Goal: Task Accomplishment & Management: Complete application form

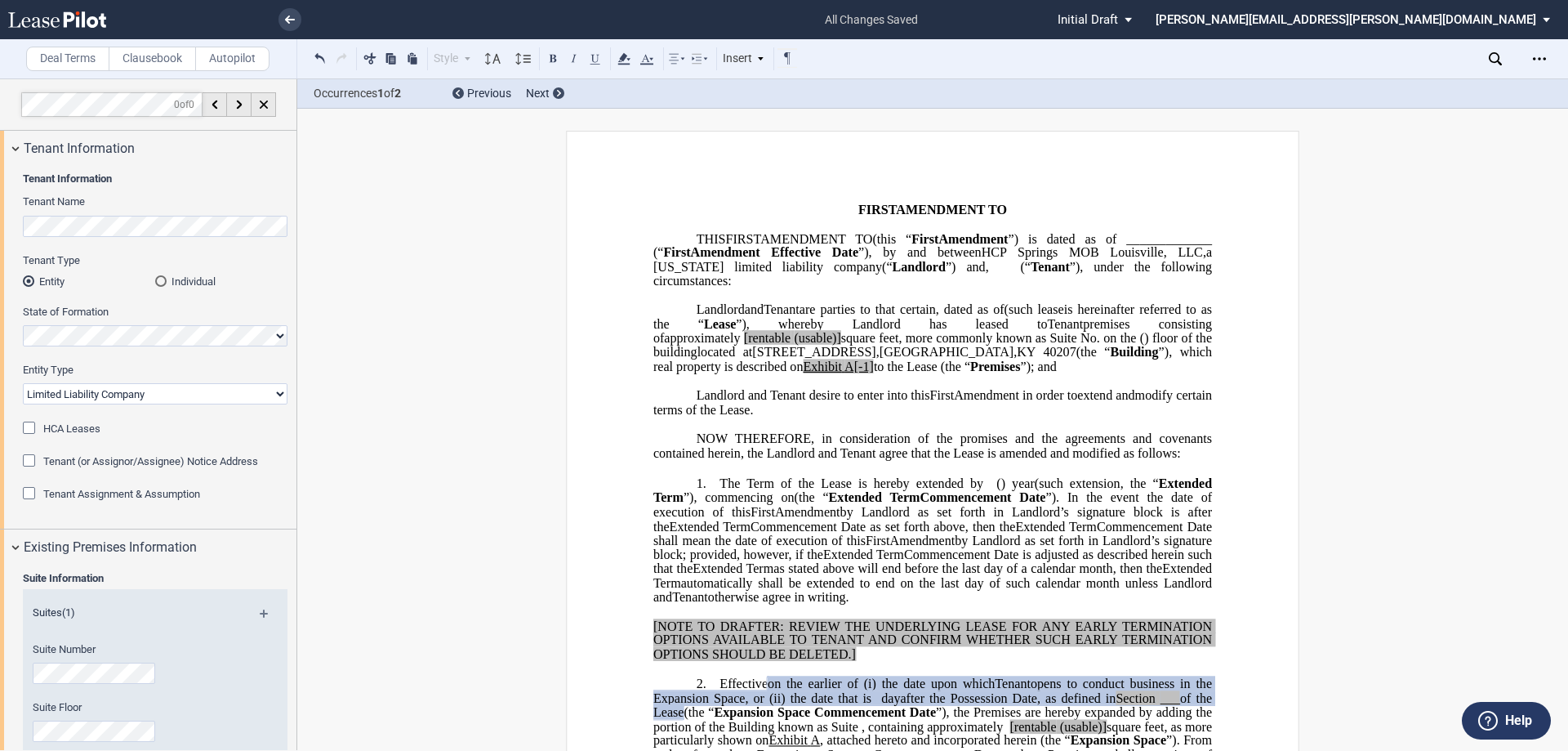
select select "limited liability company"
select select "expansion"
select select "floating"
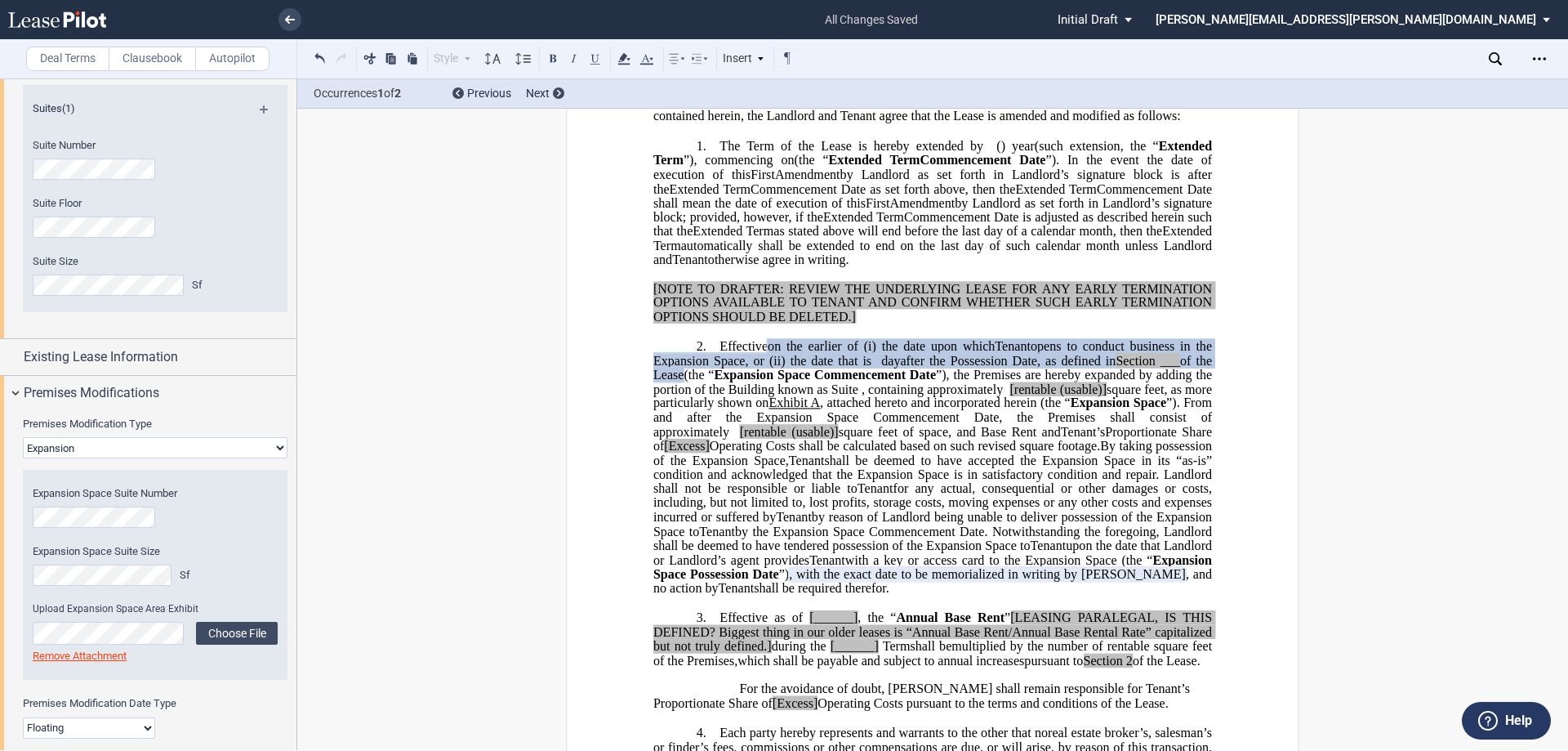
scroll to position [500, 0]
click at [154, 459] on select "None Expansion Relocation" at bounding box center [155, 451] width 264 height 21
select select "relocation"
click at [23, 441] on select "None Expansion Relocation" at bounding box center [155, 451] width 264 height 21
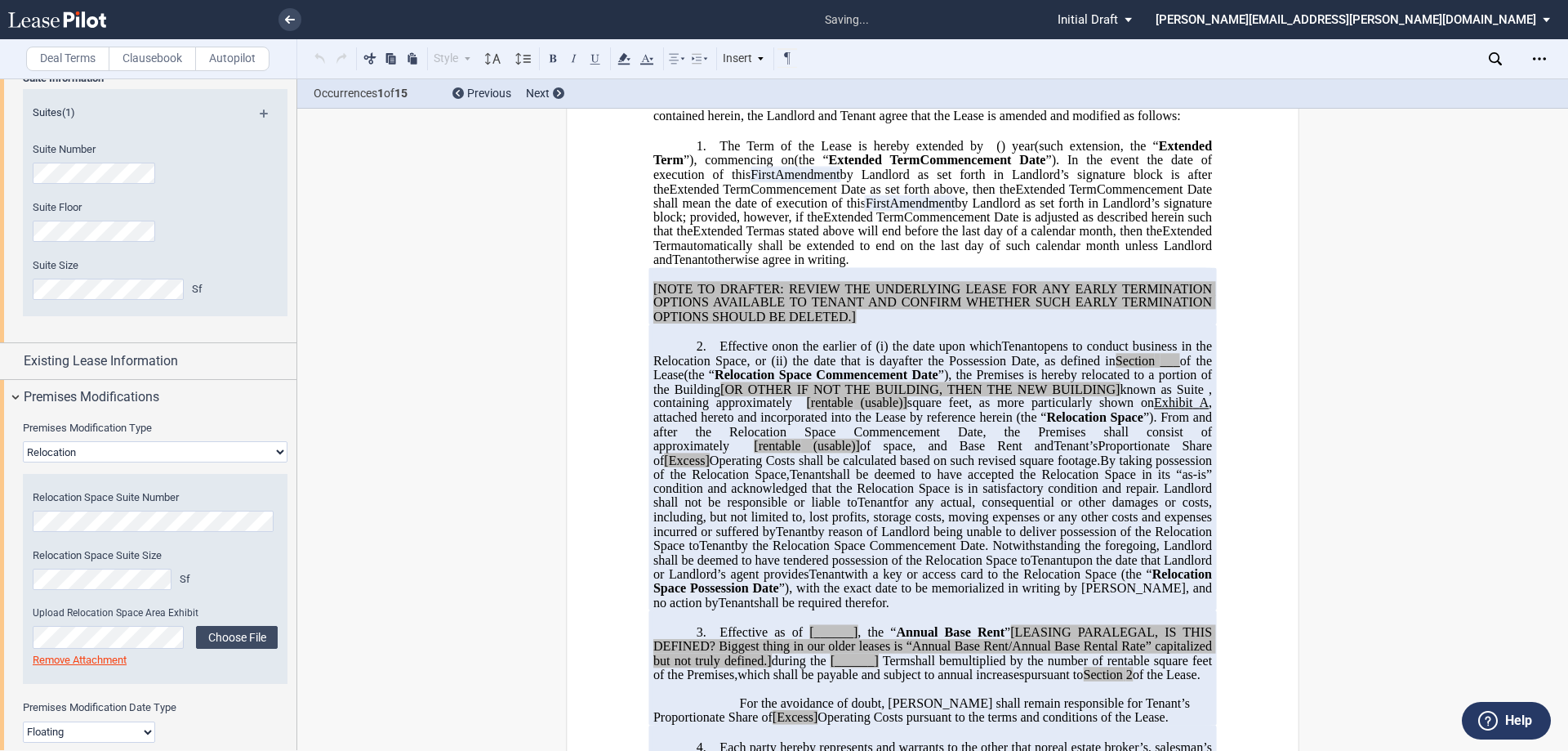
click at [824, 410] on span ", containing approximately" at bounding box center [934, 396] width 562 height 29
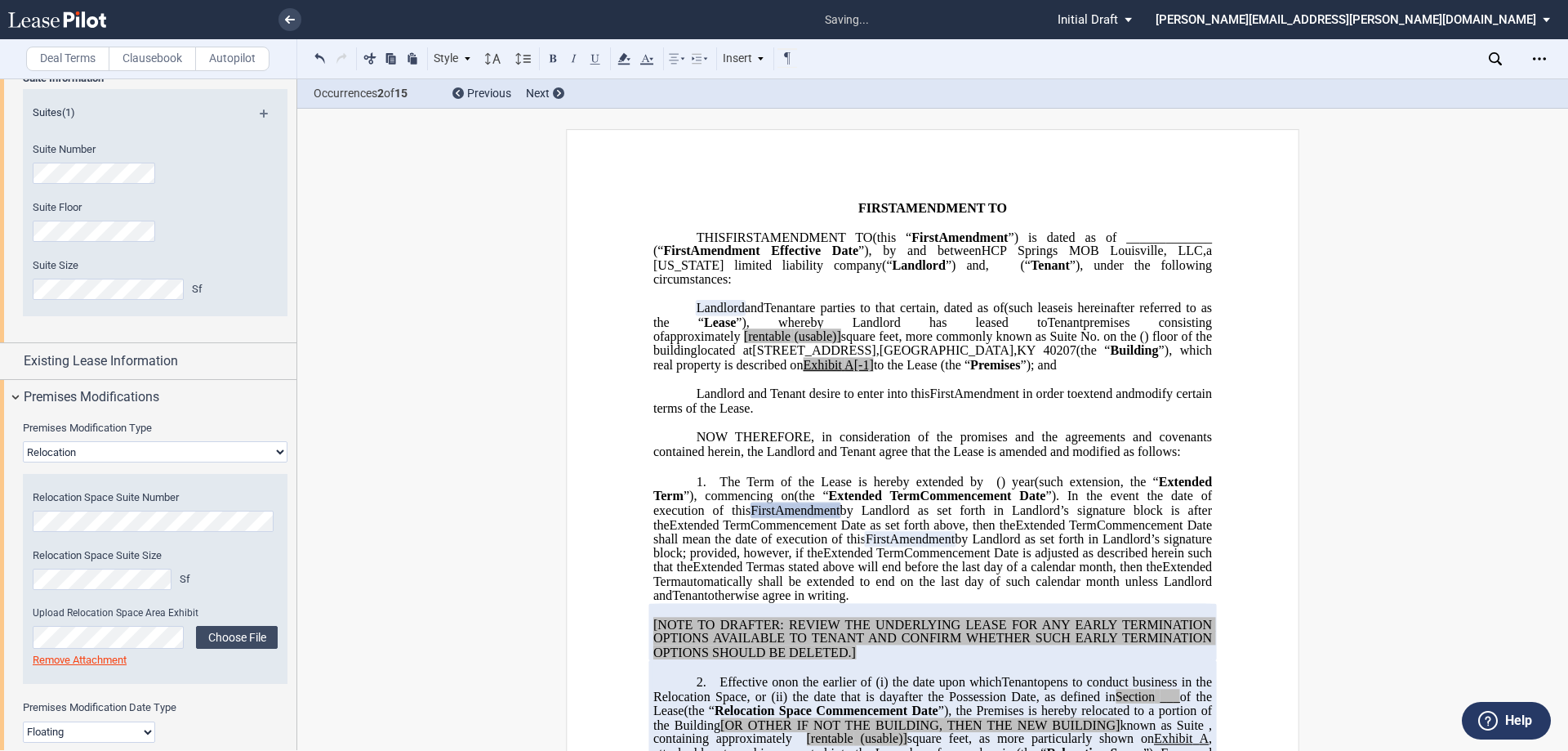
scroll to position [0, 0]
click at [143, 389] on span "Premises Modifications" at bounding box center [92, 397] width 136 height 20
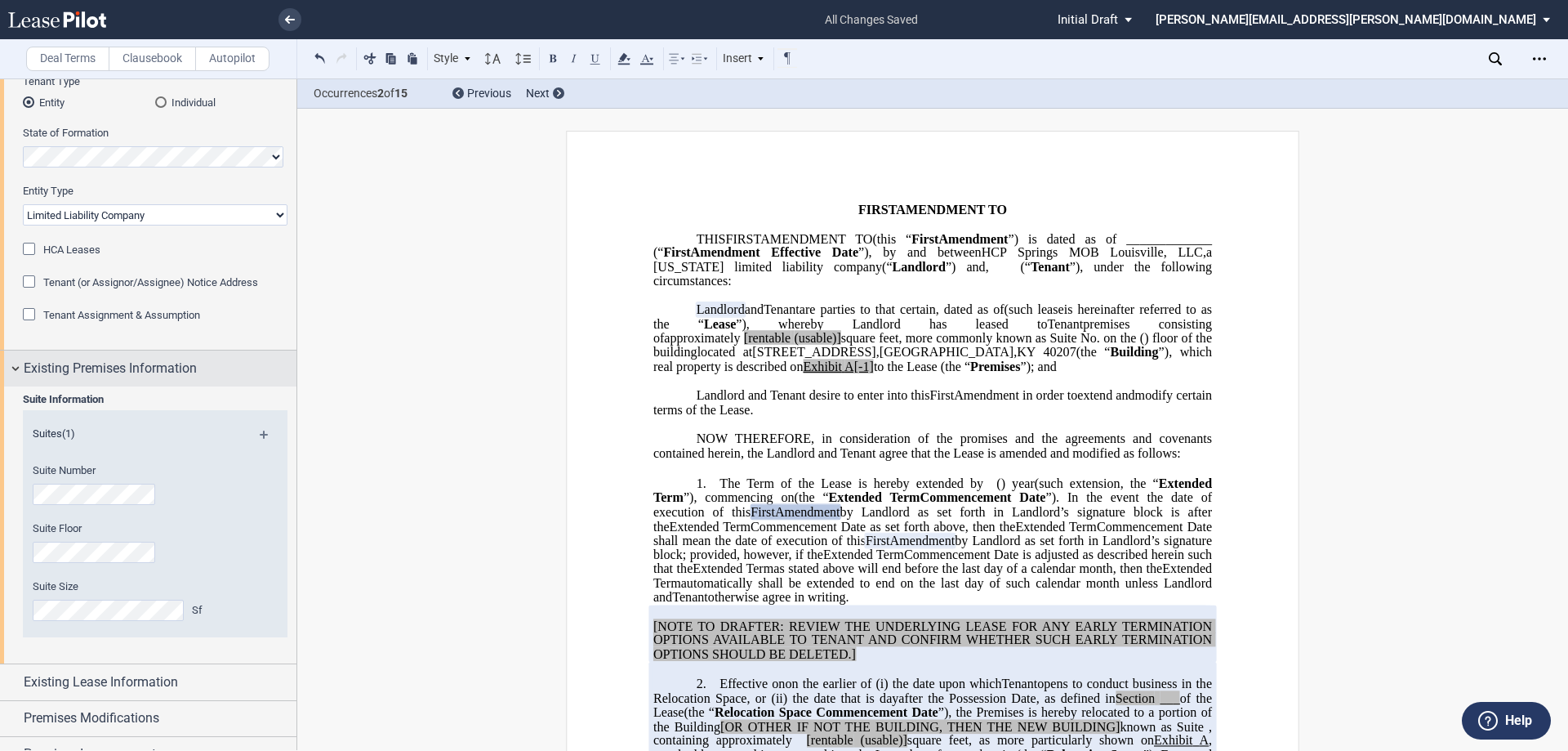
scroll to position [245, 0]
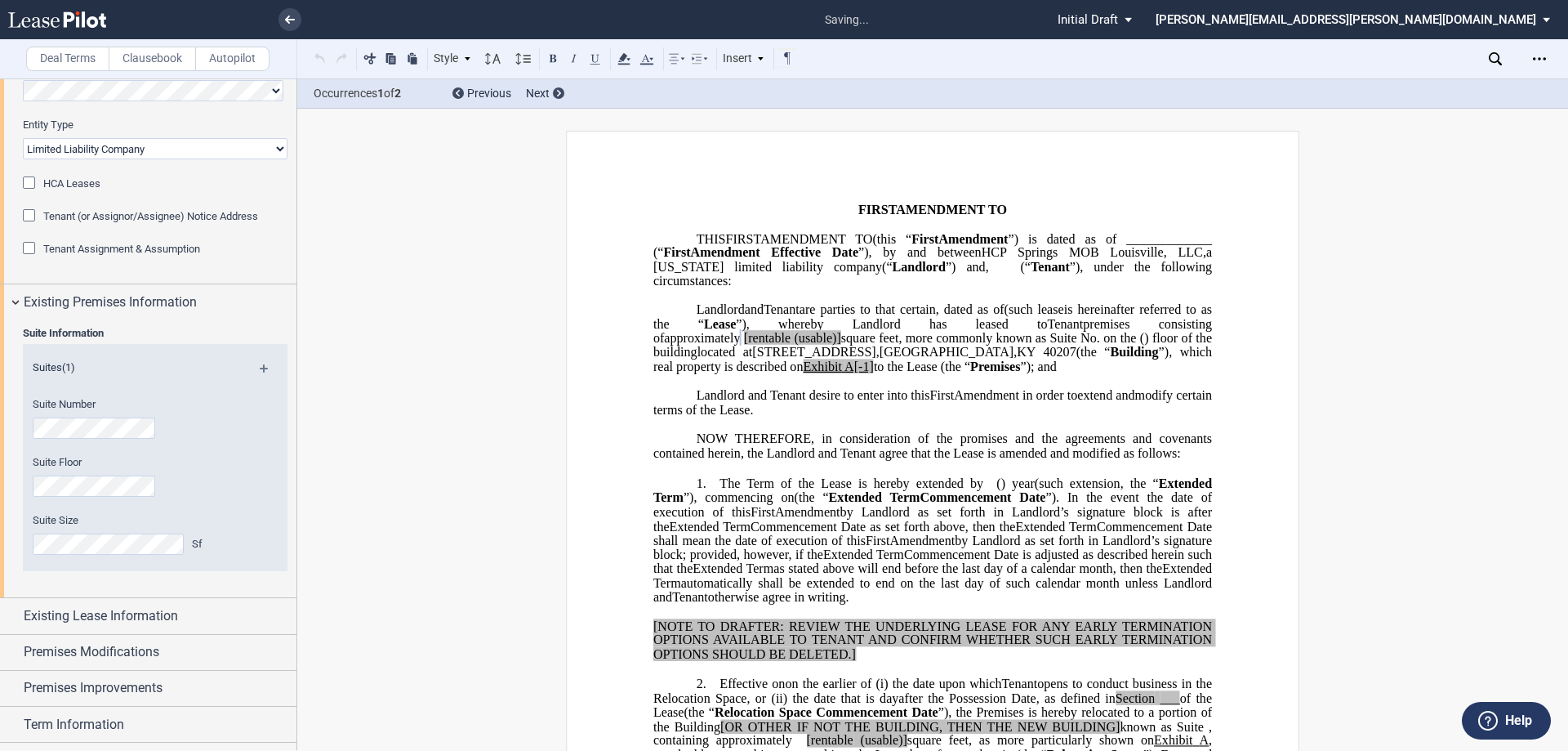
click at [205, 606] on div "Existing Lease Information" at bounding box center [160, 616] width 273 height 20
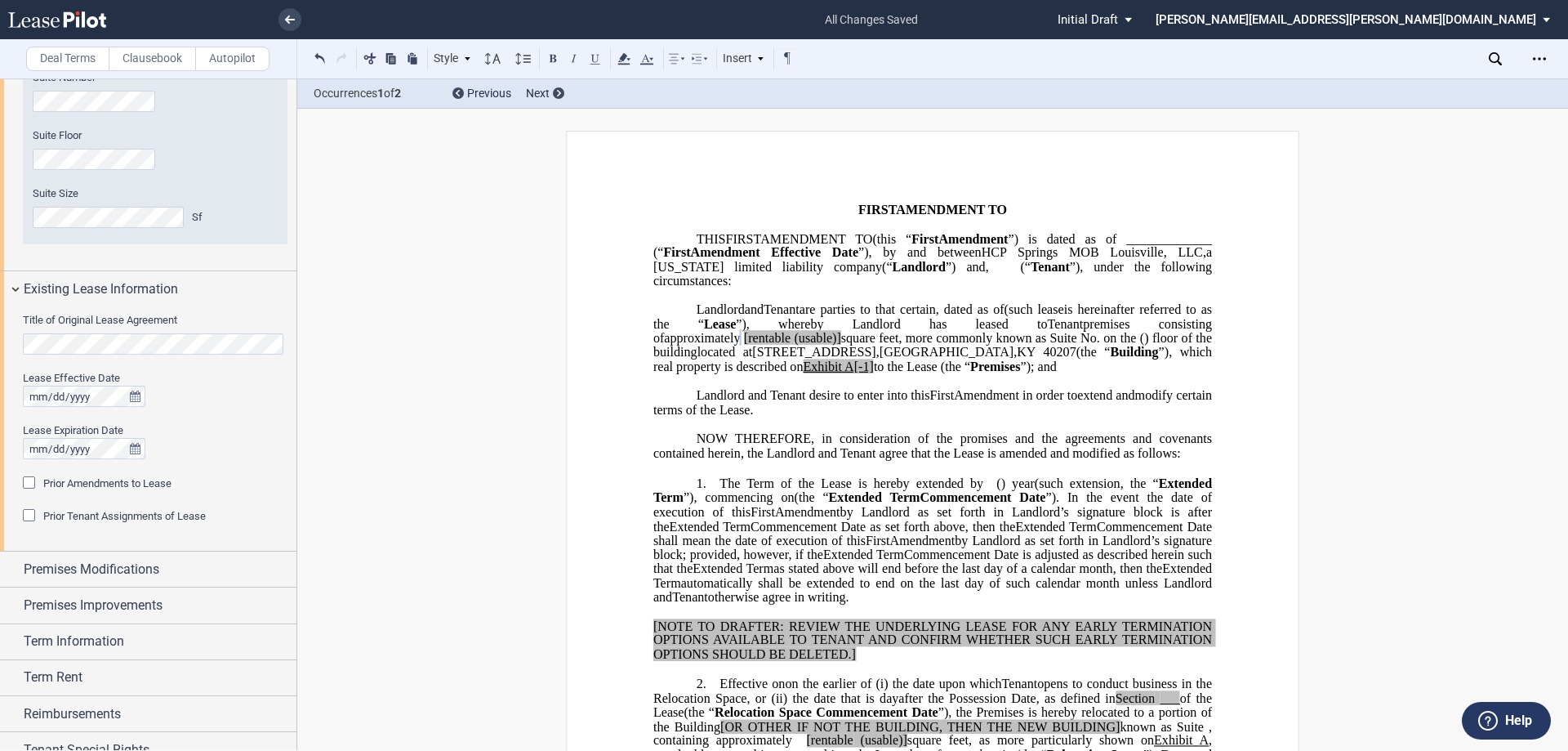
click at [111, 486] on span "Prior Amendments to Lease" at bounding box center [107, 483] width 129 height 12
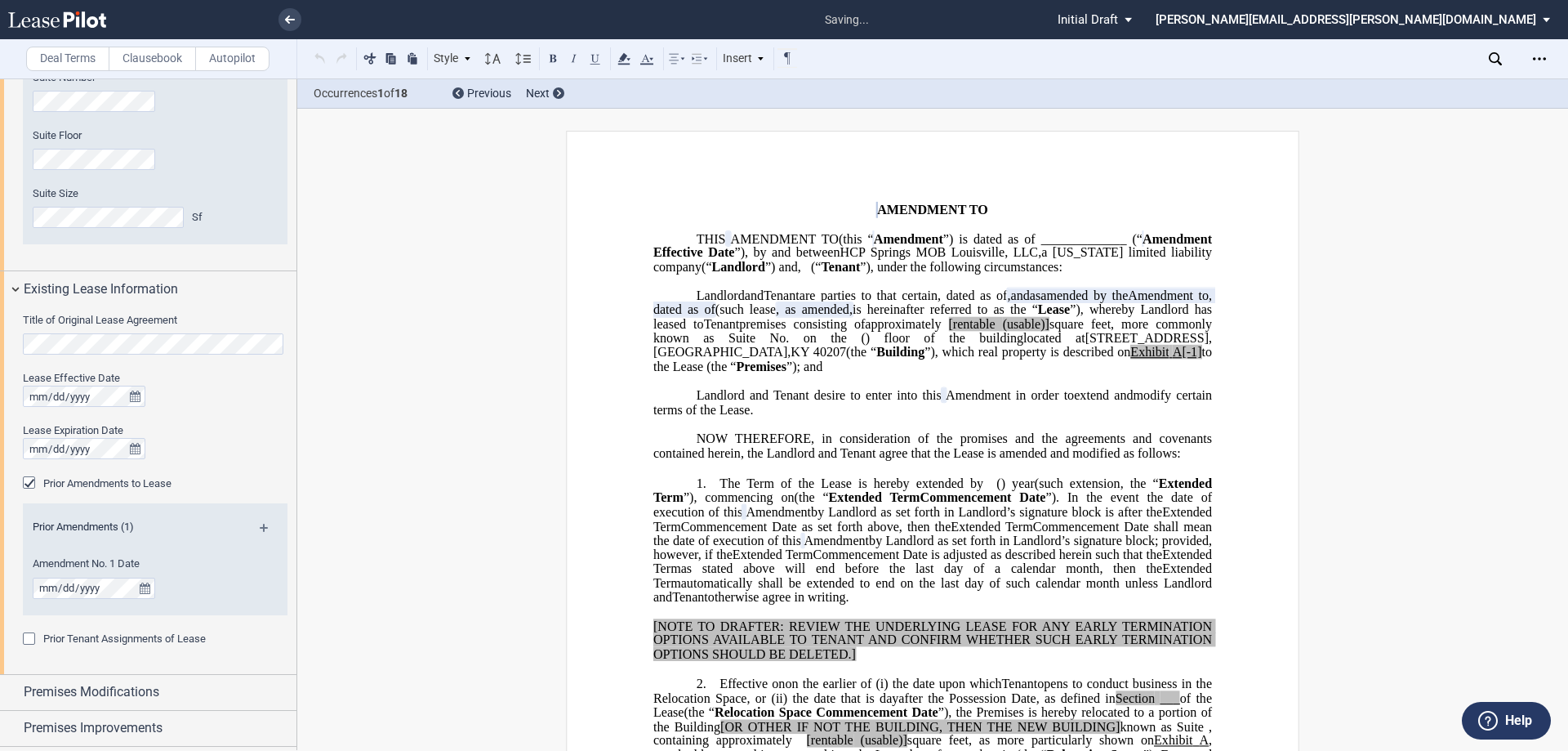
click at [260, 526] on md-icon at bounding box center [271, 534] width 22 height 20
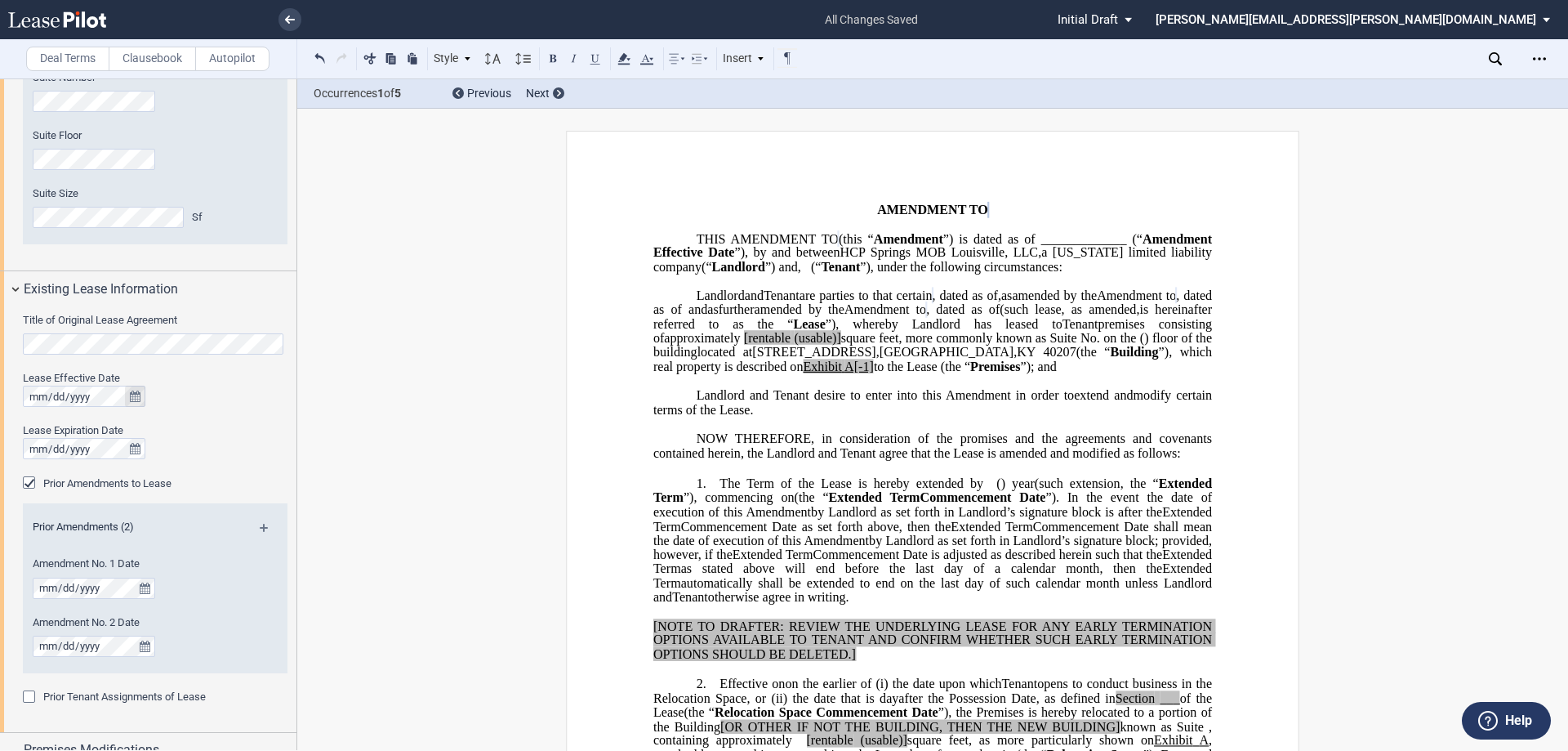
click at [136, 395] on icon "true" at bounding box center [135, 396] width 11 height 11
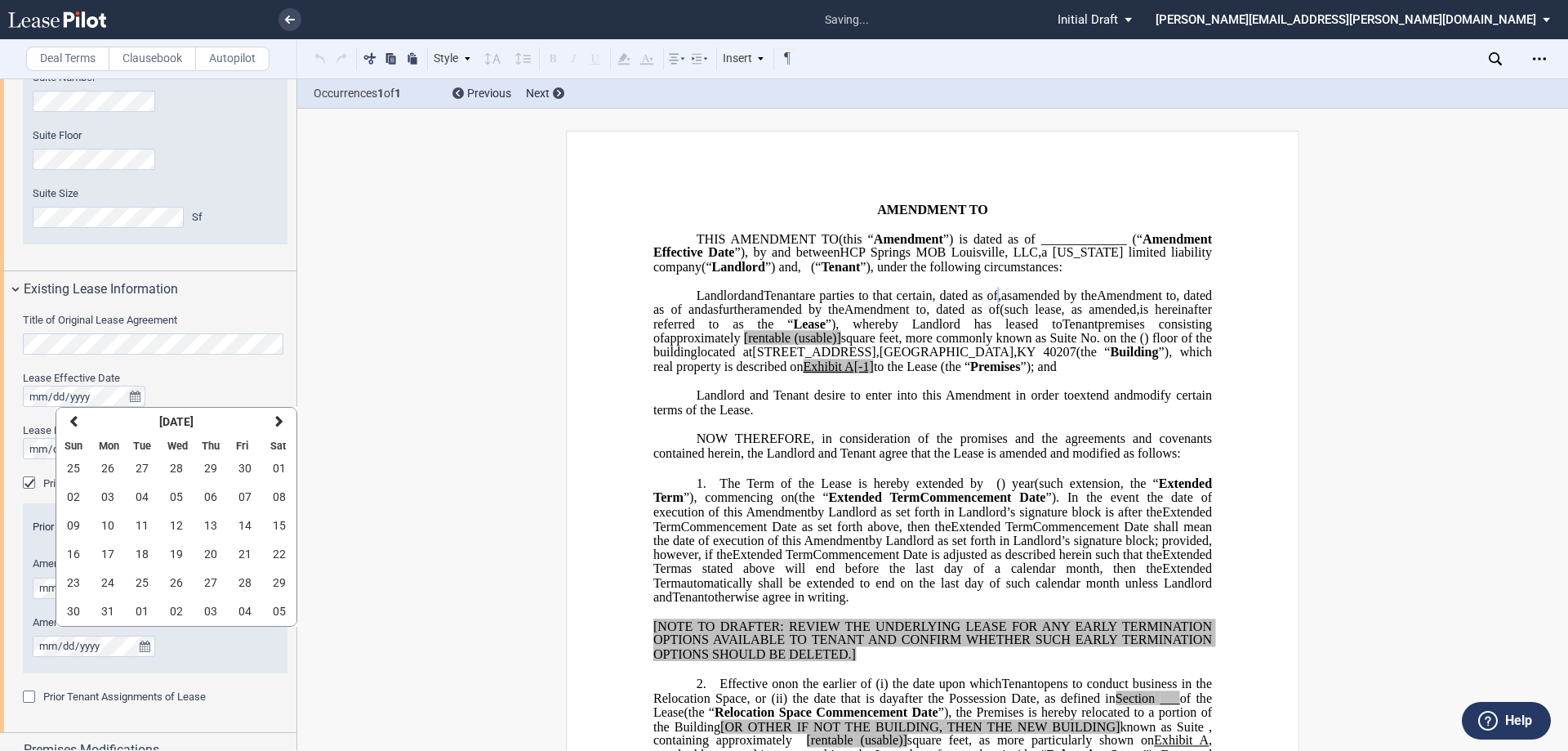
click at [21, 409] on div "Title of Original Lease Agreement Lease Effective Date Lease Expiration Date Pr…" at bounding box center [148, 520] width 296 height 425
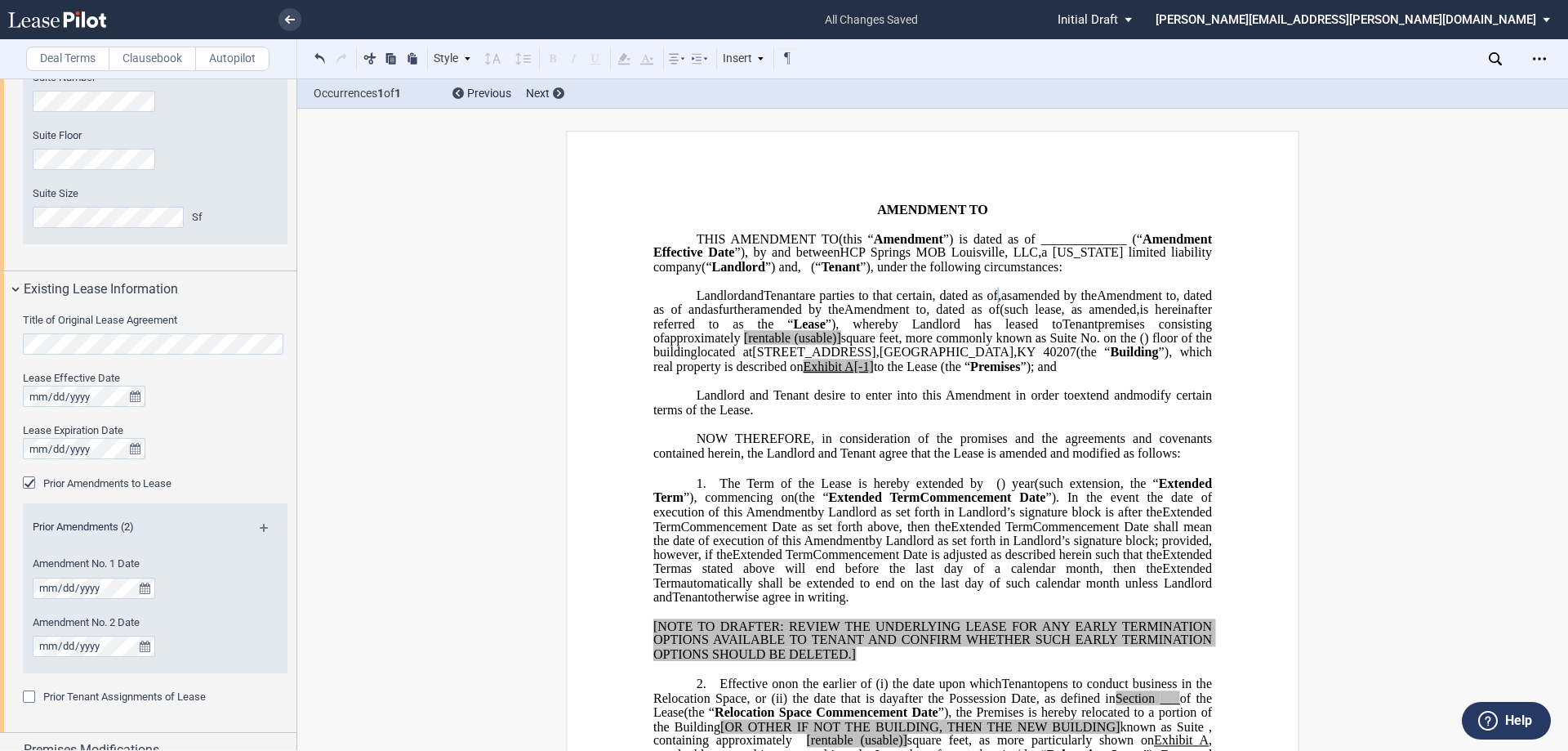
scroll to position [653, 0]
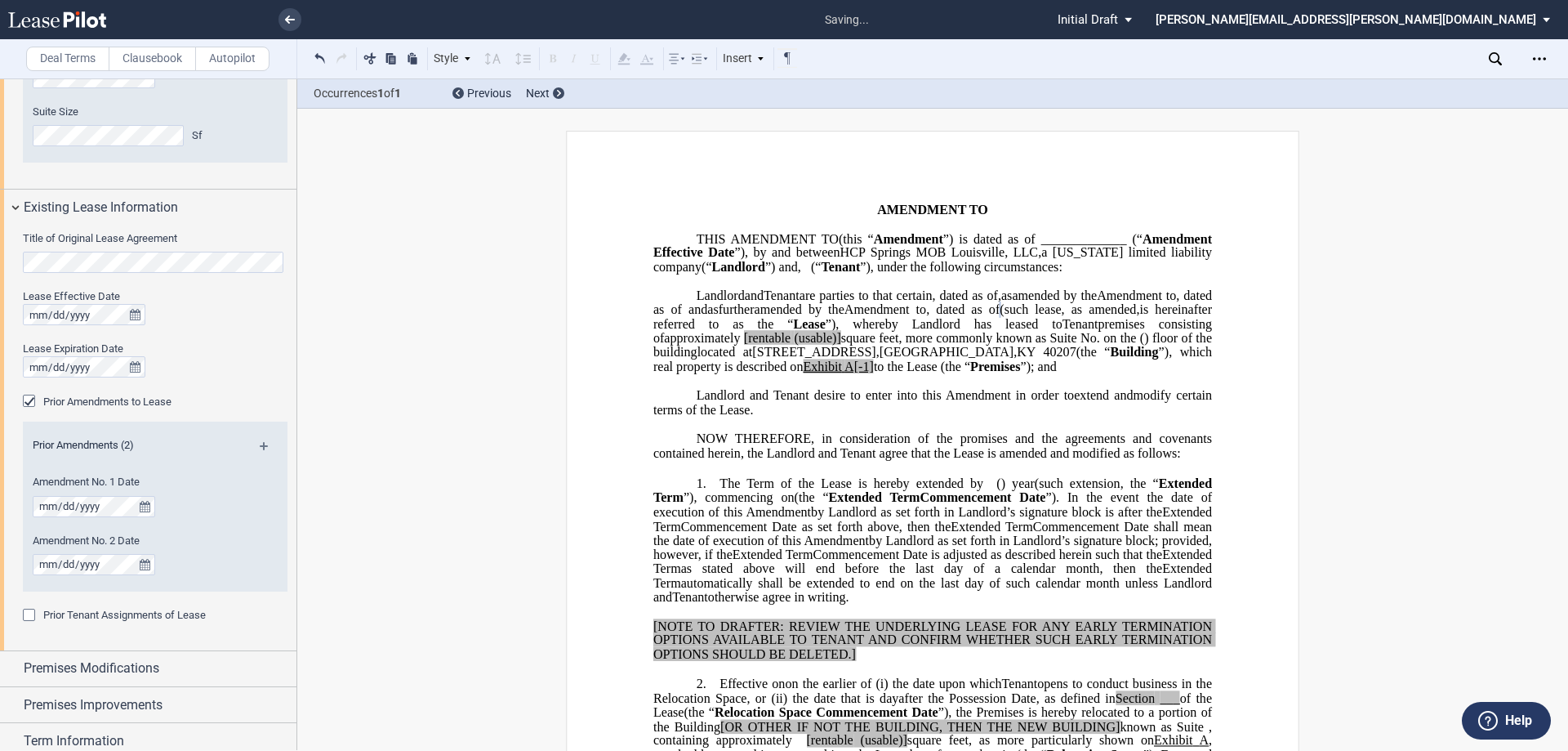
click at [1039, 388] on p "﻿" at bounding box center [932, 381] width 558 height 14
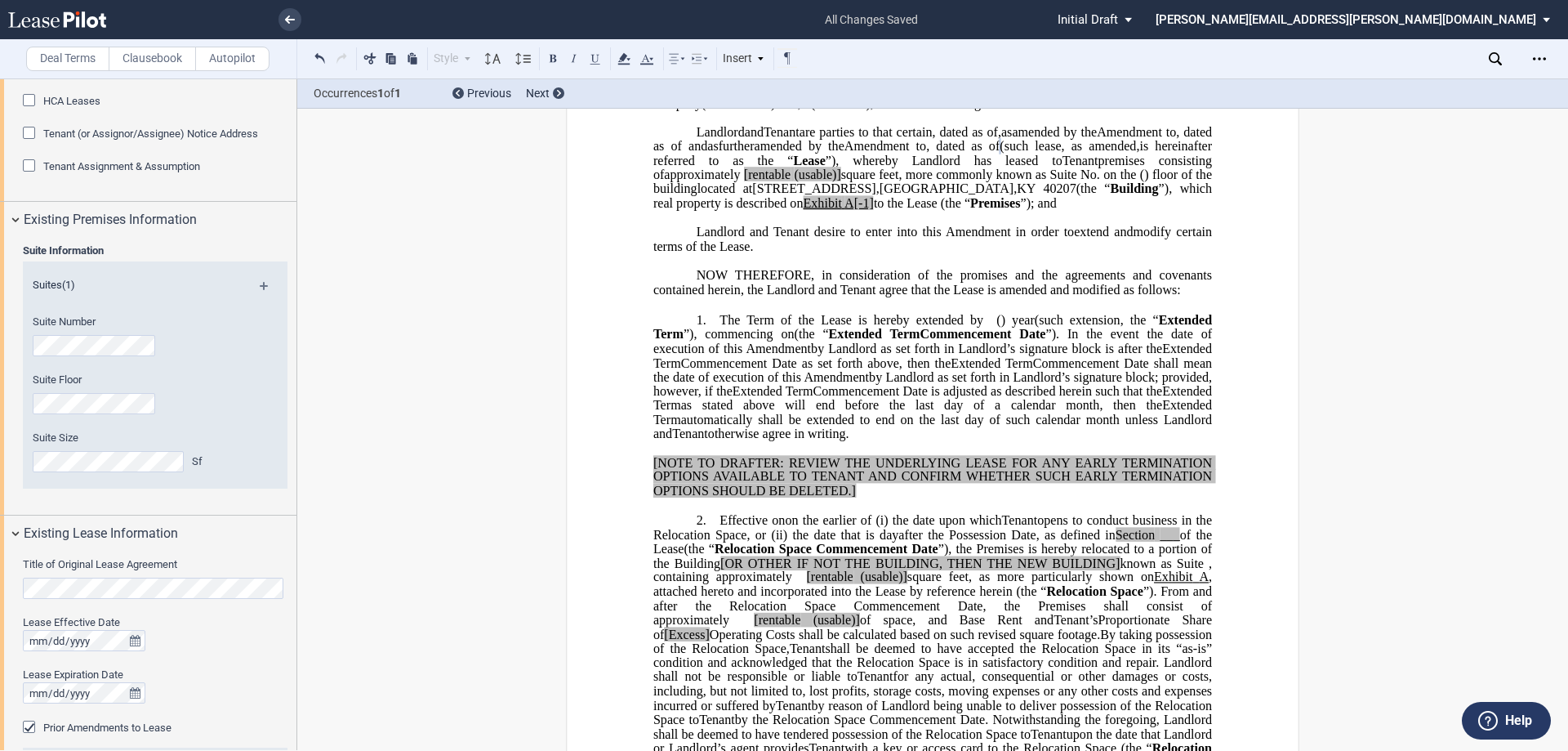
scroll to position [327, 0]
click at [790, 183] on span "[rentable" at bounding box center [767, 175] width 47 height 15
click at [837, 183] on span "(usable)]" at bounding box center [813, 175] width 47 height 15
click at [1098, 183] on span "square feet, more commonly known as Suite No." at bounding box center [968, 175] width 261 height 15
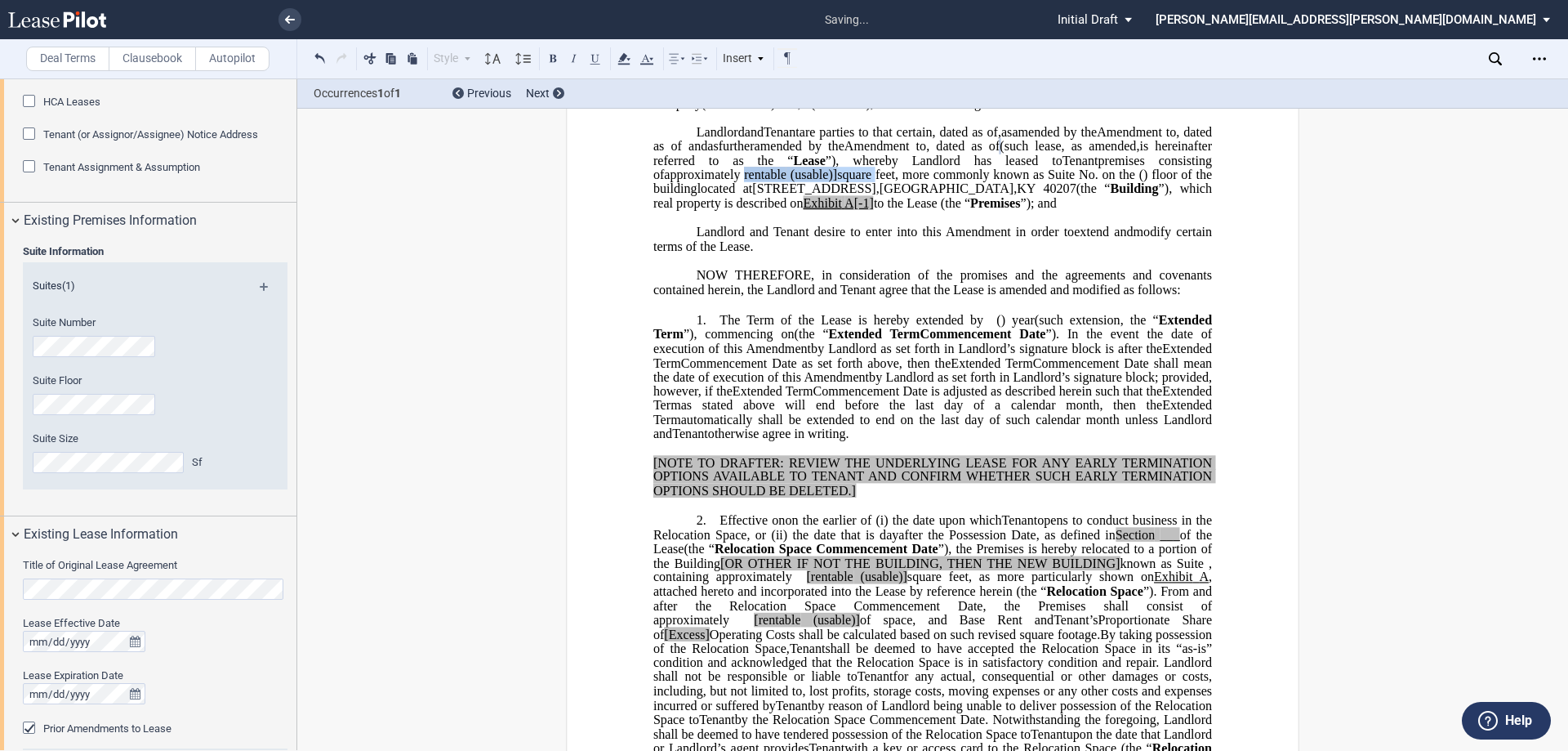
drag, startPoint x: 1105, startPoint y: 216, endPoint x: 1044, endPoint y: 214, distance: 61.0
click at [1044, 196] on span "approximately ﻿ ﻿ rentable (usable)] square feet, more commonly known as Suite …" at bounding box center [934, 182] width 562 height 29
click at [837, 183] on span "(usable)]" at bounding box center [813, 175] width 47 height 15
drag, startPoint x: 1051, startPoint y: 215, endPoint x: 1102, endPoint y: 214, distance: 51.0
click at [1102, 196] on span "approximately ﻿ ﻿ rentable (usable)] square feet, more commonly known as Suite …" at bounding box center [934, 182] width 562 height 29
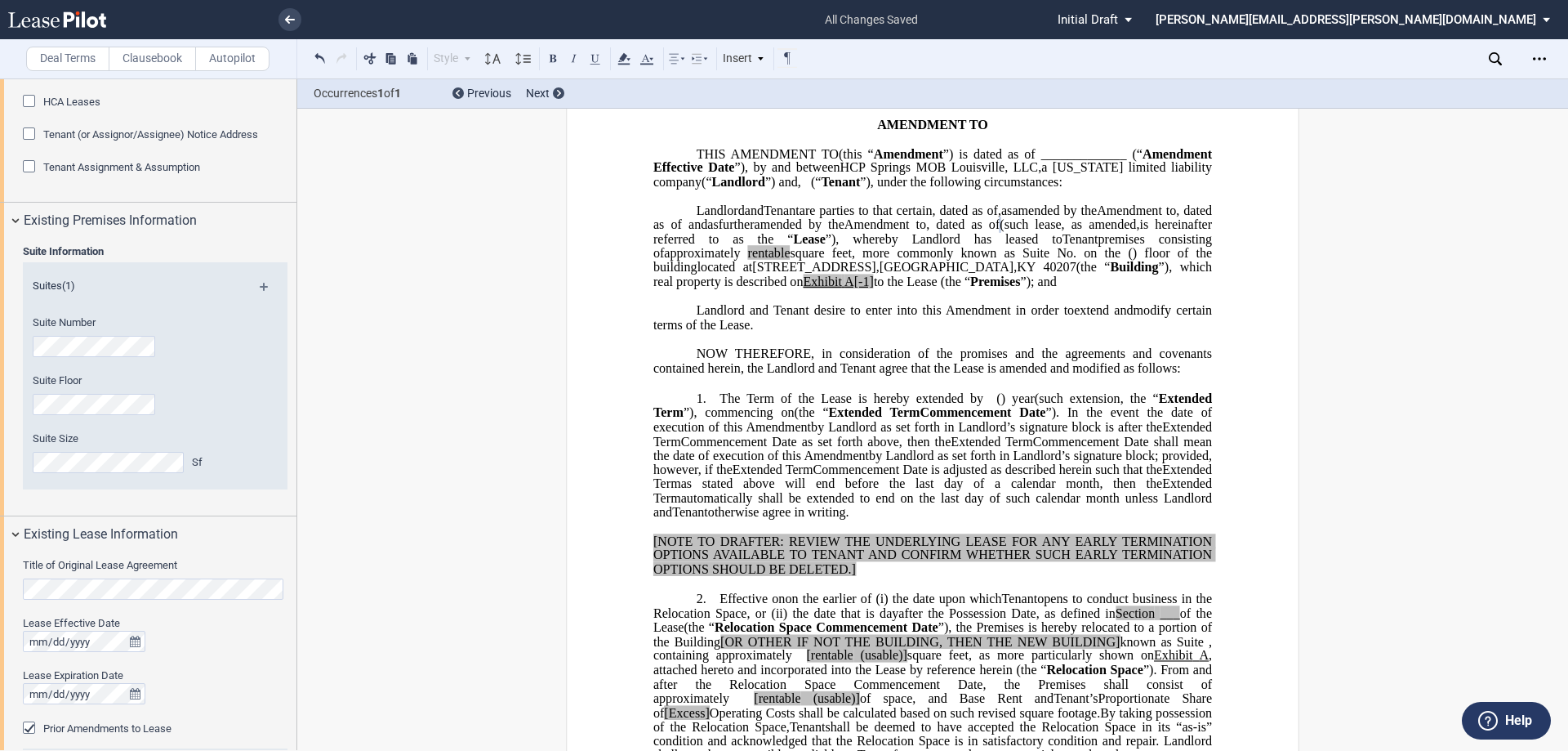
scroll to position [82, 0]
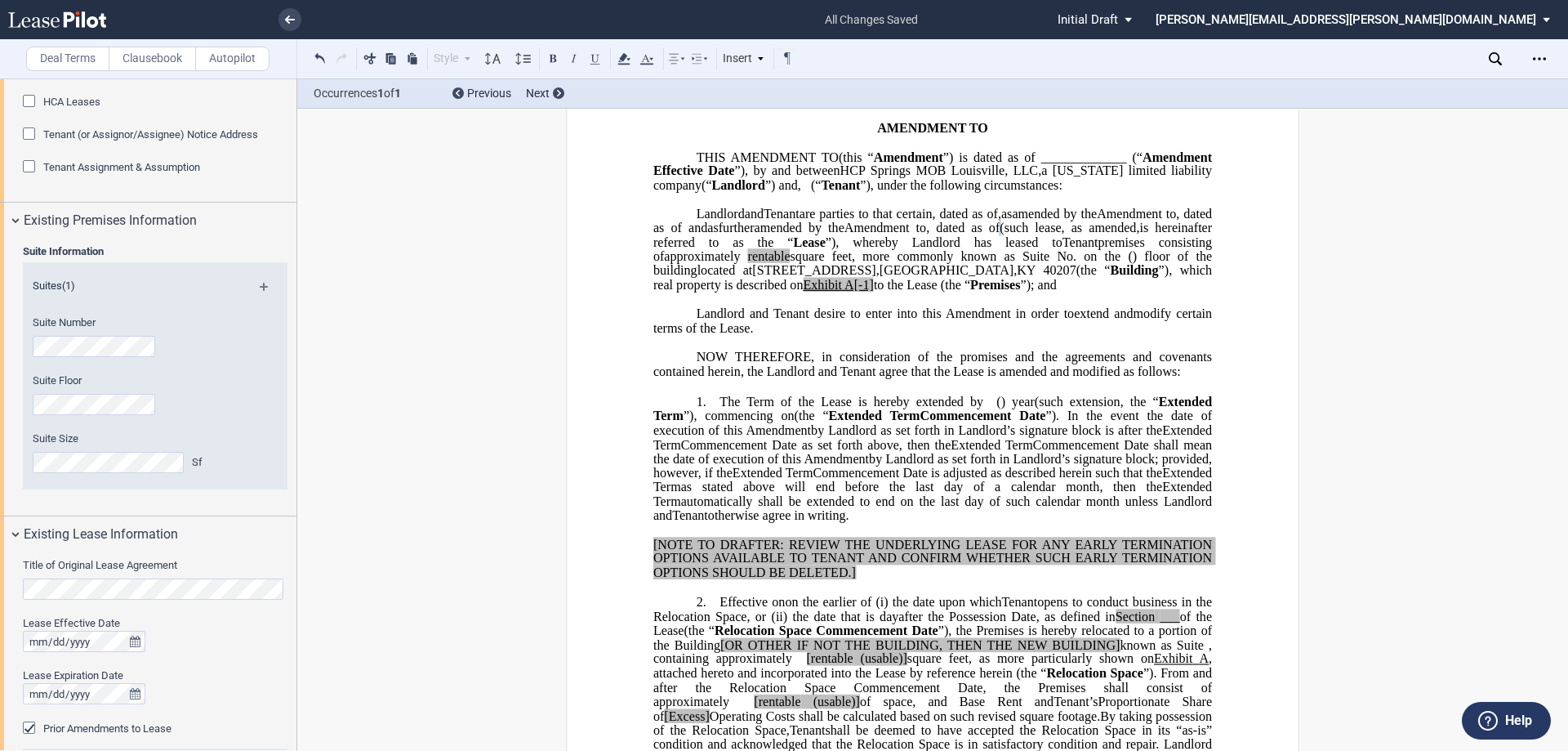
click at [801, 220] on span "are parties to that certain" at bounding box center [866, 212] width 134 height 15
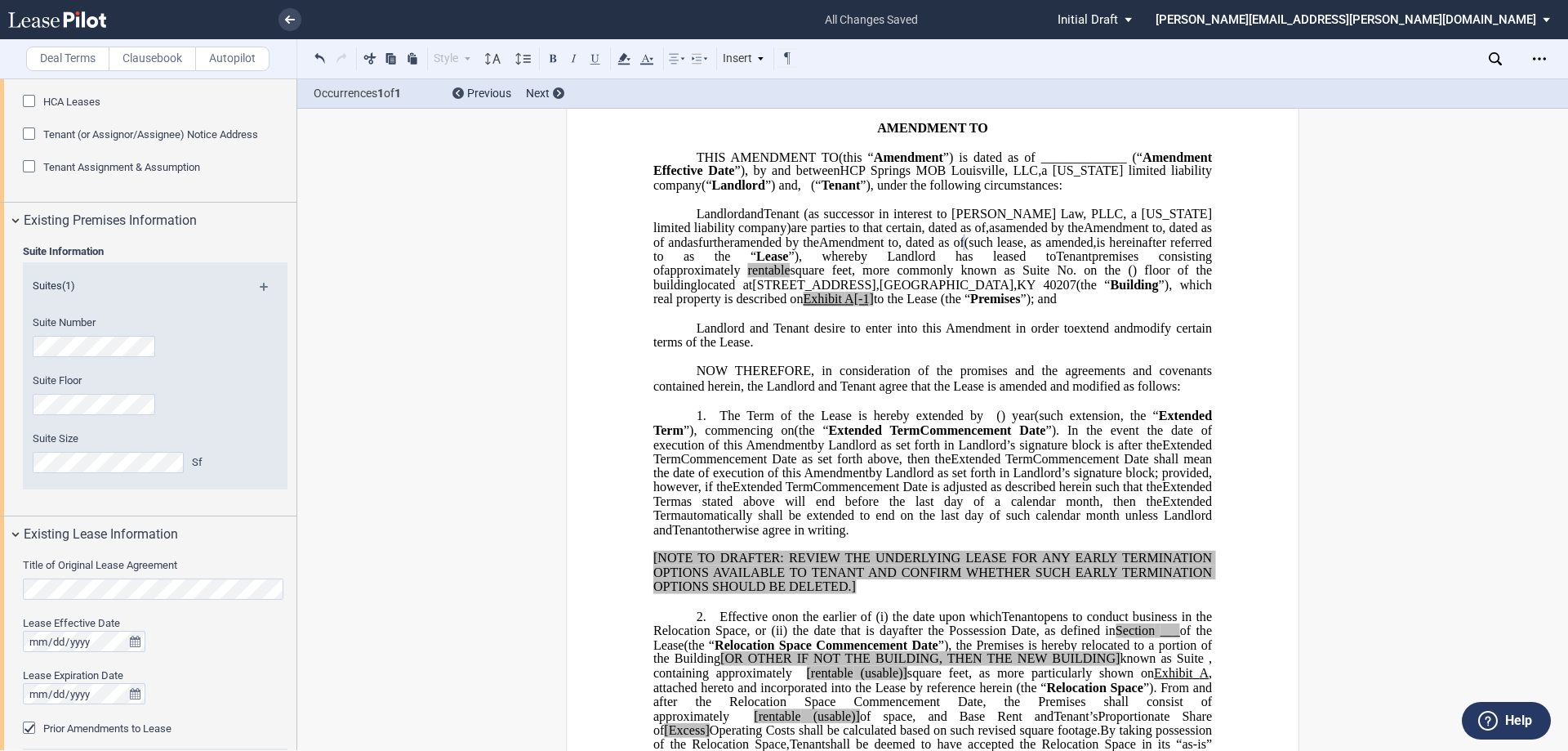
click at [821, 249] on span "Amendment to" at bounding box center [858, 241] width 79 height 15
click at [791, 235] on span "are parties to that certain" at bounding box center [856, 227] width 131 height 15
click at [970, 306] on span "to the Lease (the “" at bounding box center [922, 299] width 97 height 15
click at [874, 306] on span "A[-1]" at bounding box center [858, 299] width 29 height 15
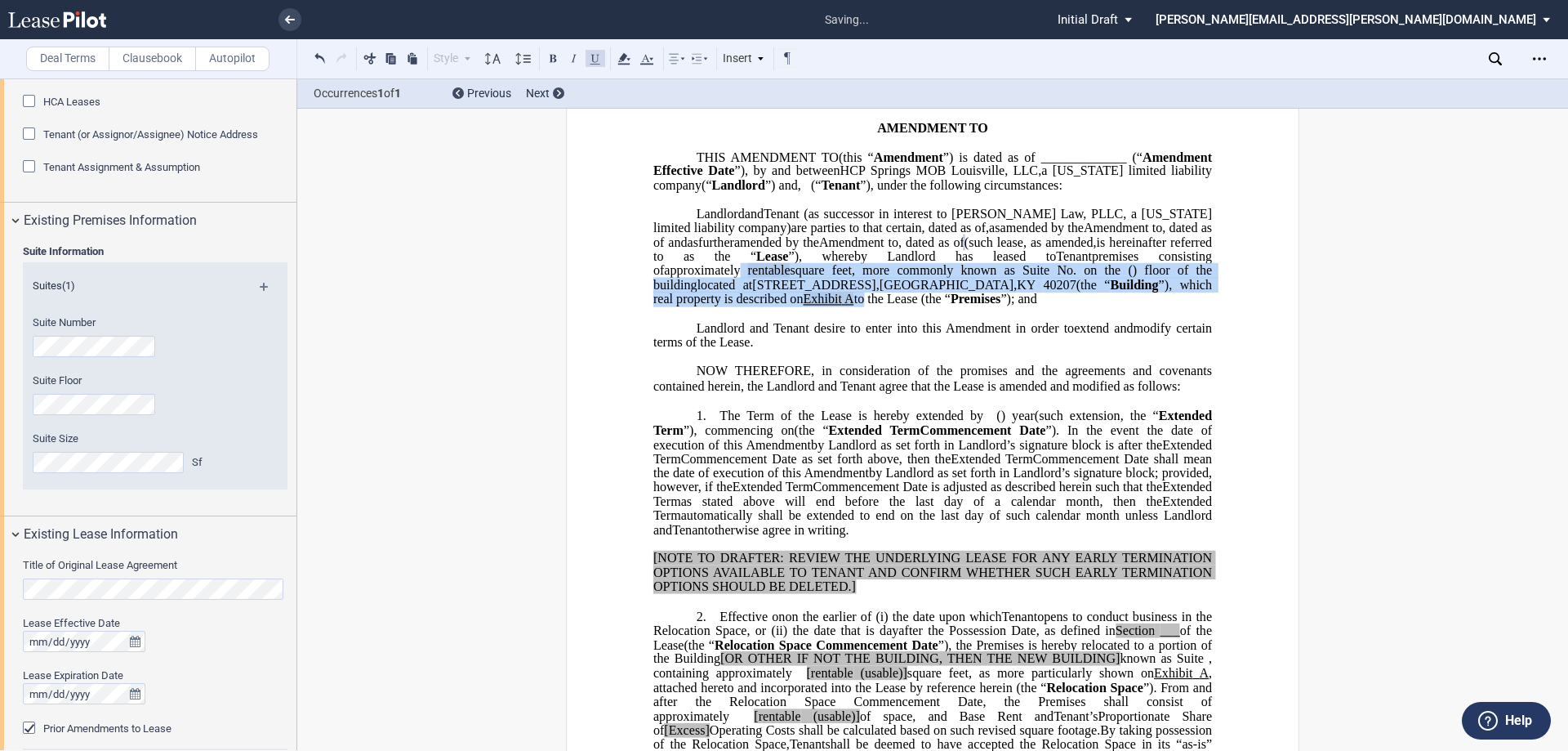
click at [905, 306] on p "HCP Springs MOB Louisville, LLC , a Delaware limited liability company (“ Landl…" at bounding box center [932, 256] width 558 height 100
click at [620, 58] on icon at bounding box center [624, 59] width 20 height 20
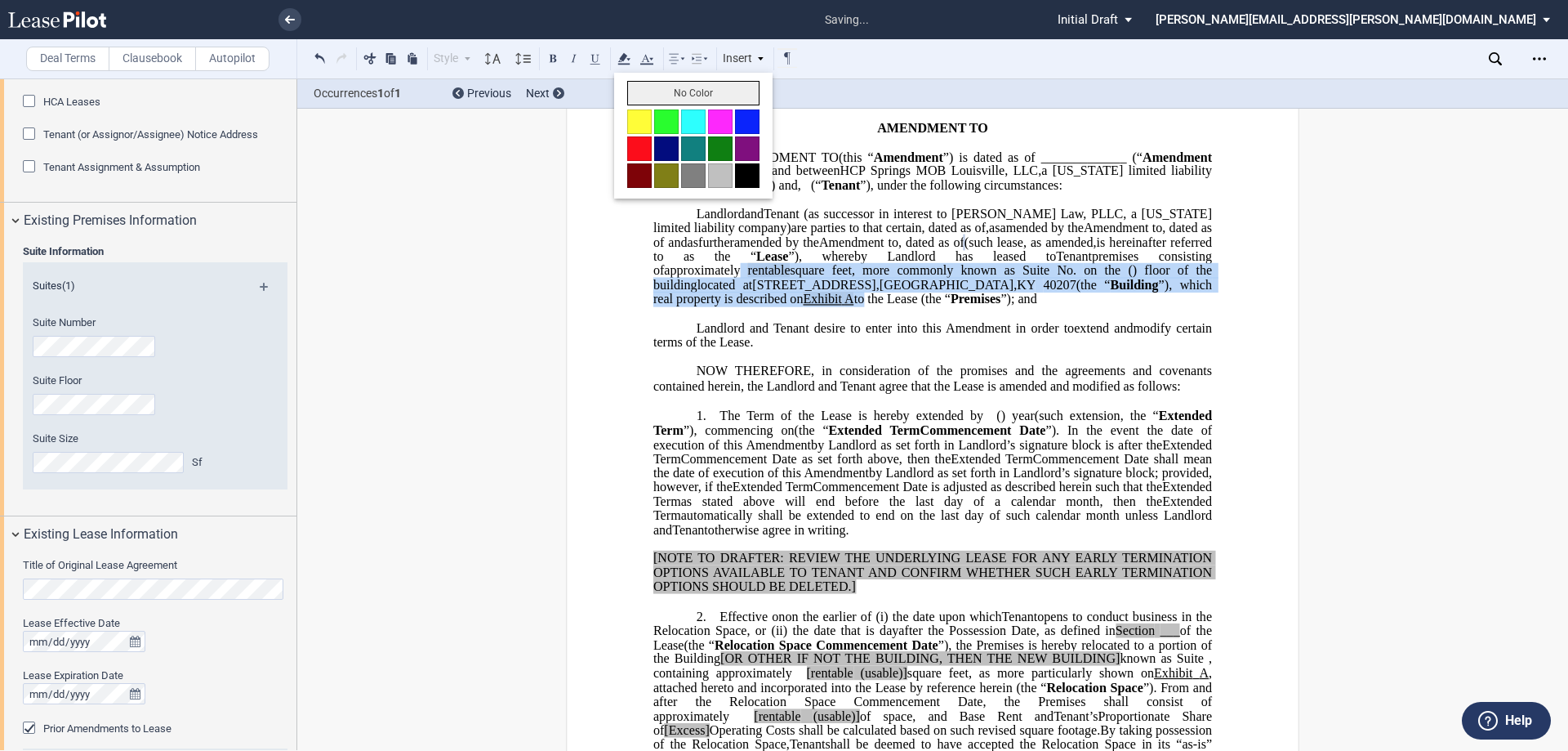
click at [650, 93] on button "No Color" at bounding box center [693, 93] width 133 height 25
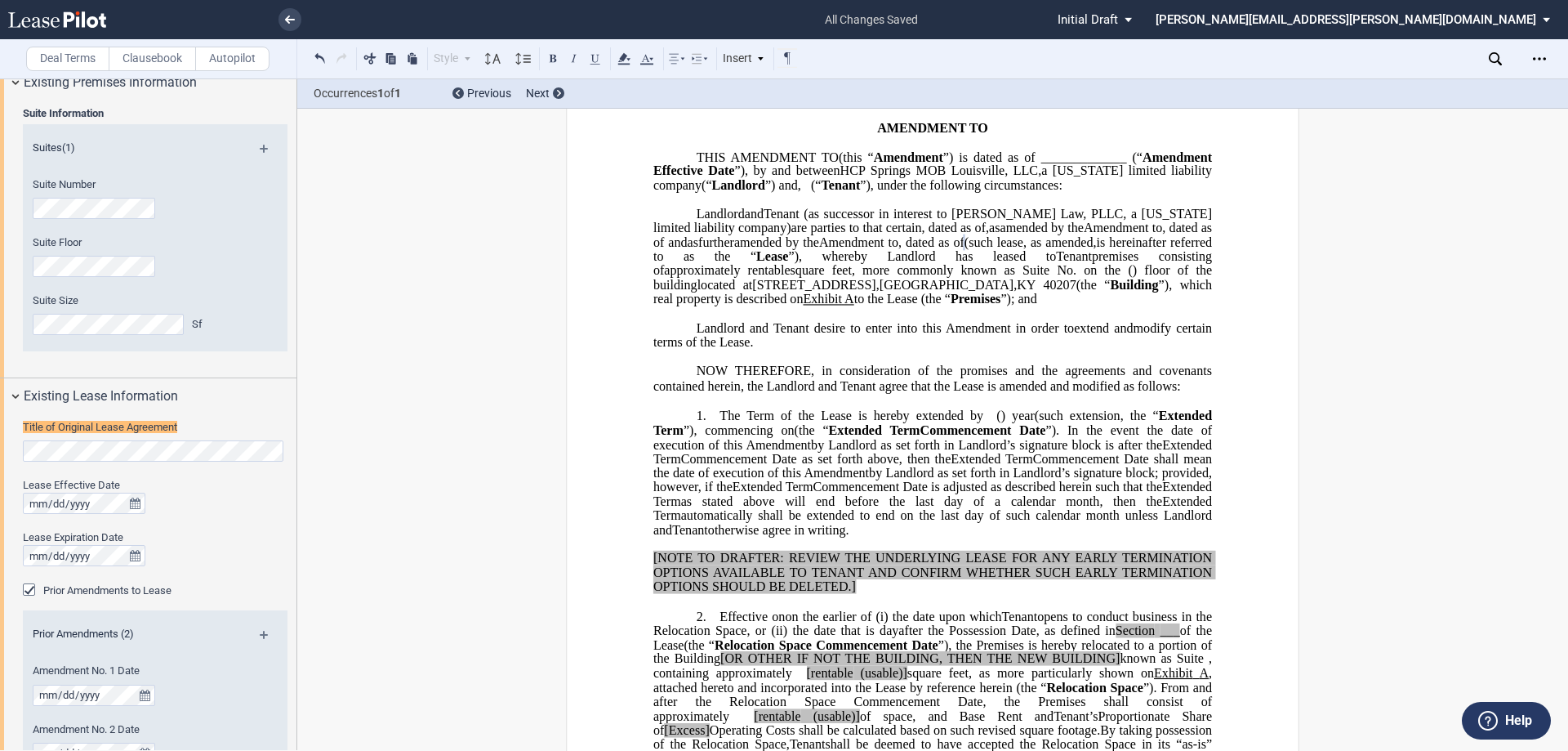
scroll to position [477, 0]
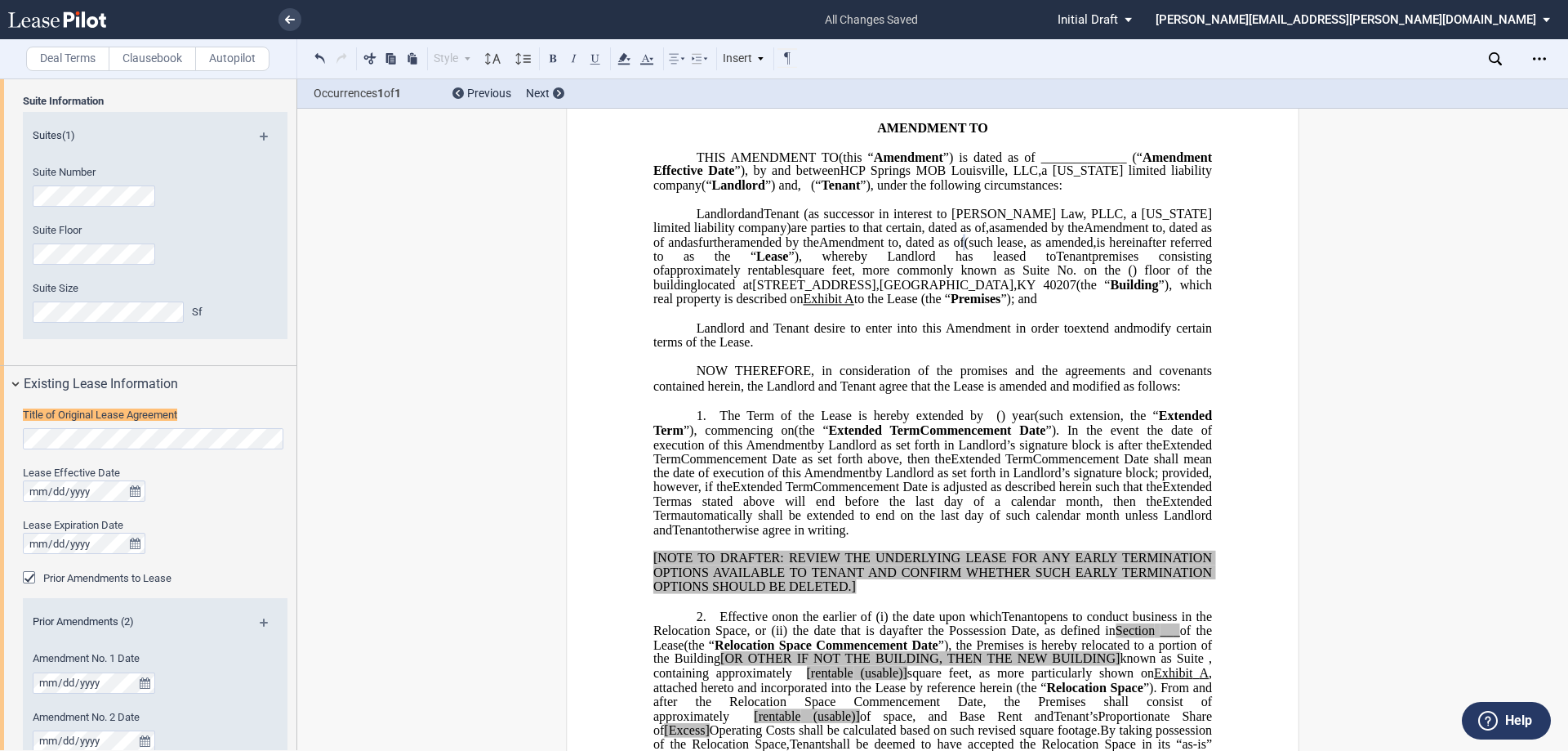
click at [875, 292] on span "950 Breckenridge Lane" at bounding box center [814, 285] width 124 height 15
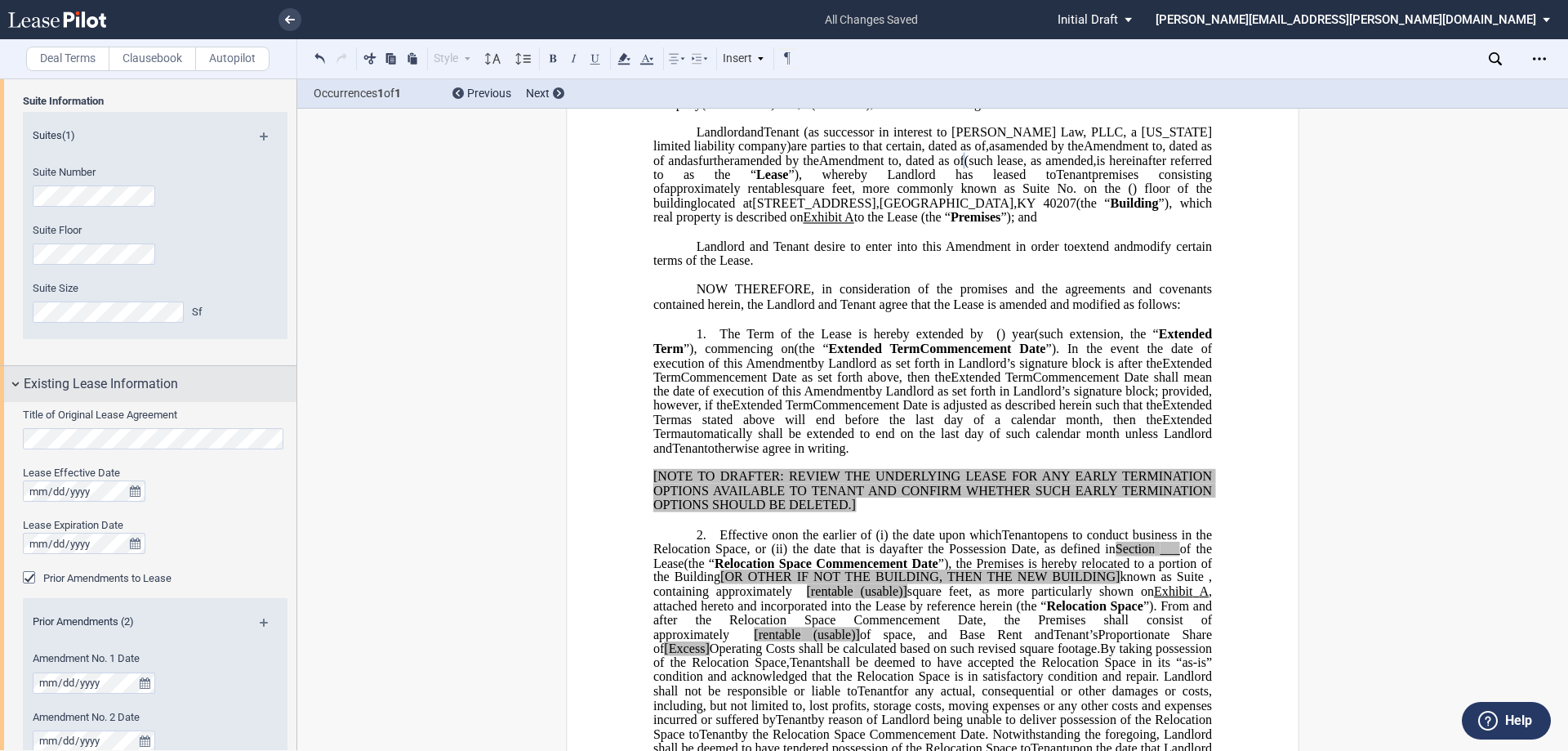
click at [219, 394] on div "Existing Lease Information" at bounding box center [160, 384] width 273 height 20
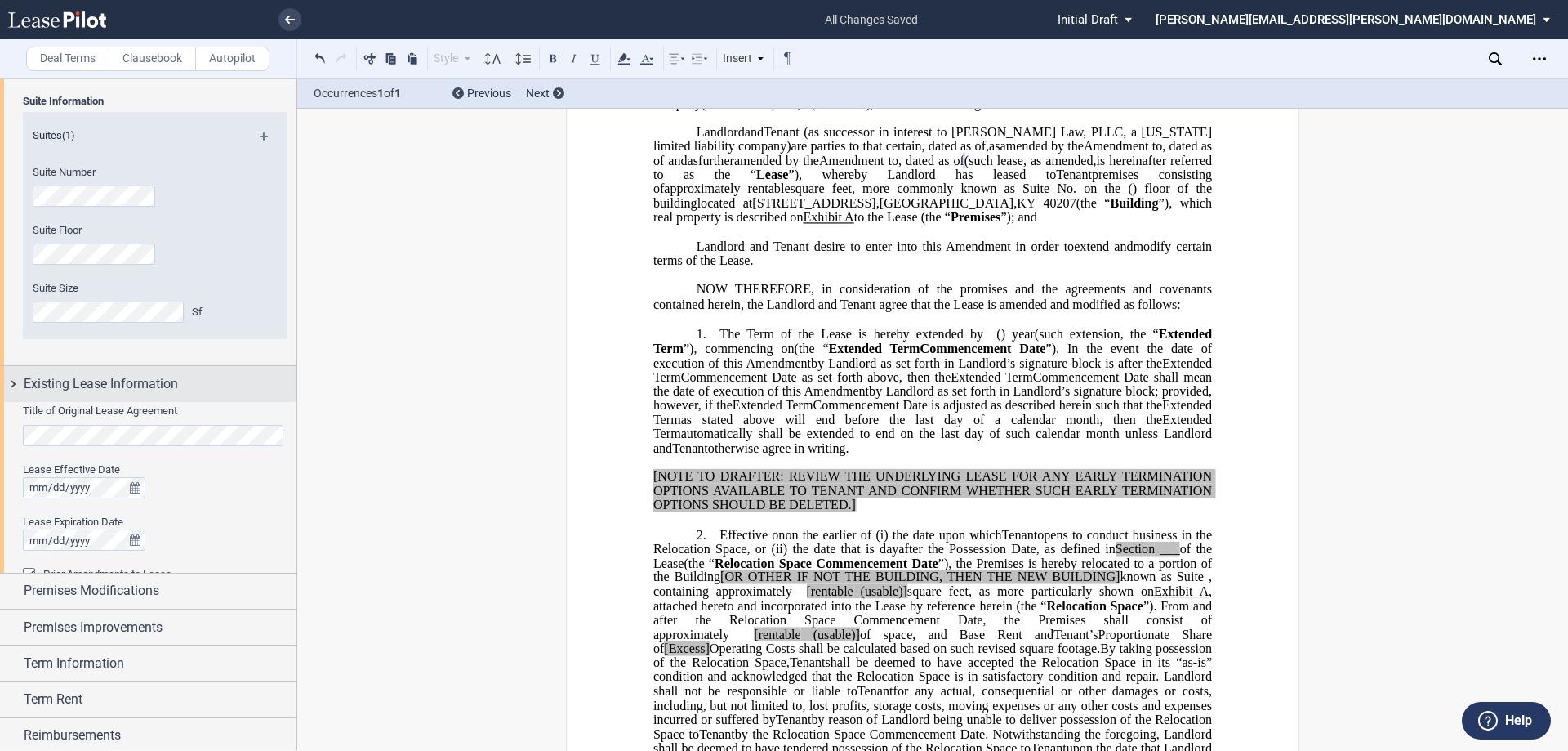
scroll to position [418, 0]
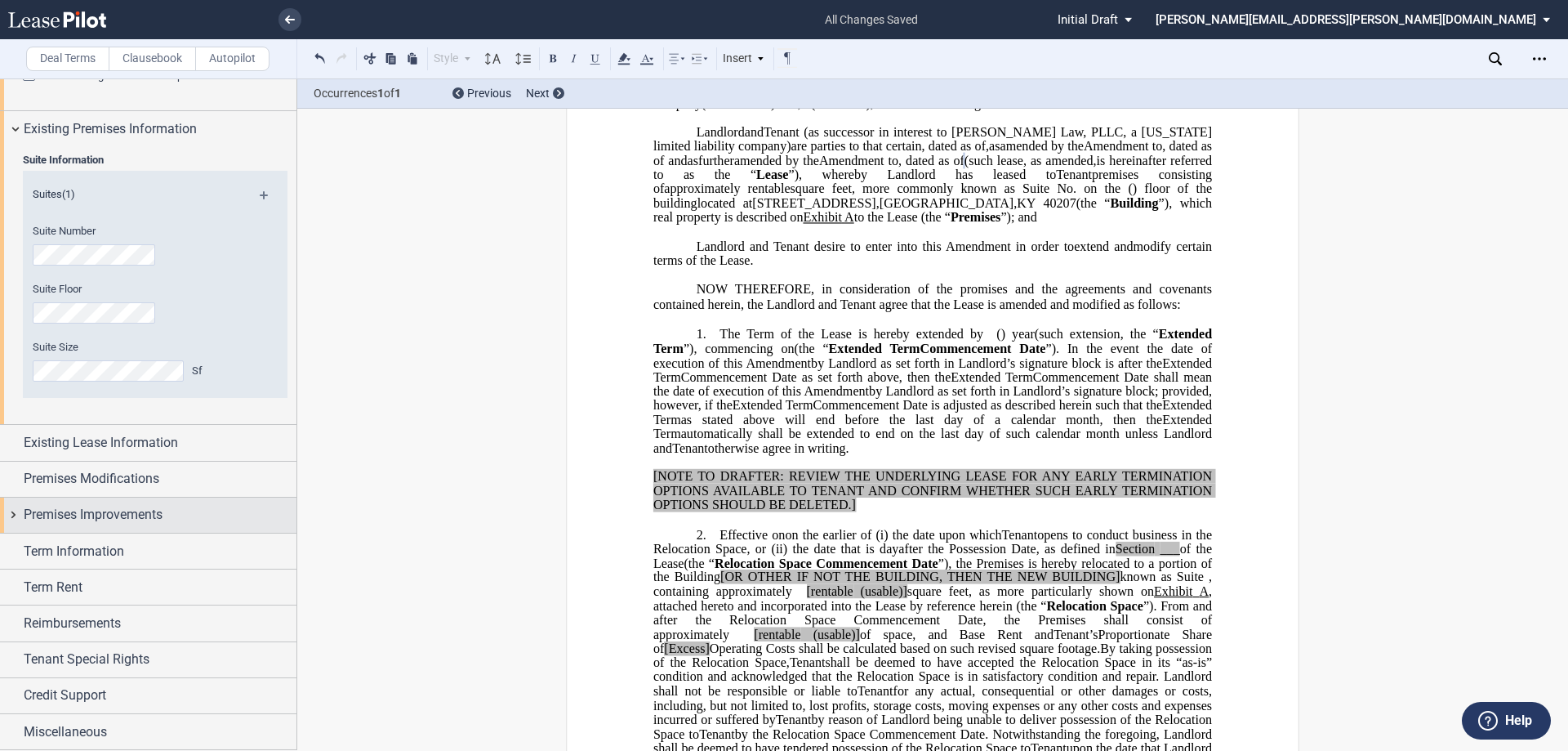
click at [166, 498] on div "Premises Improvements" at bounding box center [148, 515] width 296 height 35
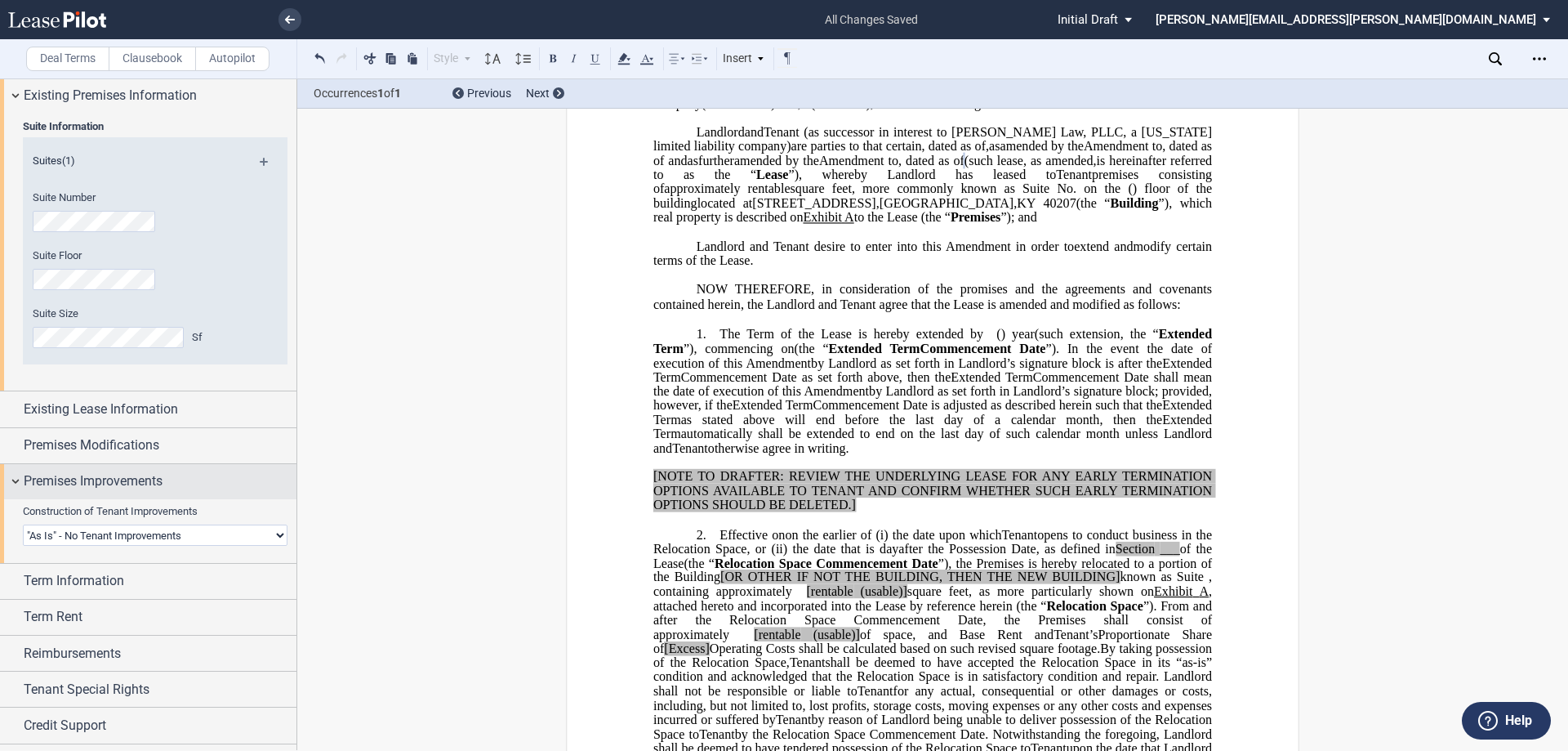
scroll to position [477, 0]
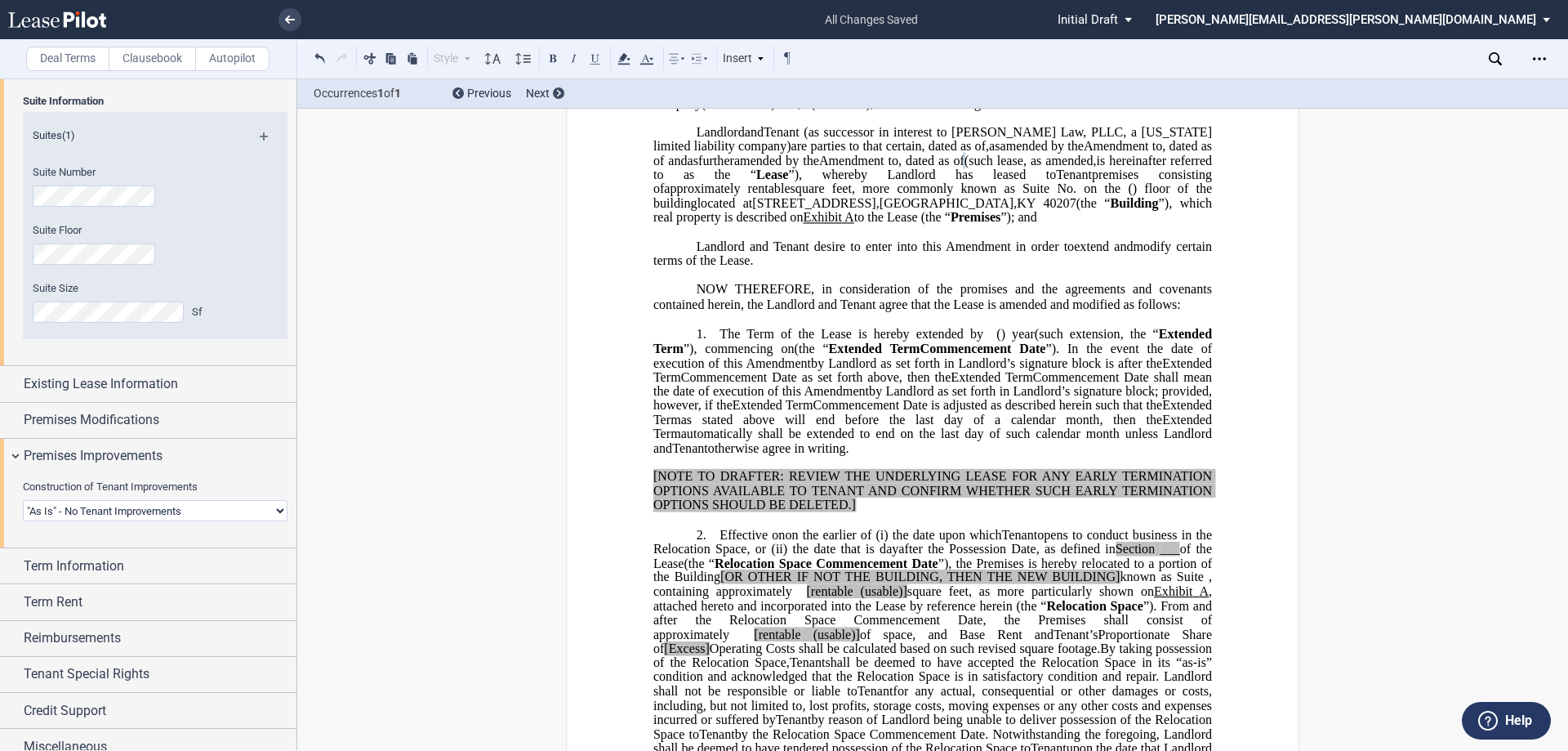
click at [152, 505] on select "Landlord Constructs Tenant Improvements Tenant Constructs Tenant Improvements "…" at bounding box center [155, 510] width 264 height 21
select select "landlord"
click at [23, 500] on select "Landlord Constructs Tenant Improvements Tenant Constructs Tenant Improvements "…" at bounding box center [155, 510] width 264 height 21
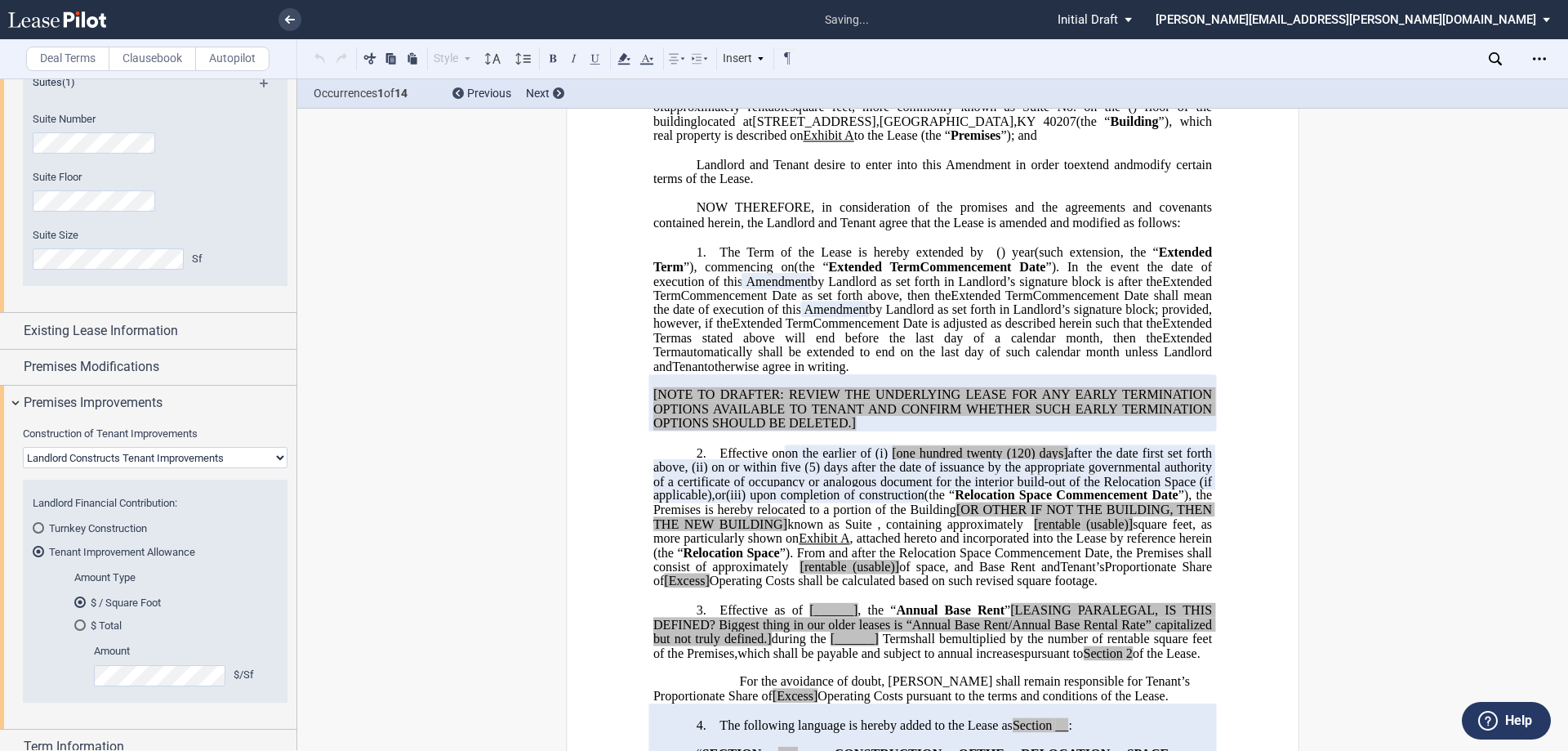
scroll to position [559, 0]
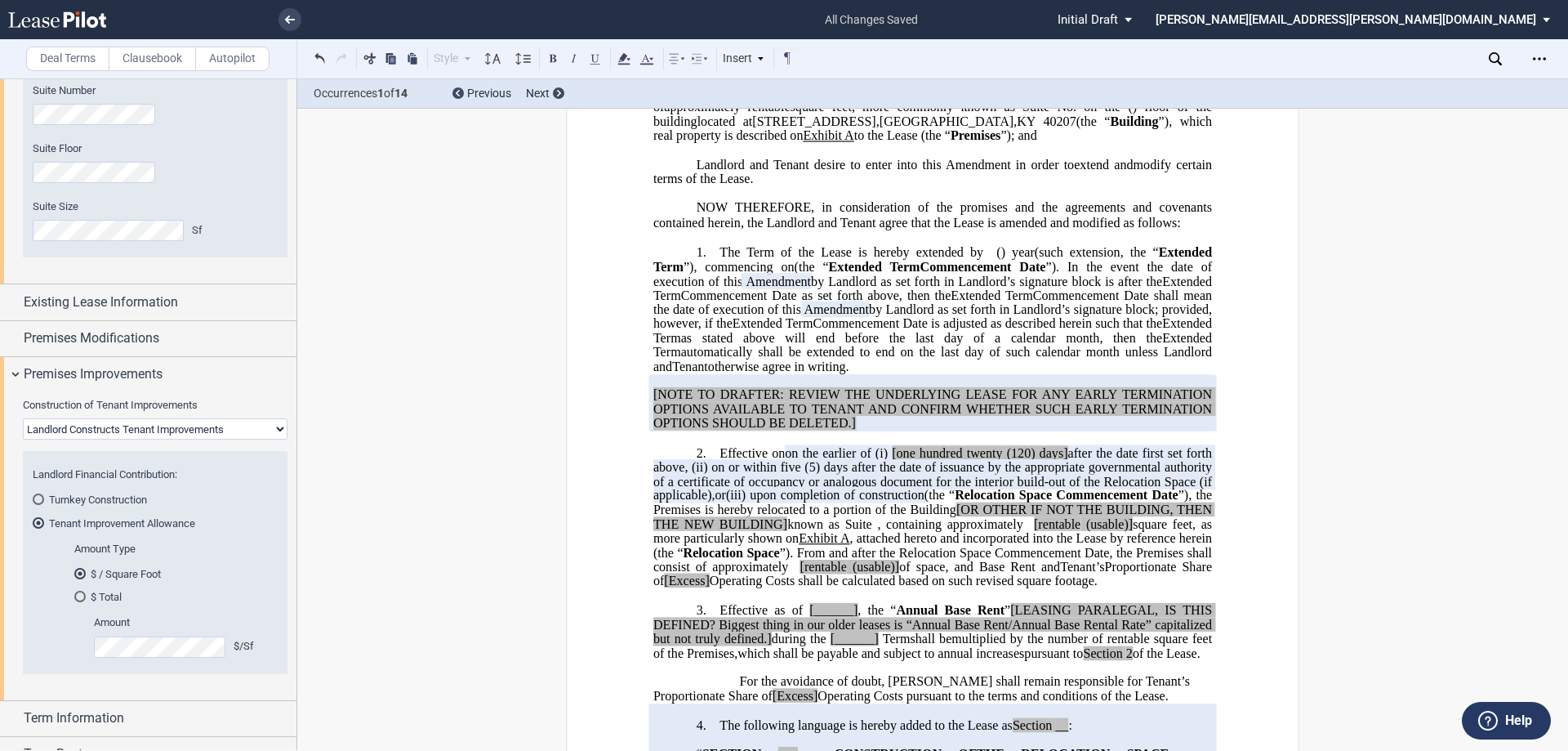
click at [104, 595] on md-radio-button "$ Total" at bounding box center [171, 596] width 193 height 15
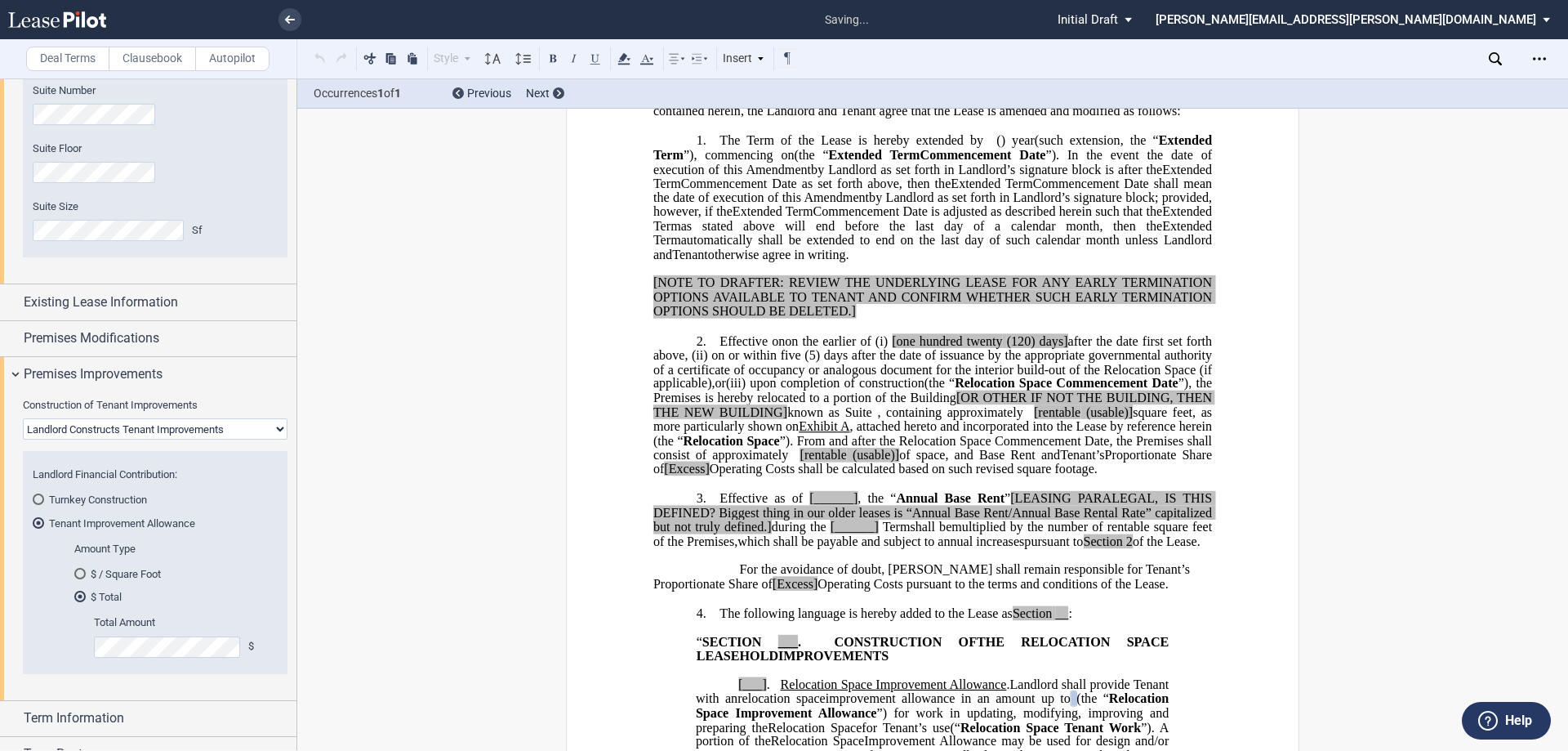
scroll to position [764, 0]
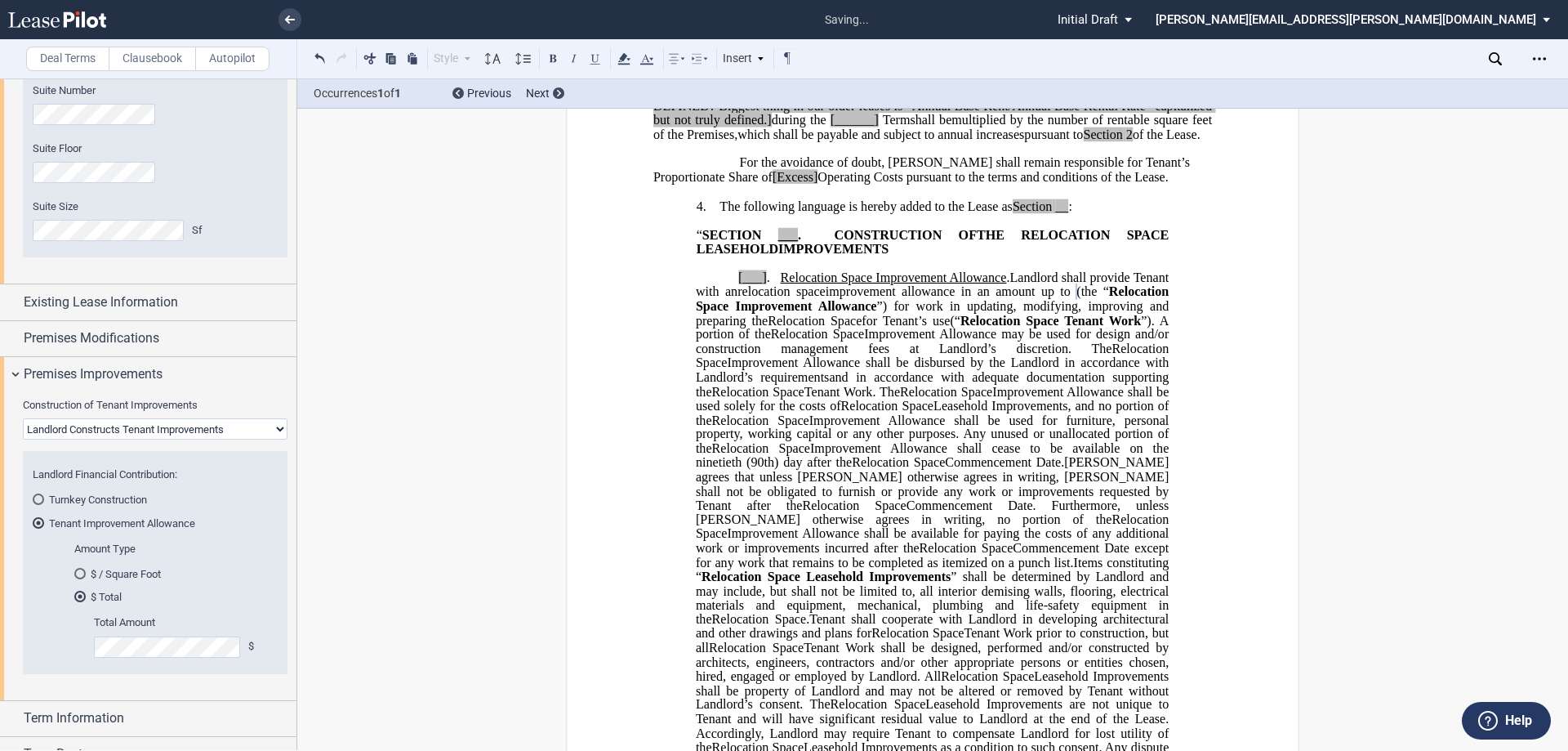
click at [178, 616] on label "Total Amount" at bounding box center [175, 622] width 164 height 15
click at [196, 602] on md-radio-button "$ Total" at bounding box center [171, 596] width 193 height 15
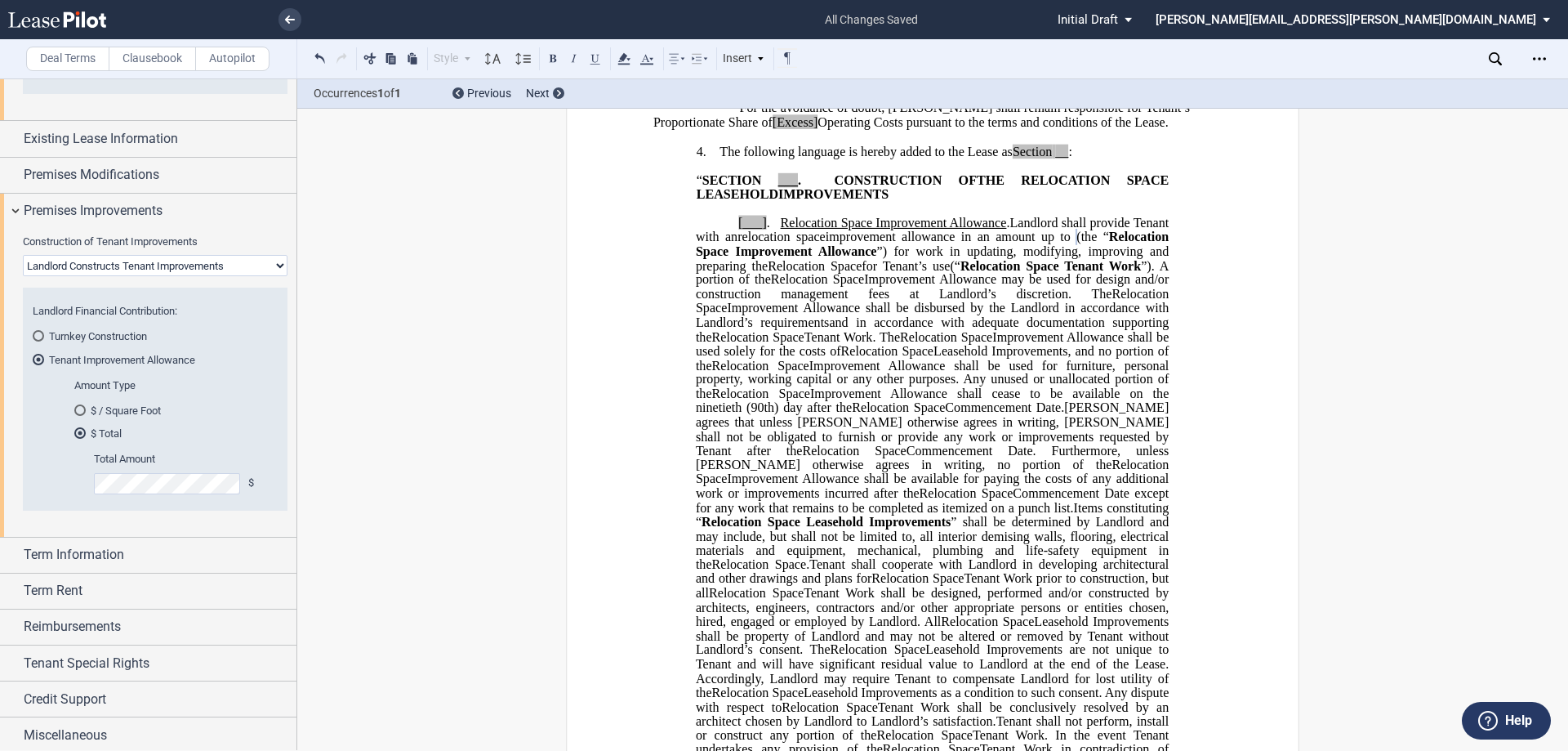
scroll to position [846, 0]
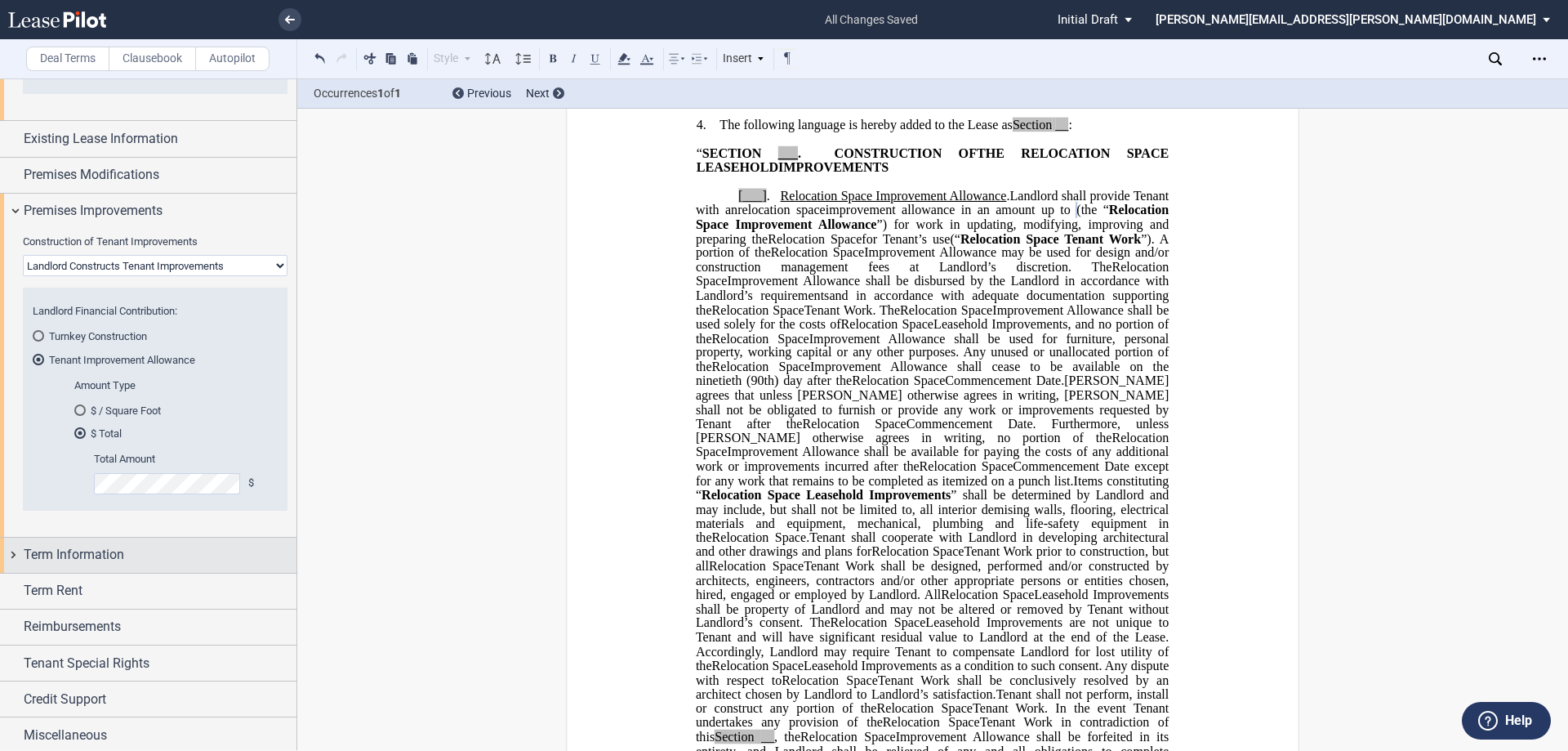
click at [166, 550] on div "Term Information" at bounding box center [160, 555] width 273 height 20
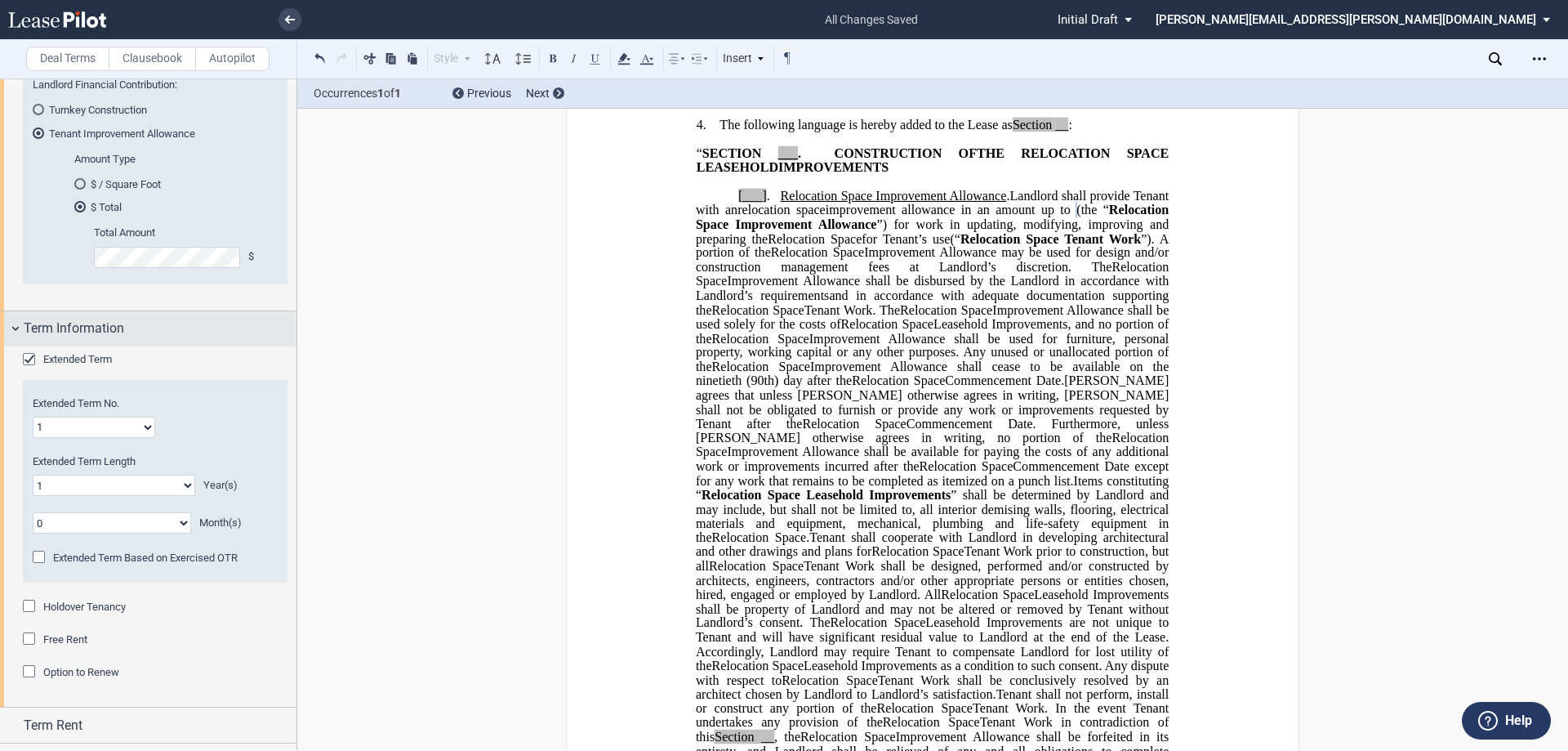
scroll to position [967, 0]
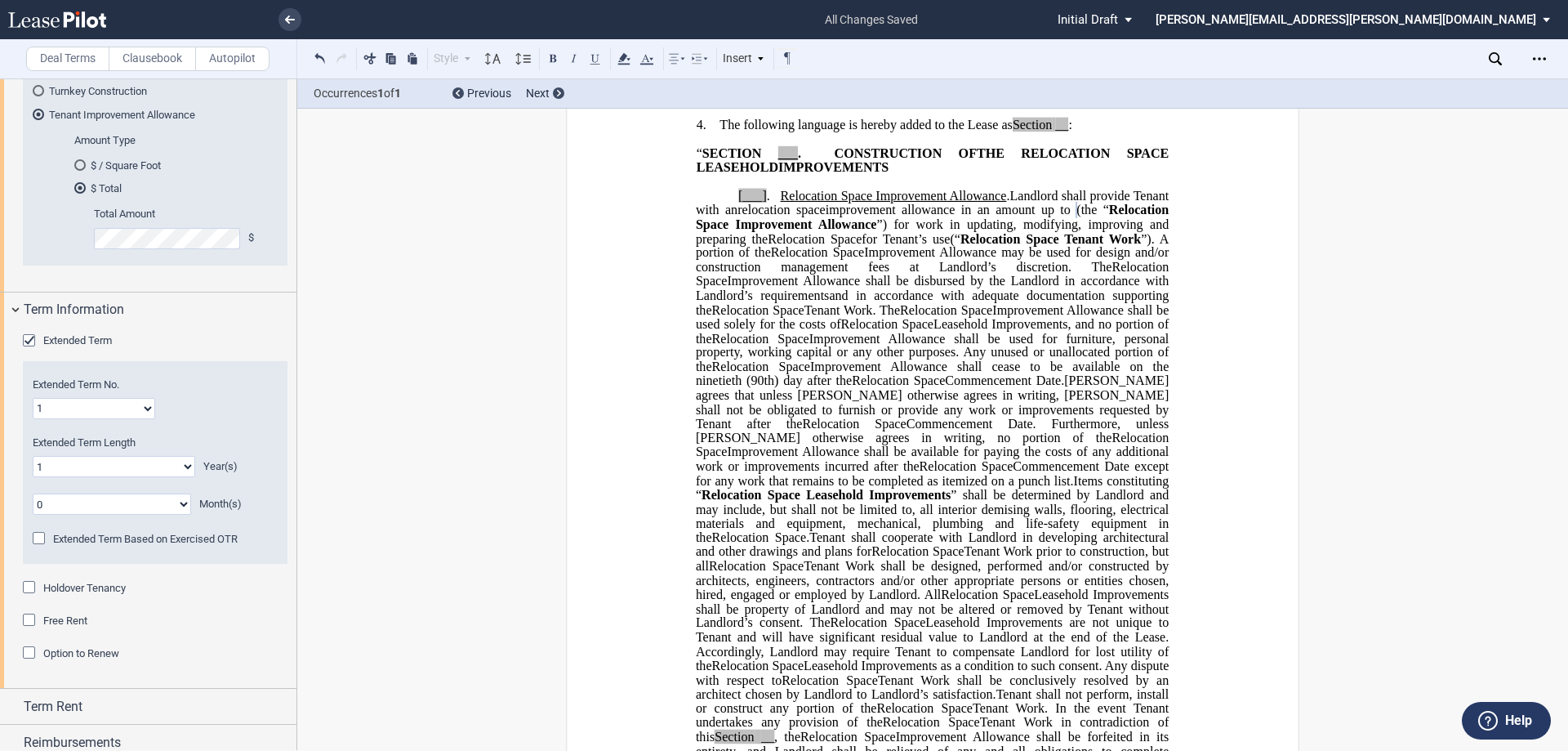
click at [136, 409] on select "1 2 3 4 5 6 7 8 9 10 11 12 13 14 15 16 17 18 19 20" at bounding box center [94, 408] width 123 height 21
click at [33, 398] on select "1 2 3 4 5 6 7 8 9 10 11 12 13 14 15 16 17 18 19 20" at bounding box center [94, 408] width 123 height 21
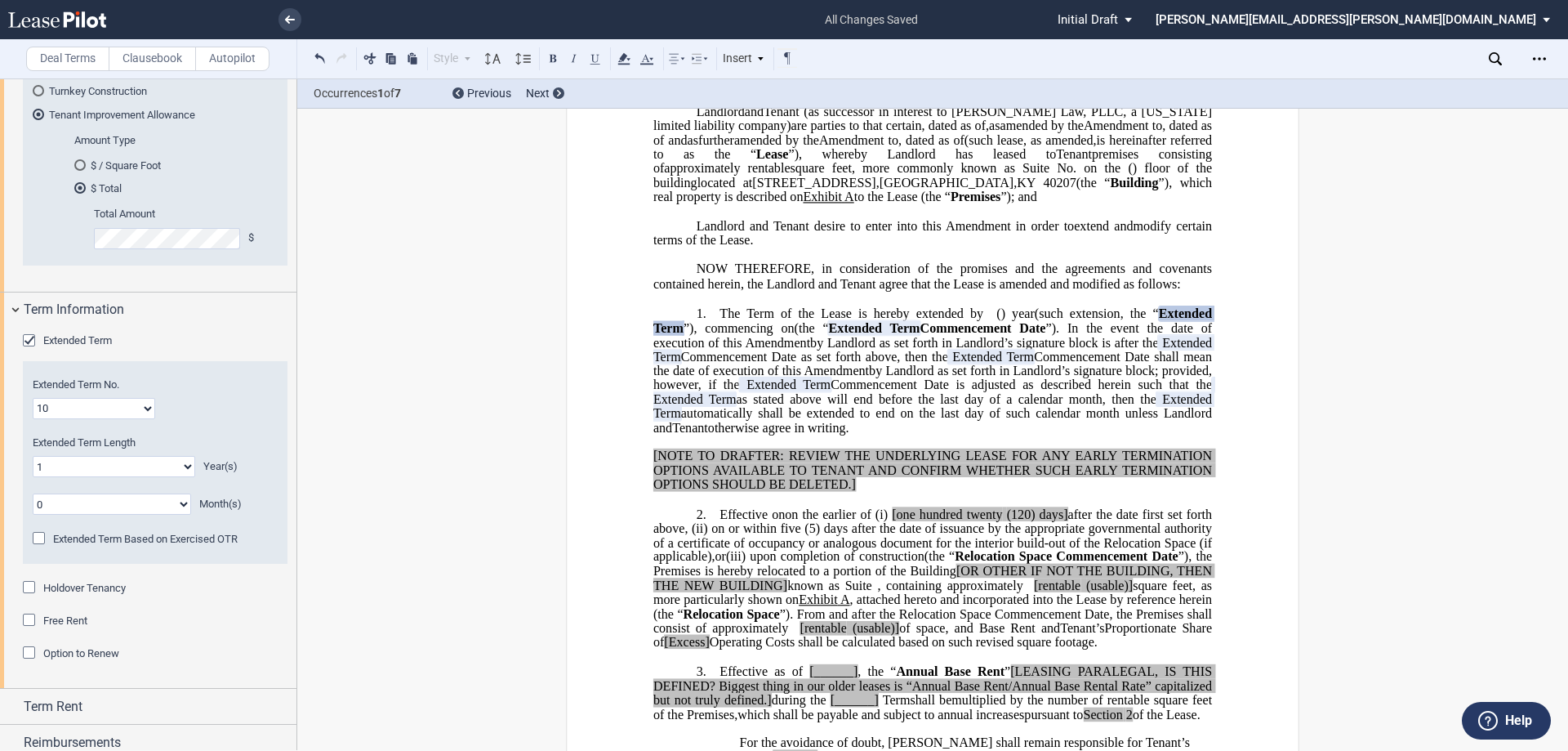
click at [134, 402] on select "1 2 3 4 5 6 7 8 9 10 11 12 13 14 15 16 17 18 19 20" at bounding box center [94, 408] width 123 height 21
drag, startPoint x: 113, startPoint y: 405, endPoint x: 109, endPoint y: 397, distance: 8.9
click at [113, 405] on select "1 2 3 4 5 6 7 8 9 10 11 12 13 14 15 16 17 18 19 20" at bounding box center [94, 408] width 123 height 21
click at [33, 398] on select "1 2 3 4 5 6 7 8 9 10 11 12 13 14 15 16 17 18 19 20" at bounding box center [94, 408] width 123 height 21
drag, startPoint x: 103, startPoint y: 413, endPoint x: 101, endPoint y: 400, distance: 13.2
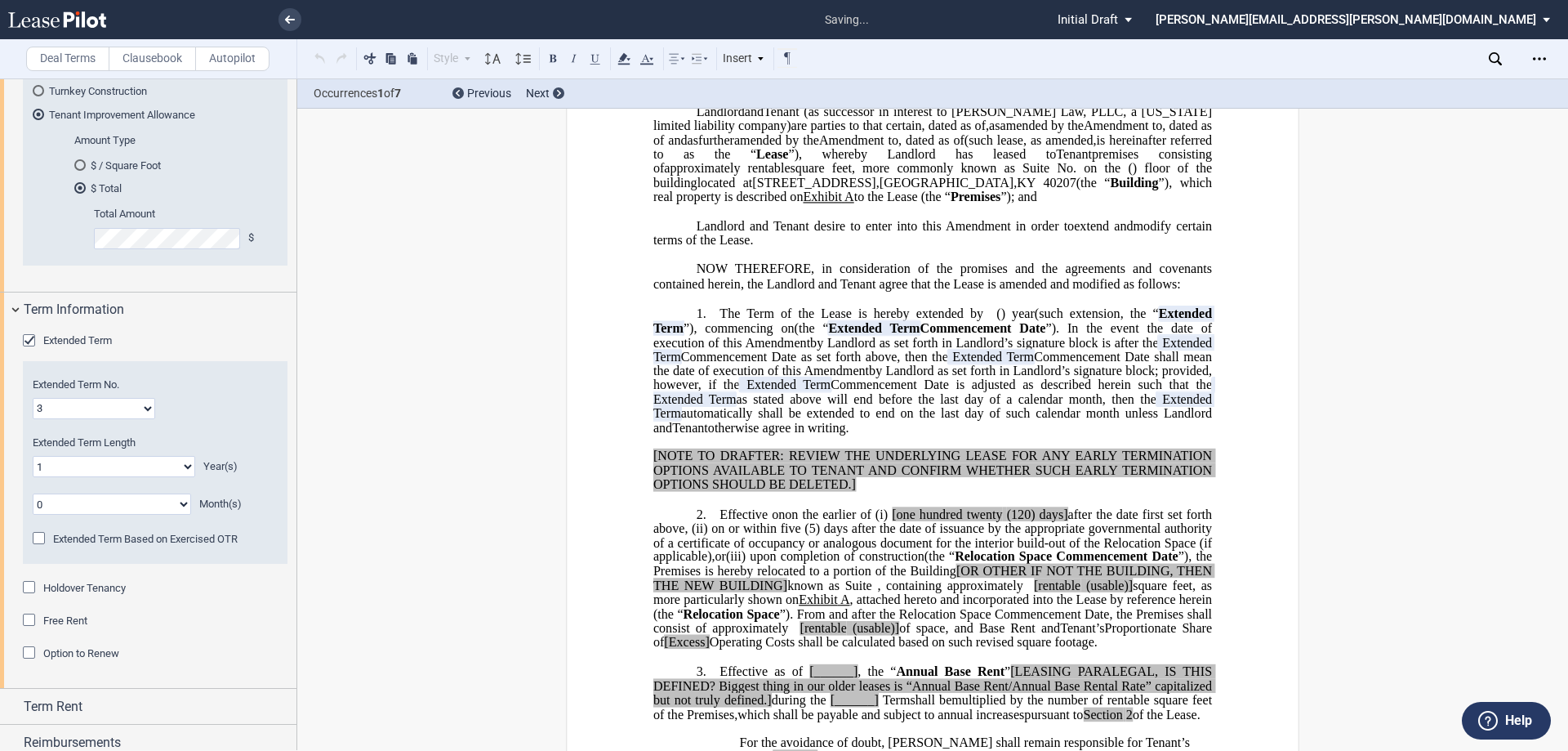
click at [103, 413] on select "1 2 3 4 5 6 7 8 9 10 11 12 13 14 15 16 17 18 19 20" at bounding box center [94, 408] width 123 height 21
select select "number:2"
click at [33, 398] on select "1 2 3 4 5 6 7 8 9 10 11 12 13 14 15 16 17 18 19 20" at bounding box center [94, 408] width 123 height 21
click at [168, 480] on div "Extended Term Length 0 1 2 3 4 5 6 7 8 9 10 11 12 13 14 15 16 17 18 19 20 Year(…" at bounding box center [156, 475] width 245 height 79
click at [168, 466] on select "0 1 2 3 4 5 6 7 8 9 10 11 12 13 14 15 16 17 18 19 20" at bounding box center [114, 466] width 162 height 21
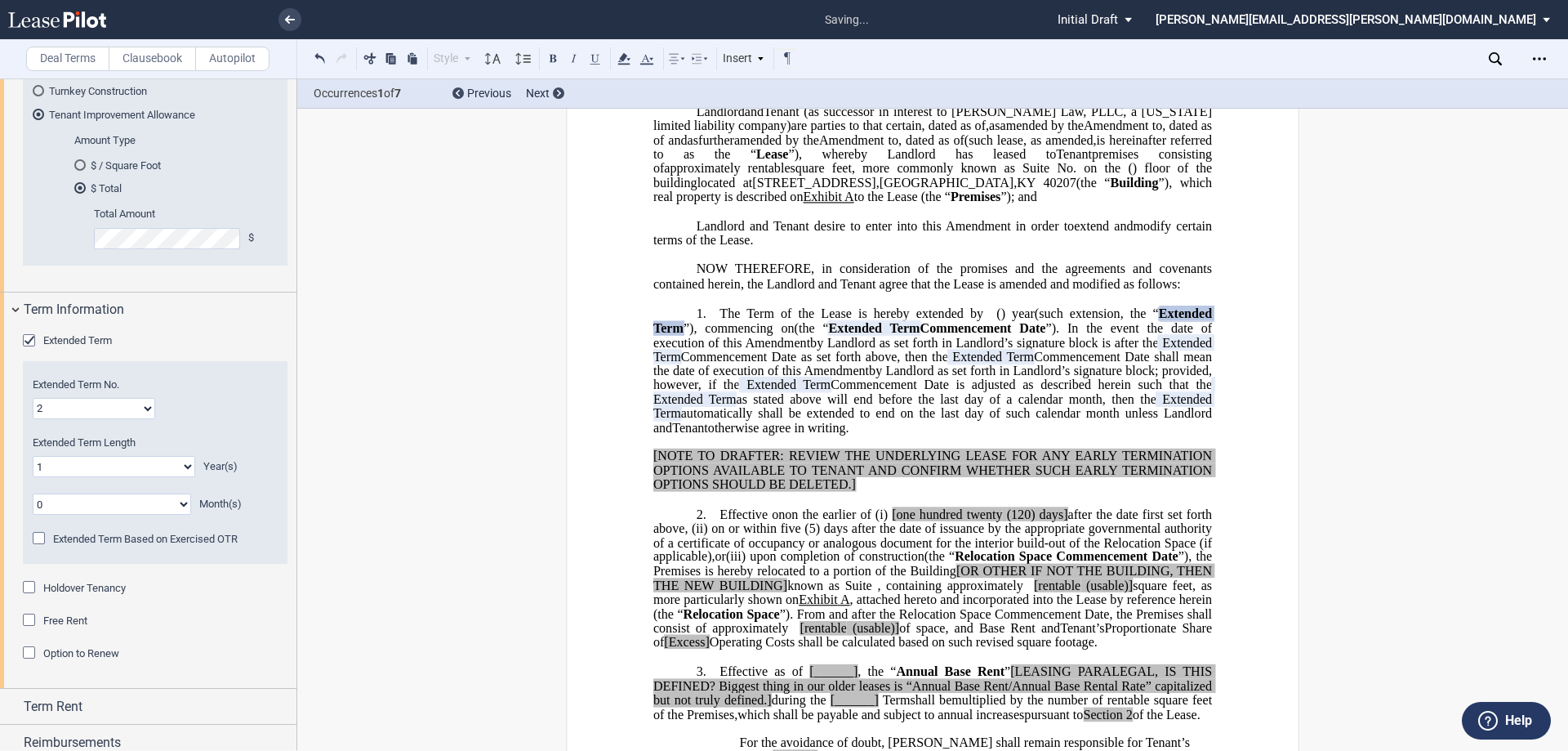
select select "number:10"
click at [33, 456] on select "0 1 2 3 4 5 6 7 8 9 10 11 12 13 14 15 16 17 18 19 20" at bounding box center [114, 466] width 162 height 21
click at [228, 404] on div "Extended Term No. 1 2 3 4 5 6 7 8 9 10 11 12 13 14 15 16 17 18 19 20" at bounding box center [156, 399] width 245 height 42
click at [925, 364] on span "Extended Term" at bounding box center [934, 349] width 562 height 29
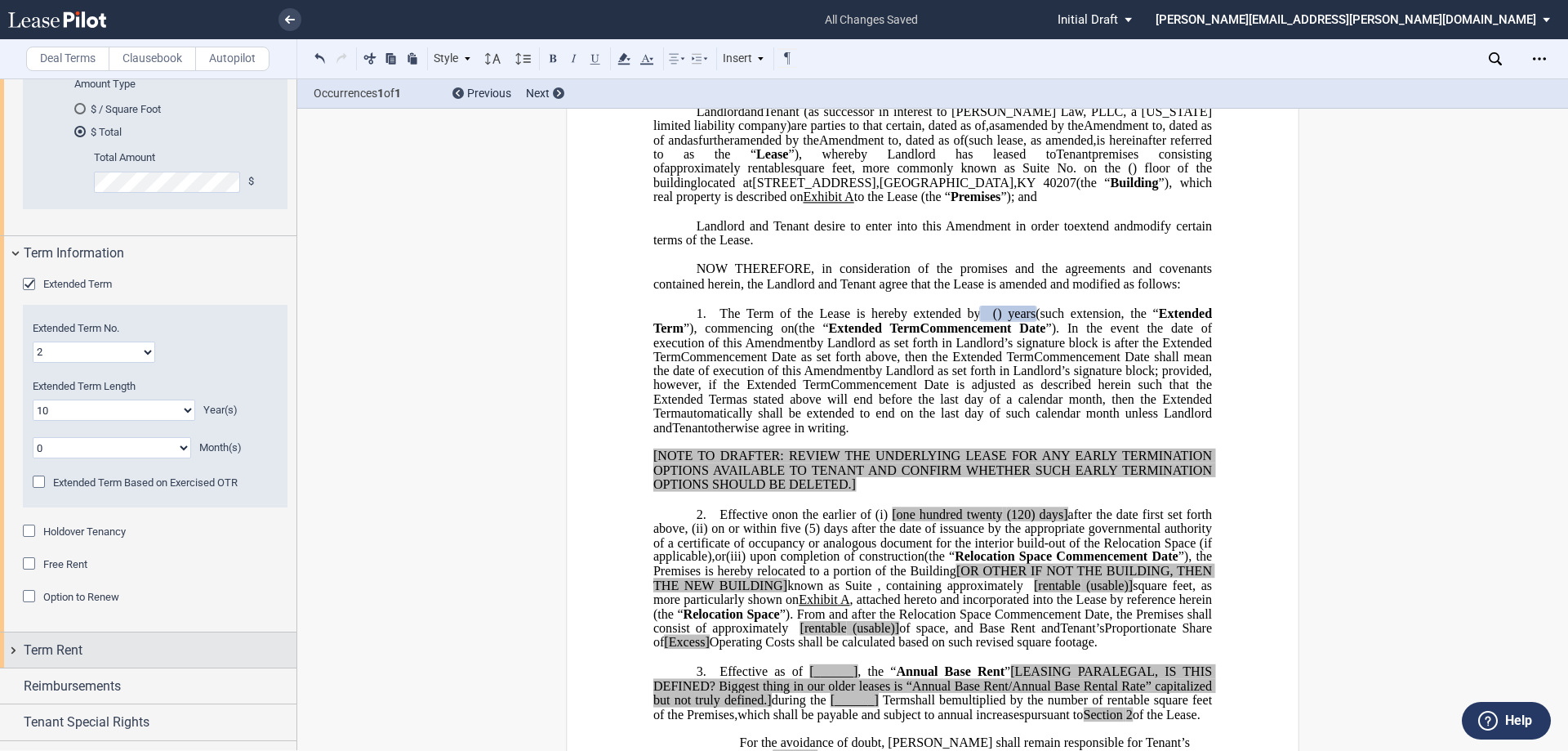
scroll to position [1087, 0]
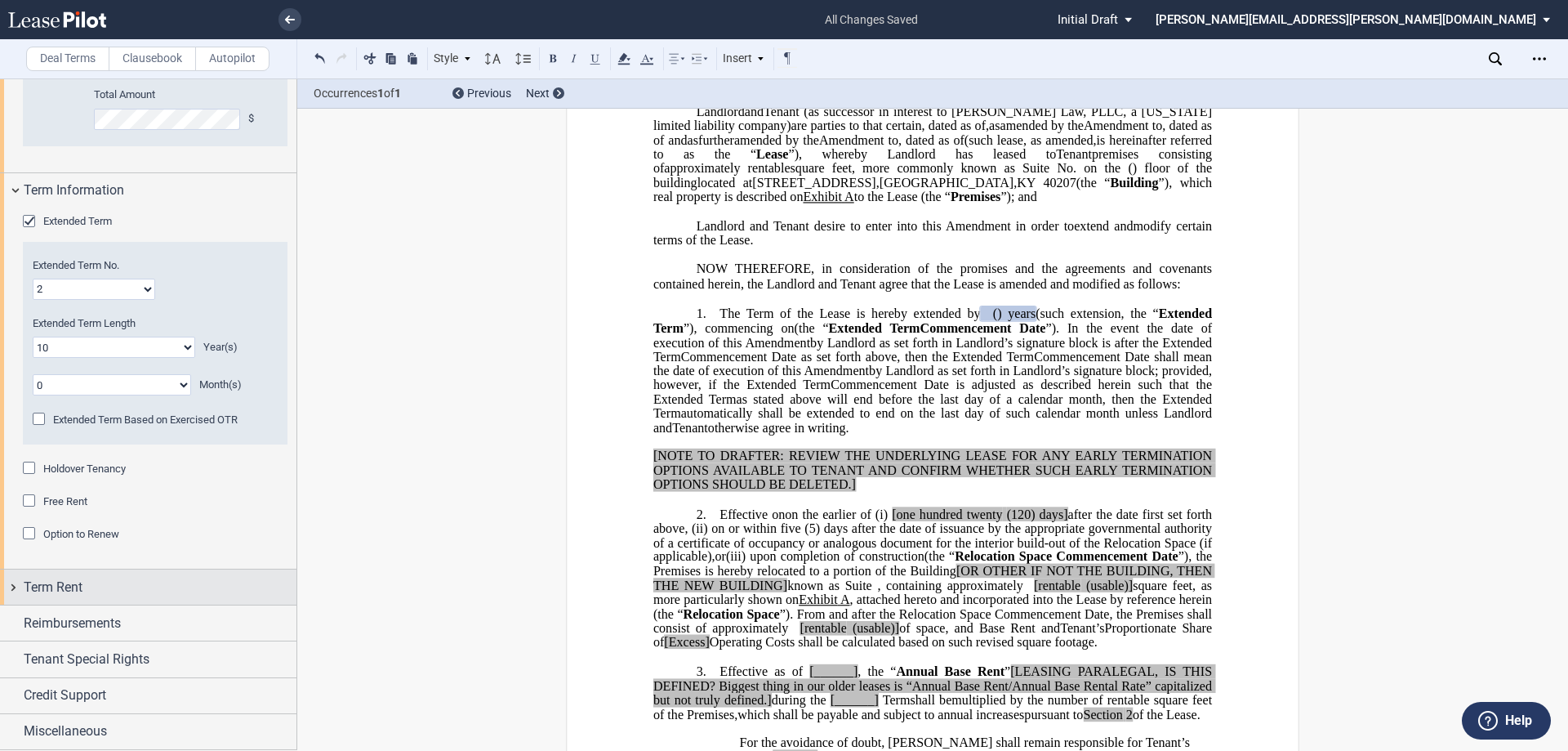
click at [81, 578] on span "Term Rent" at bounding box center [53, 587] width 59 height 20
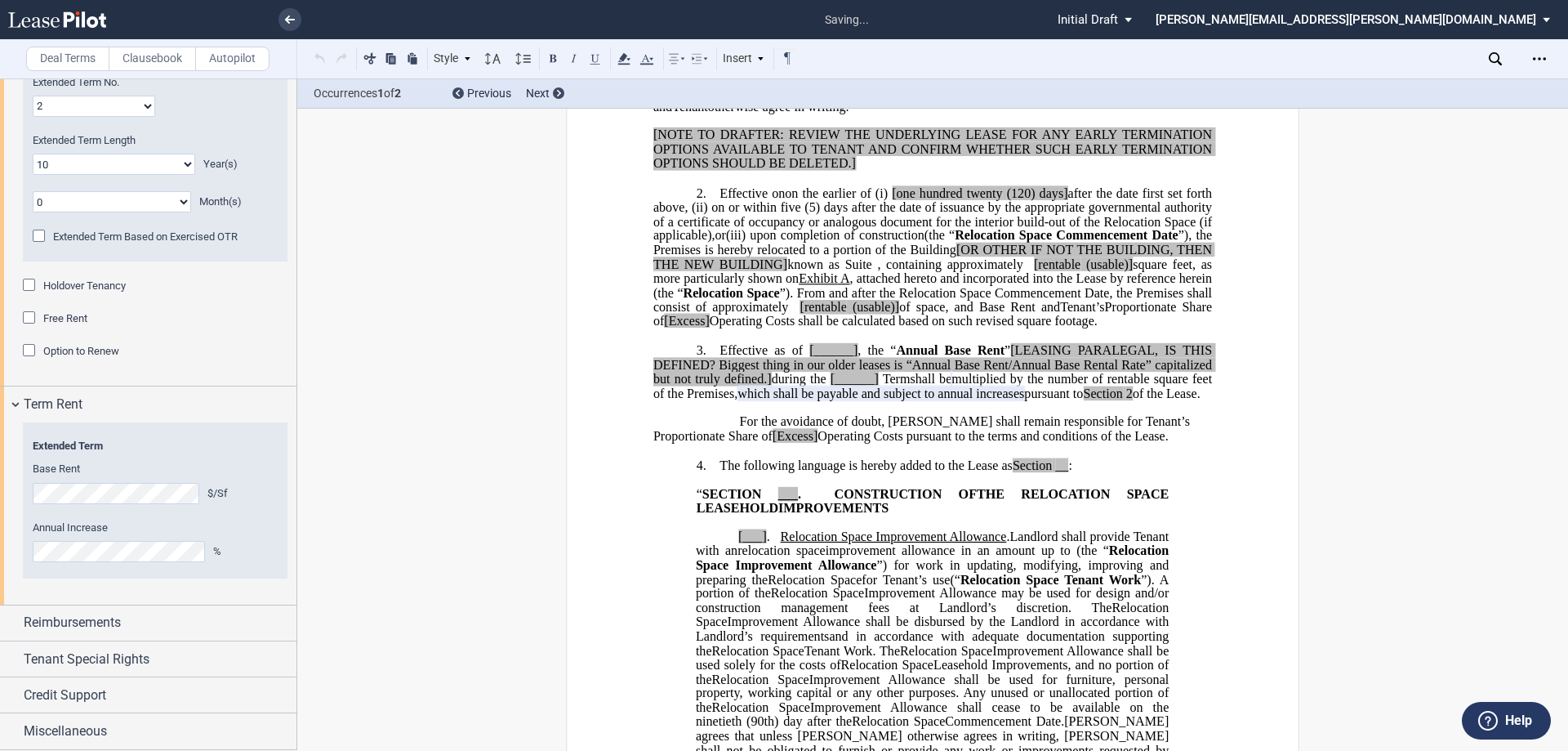
scroll to position [591, 0]
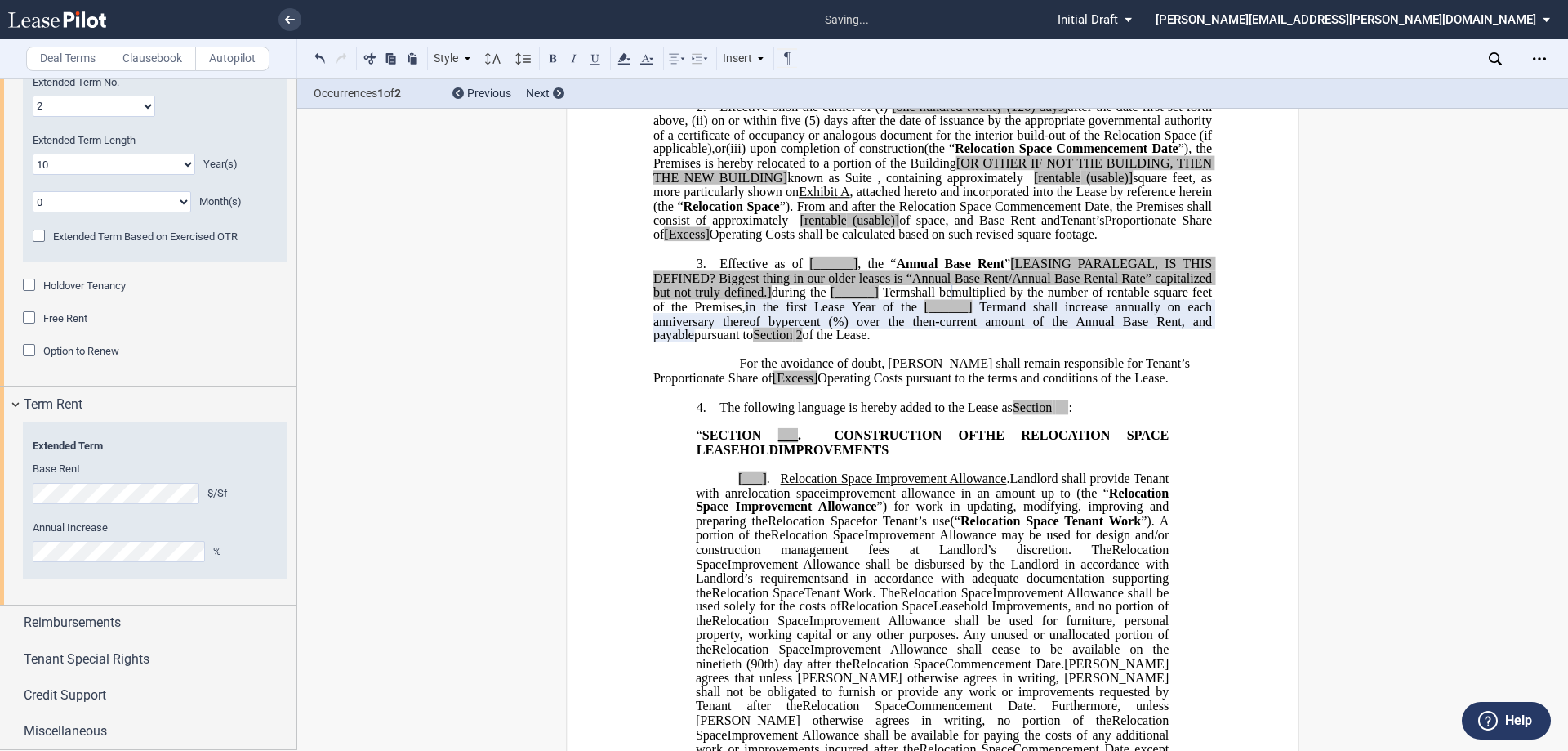
click at [219, 424] on div "Year 1 $/Sf Year 2 $/Sf Year 3 $/Sf Year 4 $/Sf Year 5 $/Sf Year 6 $/Sf Year 7 …" at bounding box center [155, 501] width 264 height 156
click at [134, 729] on div "Miscellaneous" at bounding box center [160, 731] width 273 height 20
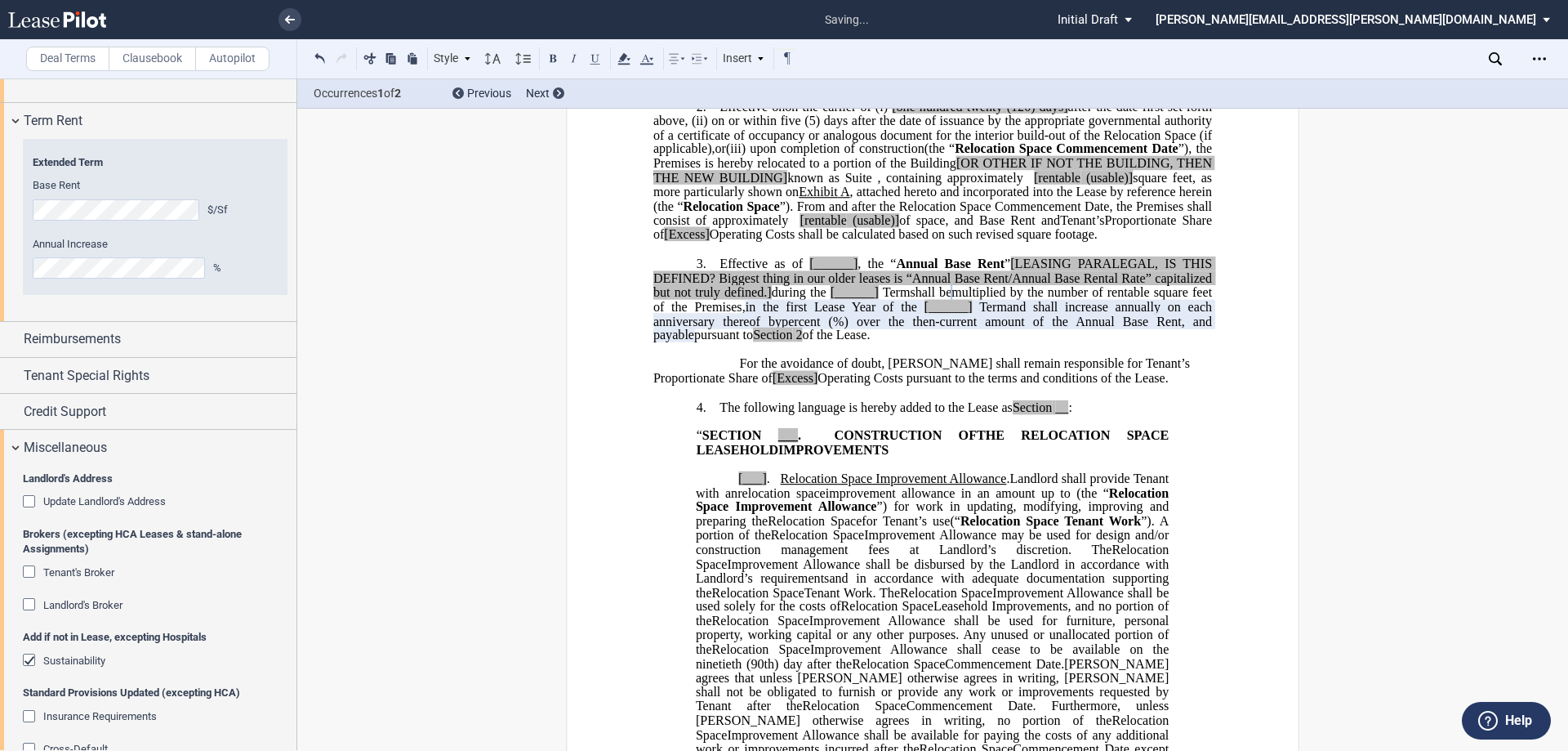
scroll to position [1775, 0]
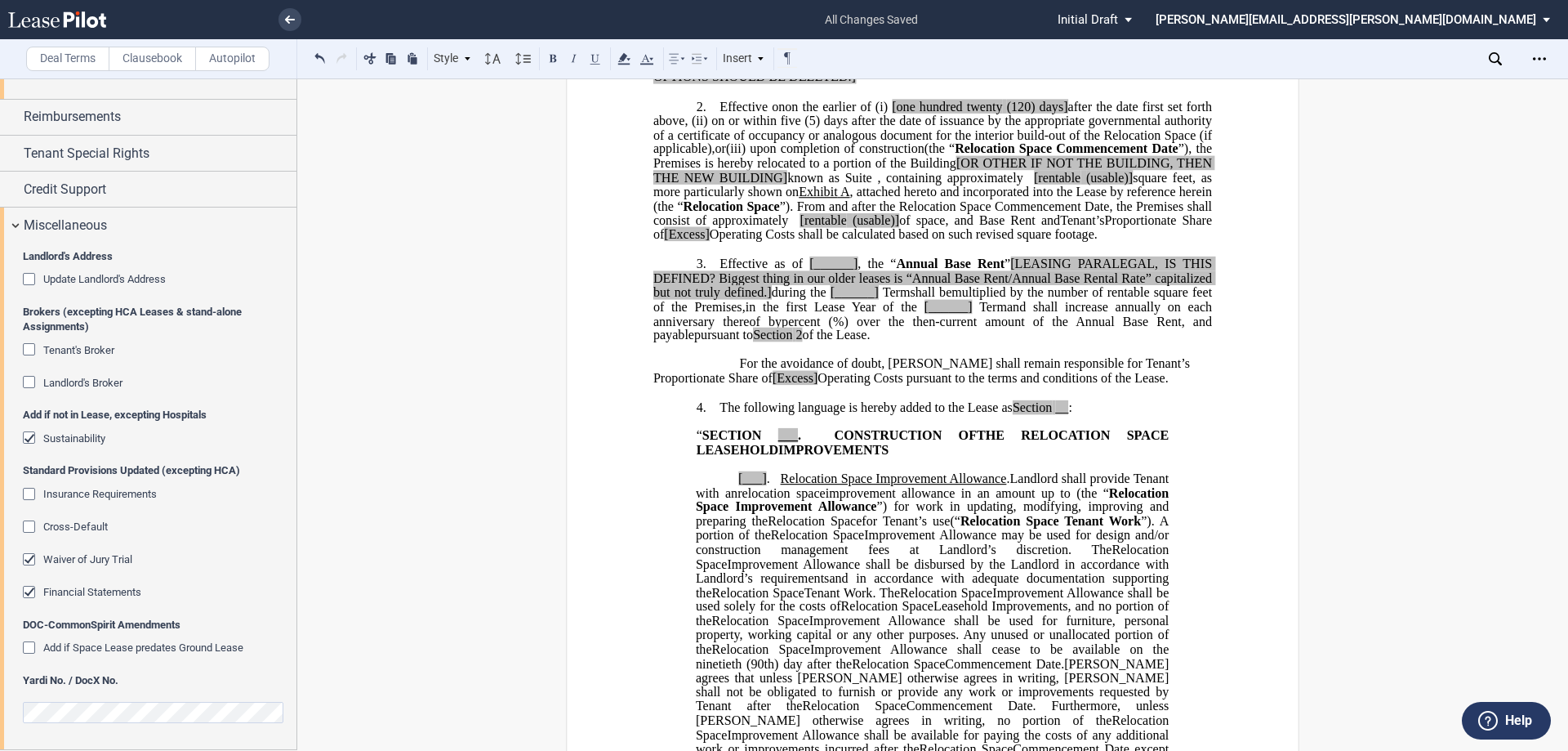
click at [70, 380] on span "Landlord's Broker" at bounding box center [82, 383] width 79 height 12
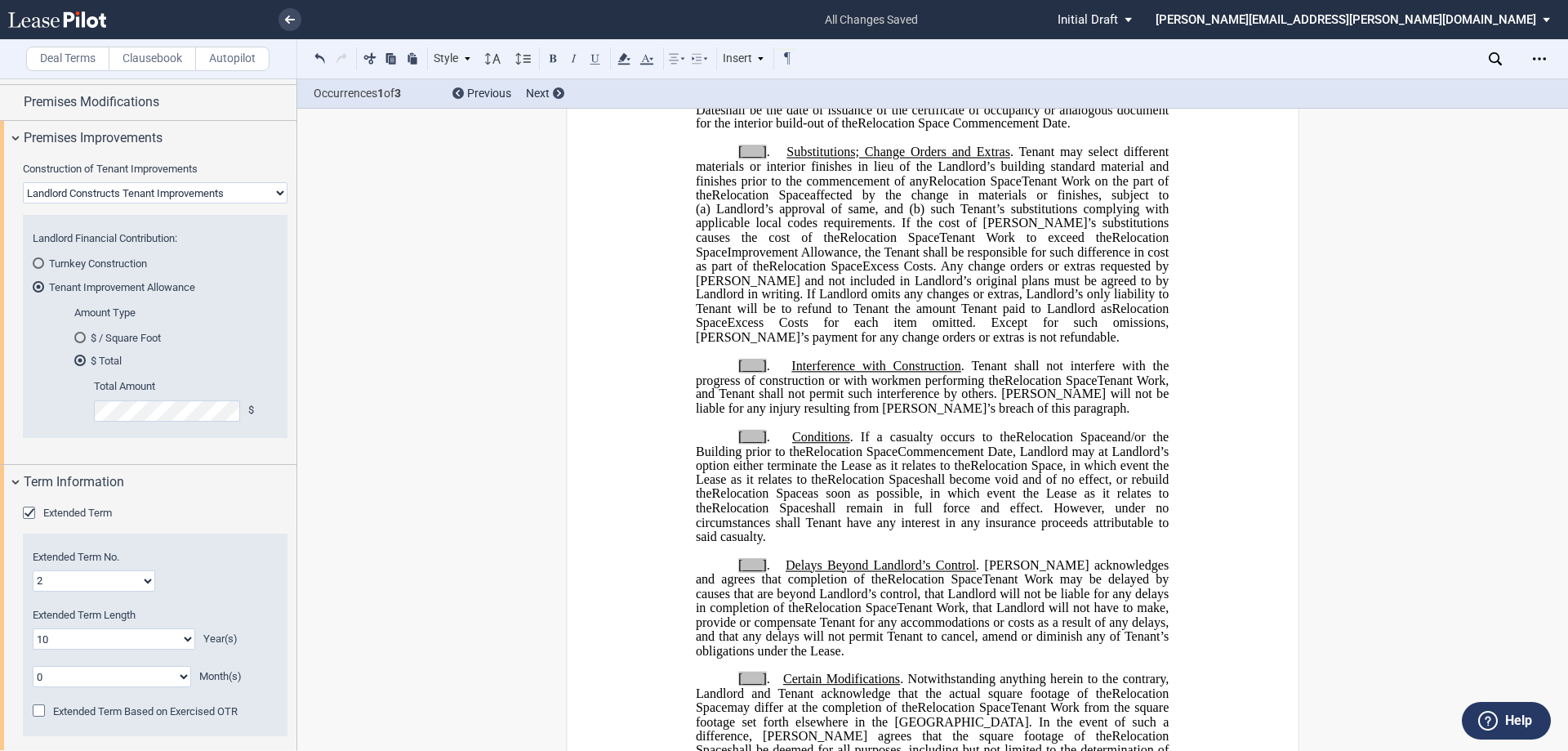
scroll to position [550, 0]
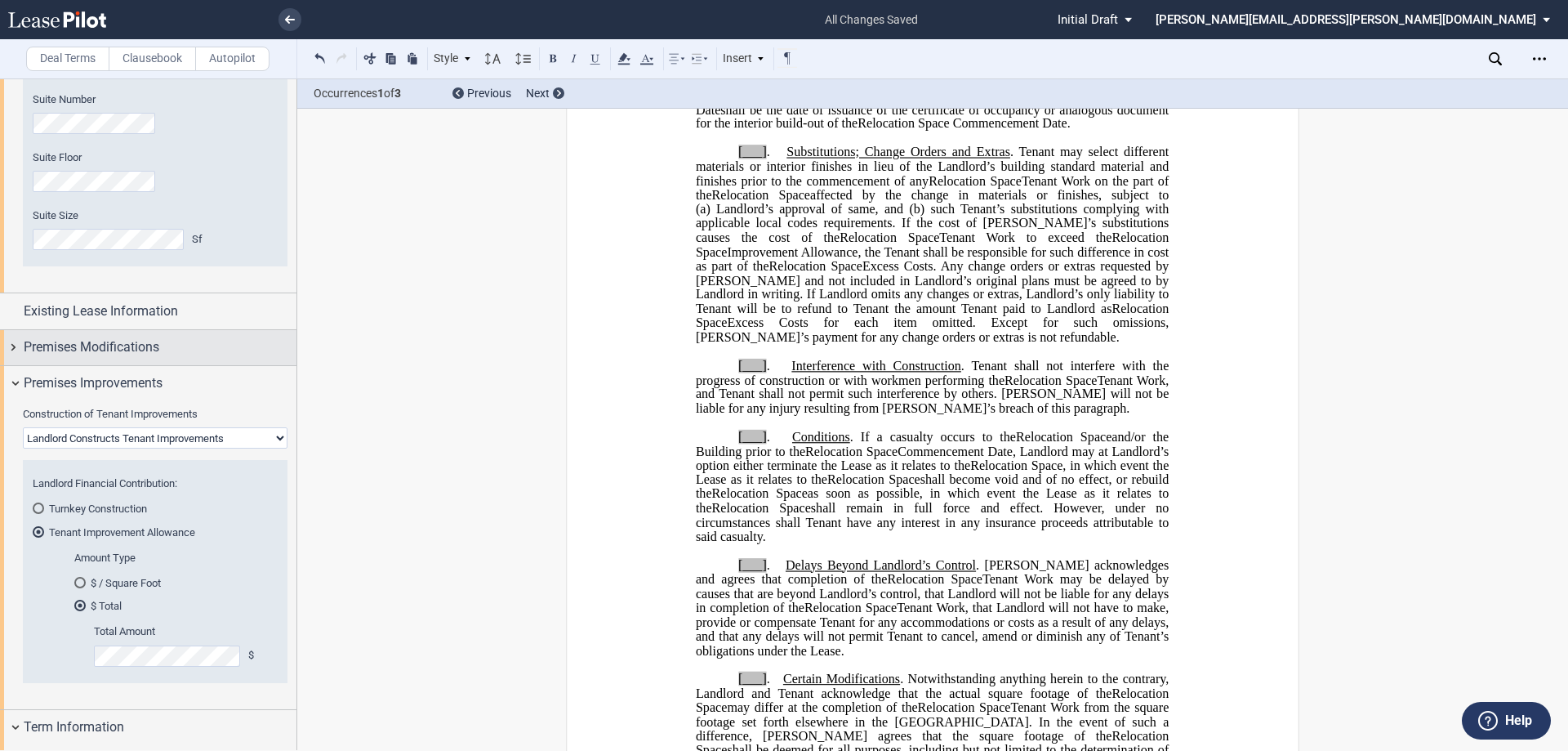
click at [156, 355] on span "Premises Modifications" at bounding box center [92, 347] width 136 height 20
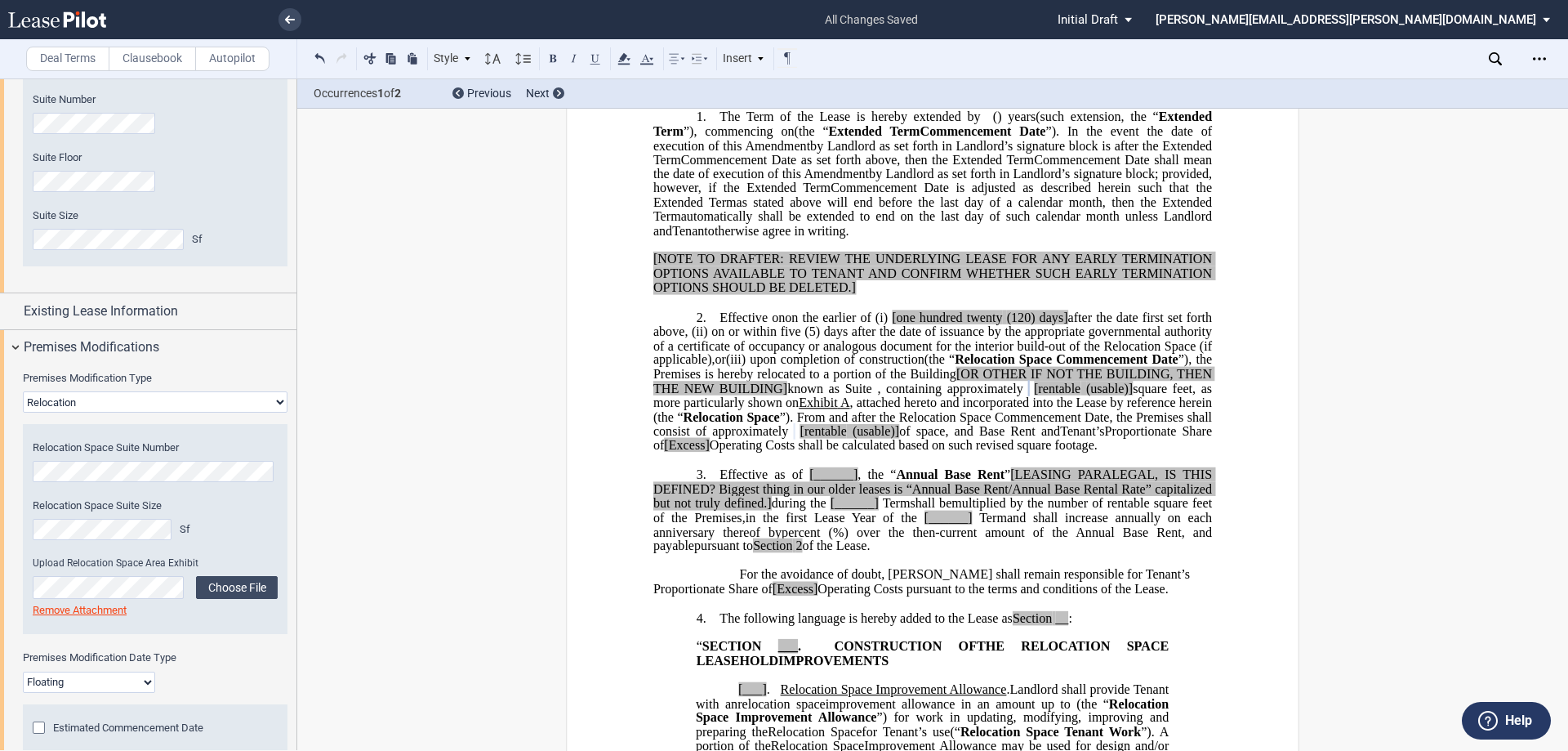
scroll to position [463, 0]
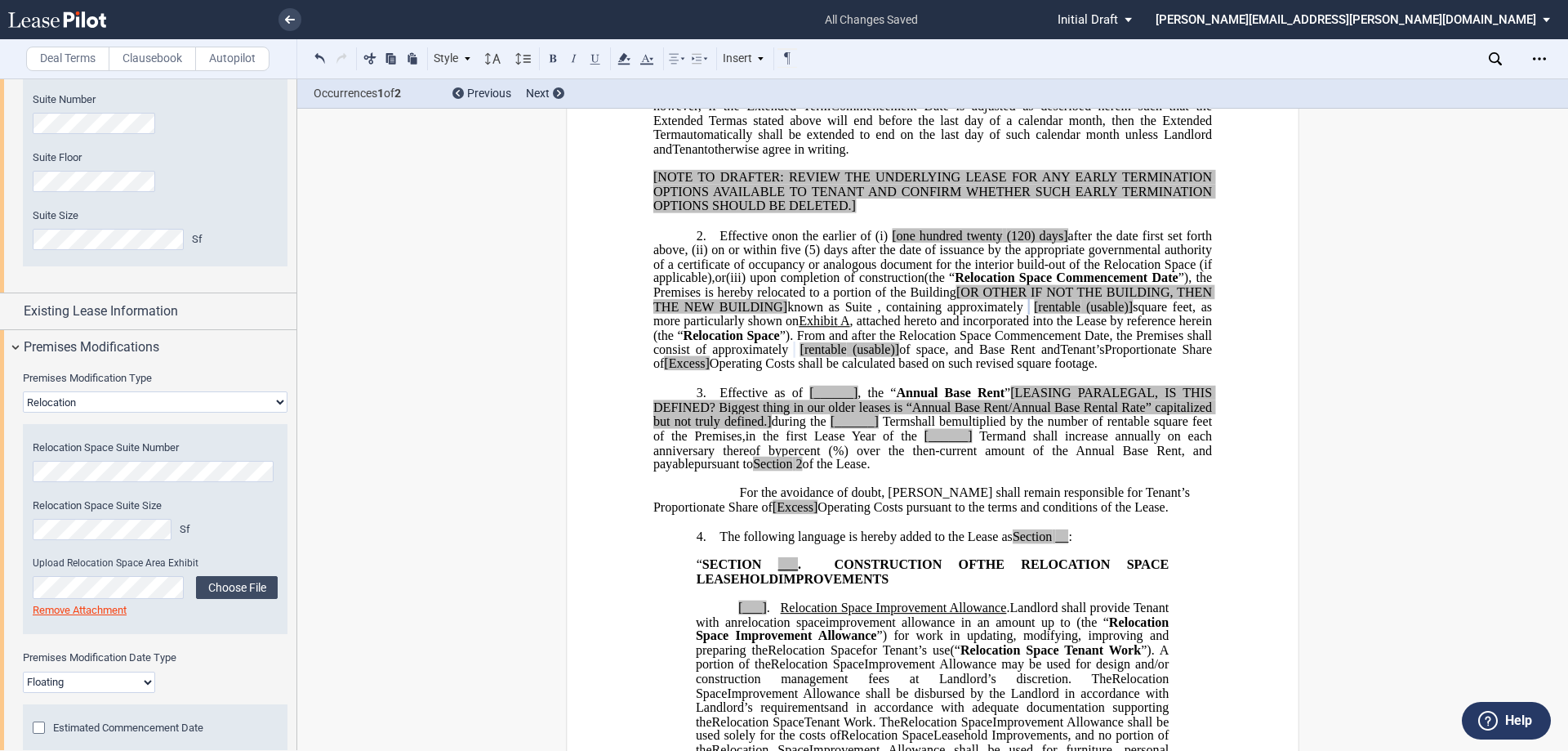
click at [847, 357] on span "[rentable" at bounding box center [823, 349] width 47 height 15
drag, startPoint x: 1010, startPoint y: 405, endPoint x: 960, endPoint y: 405, distance: 50.0
click at [960, 356] on span "(the “ Relocation Space Commencement Date ”), the Premises is hereby relocated …" at bounding box center [934, 313] width 562 height 86
click at [1081, 314] on span "[rentable" at bounding box center [1057, 306] width 47 height 15
drag, startPoint x: 1214, startPoint y: 364, endPoint x: 1157, endPoint y: 364, distance: 57.0
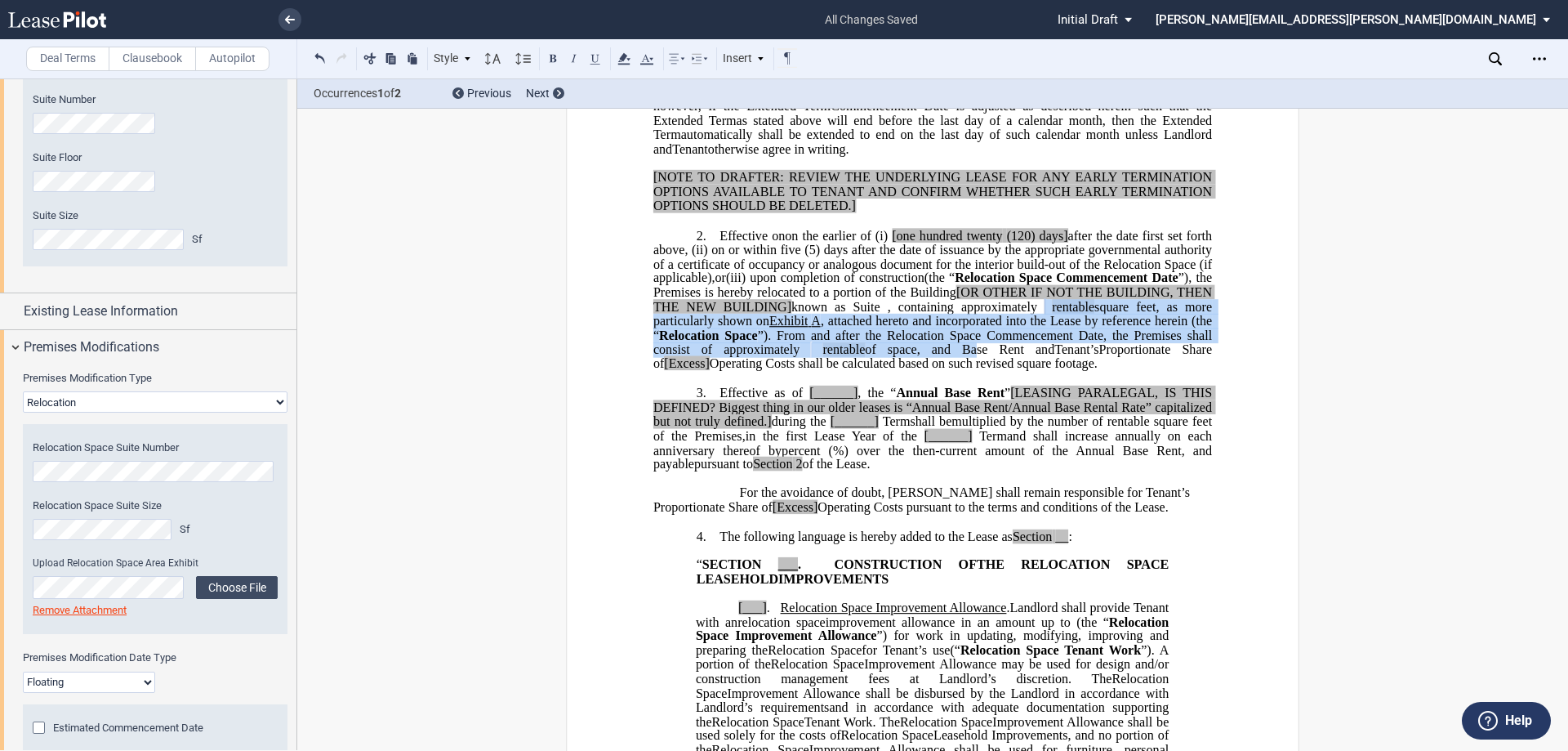
click at [1092, 356] on span "(the “ Relocation Space Commencement Date ”), the Premises is hereby relocated …" at bounding box center [934, 313] width 562 height 86
click at [637, 61] on icon at bounding box center [647, 59] width 20 height 20
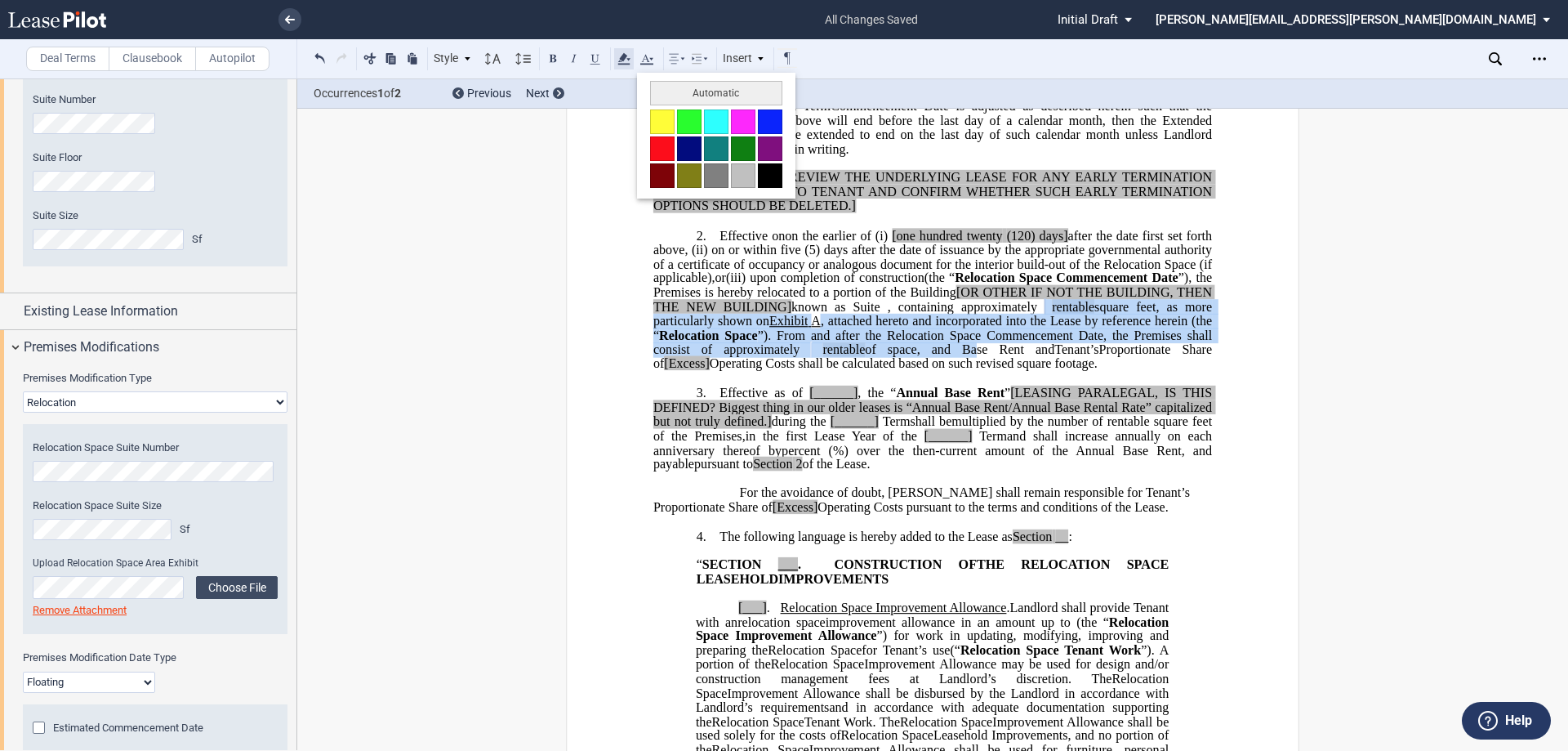
click at [629, 62] on icon at bounding box center [624, 59] width 20 height 20
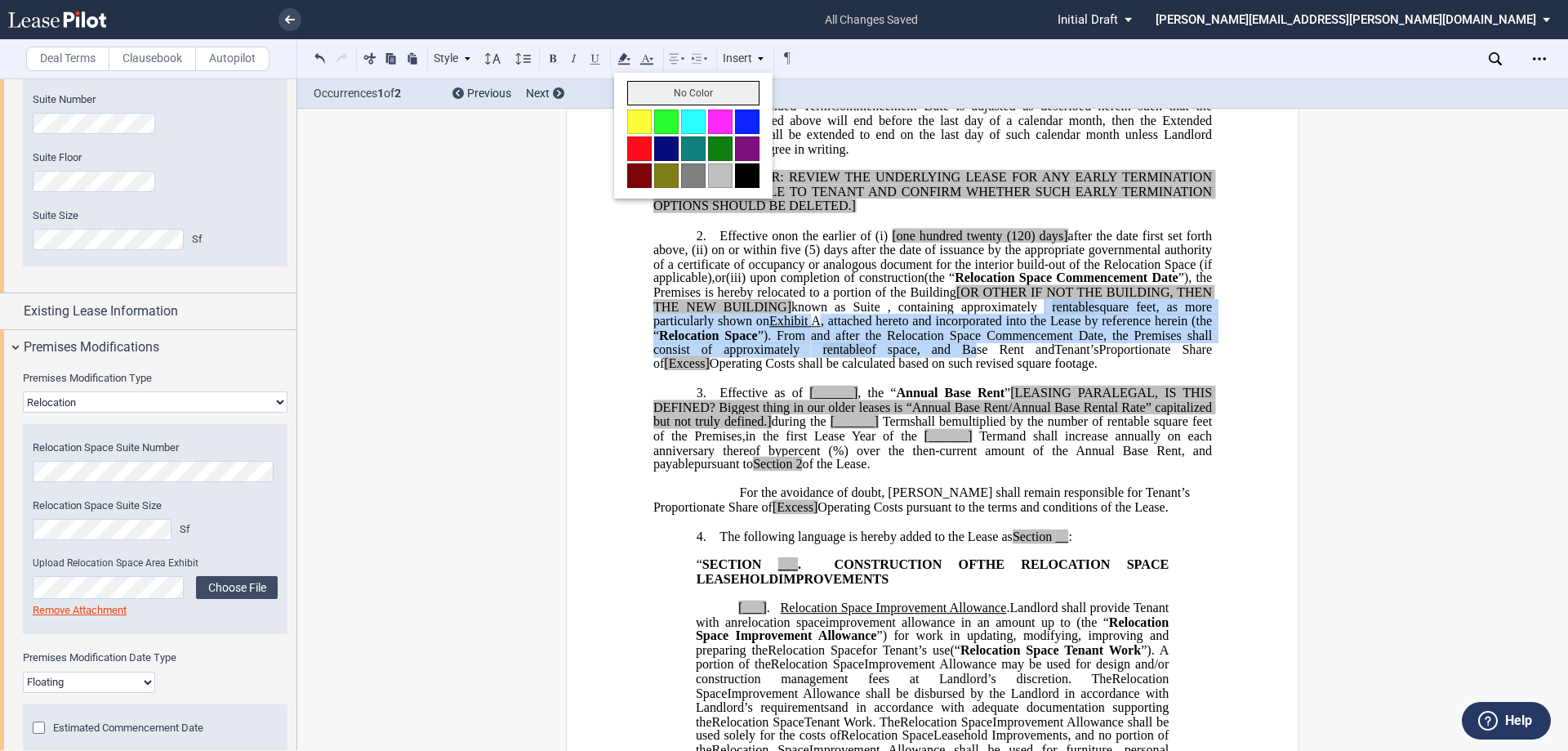
click at [654, 88] on button "No Color" at bounding box center [693, 93] width 133 height 25
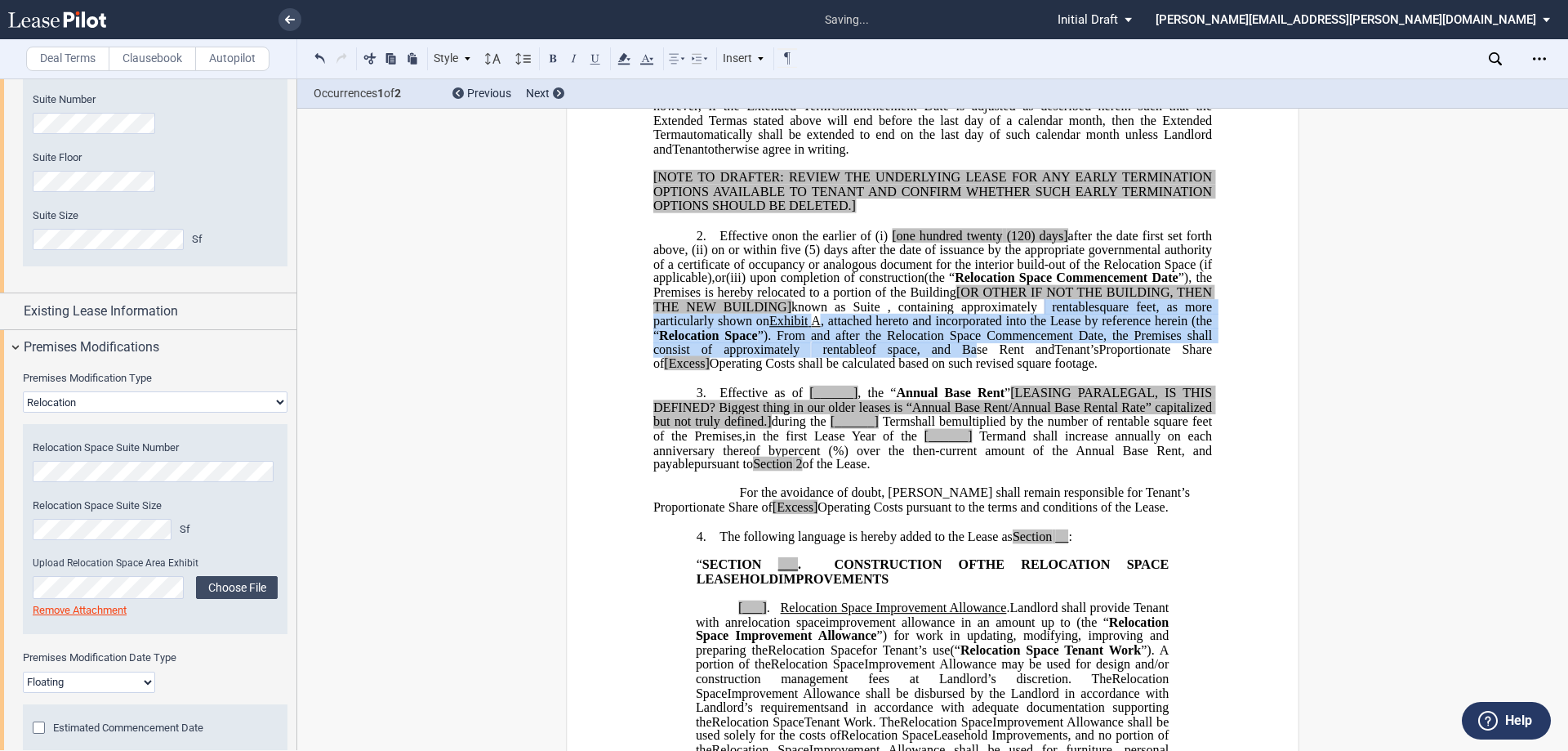
click at [918, 299] on span "”), the Premises is hereby relocated to a portion of the Building" at bounding box center [934, 284] width 562 height 29
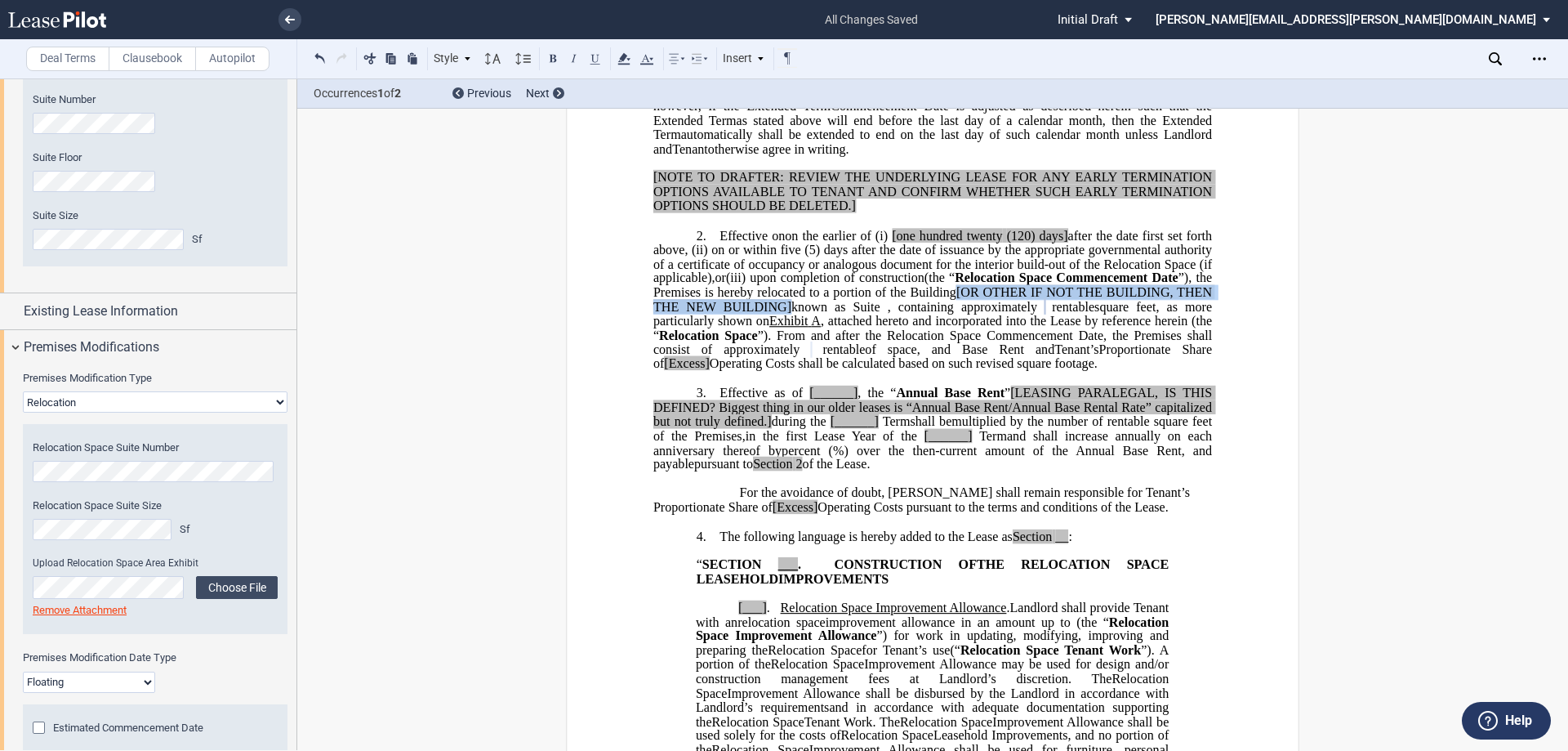
drag, startPoint x: 987, startPoint y: 343, endPoint x: 824, endPoint y: 364, distance: 164.3
click at [824, 356] on span "(the “ Relocation Space Commencement Date ”), the Premises is hereby relocated …" at bounding box center [934, 313] width 562 height 86
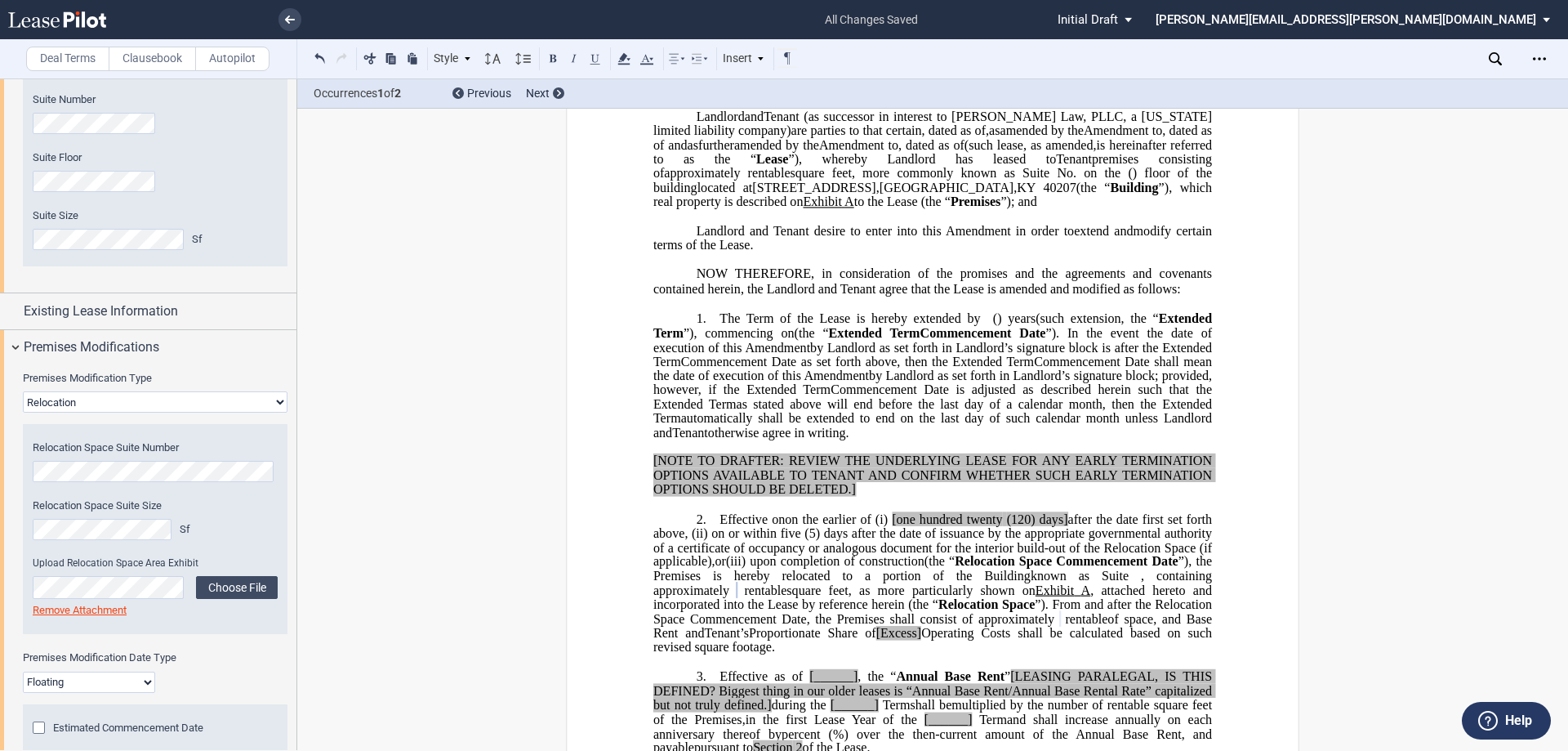
scroll to position [54, 0]
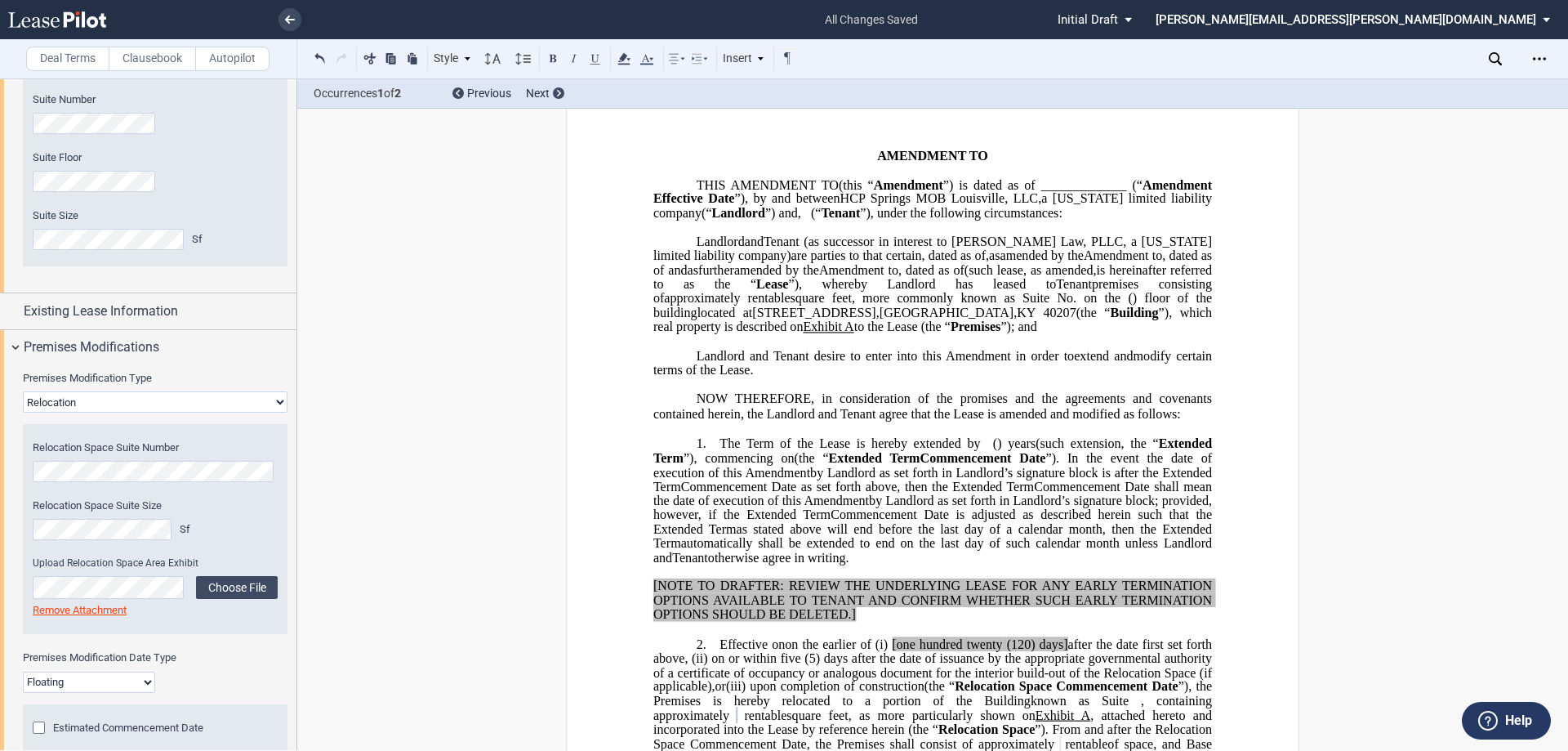
drag, startPoint x: 701, startPoint y: 619, endPoint x: 799, endPoint y: 536, distance: 128.4
click at [799, 536] on p "1. The Term of the Lease is hereby extended by [__________] ﻿ ﻿ ( ﻿ ﻿ ) year s …" at bounding box center [932, 501] width 558 height 129
click at [810, 480] on span "by Landlord as set forth in Landlord’s signature block is after the" at bounding box center [984, 472] width 348 height 15
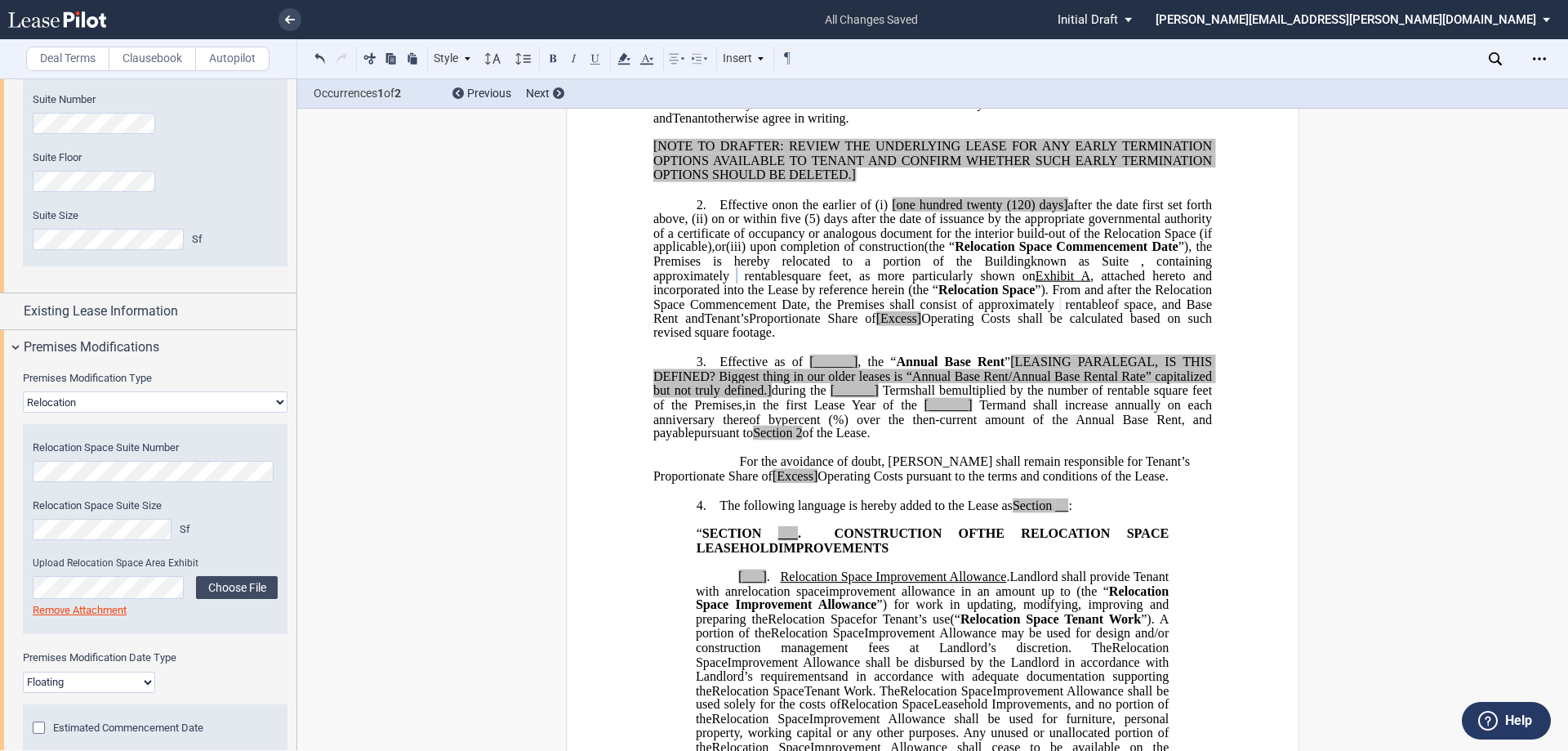
scroll to position [545, 0]
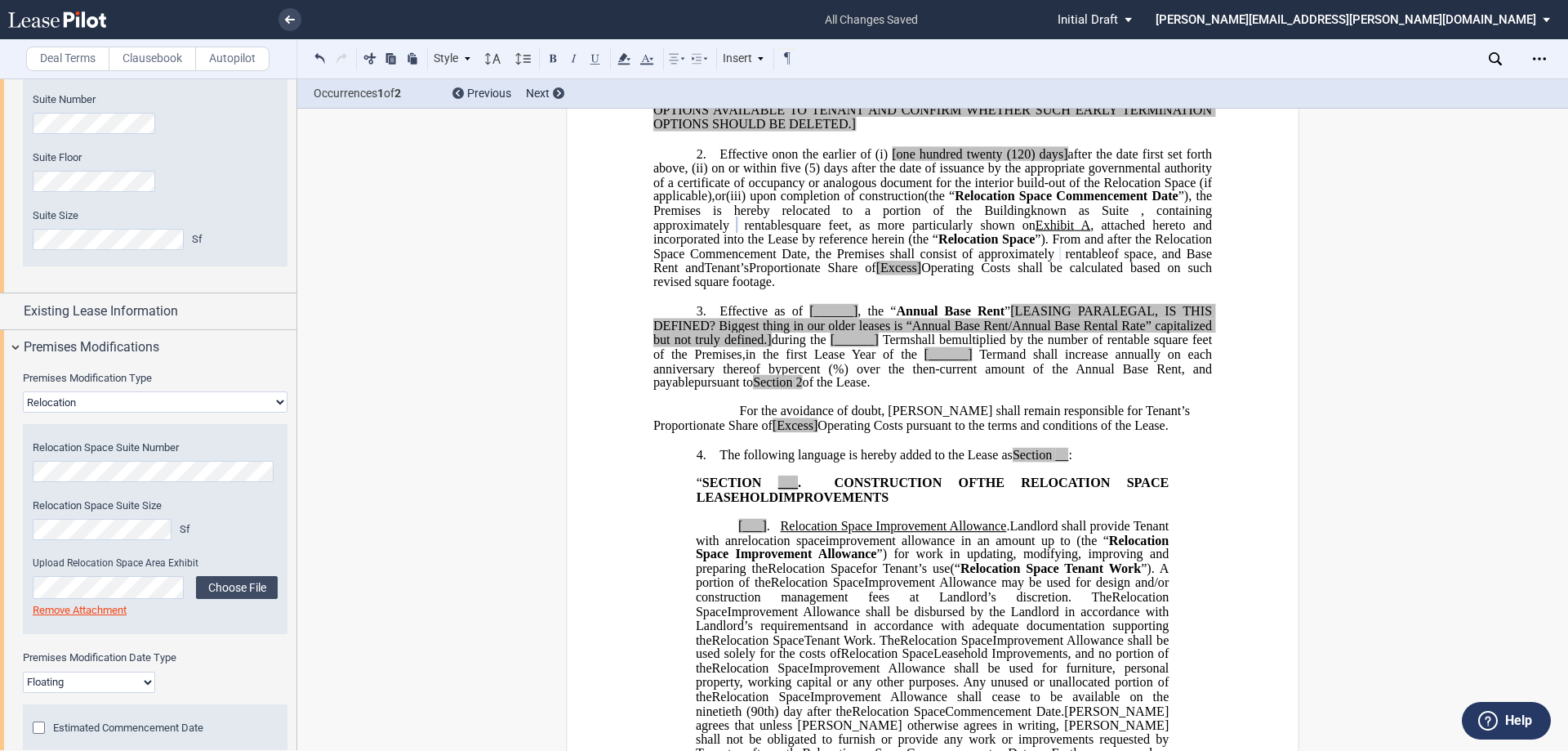
click at [817, 432] on span "Operating Costs pursuant to the terms and conditions of the Lease." at bounding box center [992, 425] width 350 height 15
click at [773, 432] on span "[Excess" at bounding box center [792, 425] width 41 height 15
drag, startPoint x: 750, startPoint y: 481, endPoint x: 690, endPoint y: 482, distance: 60.0
click at [690, 432] on span "For the avoidance of doubt, Tenant shall remain responsible for Tenant’s Propor…" at bounding box center [923, 418] width 540 height 29
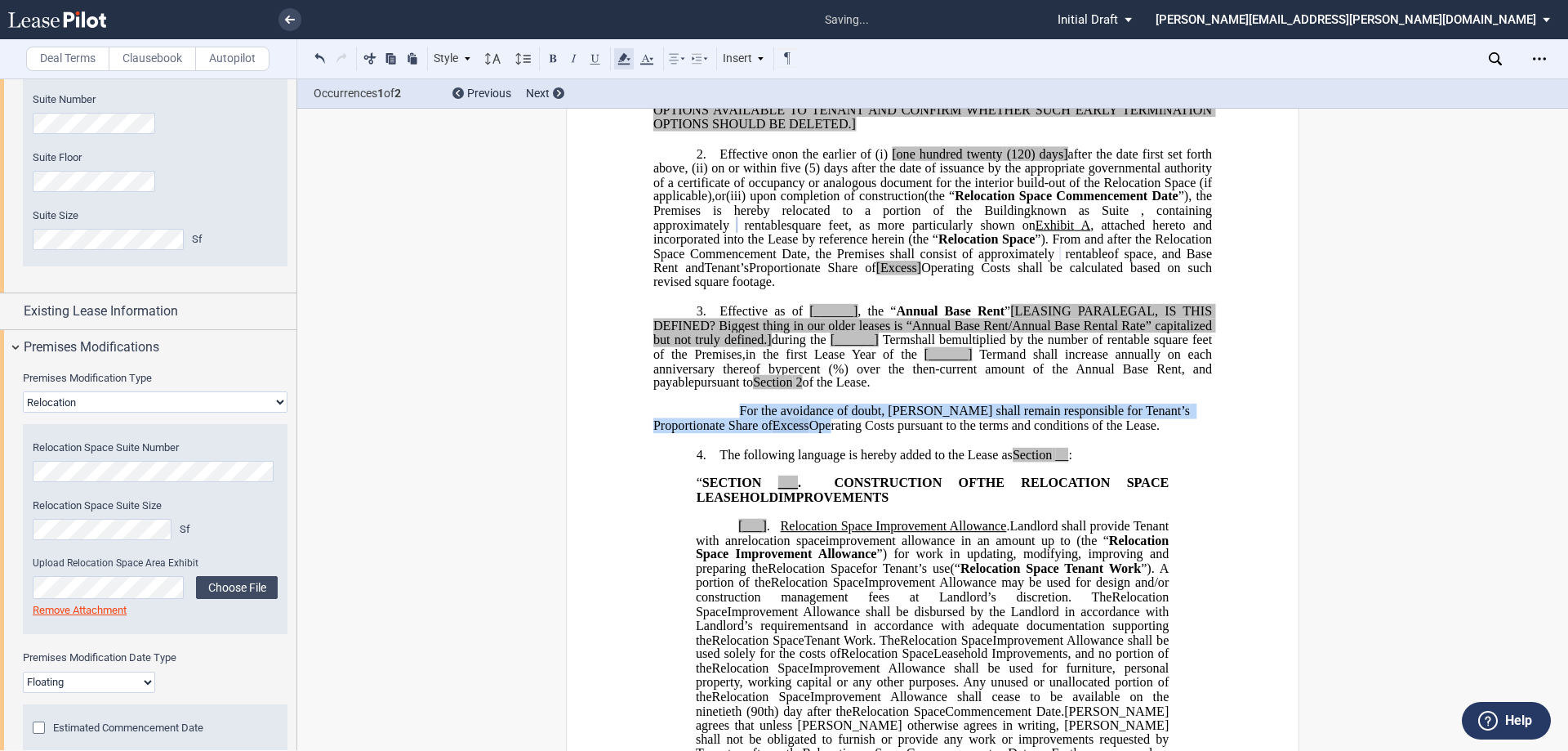
click at [622, 52] on icon at bounding box center [624, 59] width 20 height 20
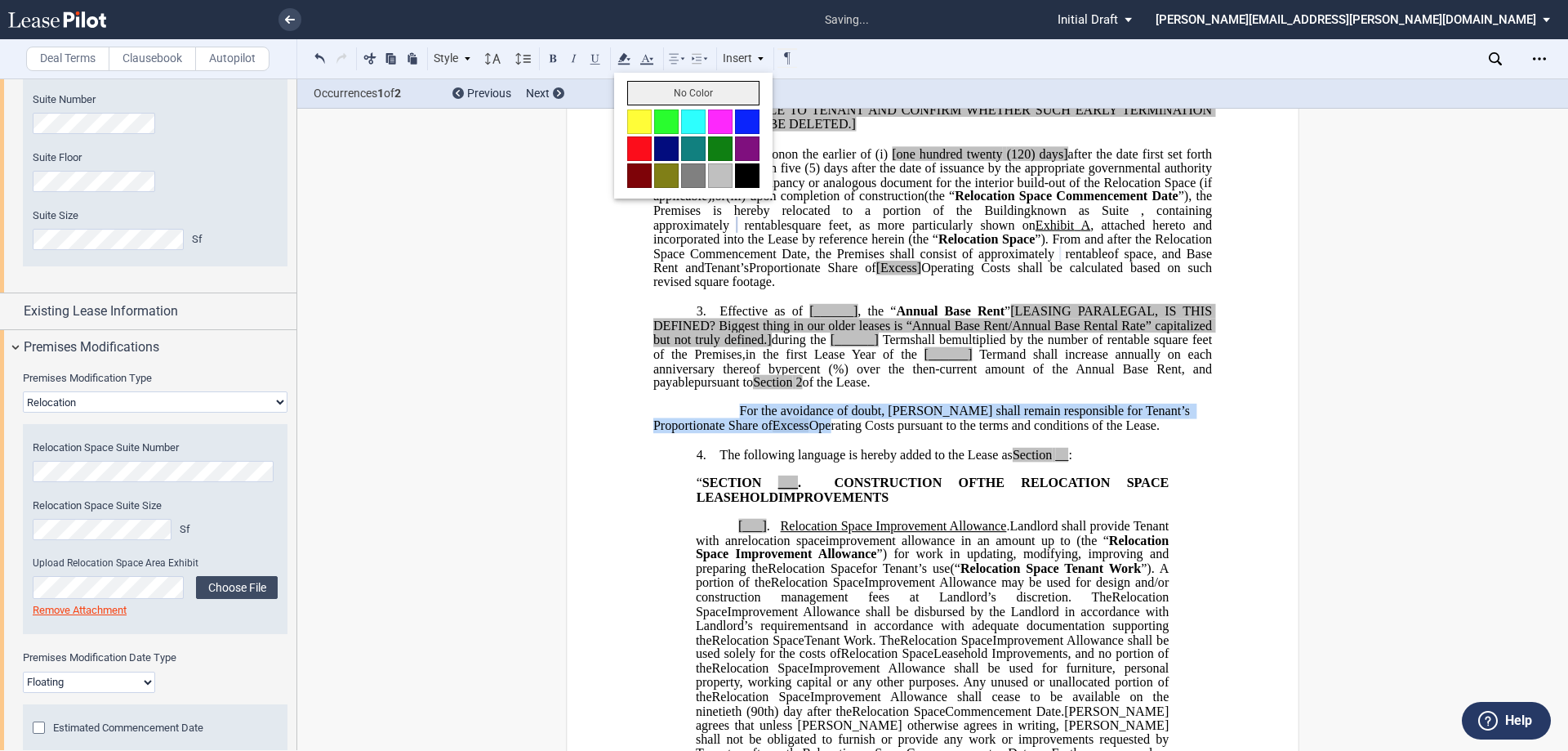
click at [653, 97] on button "No Color" at bounding box center [693, 93] width 133 height 25
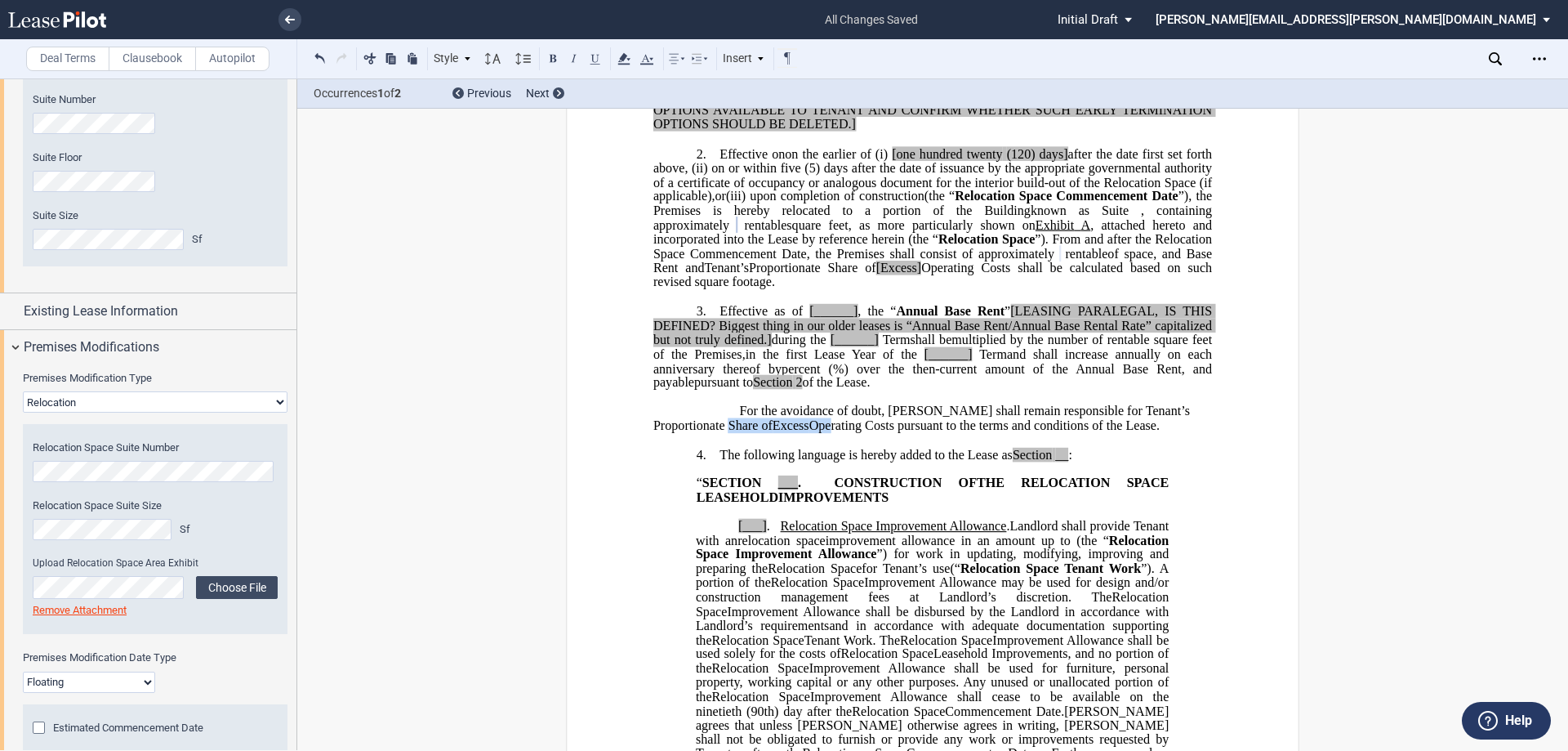
click at [999, 432] on span "For the avoidance of doubt, Tenant shall remain responsible for Tenant’s Propor…" at bounding box center [923, 418] width 540 height 29
click at [728, 433] on p "For the avoidance of doubt, Tenant shall remain responsible for Tenant’s Propor…" at bounding box center [932, 419] width 558 height 29
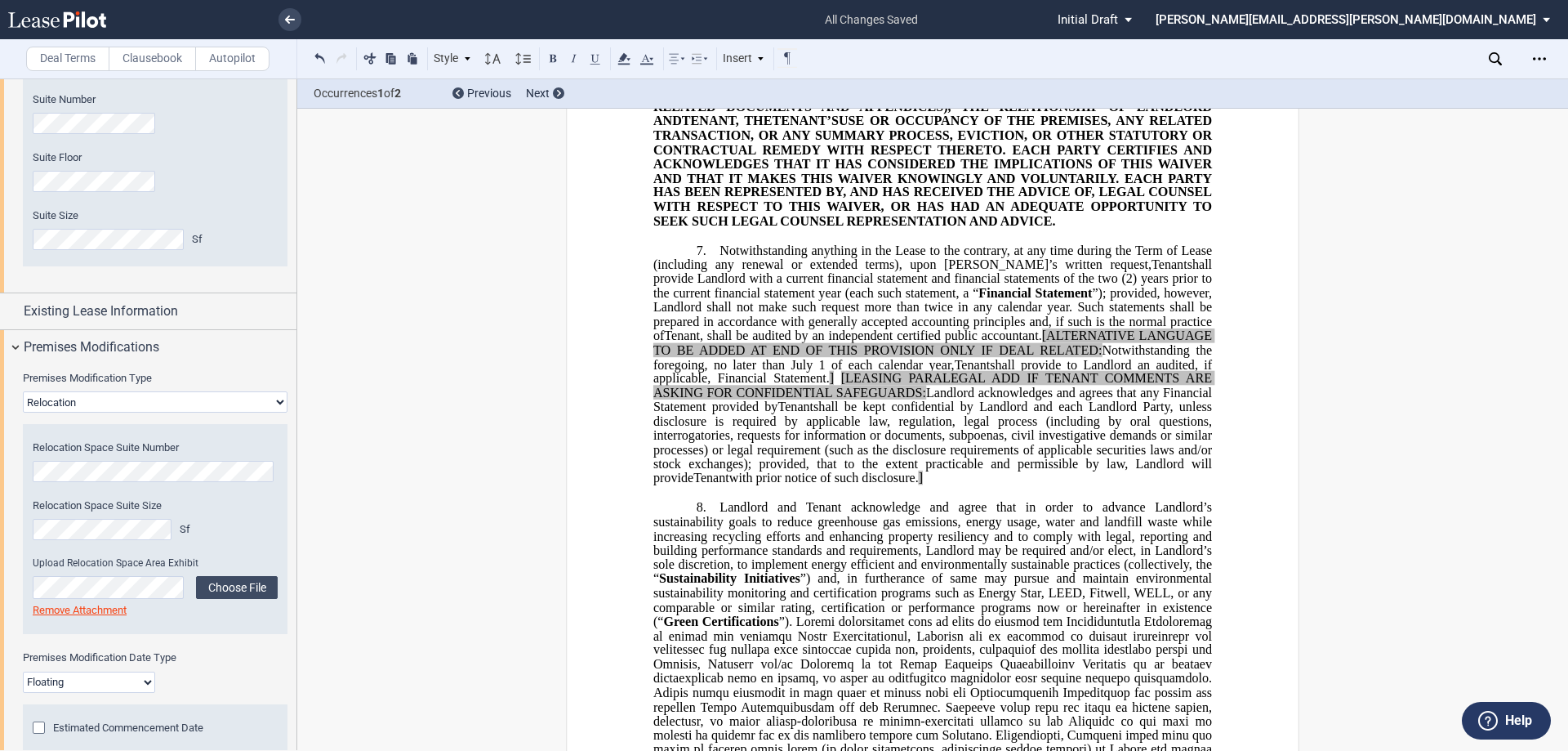
scroll to position [3108, 0]
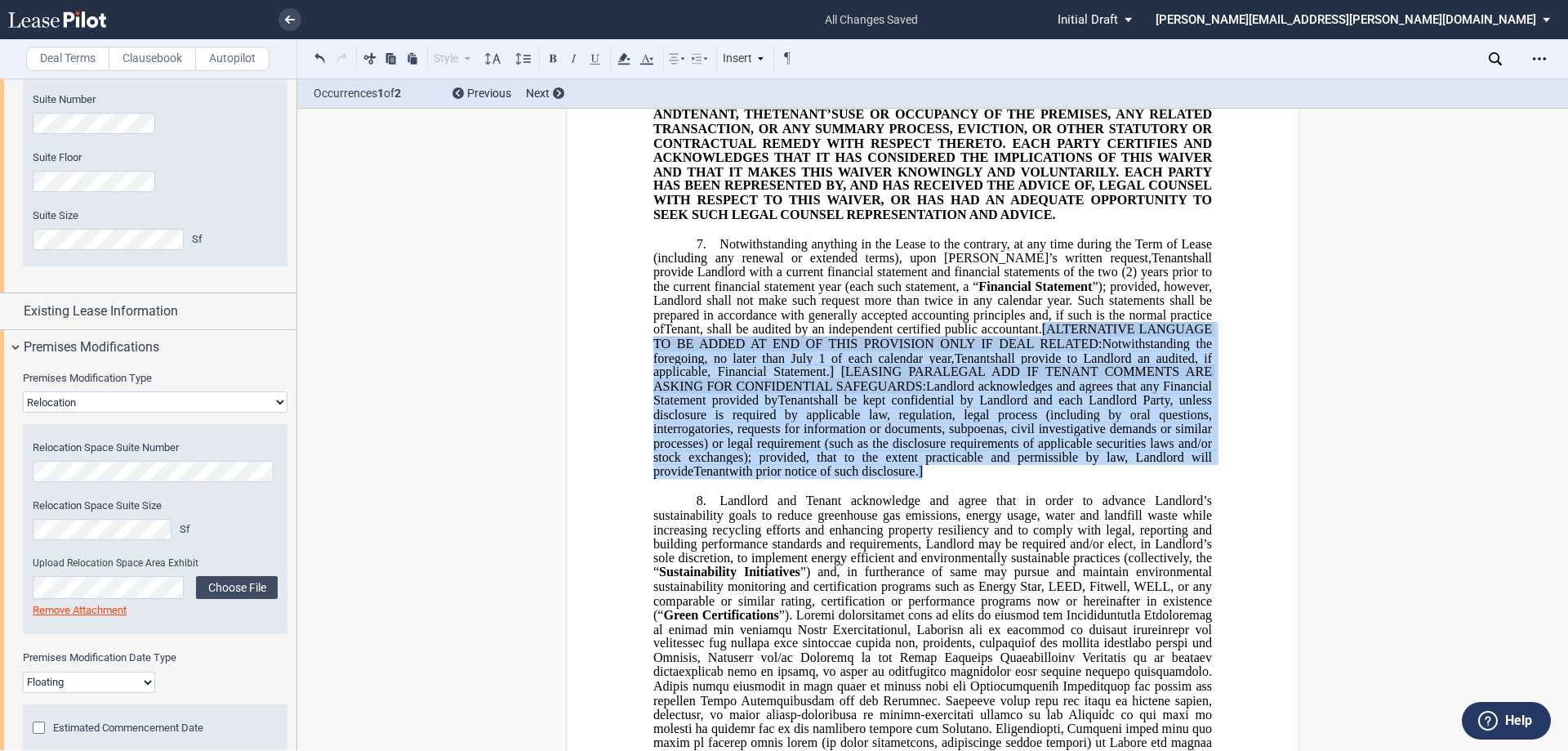
drag, startPoint x: 910, startPoint y: 556, endPoint x: 1038, endPoint y: 409, distance: 194.9
click at [1038, 409] on p "7. Notwithstanding anything in the Lease to the contrary, at any time during th…" at bounding box center [932, 357] width 558 height 242
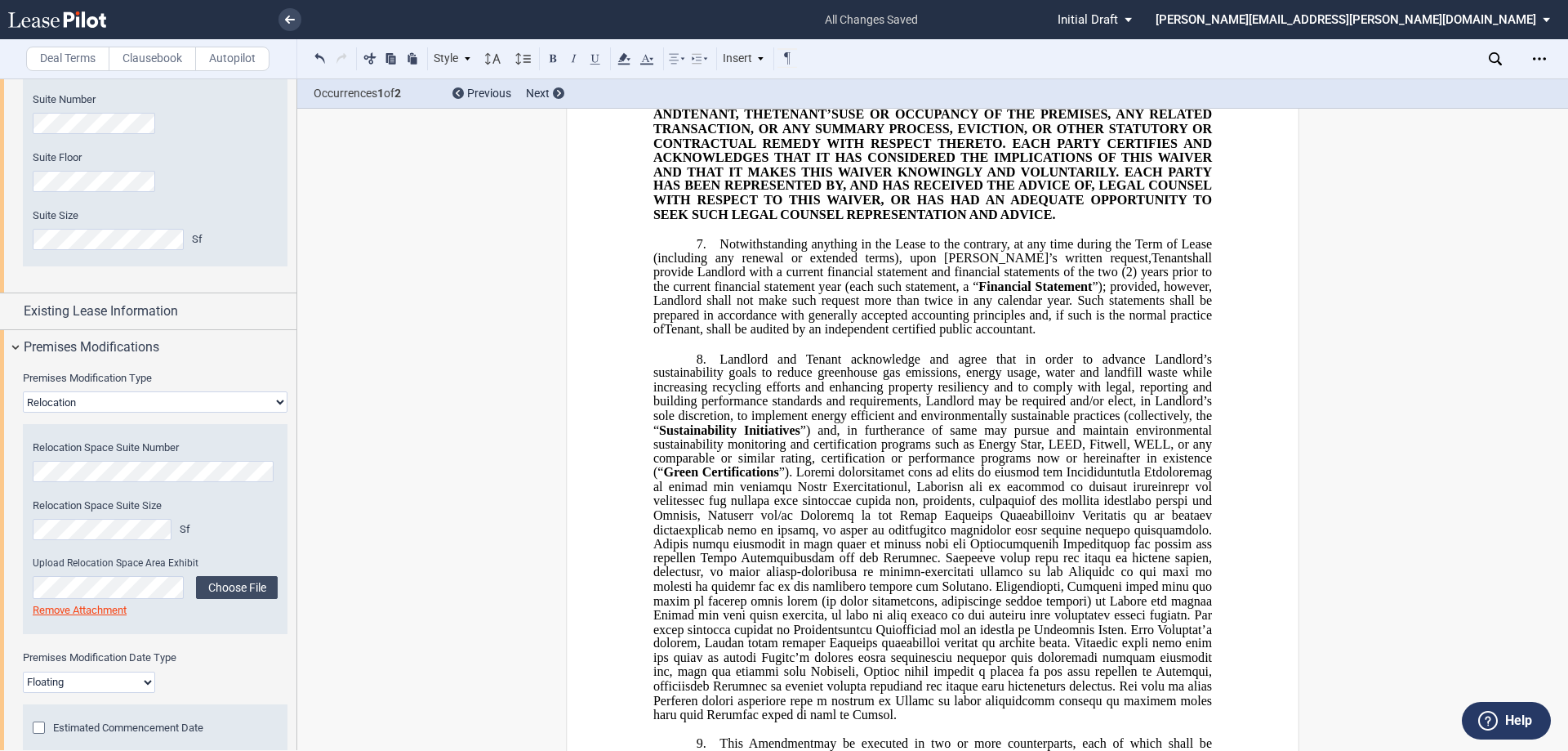
drag, startPoint x: 868, startPoint y: 400, endPoint x: 1074, endPoint y: 440, distance: 209.8
click at [868, 337] on span "”); provided, however, Landlord shall not make such request more than twice in …" at bounding box center [934, 307] width 562 height 57
drag, startPoint x: 1053, startPoint y: 418, endPoint x: 704, endPoint y: 332, distance: 359.4
click at [704, 332] on p "7. Notwithstanding anything in the Lease to the contrary, at any time during th…" at bounding box center [932, 286] width 558 height 101
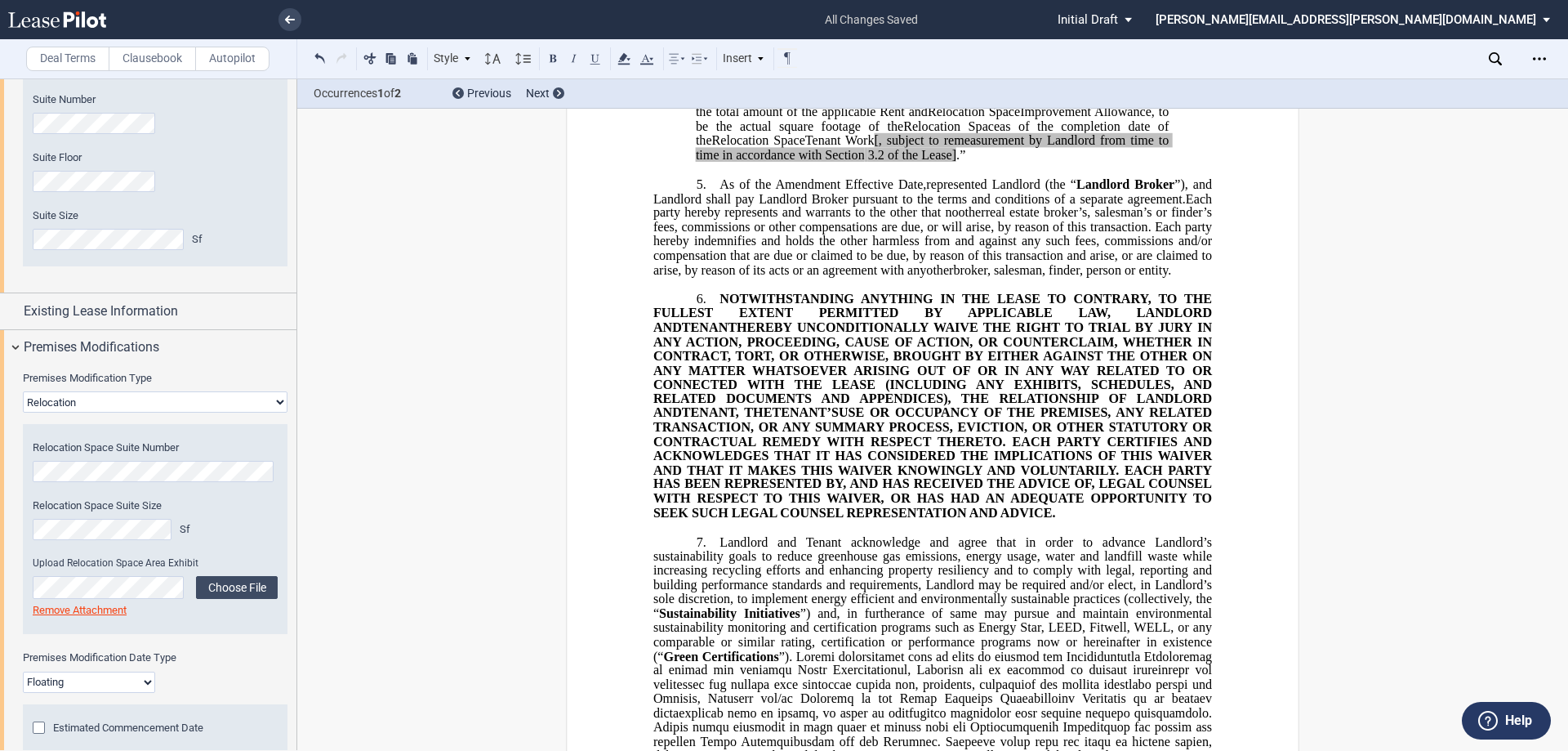
scroll to position [2781, 0]
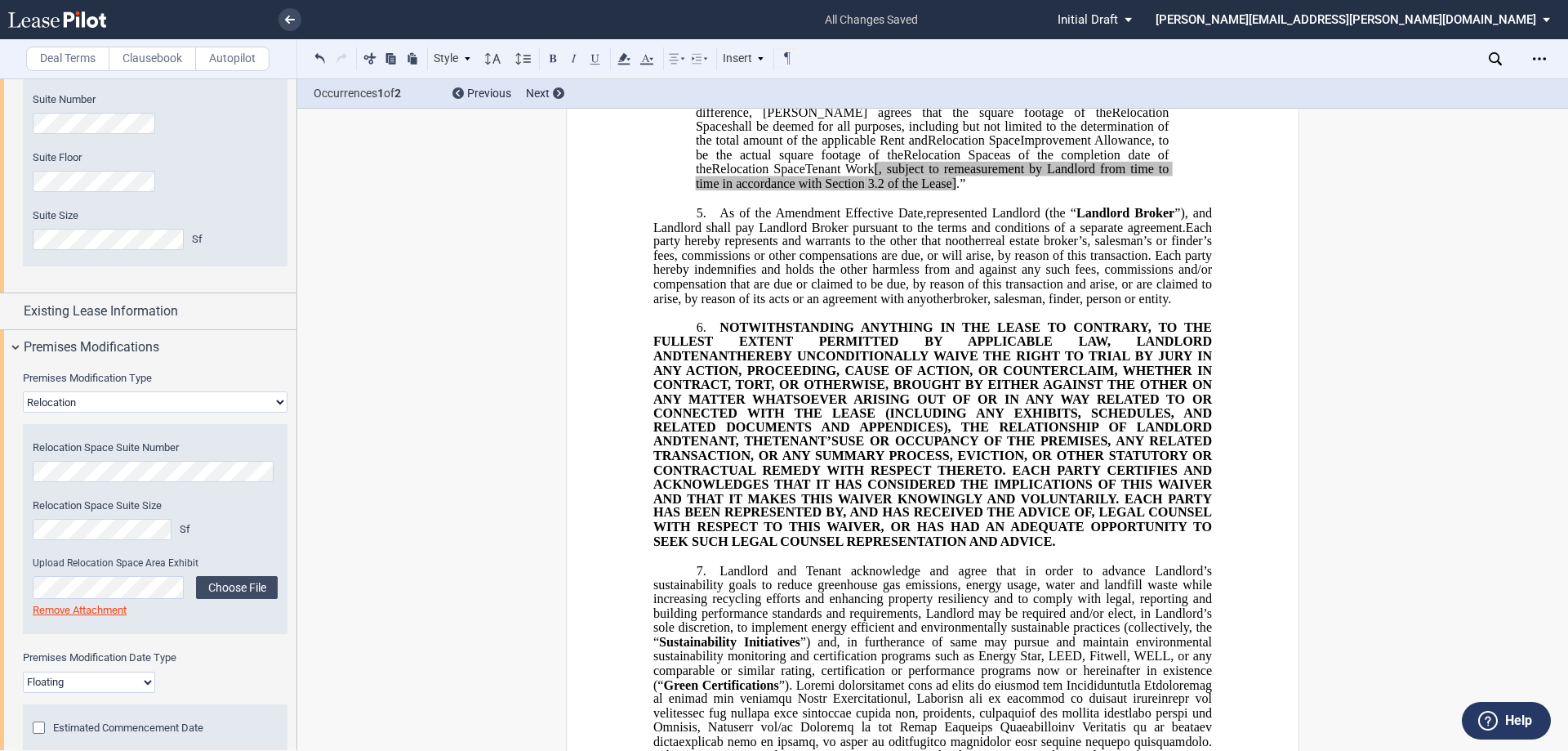
click at [773, 449] on span "HEREBY UNCONDITIONALLY WAIVE THE RIGHT TO TRIAL BY JURY IN ANY ACTION, PROCEEDI…" at bounding box center [934, 399] width 562 height 100
drag, startPoint x: 872, startPoint y: 622, endPoint x: 717, endPoint y: 409, distance: 263.4
click at [717, 409] on p "6. NOTWITHSTANDING ANYTHING IN THE LEASE TO CONTRARY, TO THE FULLEST EXTENT PER…" at bounding box center [932, 434] width 558 height 228
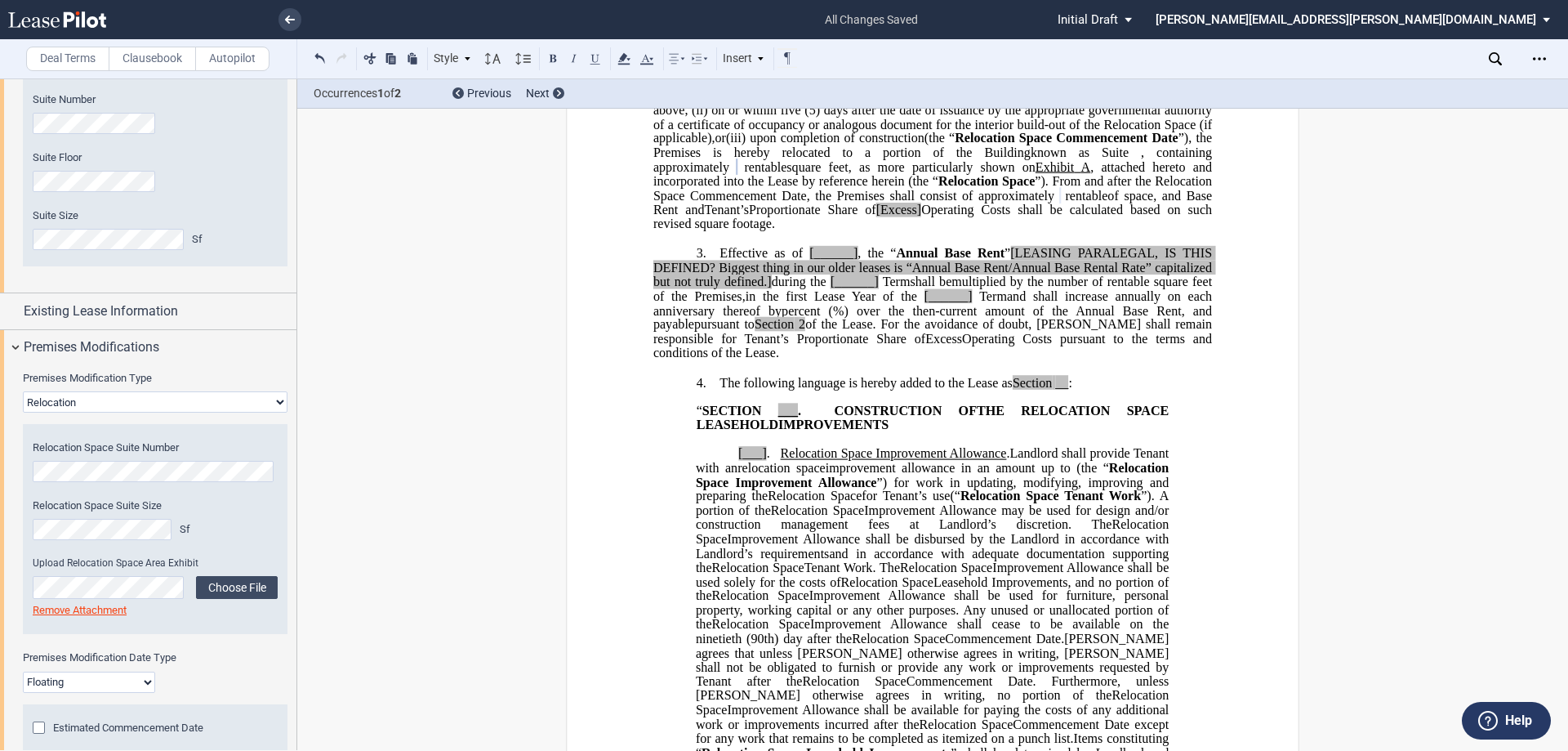
scroll to position [0, 0]
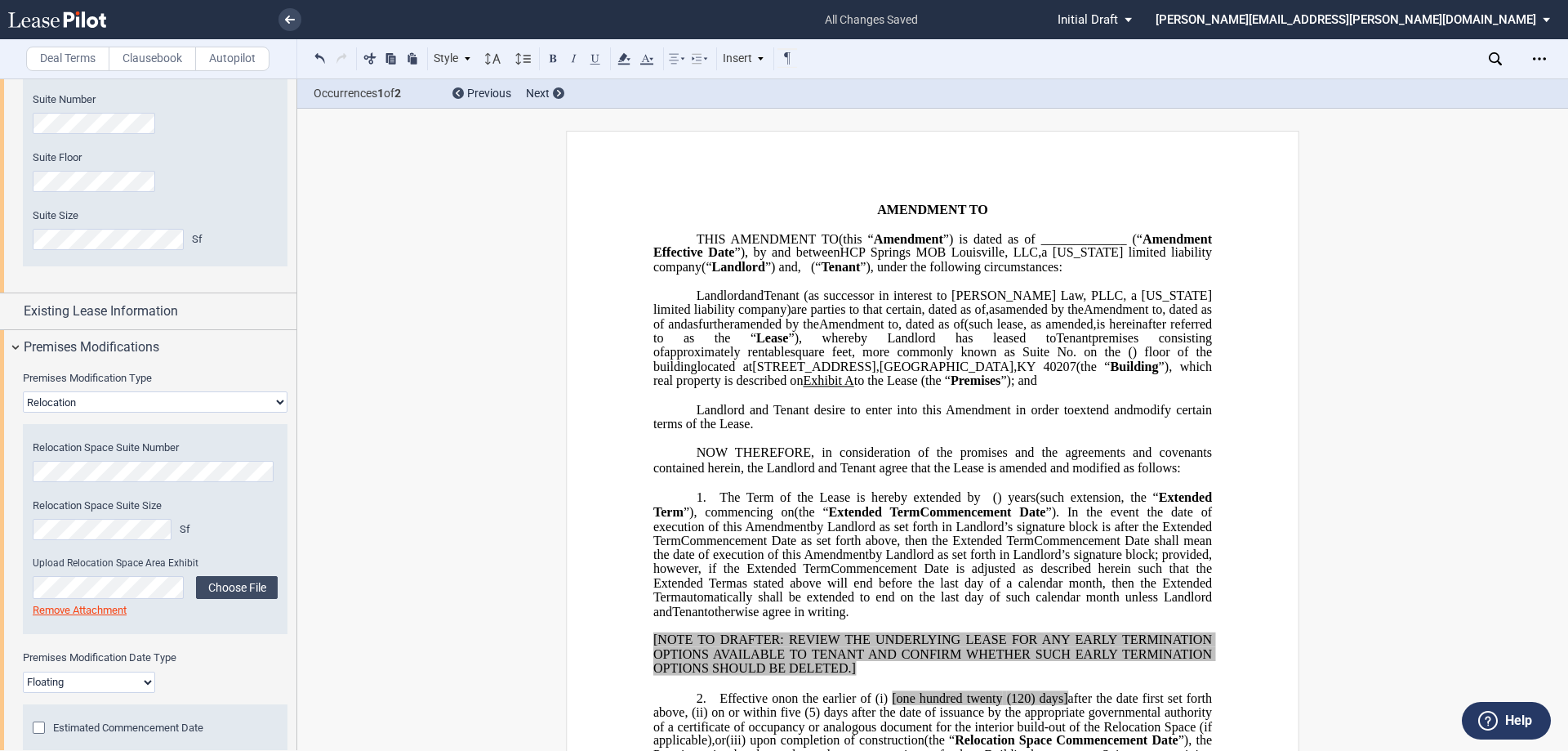
click at [867, 331] on span "Amendment to" at bounding box center [858, 323] width 79 height 15
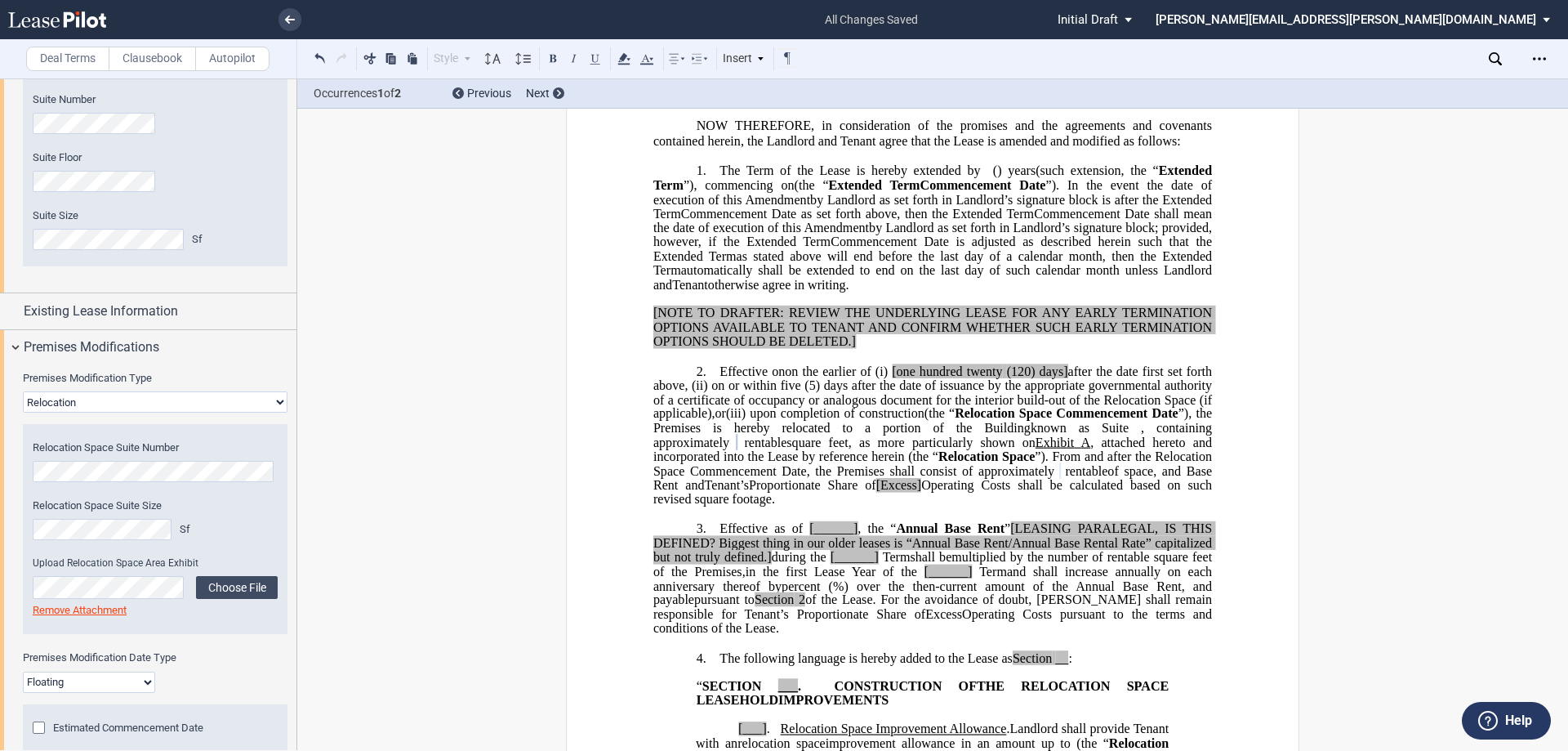
scroll to position [409, 0]
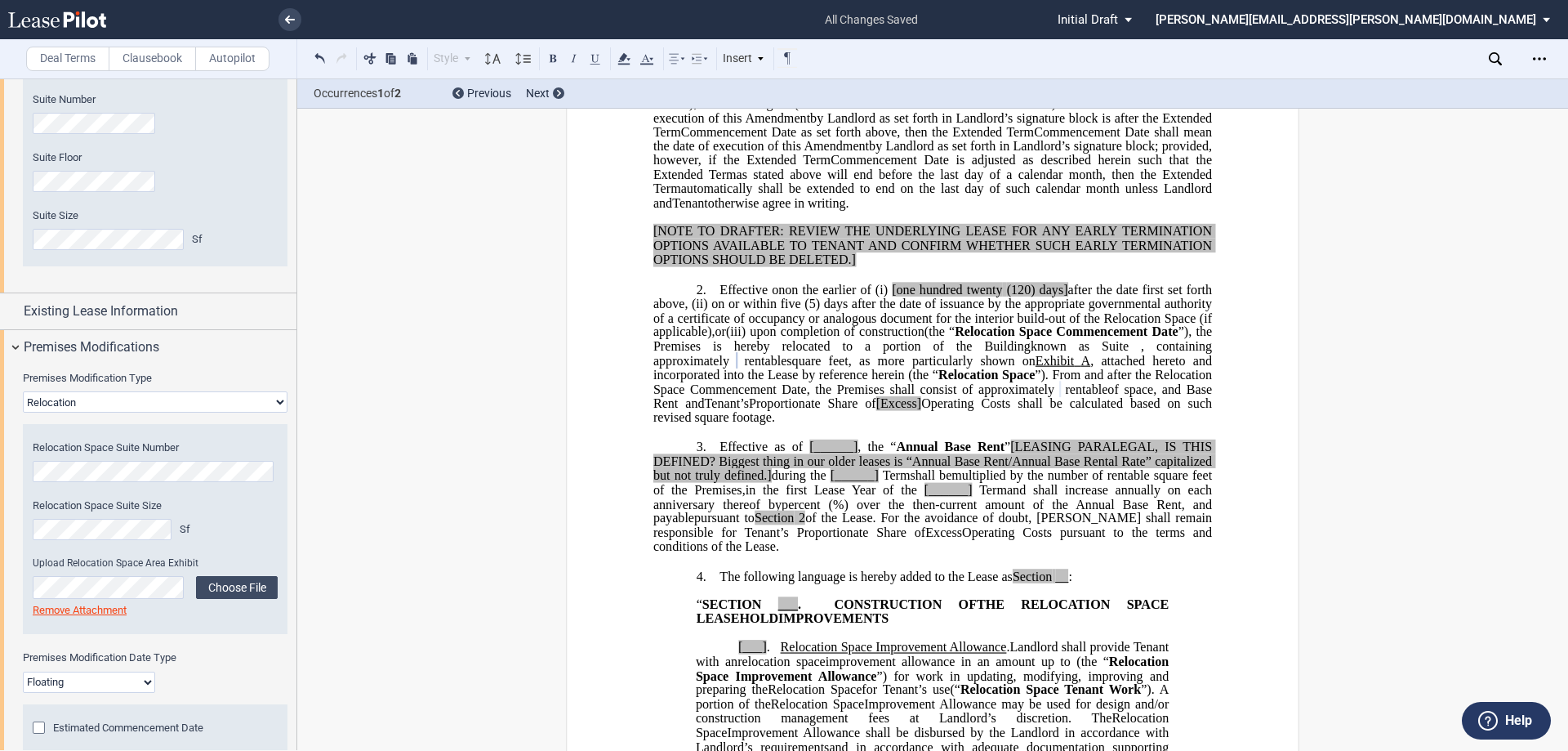
drag, startPoint x: 911, startPoint y: 460, endPoint x: 919, endPoint y: 463, distance: 8.5
click at [915, 425] on span "Proportionate Share of [Excess] Operating Costs shall be calculated based on su…" at bounding box center [934, 410] width 562 height 29
click at [919, 411] on span "[Excess]" at bounding box center [899, 403] width 46 height 15
click at [942, 425] on span "Operating Costs shall be calculated based on such revised square footage." at bounding box center [934, 410] width 562 height 29
drag, startPoint x: 943, startPoint y: 464, endPoint x: 899, endPoint y: 460, distance: 44.2
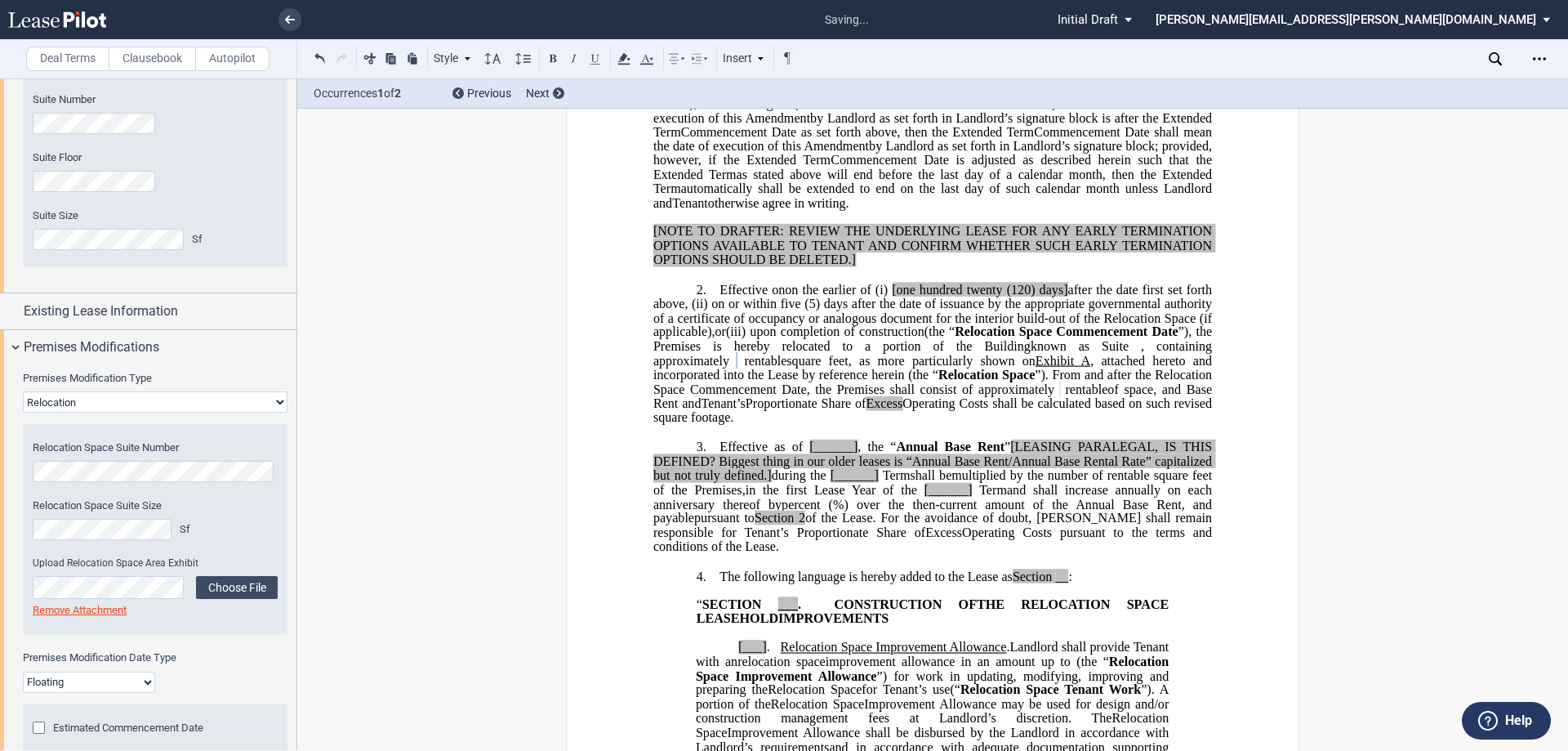
click at [899, 425] on span "Proportionate Share of Excess Operating Costs shall be calculated based on such…" at bounding box center [934, 410] width 562 height 29
click at [620, 53] on icon at bounding box center [624, 59] width 20 height 20
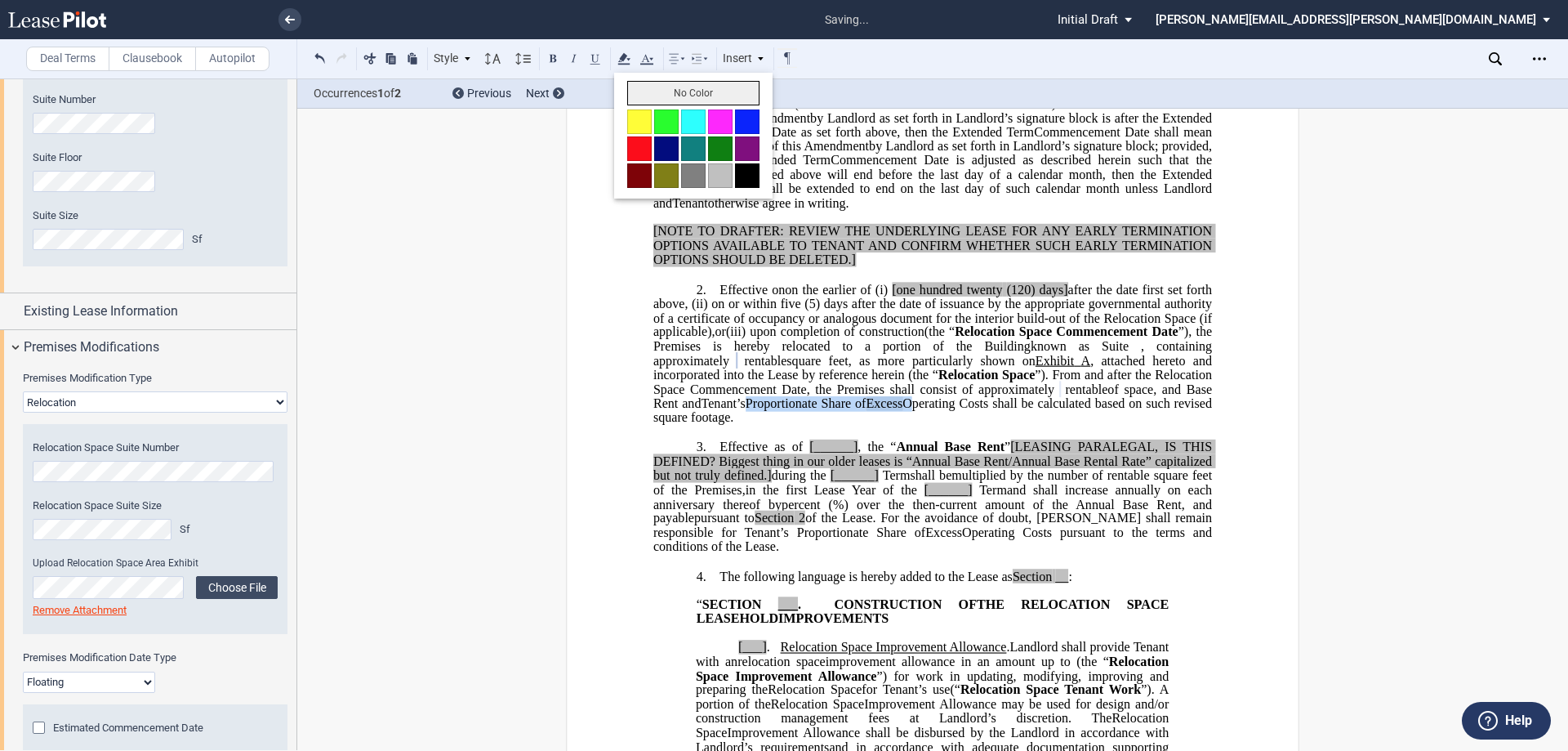
click at [644, 89] on button "No Color" at bounding box center [693, 93] width 133 height 25
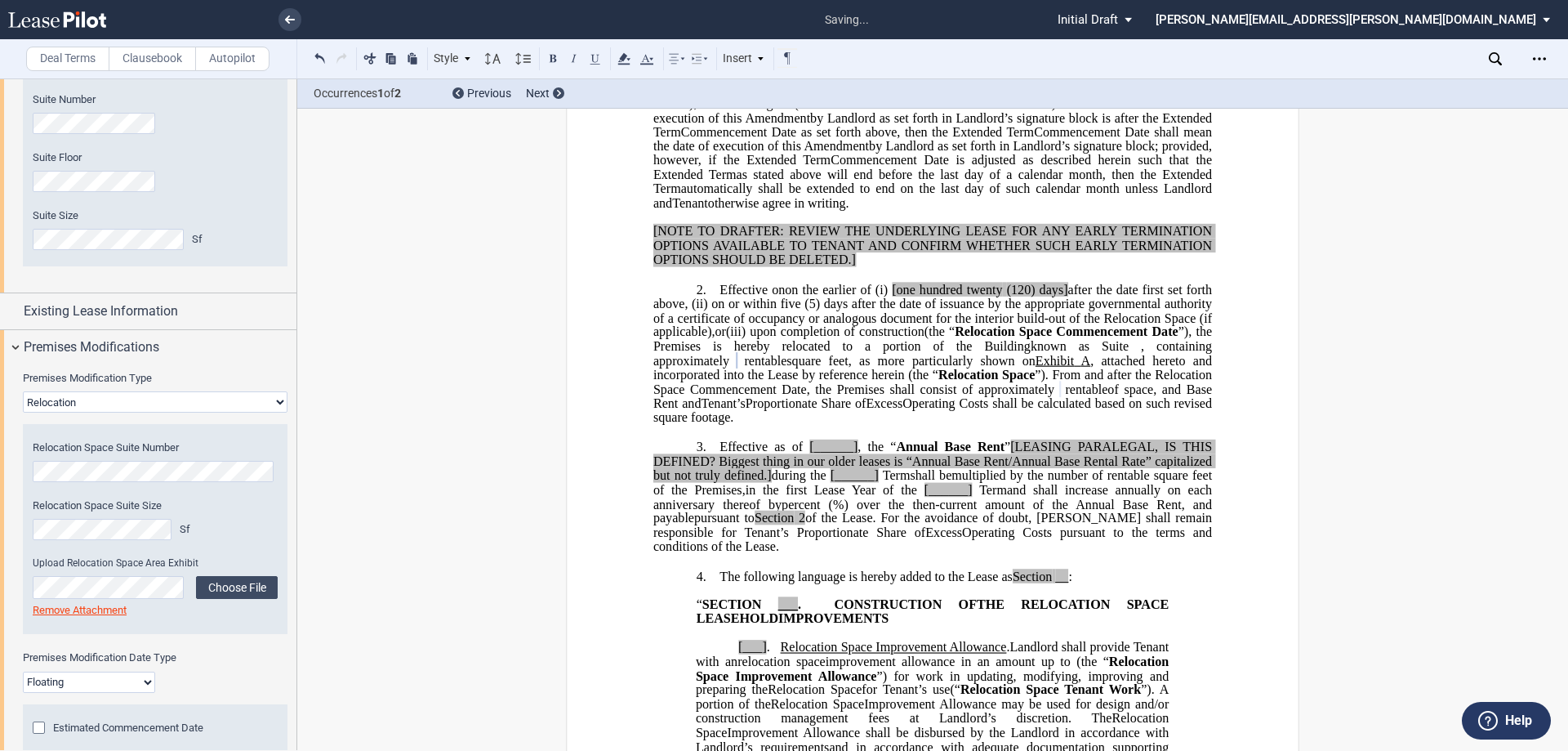
click at [871, 368] on span "square feet, as more particularly shown on" at bounding box center [910, 360] width 248 height 15
click at [169, 312] on span "Existing Lease Information" at bounding box center [101, 311] width 155 height 20
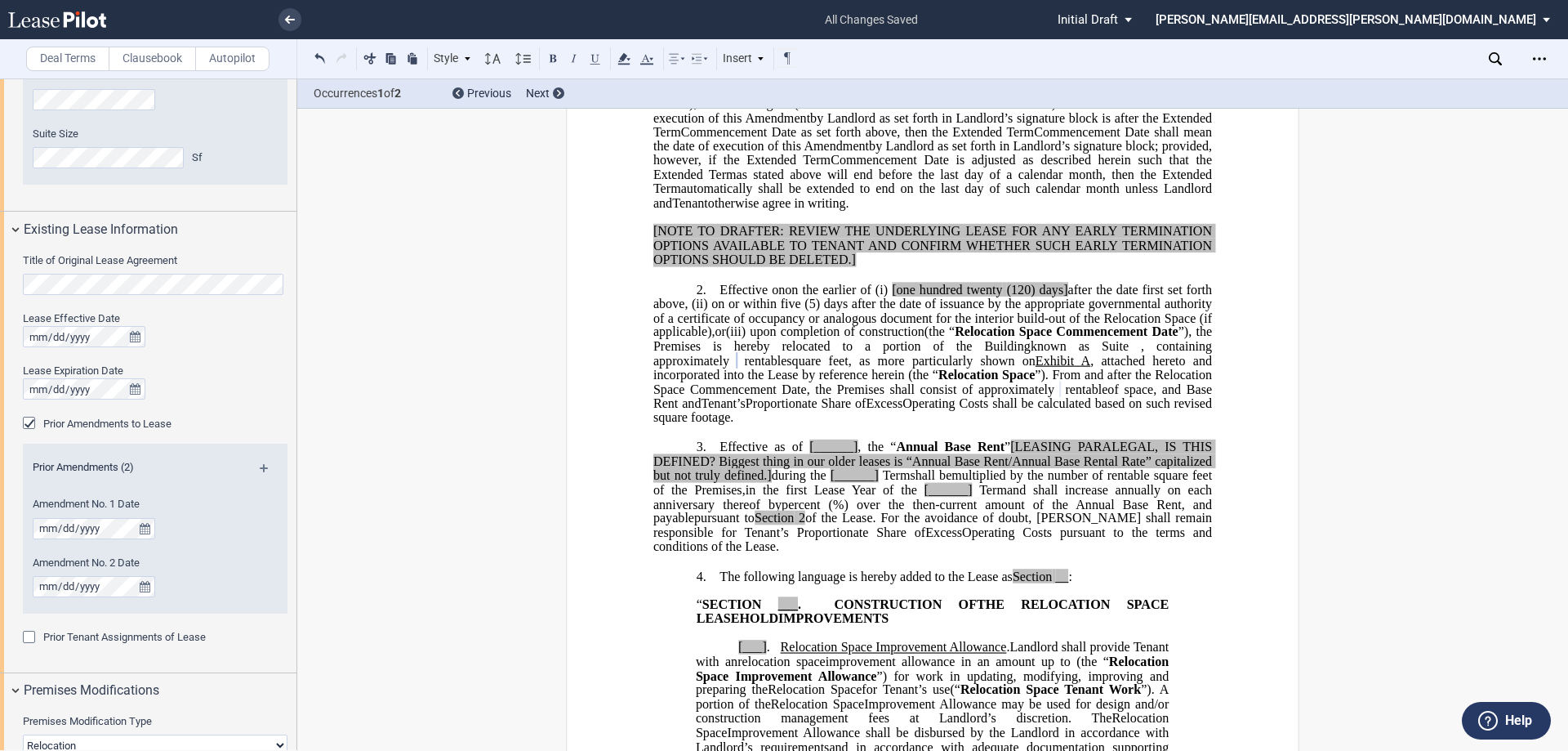
scroll to position [245, 0]
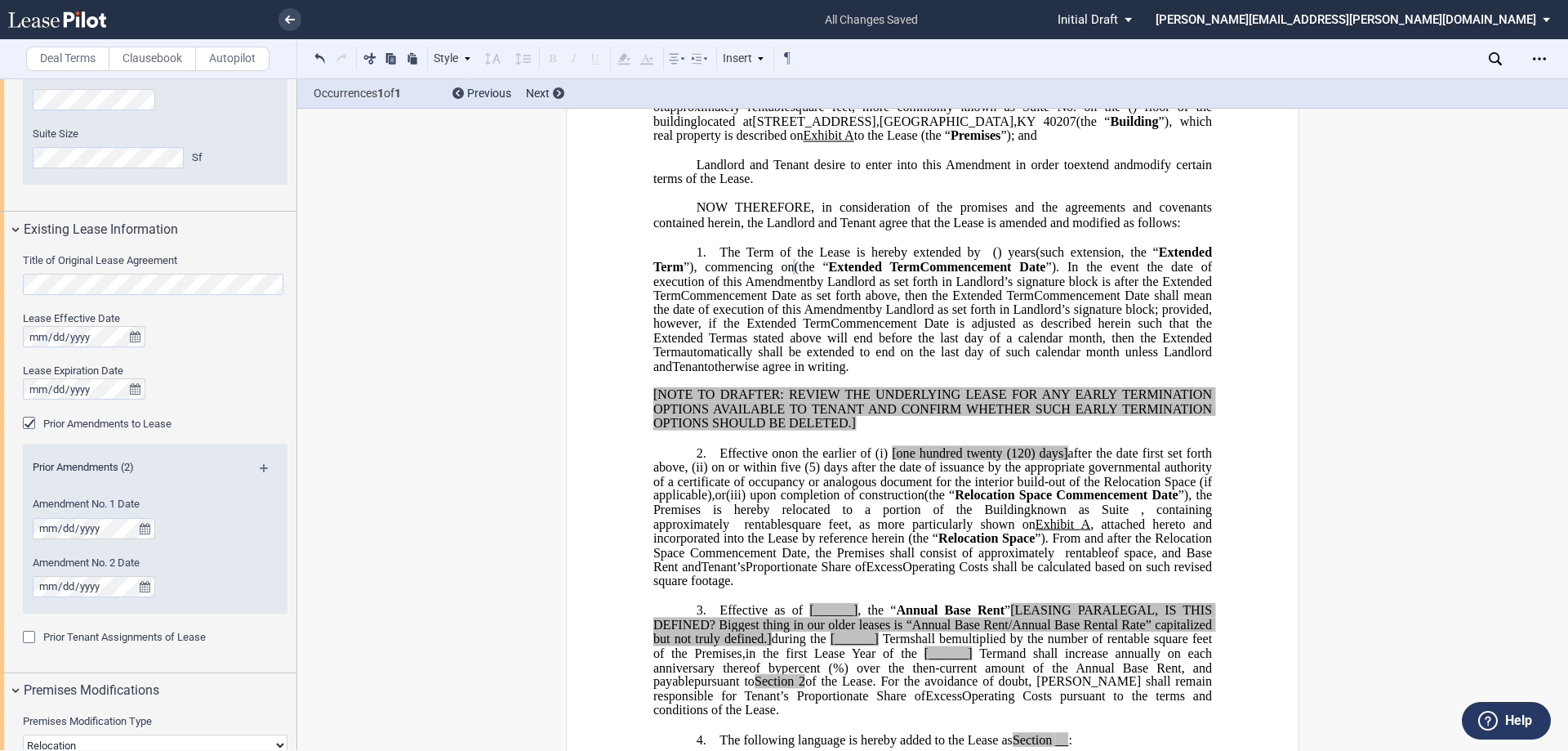
click at [810, 288] on span "Amendment" at bounding box center [778, 280] width 66 height 15
click at [916, 316] on span "Commencement Date shall mean the date of execution of this" at bounding box center [934, 301] width 562 height 29
drag, startPoint x: 704, startPoint y: 422, endPoint x: 691, endPoint y: 327, distance: 95.9
click at [691, 327] on p "1. The Term of the Lease is hereby extended by [__________] ﻿ ﻿ ( ﻿ ﻿ ) year s …" at bounding box center [932, 309] width 558 height 129
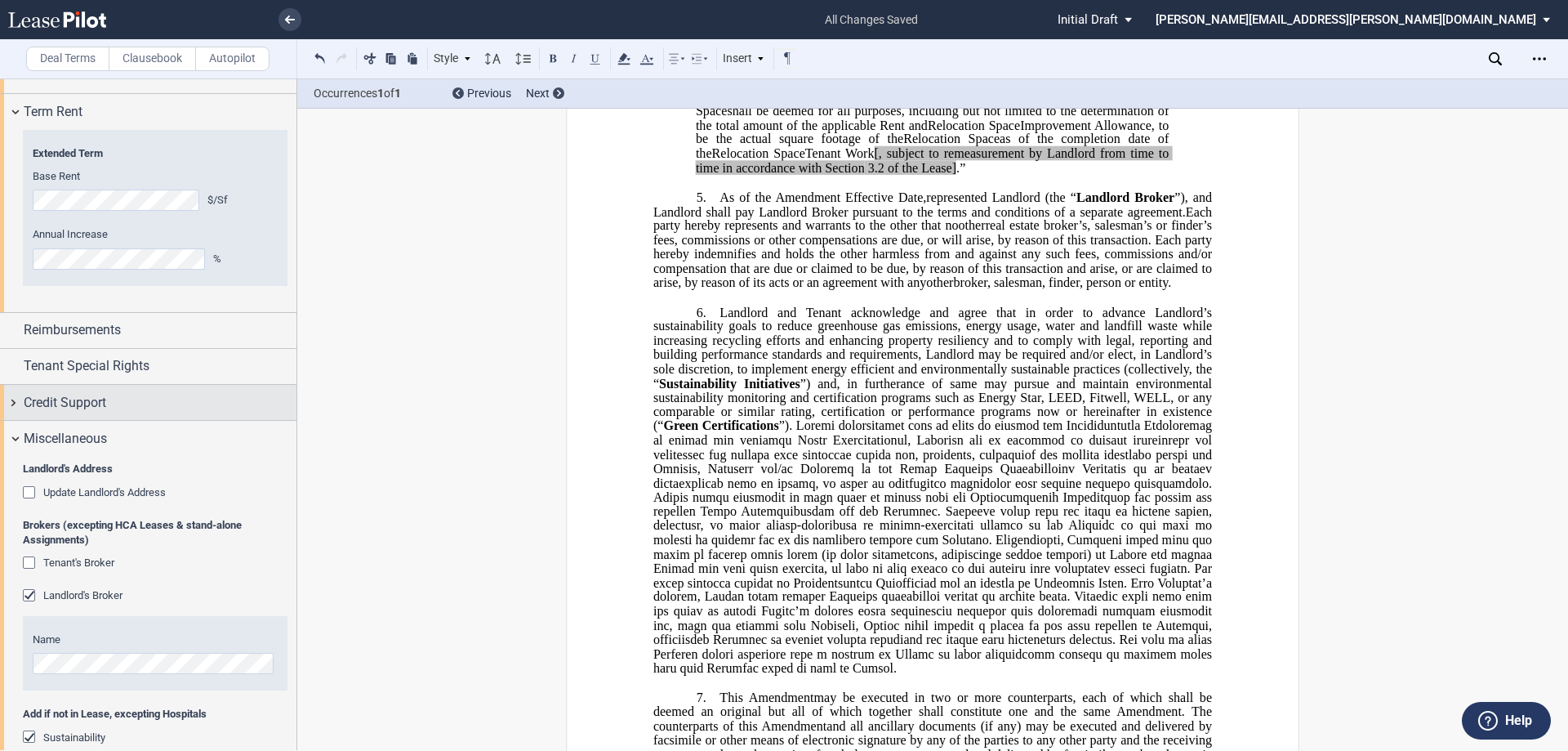
scroll to position [2734, 0]
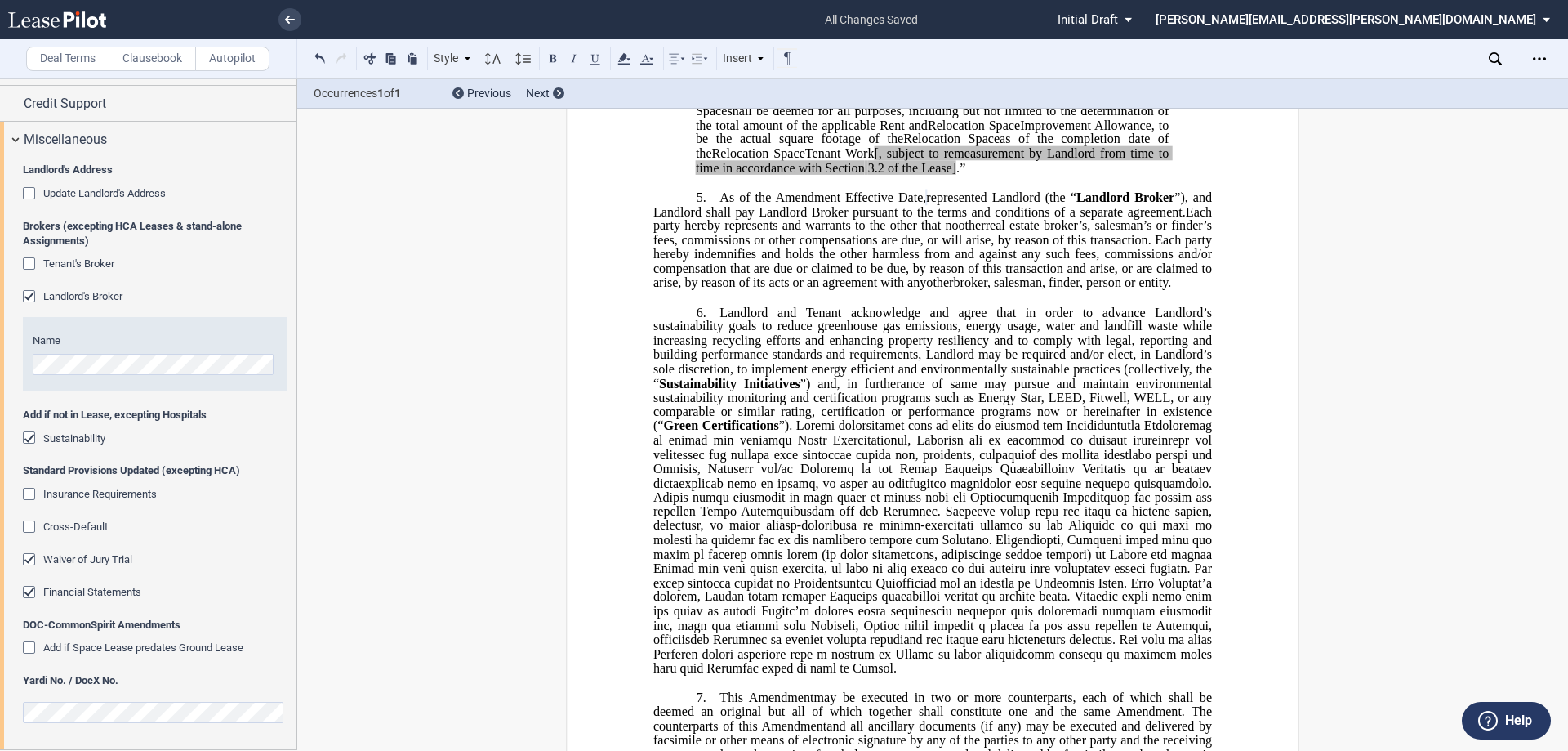
click at [100, 566] on div "Waiver of Jury Trial" at bounding box center [87, 560] width 89 height 15
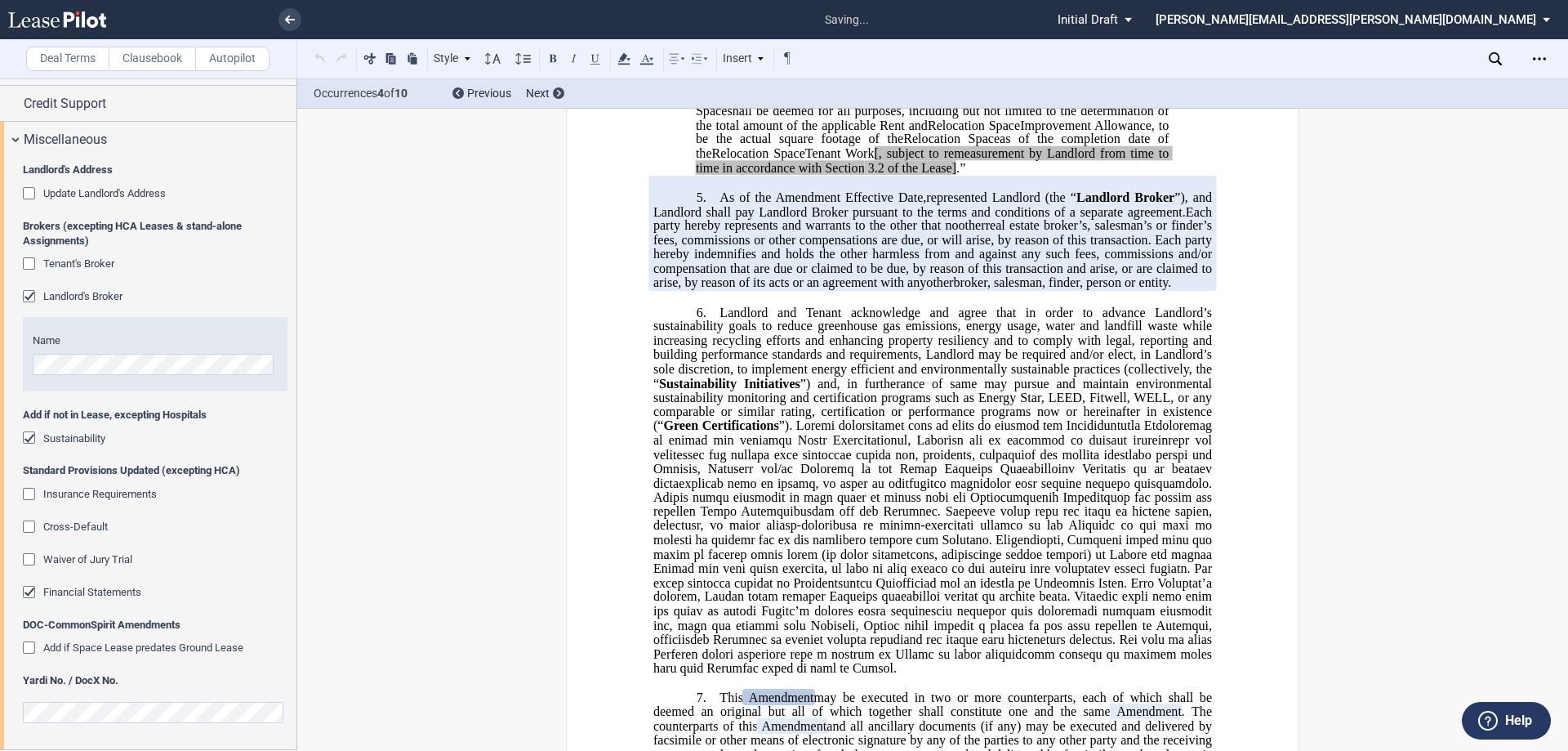
click at [98, 593] on span "Financial Statements" at bounding box center [92, 591] width 98 height 12
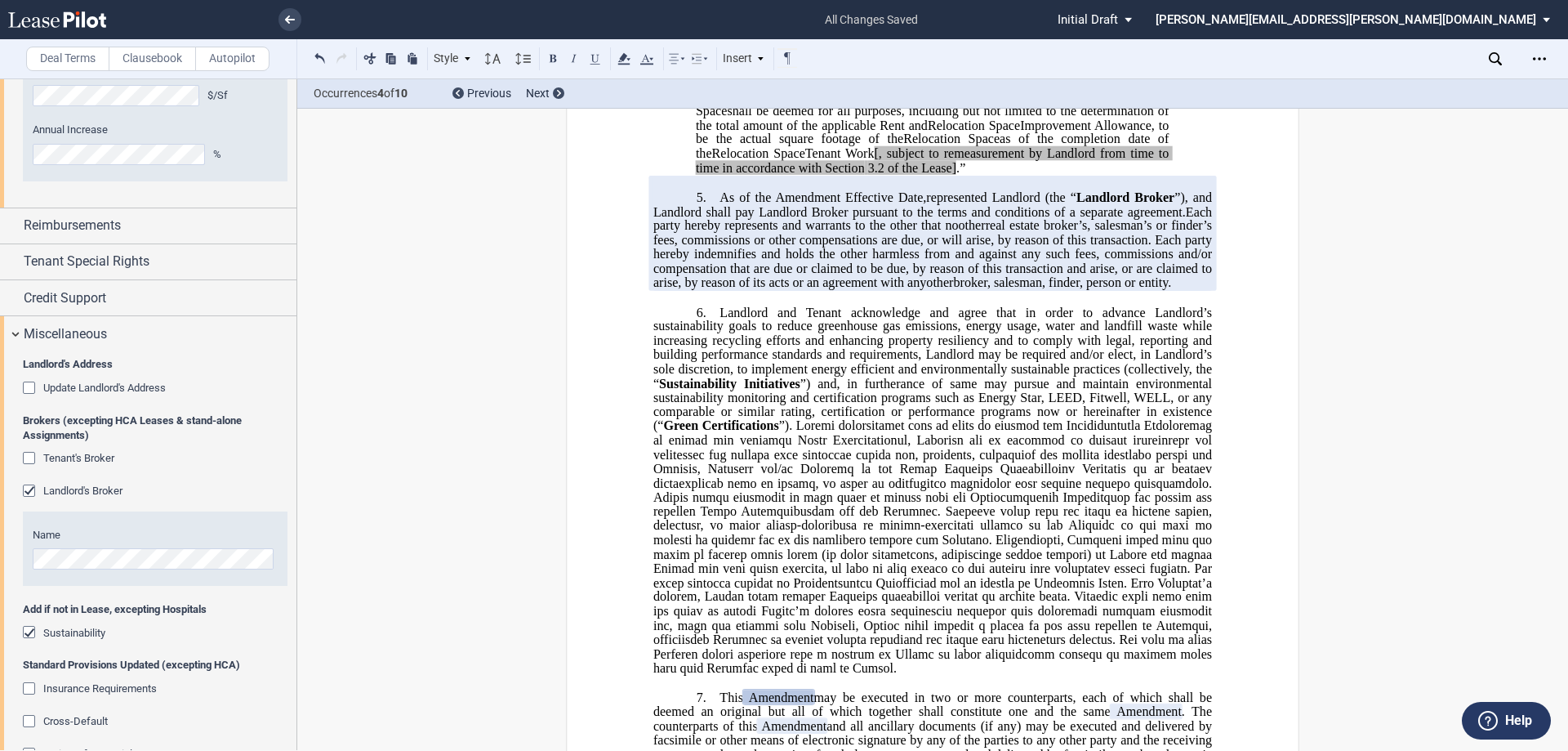
scroll to position [2488, 0]
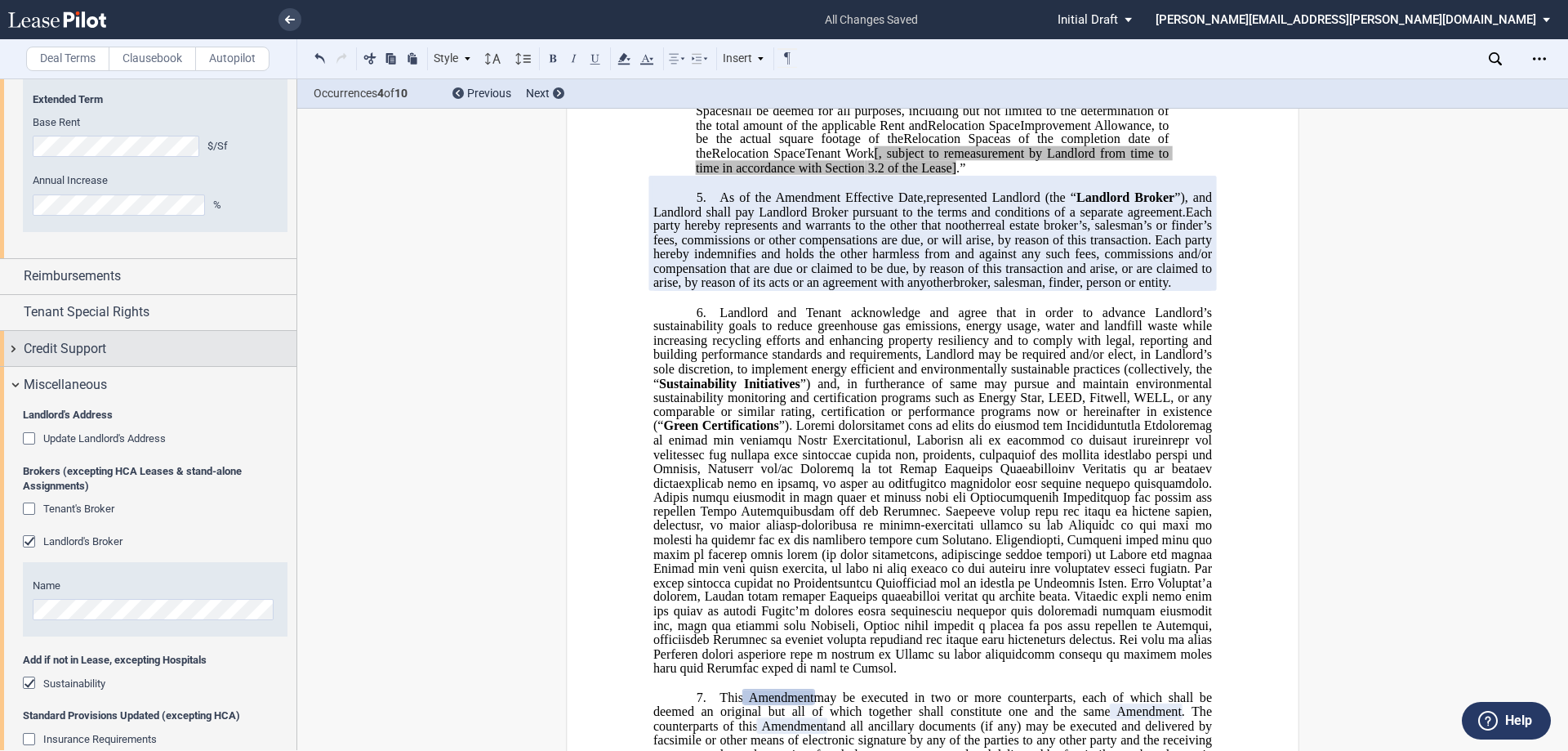
click at [125, 346] on div "Credit Support" at bounding box center [160, 349] width 273 height 20
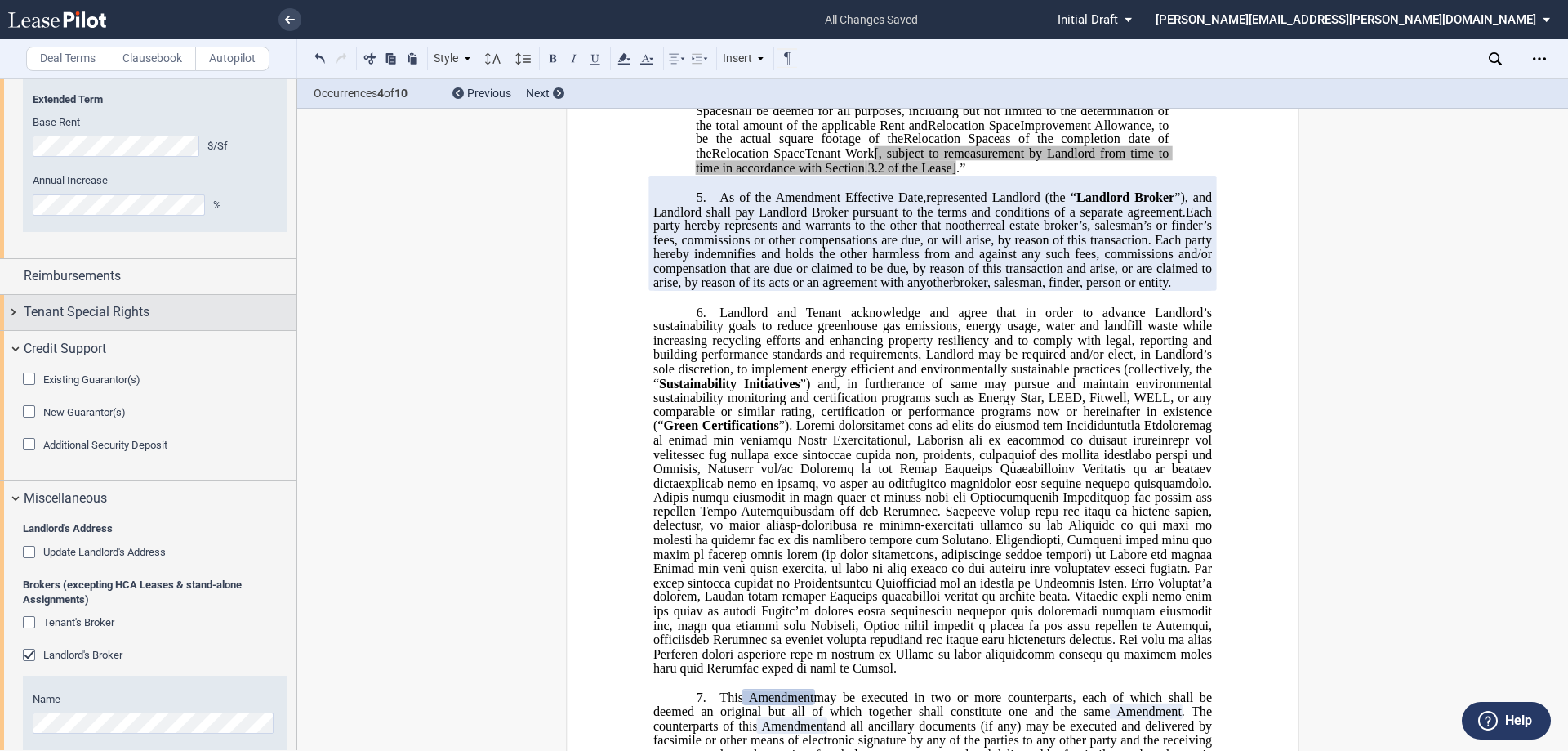
click at [129, 330] on div "Tenant Special Rights" at bounding box center [148, 312] width 296 height 35
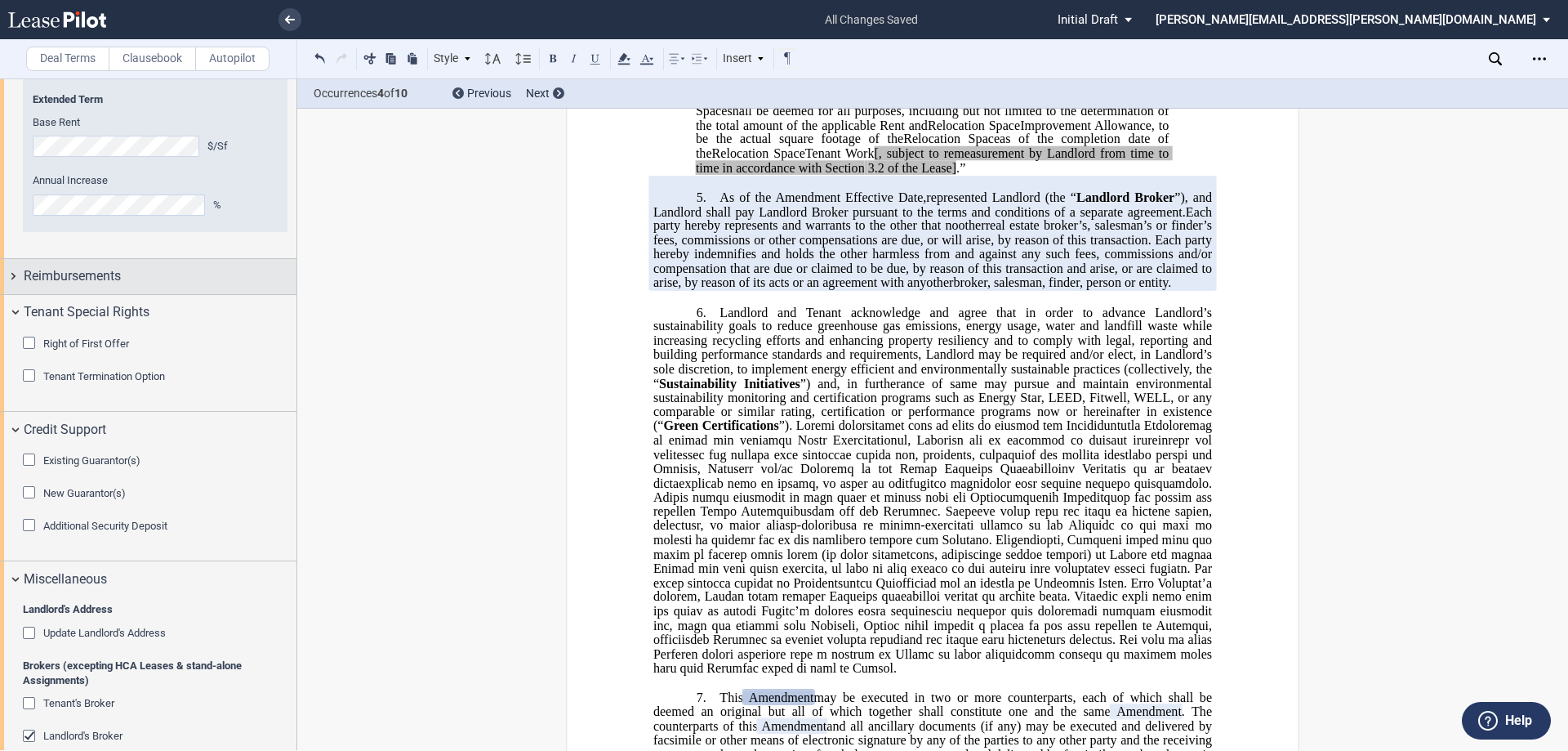
click at [153, 291] on div "Reimbursements" at bounding box center [148, 276] width 296 height 35
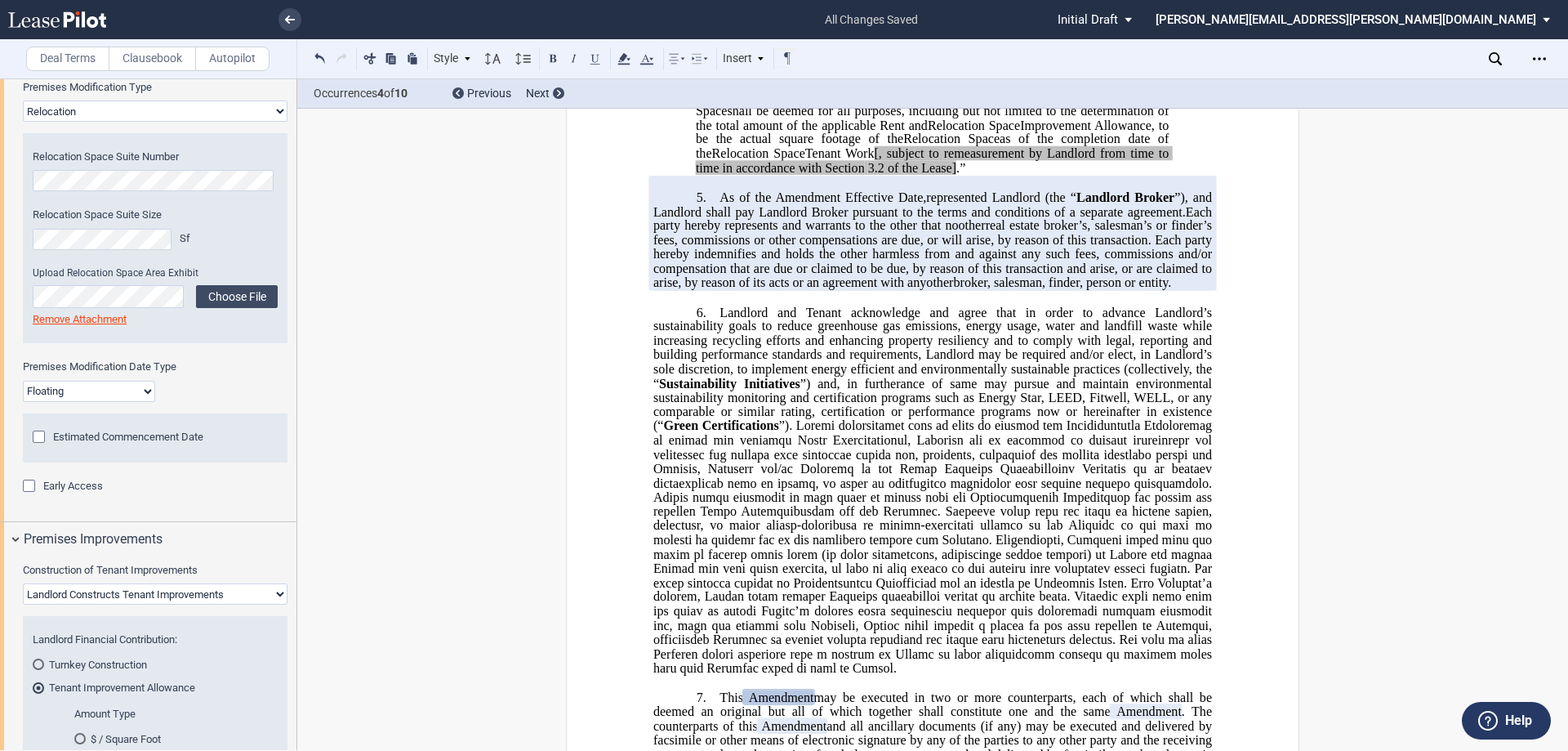
scroll to position [1263, 0]
click at [107, 439] on span "Estimated Commencement Date" at bounding box center [128, 440] width 151 height 12
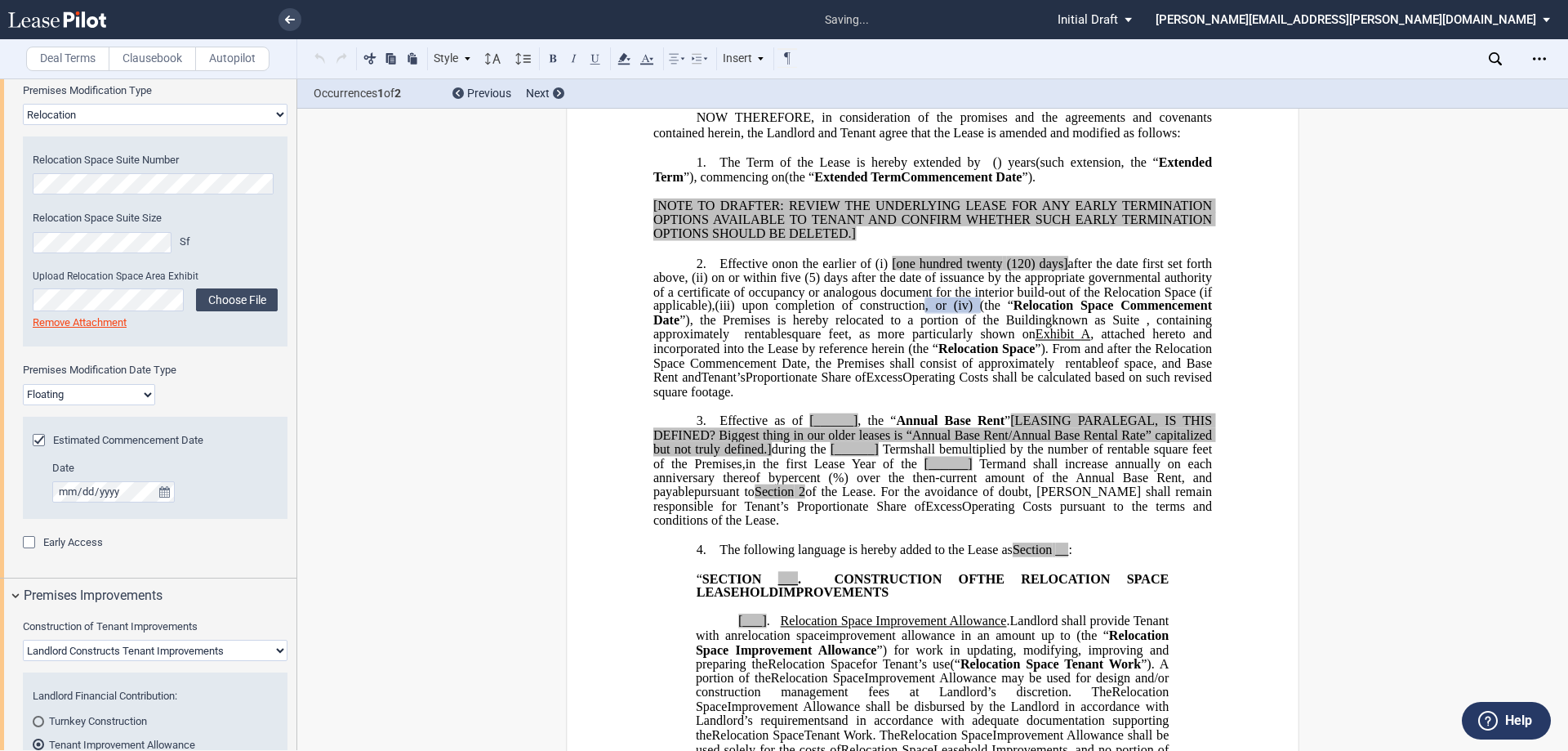
scroll to position [335, 0]
click at [92, 400] on select "Fixed Floating" at bounding box center [89, 394] width 133 height 21
select select "fixed"
click at [23, 384] on select "Fixed Floating" at bounding box center [89, 394] width 133 height 21
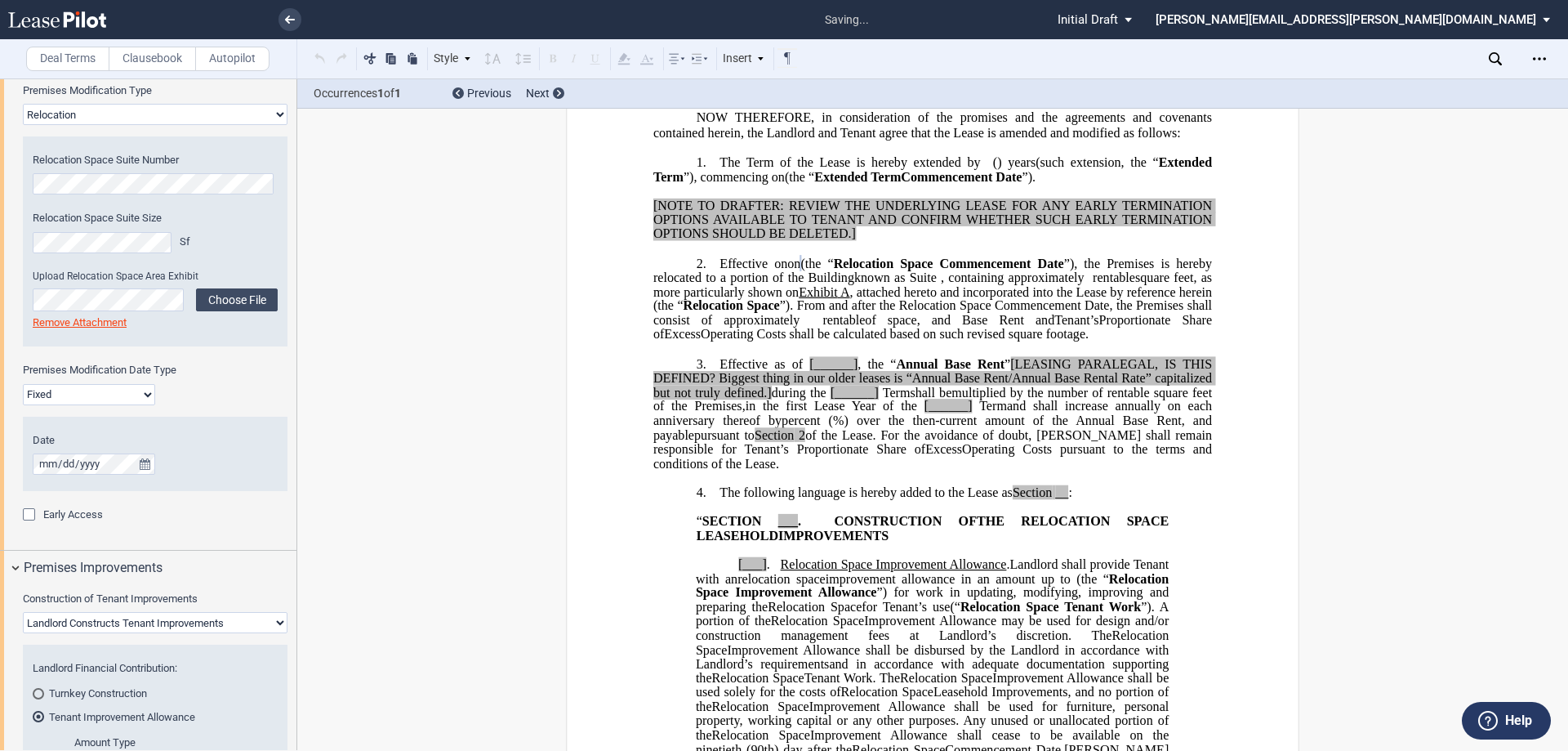
click at [956, 342] on p "2. Effective on on ﻿ ﻿ on the earlier of (i) the date upon which Assignee Tenan…" at bounding box center [932, 298] width 558 height 87
click at [916, 255] on p at bounding box center [932, 249] width 558 height 14
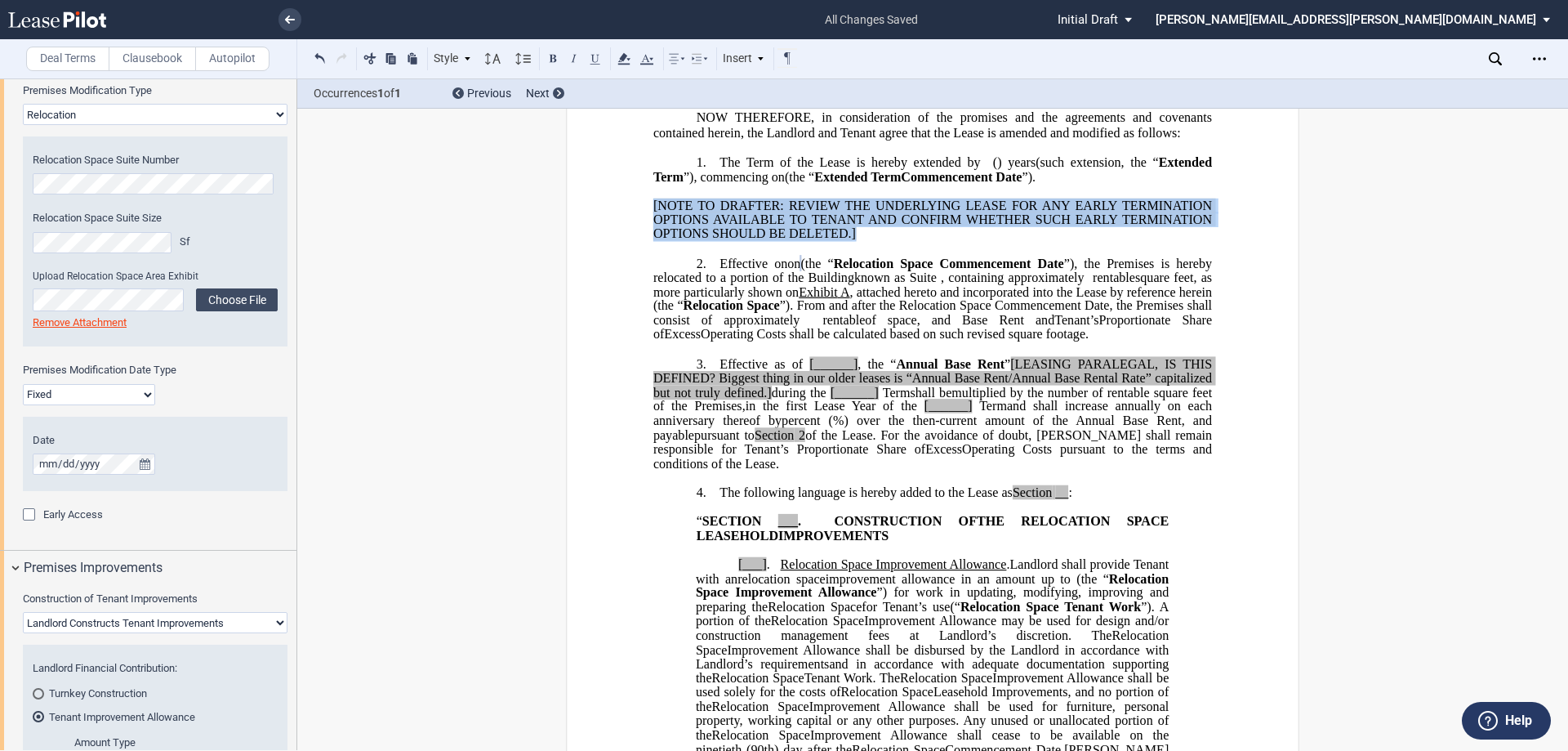
drag, startPoint x: 916, startPoint y: 294, endPoint x: 625, endPoint y: 261, distance: 292.9
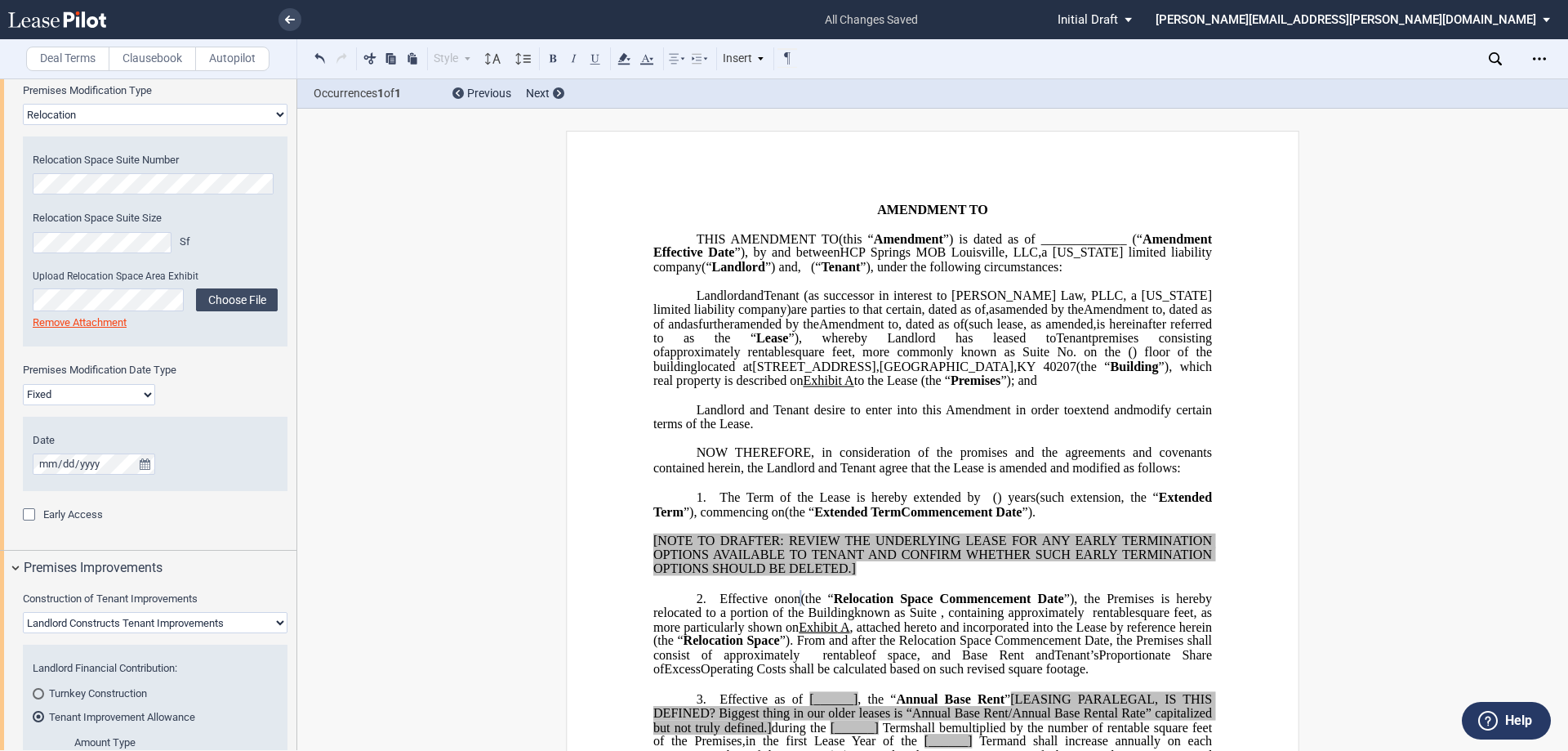
scroll to position [245, 0]
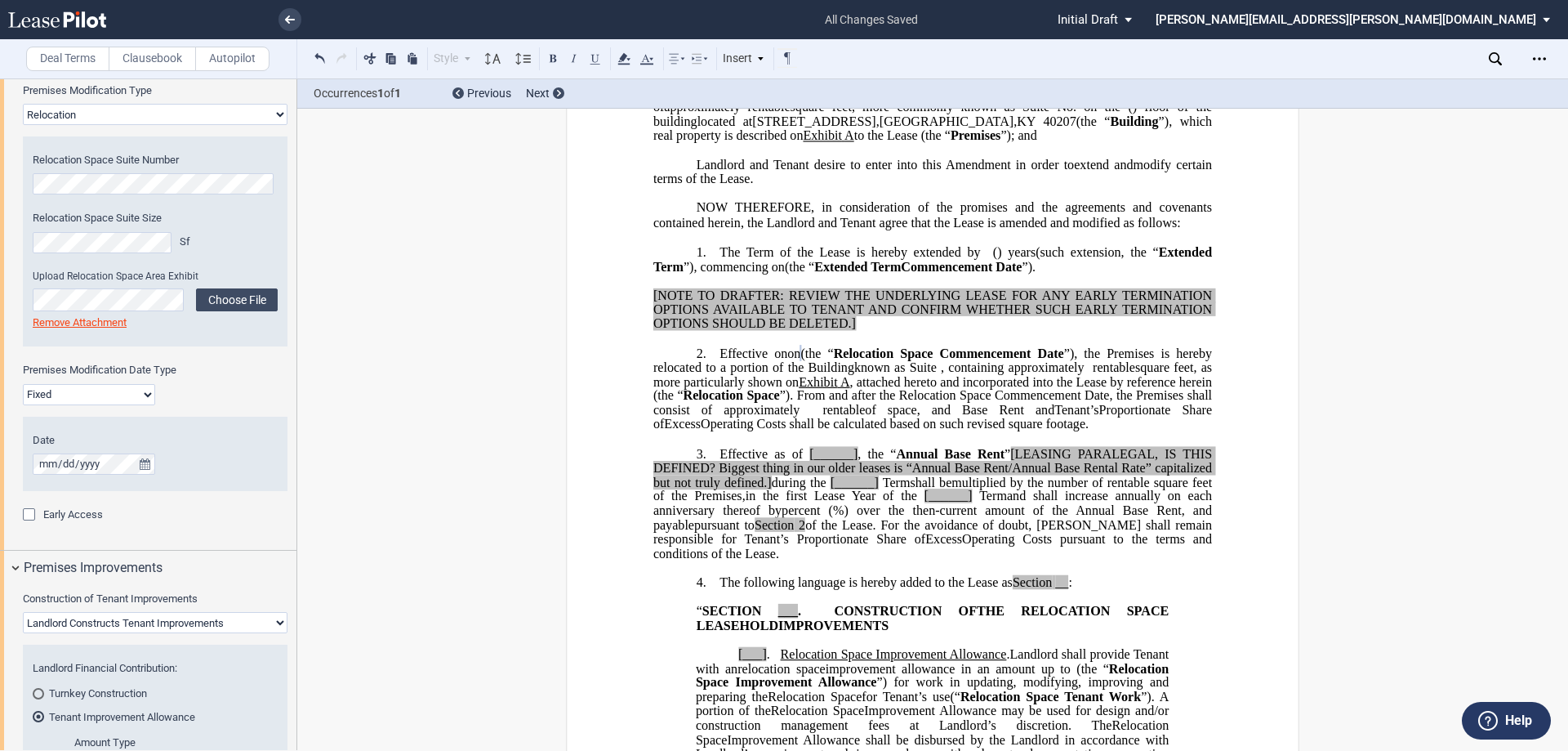
click at [720, 360] on span "Effective on" at bounding box center [754, 353] width 68 height 15
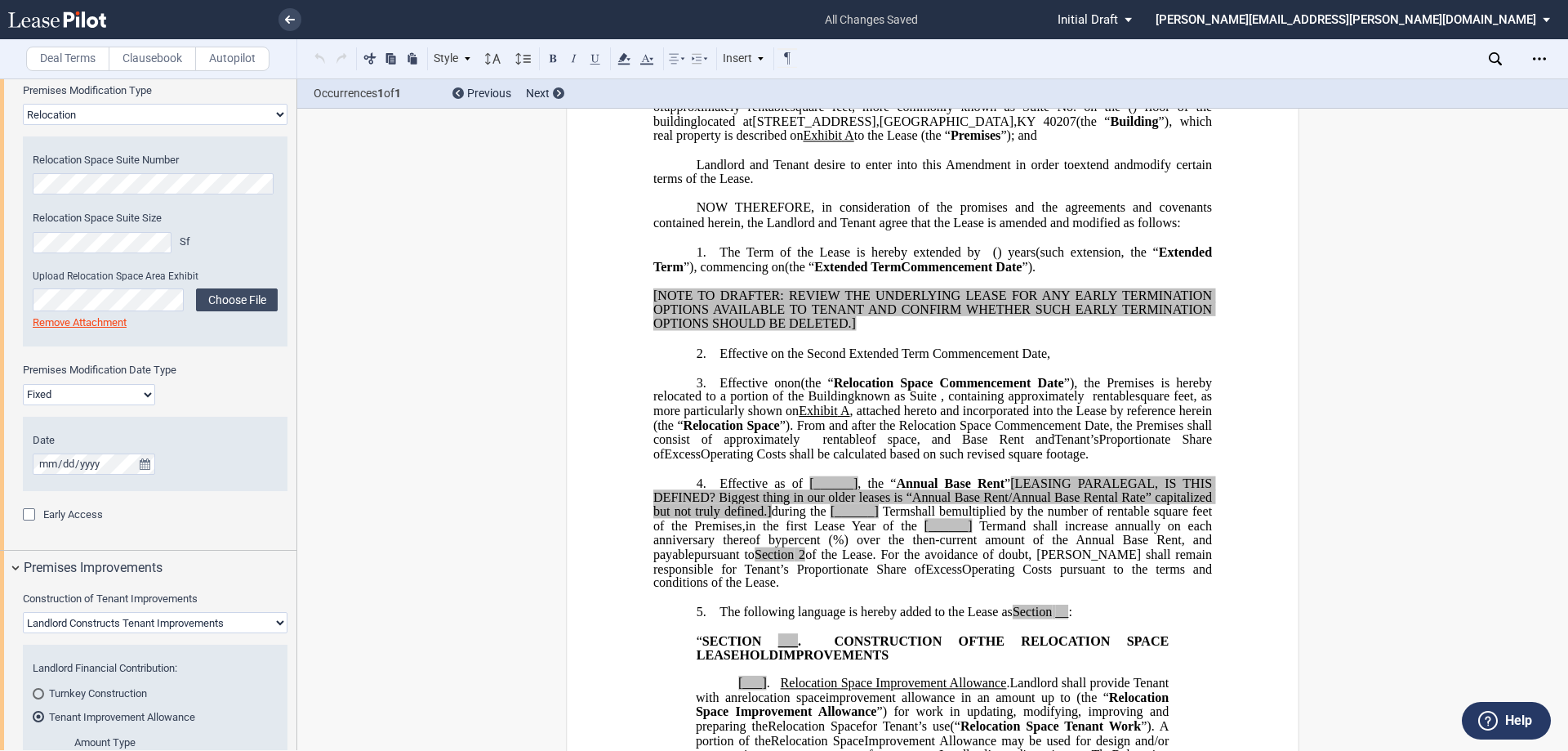
click at [1083, 361] on p "2. ﻿Effective on the Second Extended Term Commencement Date," at bounding box center [932, 354] width 558 height 16
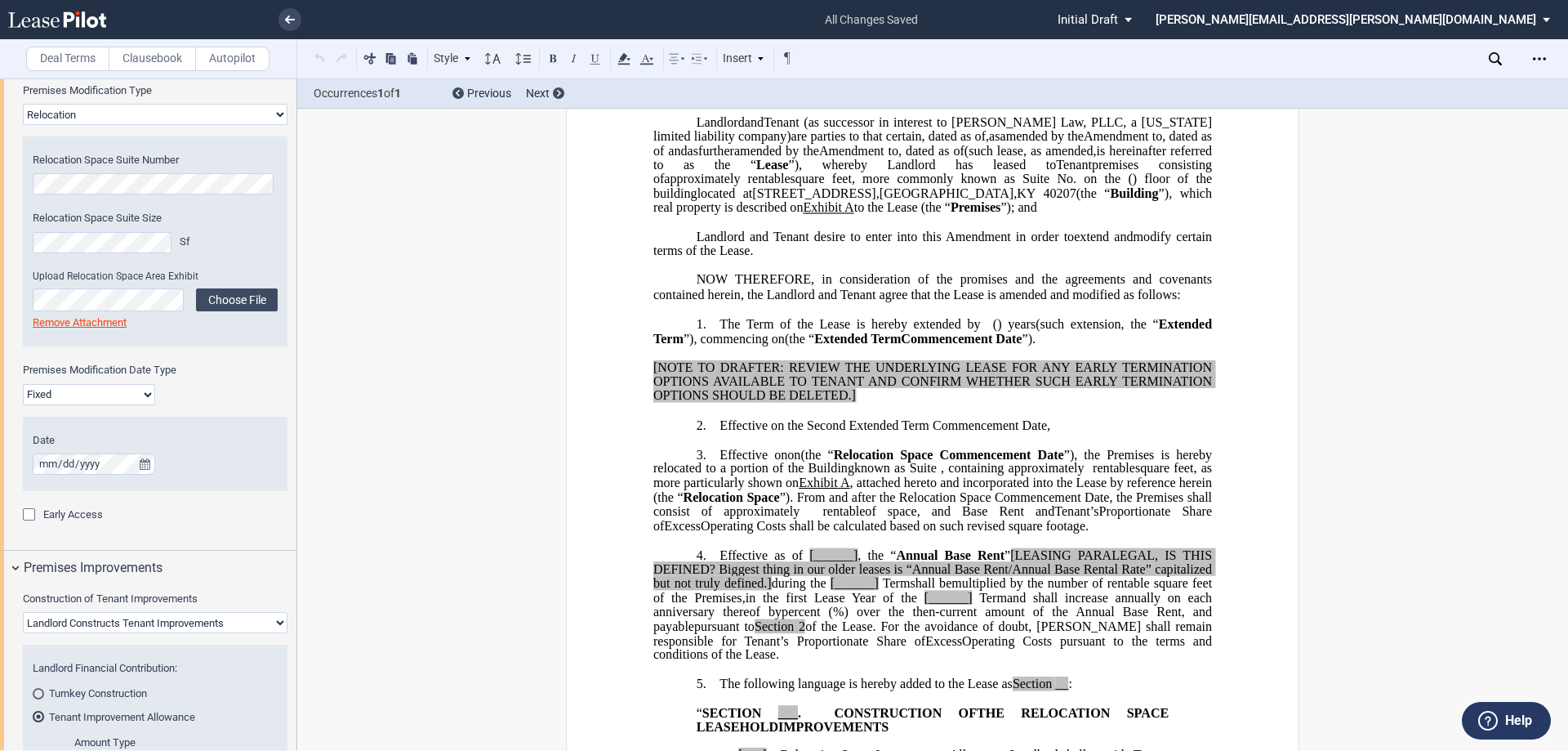
scroll to position [164, 0]
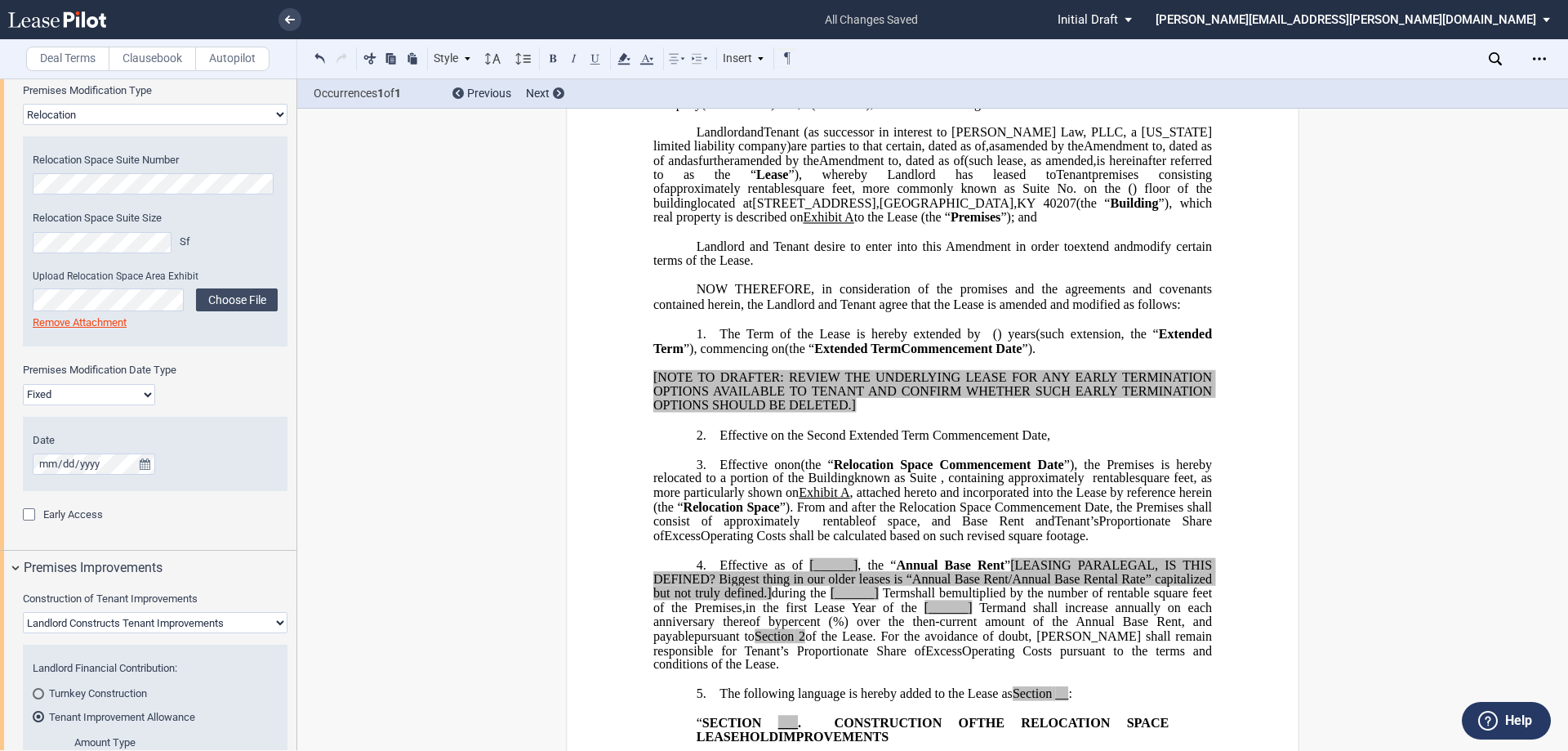
click at [1053, 443] on p "2. ﻿Effective on the Second Extended Term Commencement Date," at bounding box center [932, 436] width 558 height 16
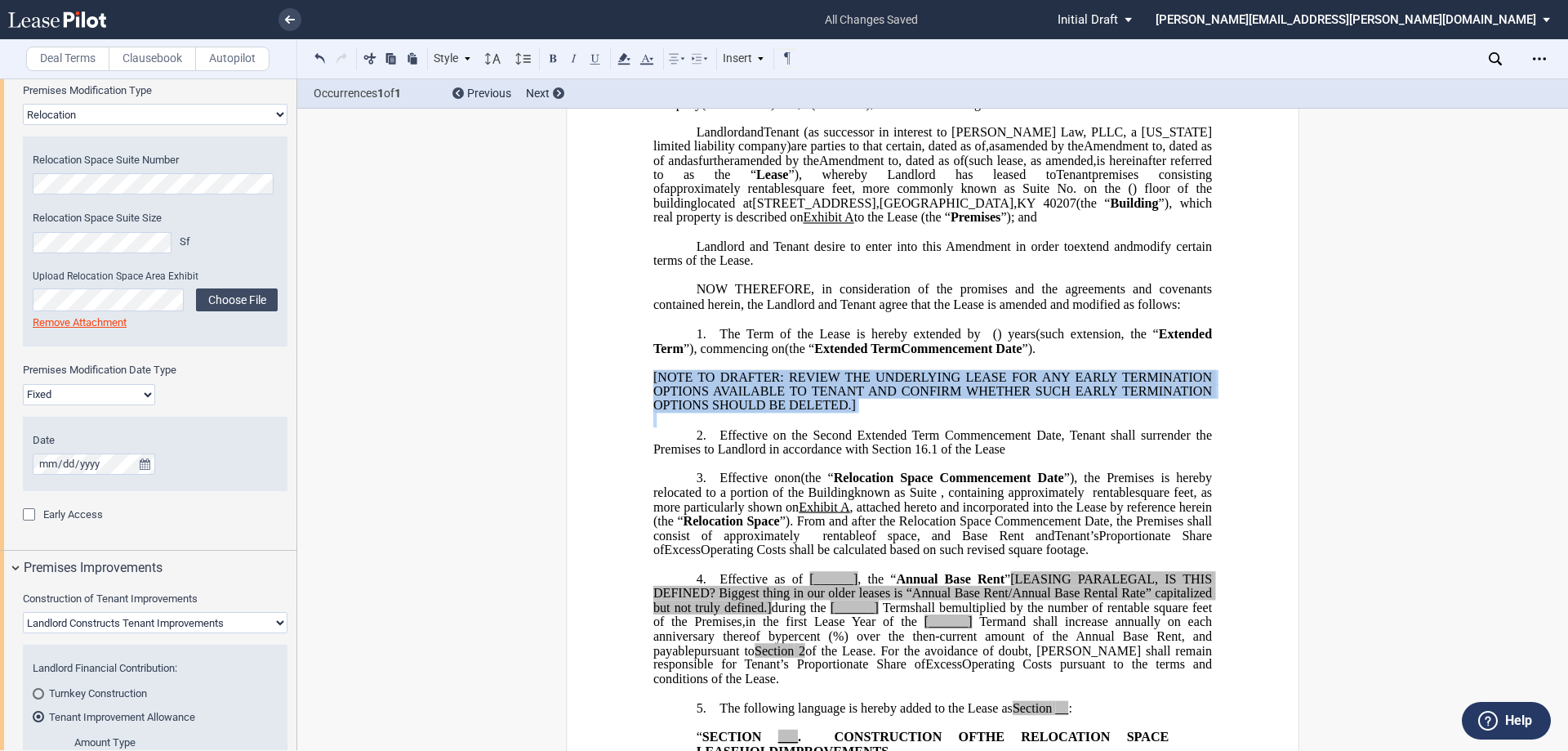
drag, startPoint x: 889, startPoint y: 477, endPoint x: 646, endPoint y: 437, distance: 246.3
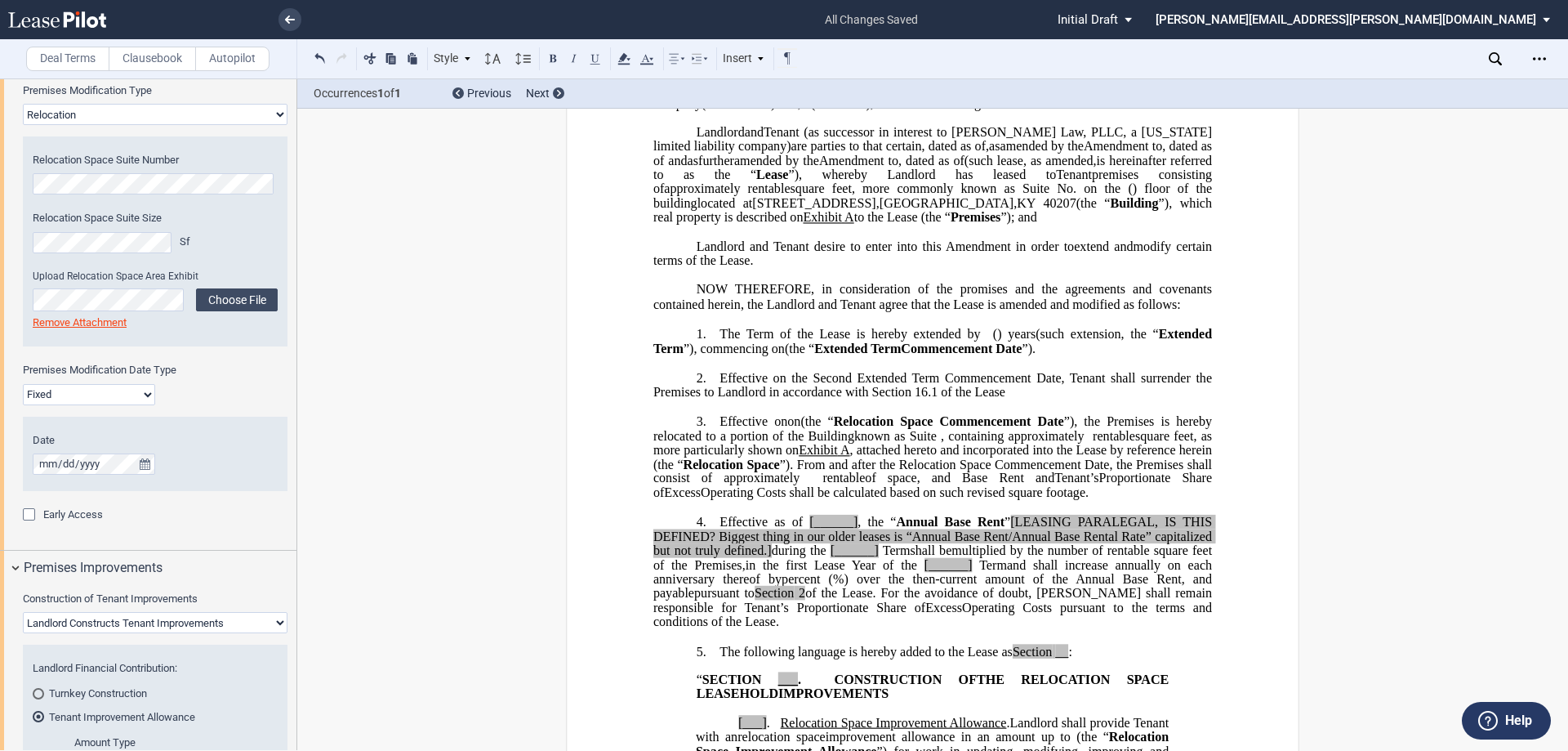
click at [1196, 399] on span "﻿Effective on the Second Extended Term Commencement Date, Tenant shall surrende…" at bounding box center [934, 384] width 562 height 29
drag, startPoint x: 878, startPoint y: 450, endPoint x: 816, endPoint y: 451, distance: 62.0
click at [816, 399] on span "﻿Effective on the Second Extended Term Commencement Date, Tenant shall surrende…" at bounding box center [934, 384] width 562 height 29
drag, startPoint x: 707, startPoint y: 448, endPoint x: 798, endPoint y: 444, distance: 91.1
click at [798, 399] on span "﻿Effective on the Second Extended Term Commencement Date, Tenant shall surrende…" at bounding box center [934, 384] width 562 height 29
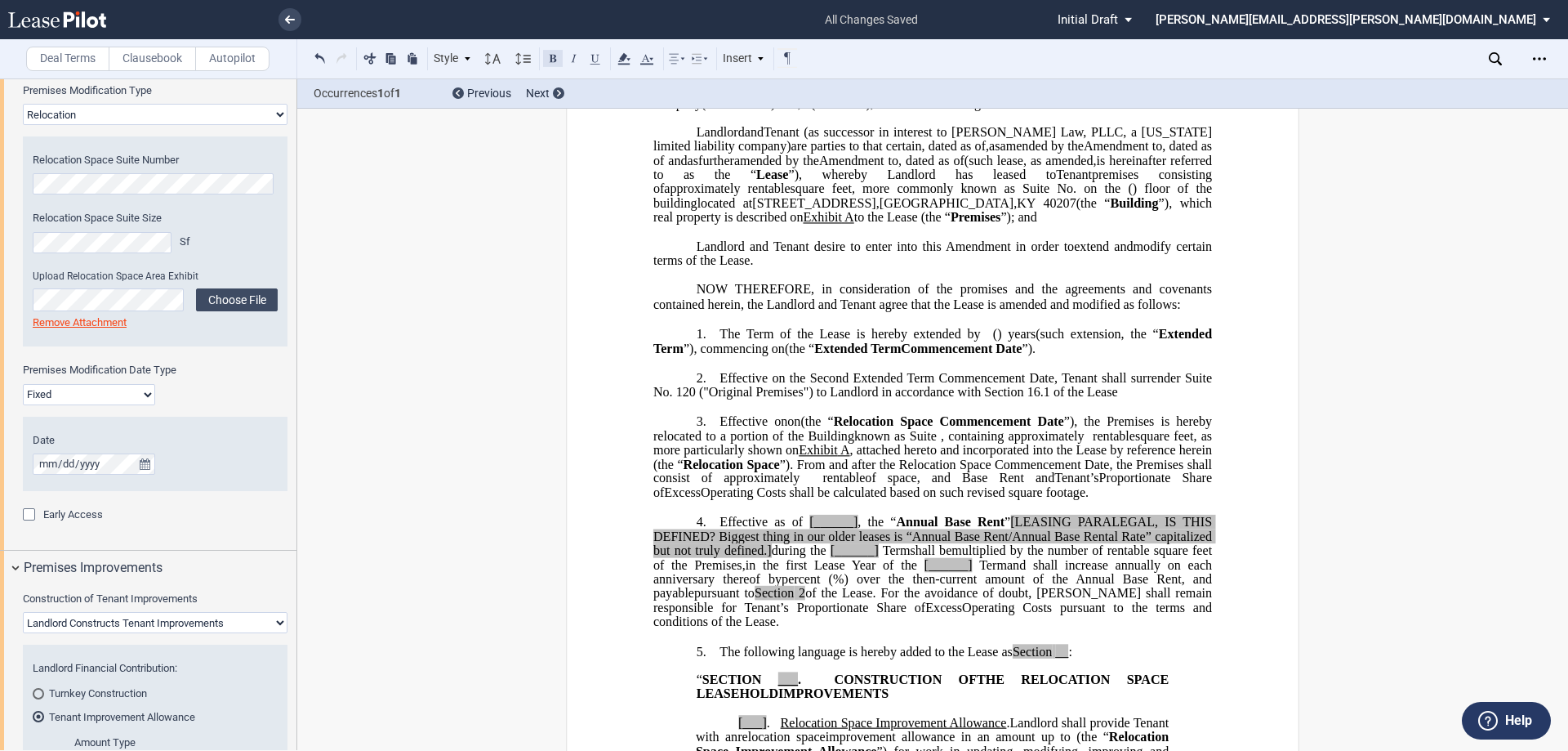
click at [558, 57] on button at bounding box center [553, 58] width 20 height 20
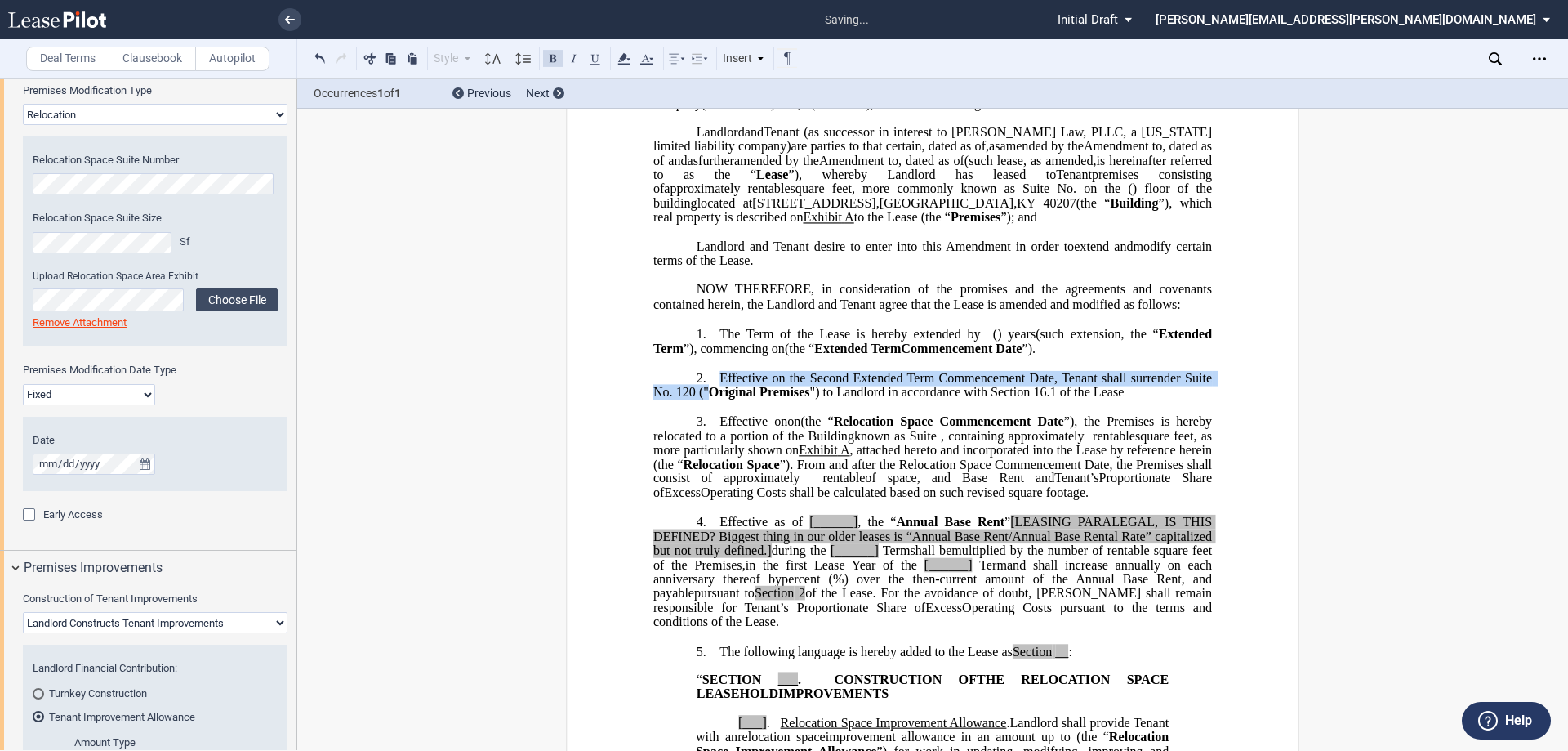
click at [844, 399] on span "﻿Effective on the Second Extended Term Commencement Date, Tenant shall surrende…" at bounding box center [934, 384] width 562 height 29
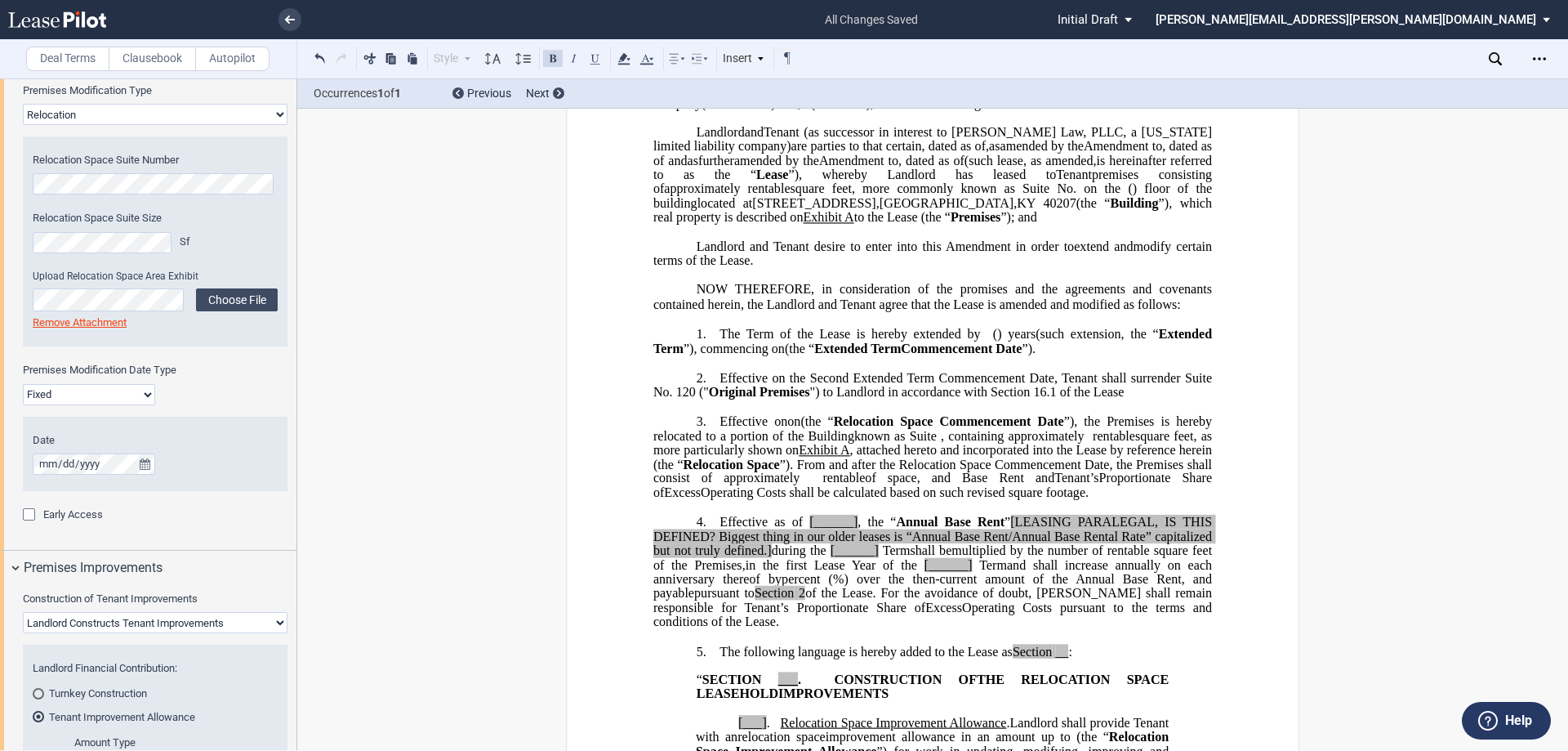
click at [1191, 443] on span "”), the Premises is hereby relocated to a portion of the Building" at bounding box center [934, 428] width 562 height 29
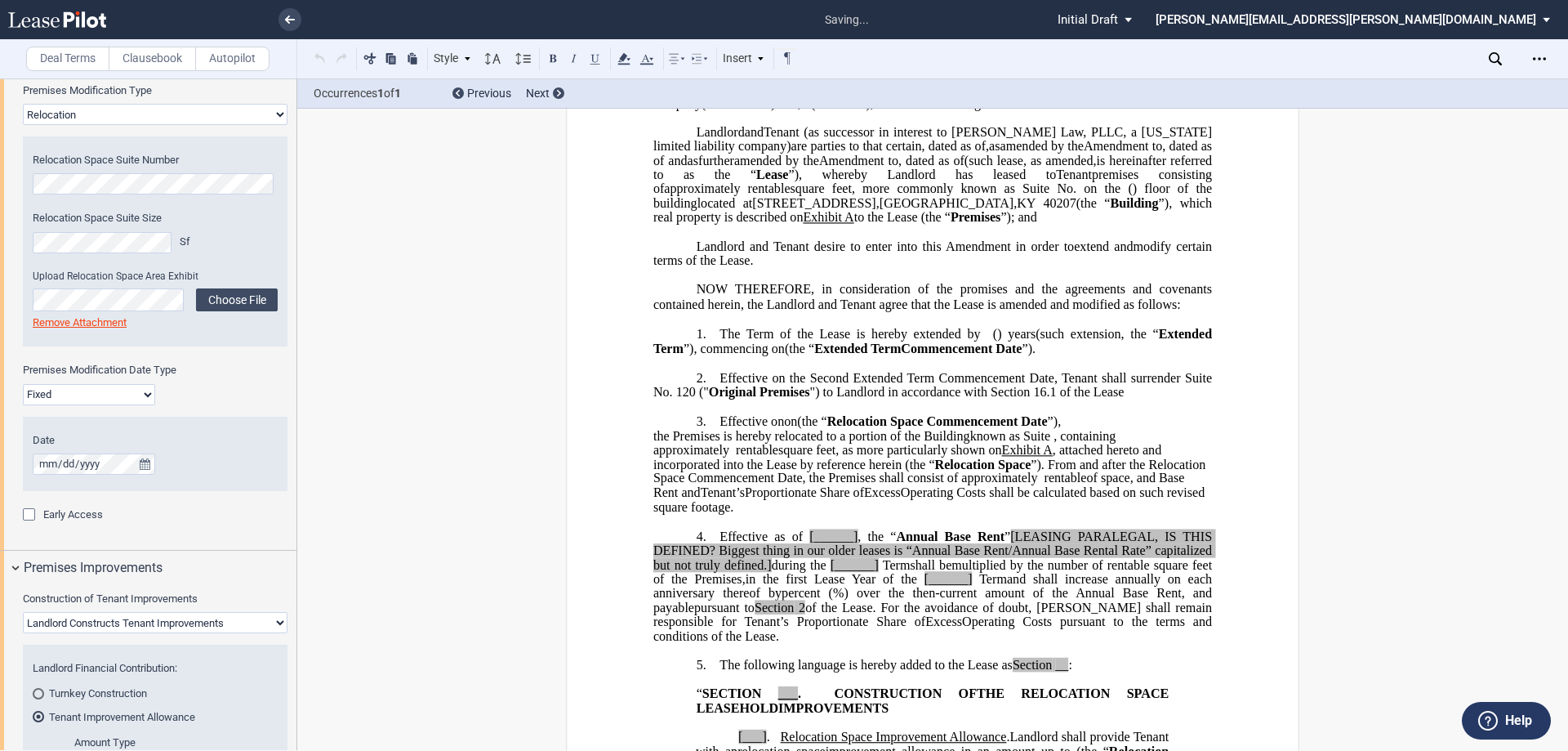
click at [1201, 430] on p "3. Effective on on ﻿ ﻿ on the earlier of (i) the date upon which Assignee Tenan…" at bounding box center [932, 422] width 558 height 16
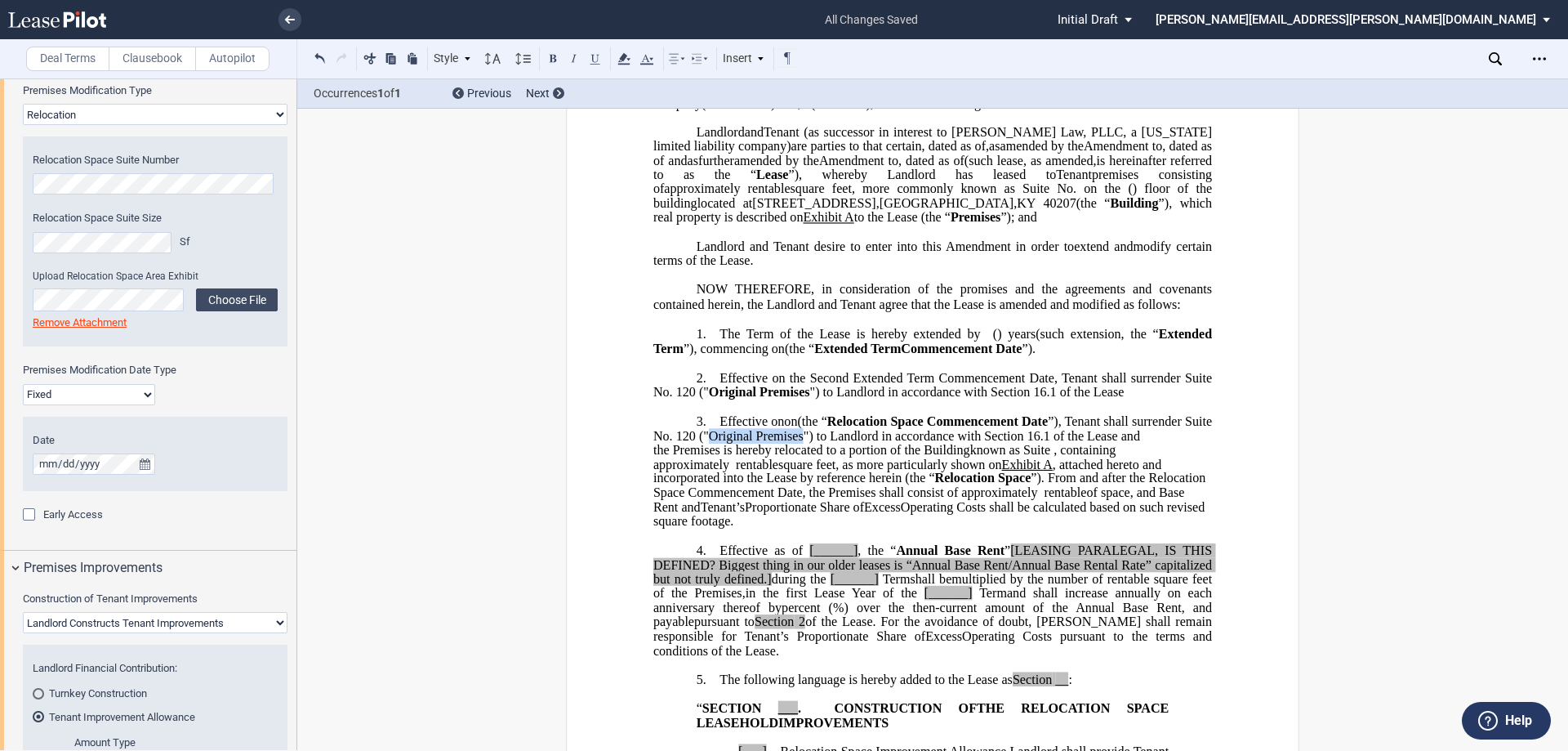
drag, startPoint x: 824, startPoint y: 491, endPoint x: 919, endPoint y: 500, distance: 95.4
click at [919, 443] on span "”), Tenant shall surrender Suite No. 120 ("Original Premises") to Landlord in a…" at bounding box center [934, 428] width 562 height 29
click at [558, 53] on button at bounding box center [553, 58] width 20 height 20
click at [653, 458] on span "the Premises is hereby relocated to a portion of the Building" at bounding box center [811, 450] width 317 height 15
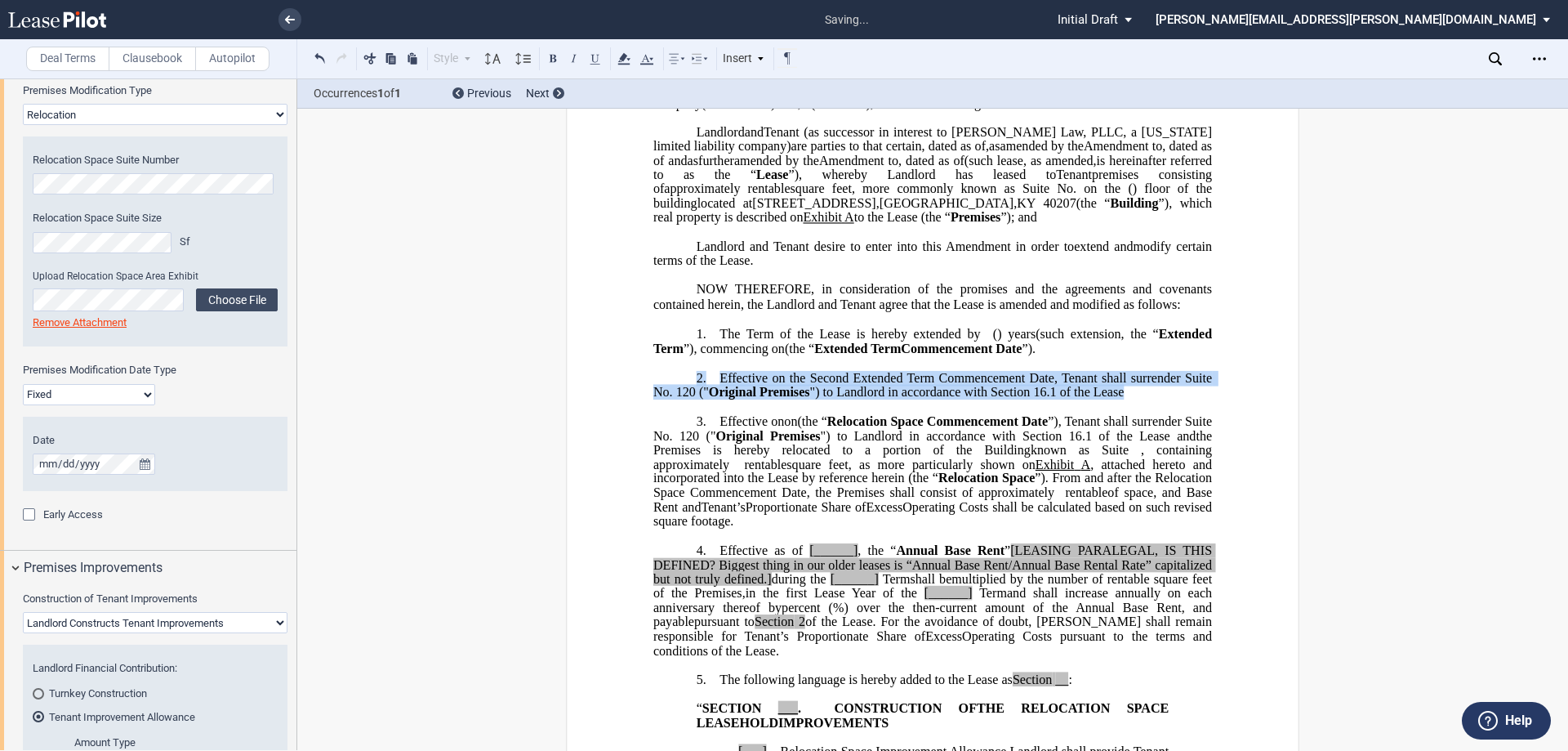
drag, startPoint x: 1160, startPoint y: 450, endPoint x: 688, endPoint y: 431, distance: 472.4
click at [688, 400] on p "2. ﻿Effective on the Second Extended Term Commencement Date, Tenant shall surre…" at bounding box center [932, 384] width 558 height 29
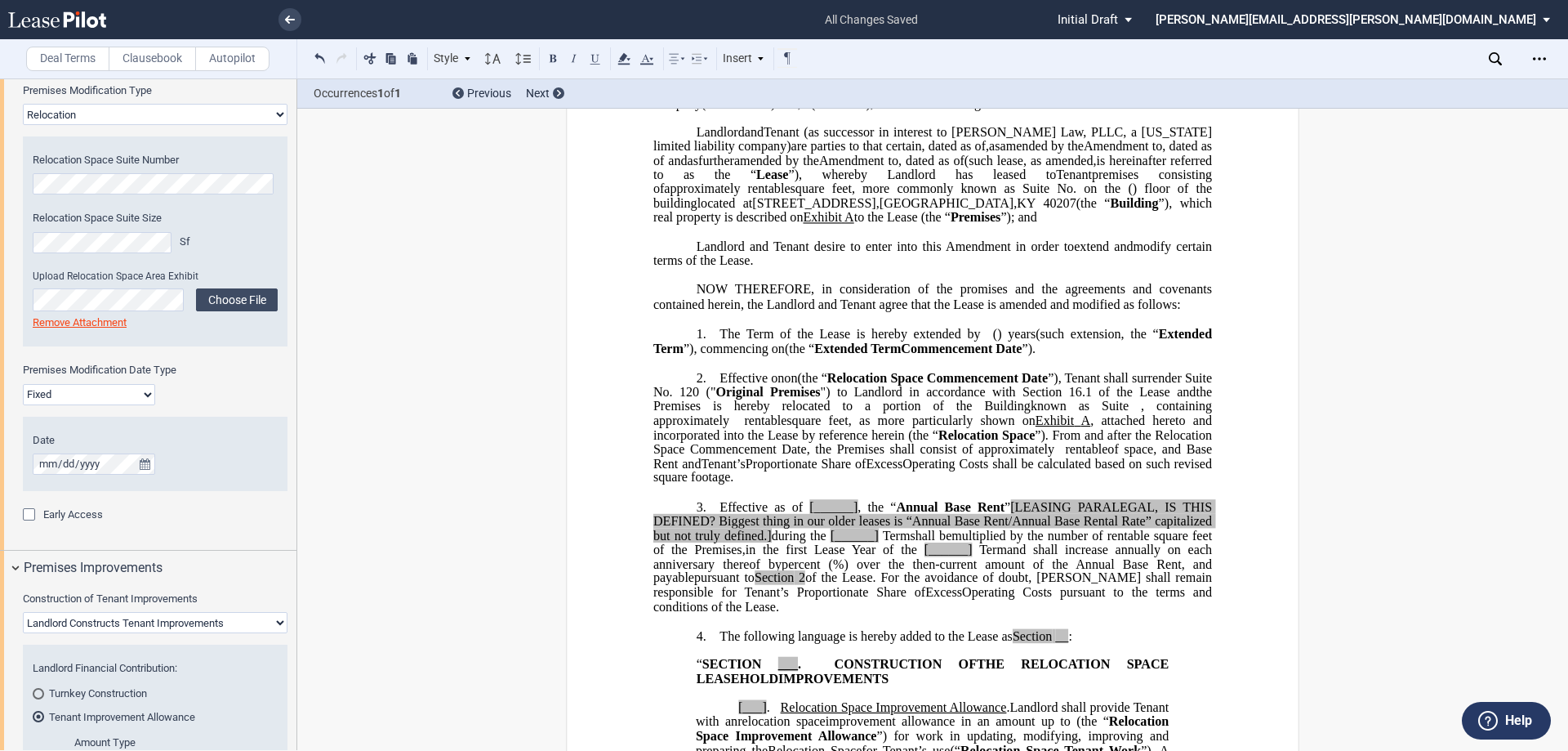
click at [772, 428] on span "rentable" at bounding box center [765, 421] width 43 height 15
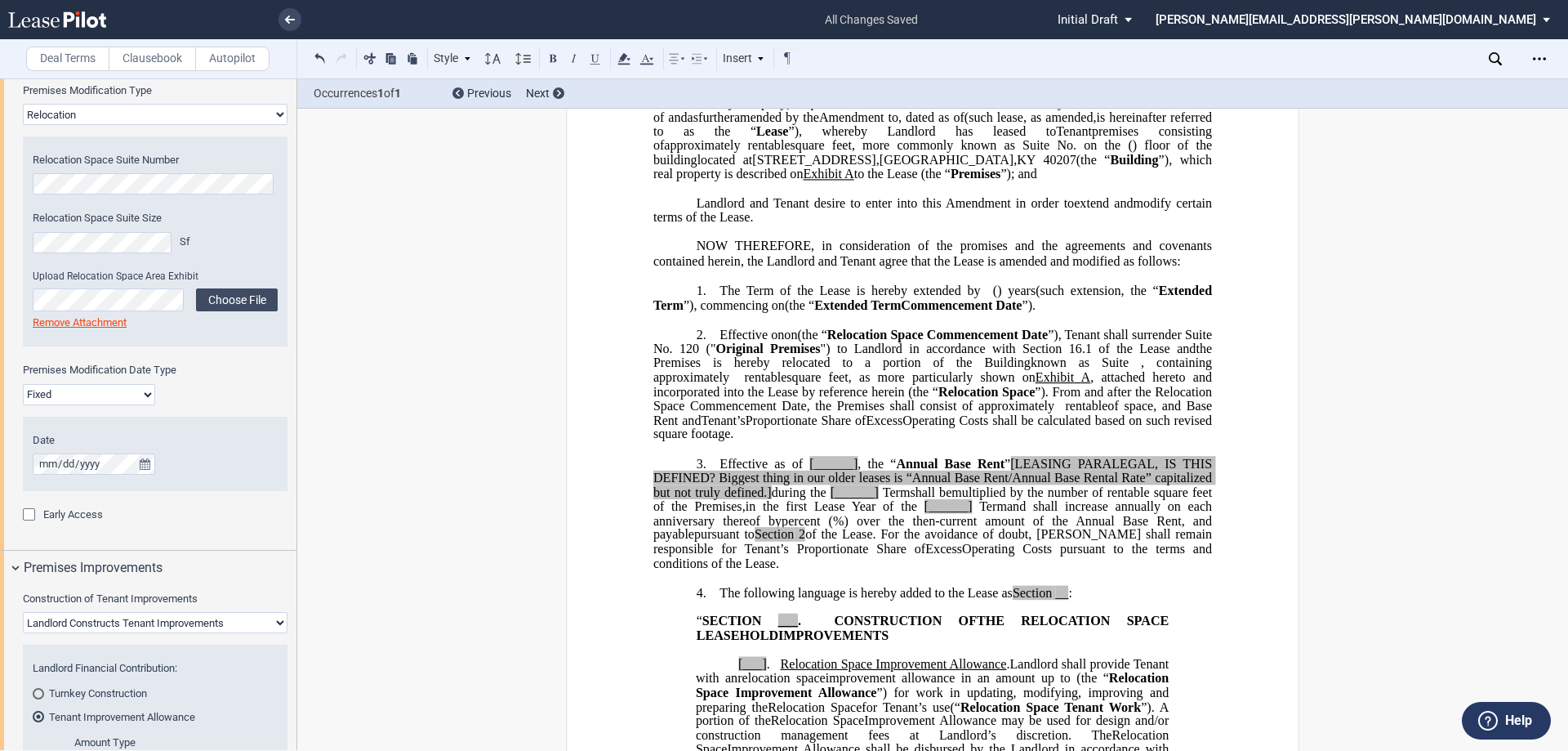
scroll to position [245, 0]
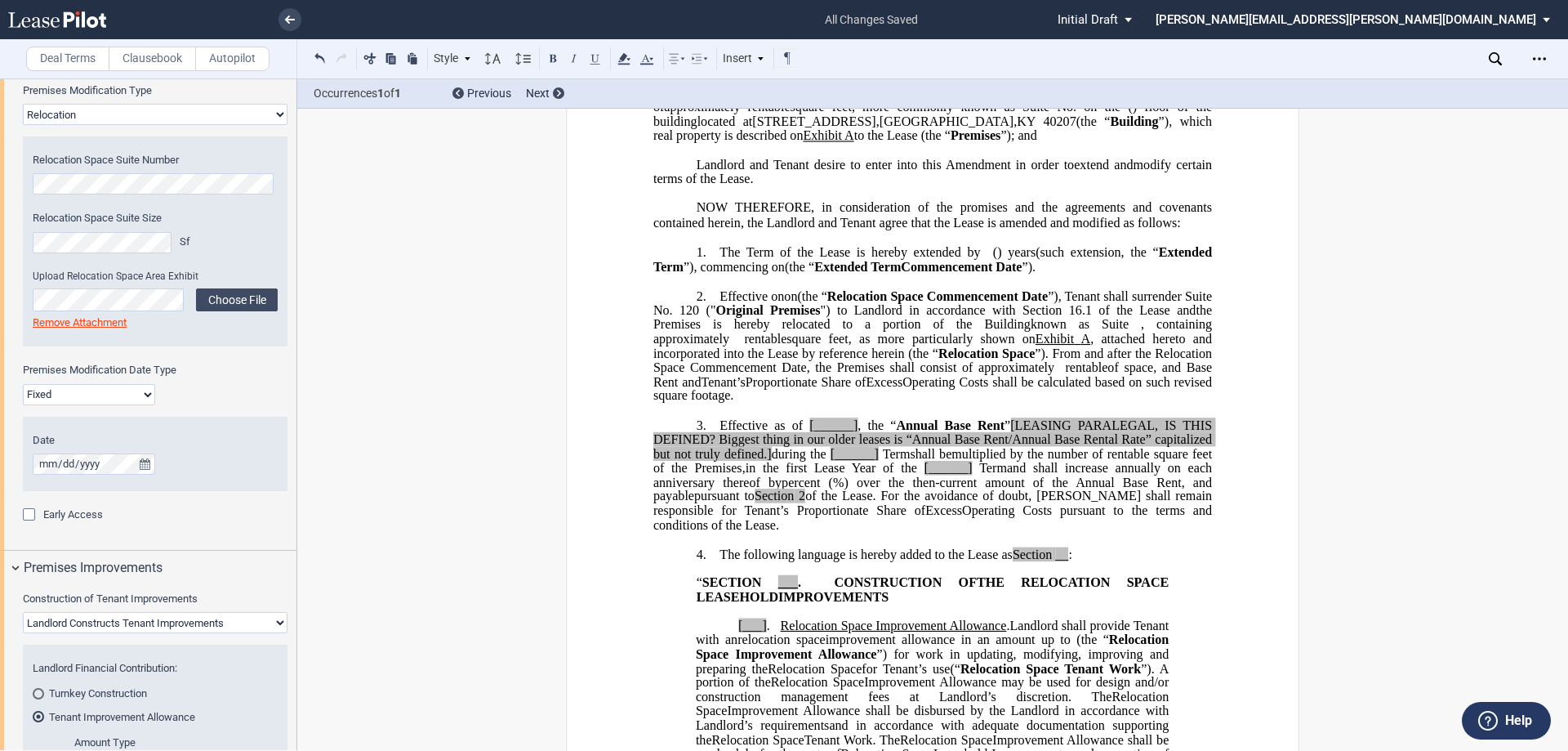
click at [838, 432] on span "[______]" at bounding box center [833, 425] width 48 height 15
drag, startPoint x: 801, startPoint y: 484, endPoint x: 822, endPoint y: 487, distance: 21.2
click at [822, 432] on span "[______]" at bounding box center [829, 425] width 55 height 15
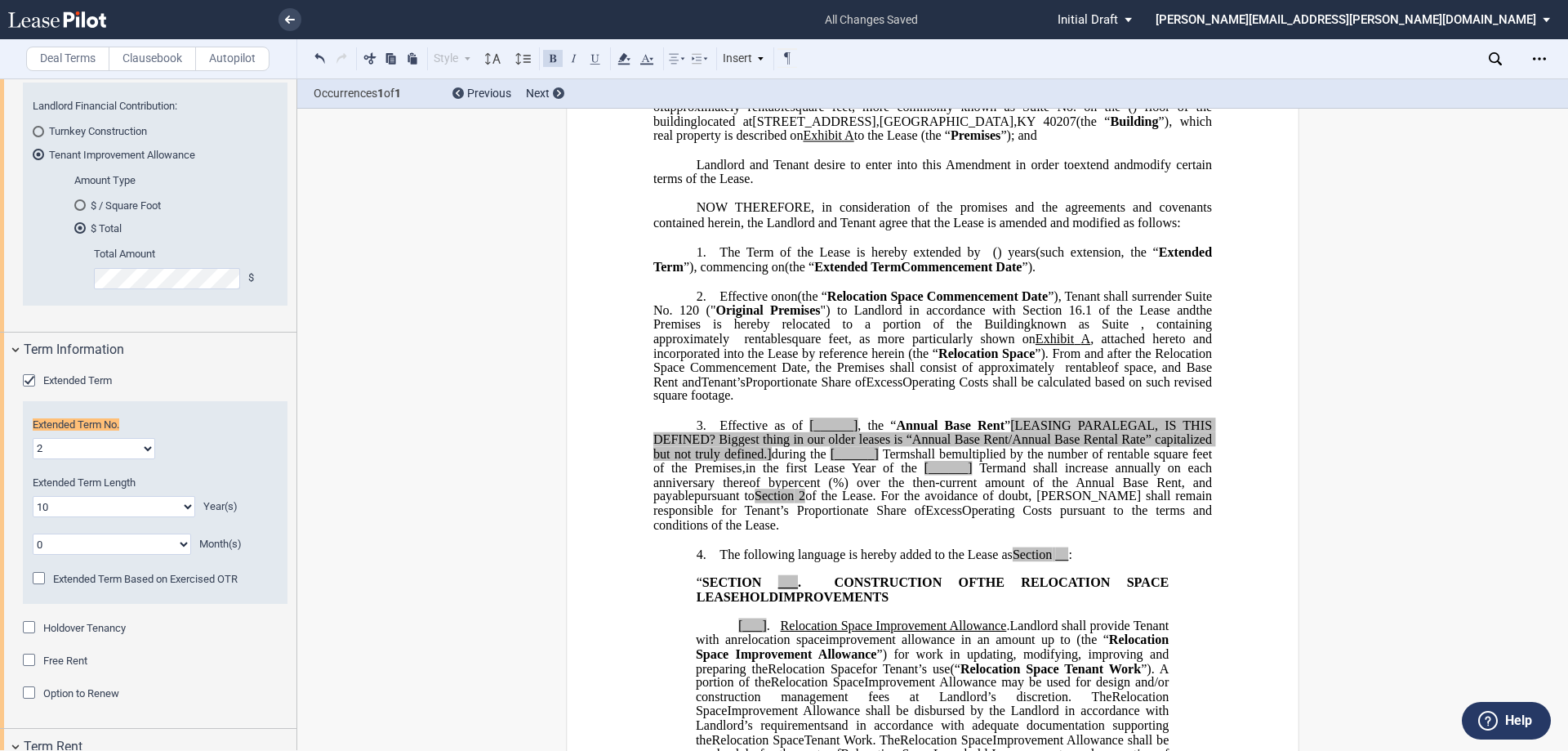
scroll to position [1834, 0]
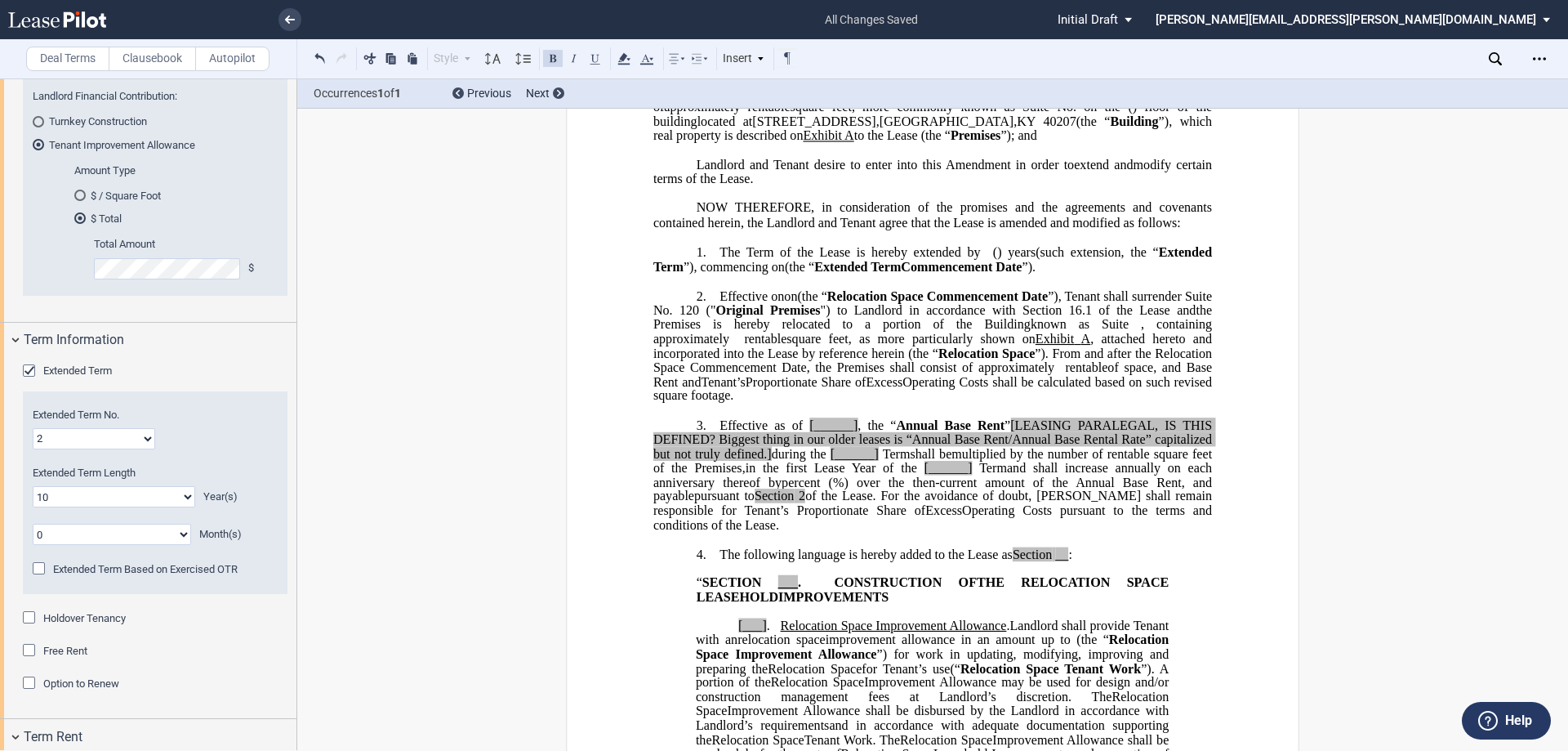
click at [797, 303] on span "on" at bounding box center [790, 295] width 13 height 15
drag, startPoint x: 802, startPoint y: 352, endPoint x: 1165, endPoint y: 350, distance: 363.0
click at [1165, 350] on p "2. Effective on the ﻿ ﻿ on the earlier of (i) the date upon which Assignee Tena…" at bounding box center [932, 346] width 558 height 116
click at [1167, 331] on span ", Tenant shall surrender Suite No. 120 (" Original Premises ") to Landlord in a…" at bounding box center [934, 309] width 562 height 43
click at [705, 331] on span ", Tenant shall surrender Suite No. 120 (" Original Premises ") to Landlord in a…" at bounding box center [934, 309] width 562 height 43
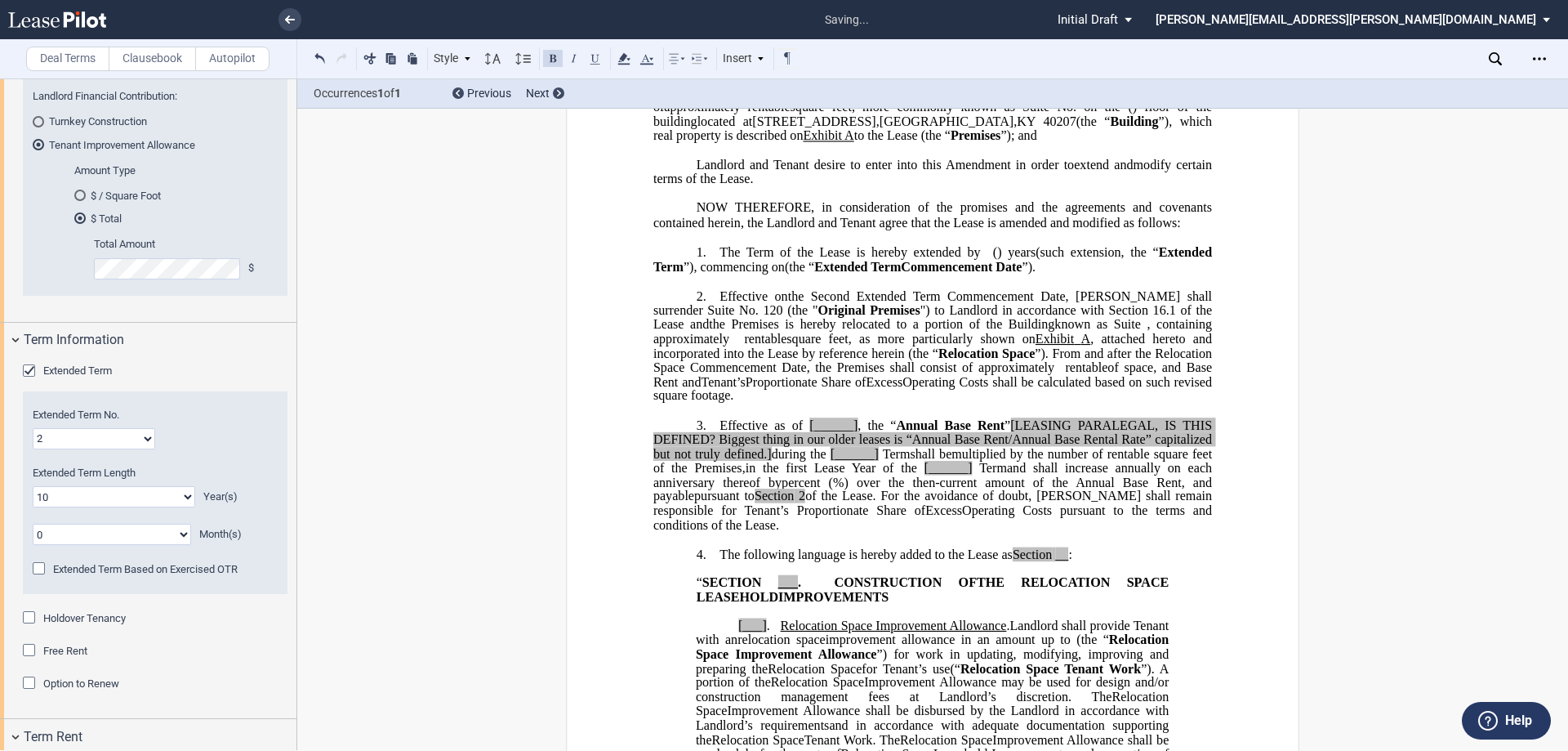
click at [786, 346] on span "rentable" at bounding box center [765, 339] width 43 height 15
drag, startPoint x: 1153, startPoint y: 408, endPoint x: 802, endPoint y: 418, distance: 351.1
click at [802, 374] on span "”). From and after the Relocation Space Commencement Date, the Premises shall c…" at bounding box center [934, 360] width 562 height 29
drag, startPoint x: 802, startPoint y: 486, endPoint x: 851, endPoint y: 482, distance: 49.2
click at [851, 432] on span "[______]" at bounding box center [829, 425] width 55 height 15
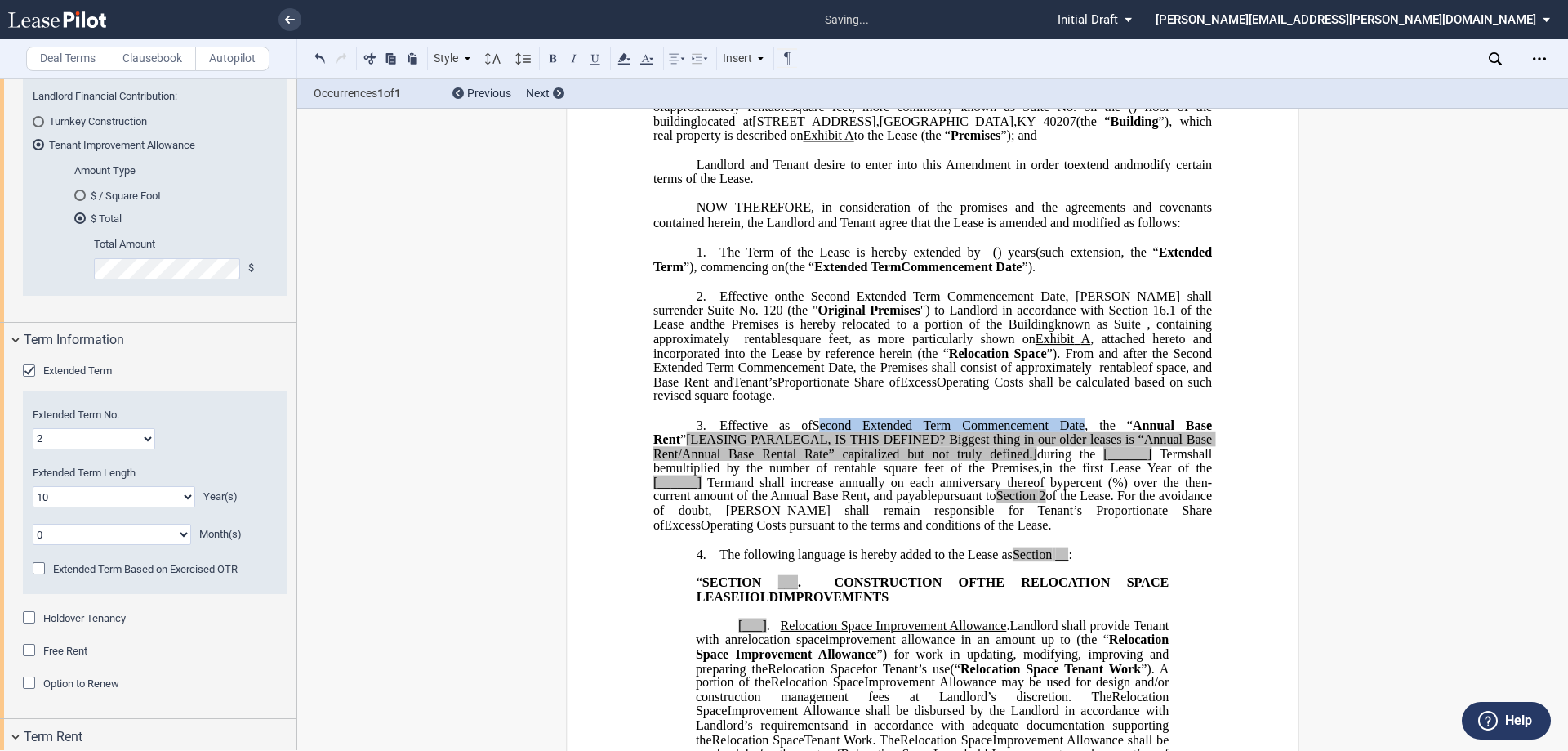
drag, startPoint x: 1058, startPoint y: 483, endPoint x: 803, endPoint y: 479, distance: 255.0
click at [803, 479] on p "3. Effective as of [______] S ﻿econd Extended Term Commencement Date the Extend…" at bounding box center [932, 476] width 558 height 116
click at [619, 58] on icon at bounding box center [624, 59] width 20 height 20
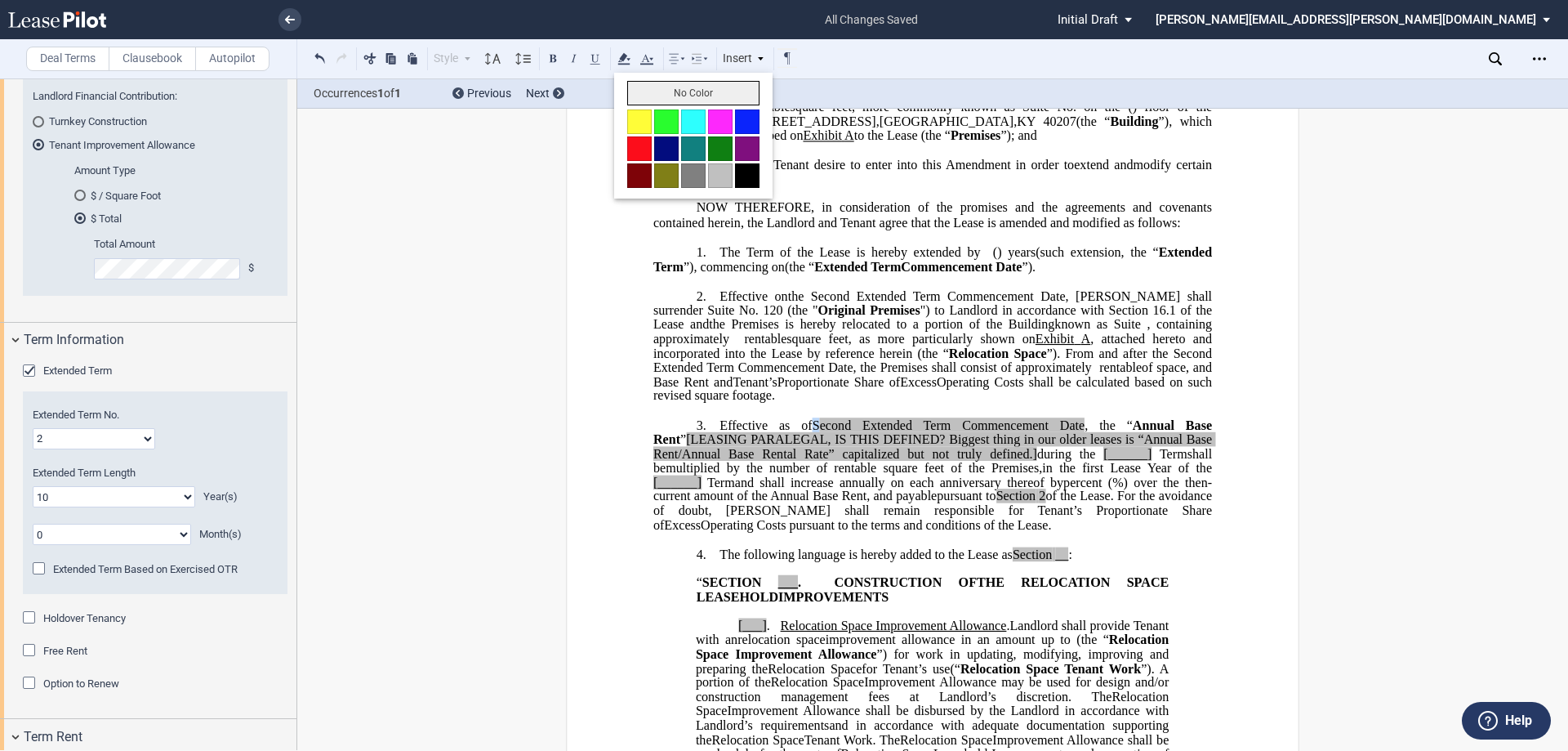
click at [651, 101] on button "No Color" at bounding box center [693, 93] width 133 height 25
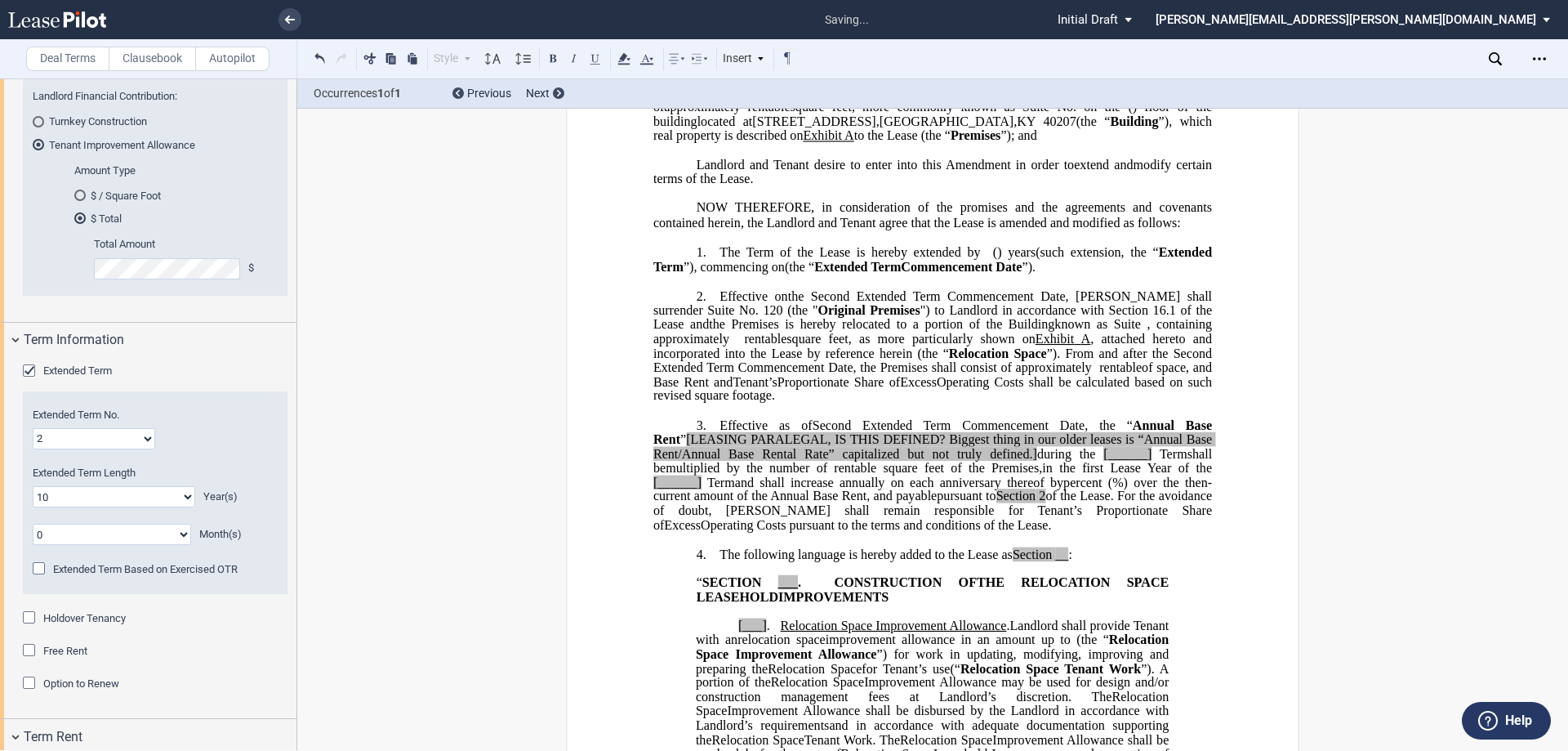
click at [950, 490] on span "and shall increase annually on each anniversary thereof by" at bounding box center [898, 482] width 328 height 15
drag, startPoint x: 1144, startPoint y: 479, endPoint x: 1099, endPoint y: 479, distance: 45.0
click at [1099, 446] on span "Annual Base Rent" at bounding box center [934, 432] width 562 height 29
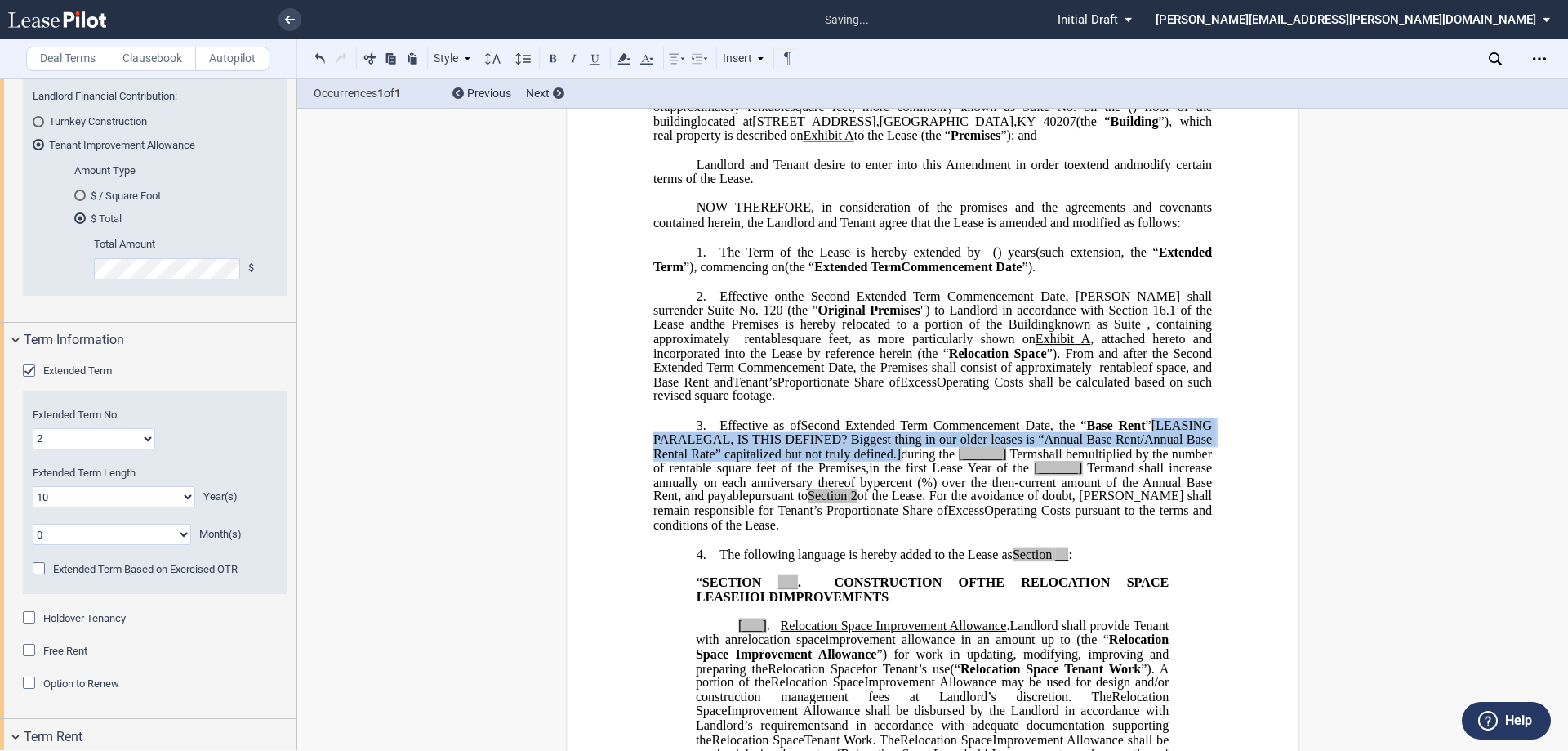
drag, startPoint x: 1146, startPoint y: 480, endPoint x: 903, endPoint y: 512, distance: 245.1
click at [903, 460] on span ", the “ Base Rent ” [LEASING PARALEGAL, IS THIS DEFINED? Biggest thing in our o…" at bounding box center [934, 439] width 562 height 43
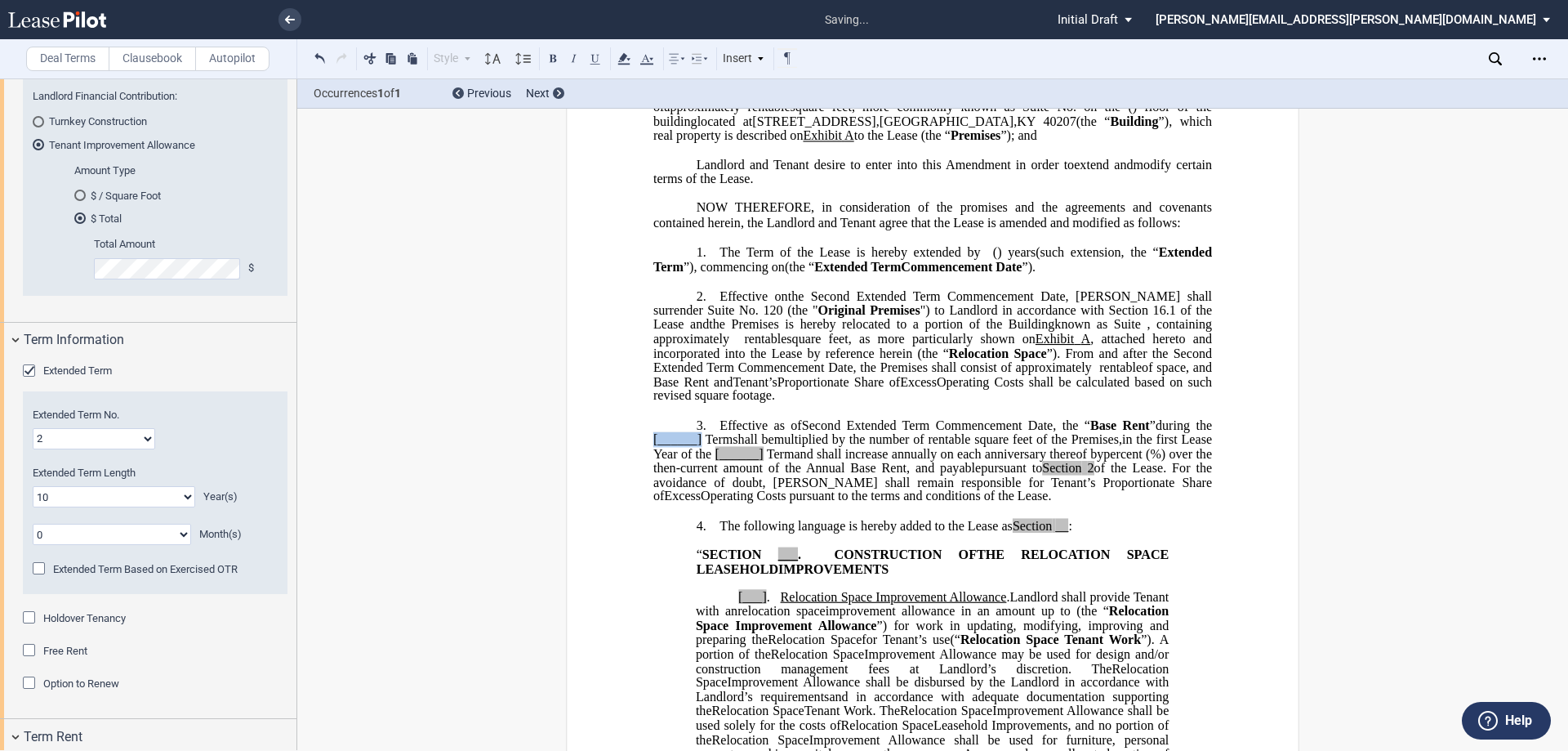
drag, startPoint x: 696, startPoint y: 496, endPoint x: 645, endPoint y: 497, distance: 51.0
drag, startPoint x: 859, startPoint y: 510, endPoint x: 804, endPoint y: 508, distance: 55.0
click at [804, 461] on span "[______] Term" at bounding box center [790, 453] width 84 height 15
drag, startPoint x: 1070, startPoint y: 527, endPoint x: 1033, endPoint y: 524, distance: 37.1
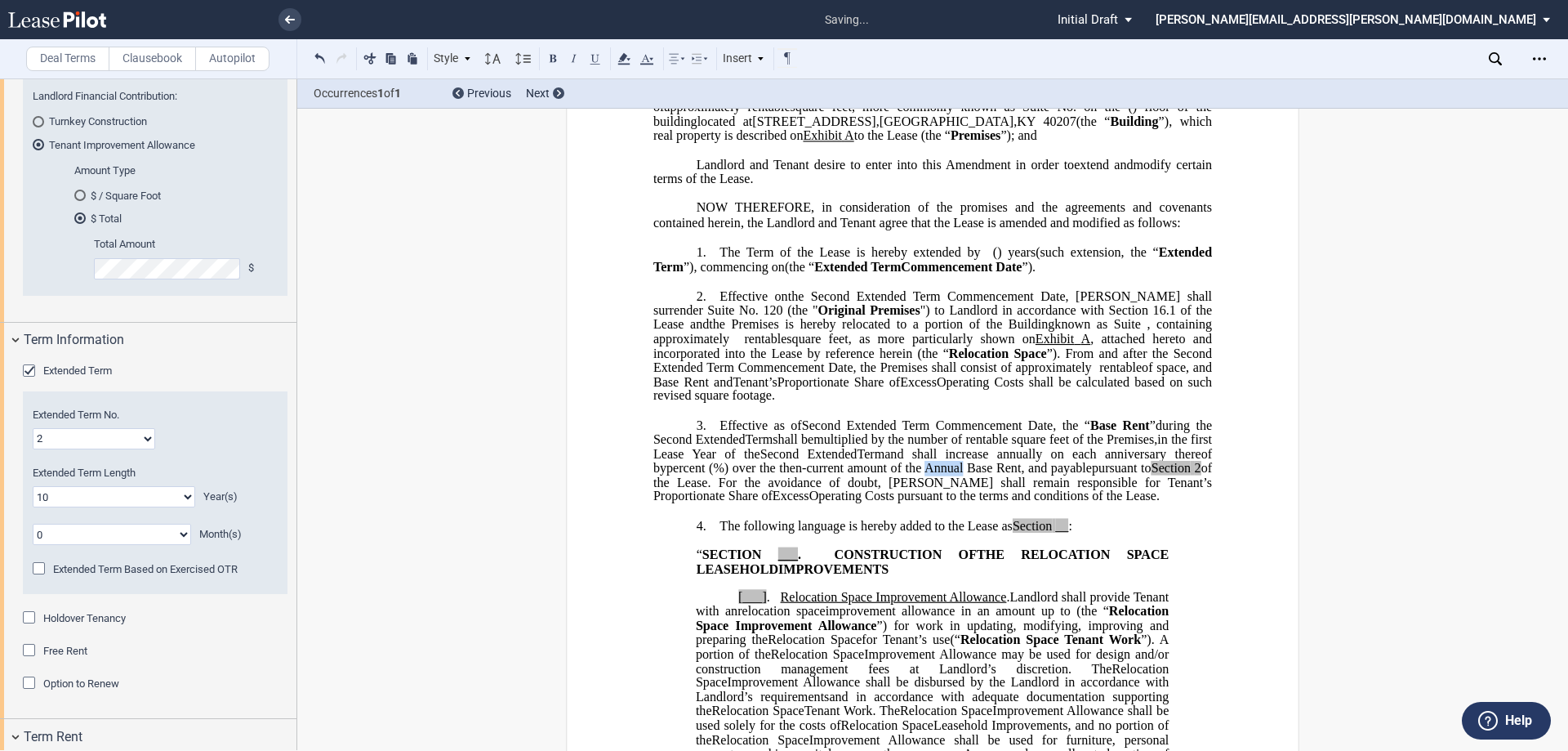
click at [1033, 476] on span "%) over the then-current amount of the Annual Base Rent, and payable" at bounding box center [902, 468] width 379 height 15
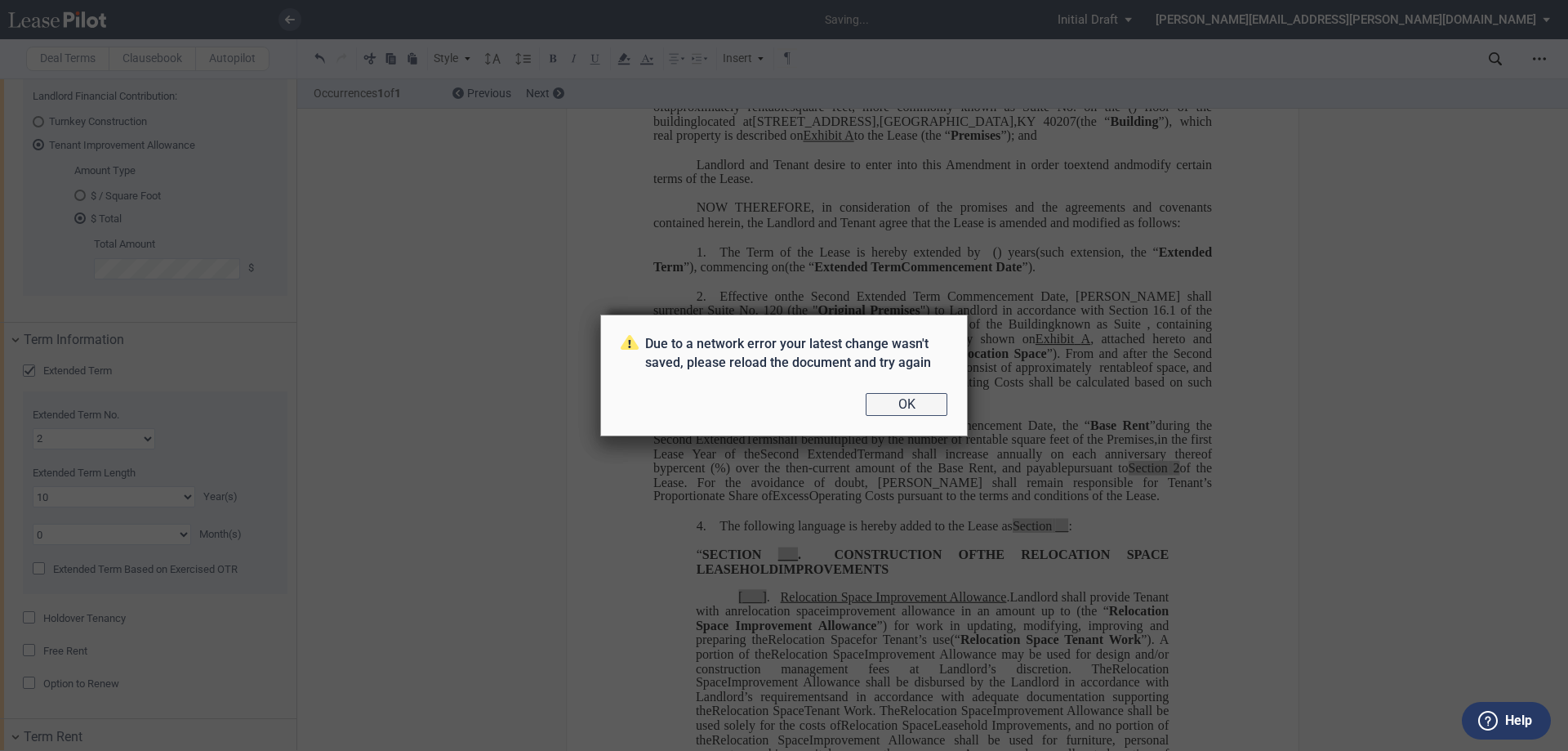
click at [906, 403] on button "OK" at bounding box center [906, 404] width 82 height 23
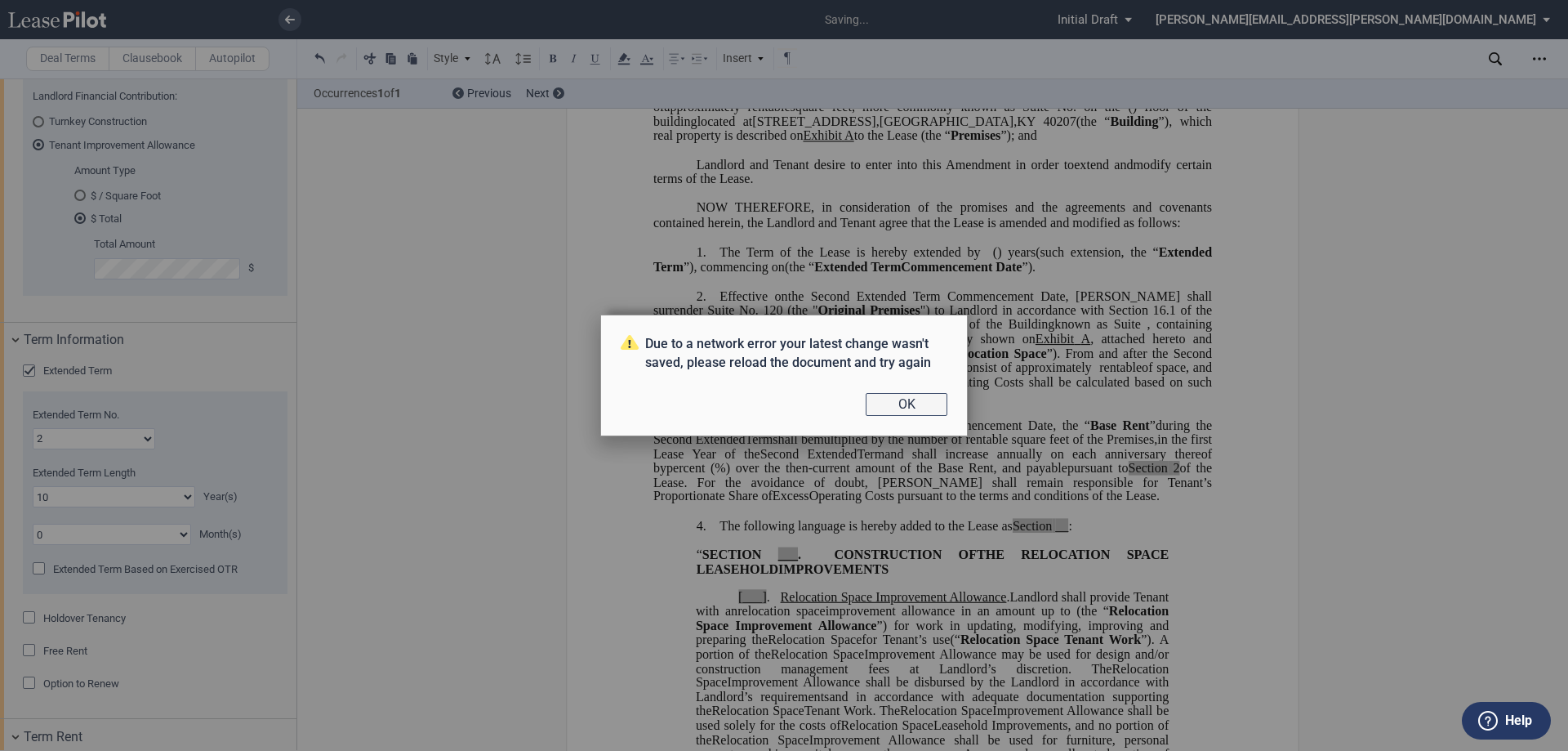
click at [927, 410] on button "OK" at bounding box center [906, 404] width 82 height 23
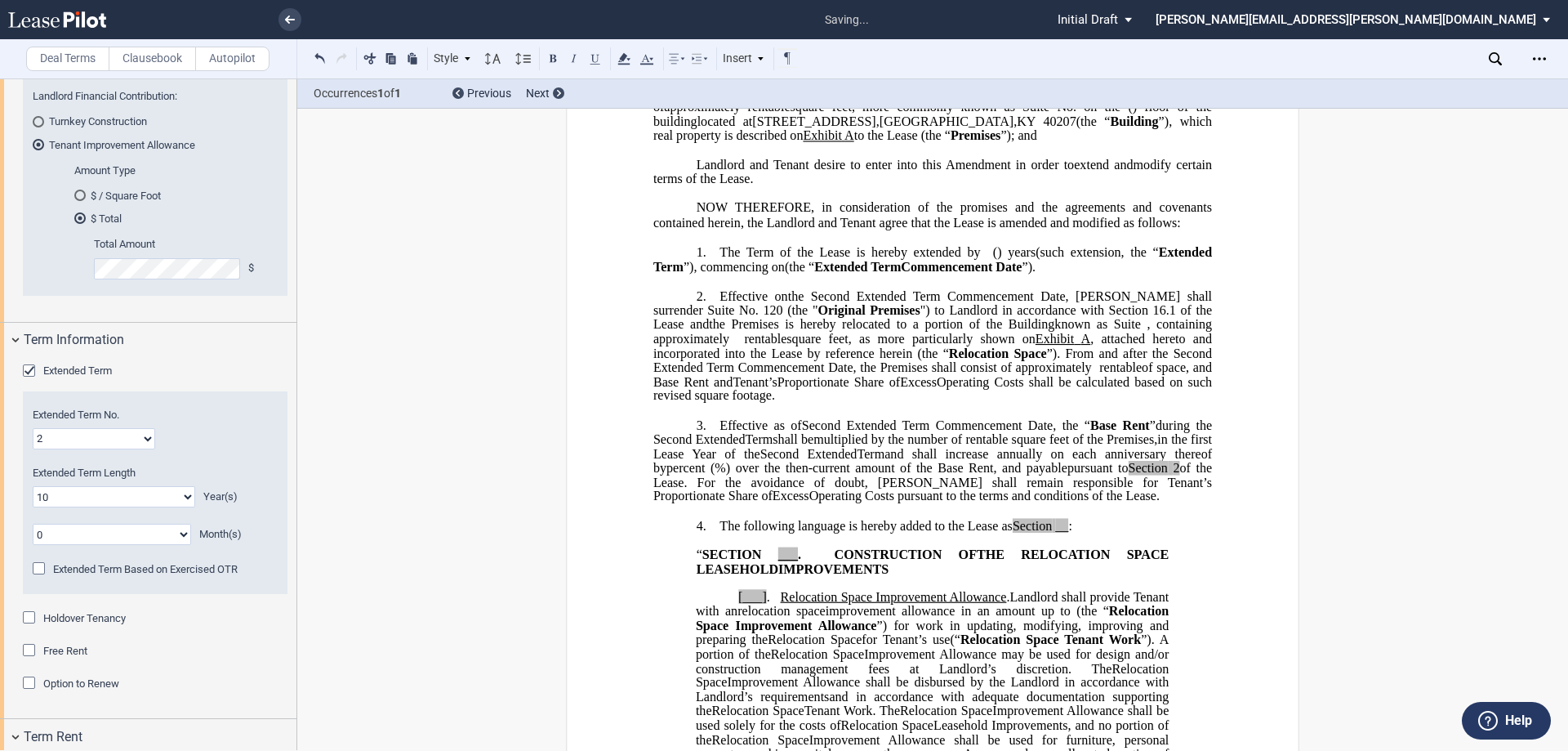
click at [896, 360] on span ", attached hereto and incorporated into the Lease by reference herein (the “" at bounding box center [934, 346] width 562 height 29
click at [1524, 61] on div "Download Share Document Print Create a New Version Import Changes Compare Abstr…" at bounding box center [1528, 59] width 79 height 26
click at [1535, 62] on icon "Open Lease options menu" at bounding box center [1539, 58] width 13 height 13
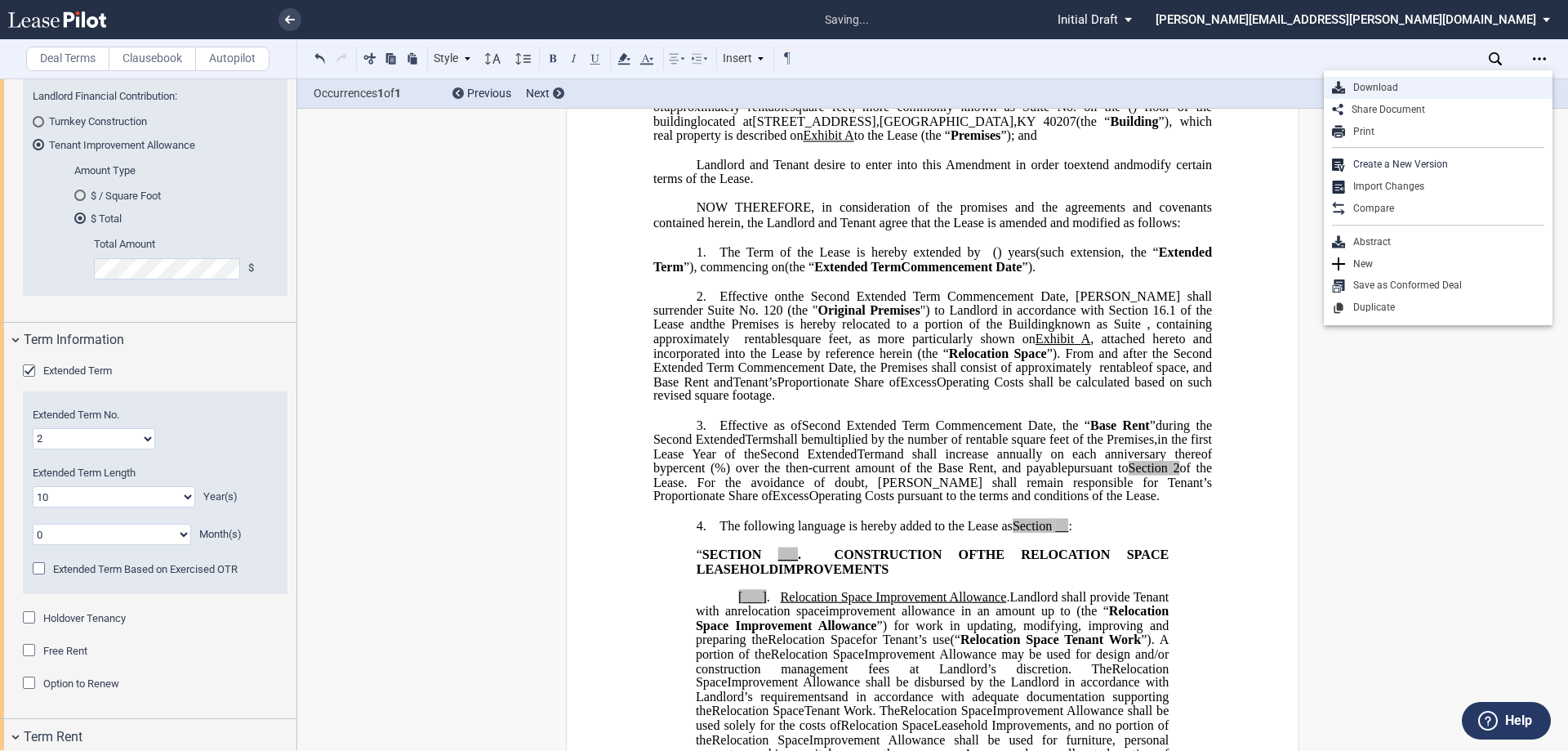
click at [1460, 92] on div "Download" at bounding box center [1444, 88] width 199 height 14
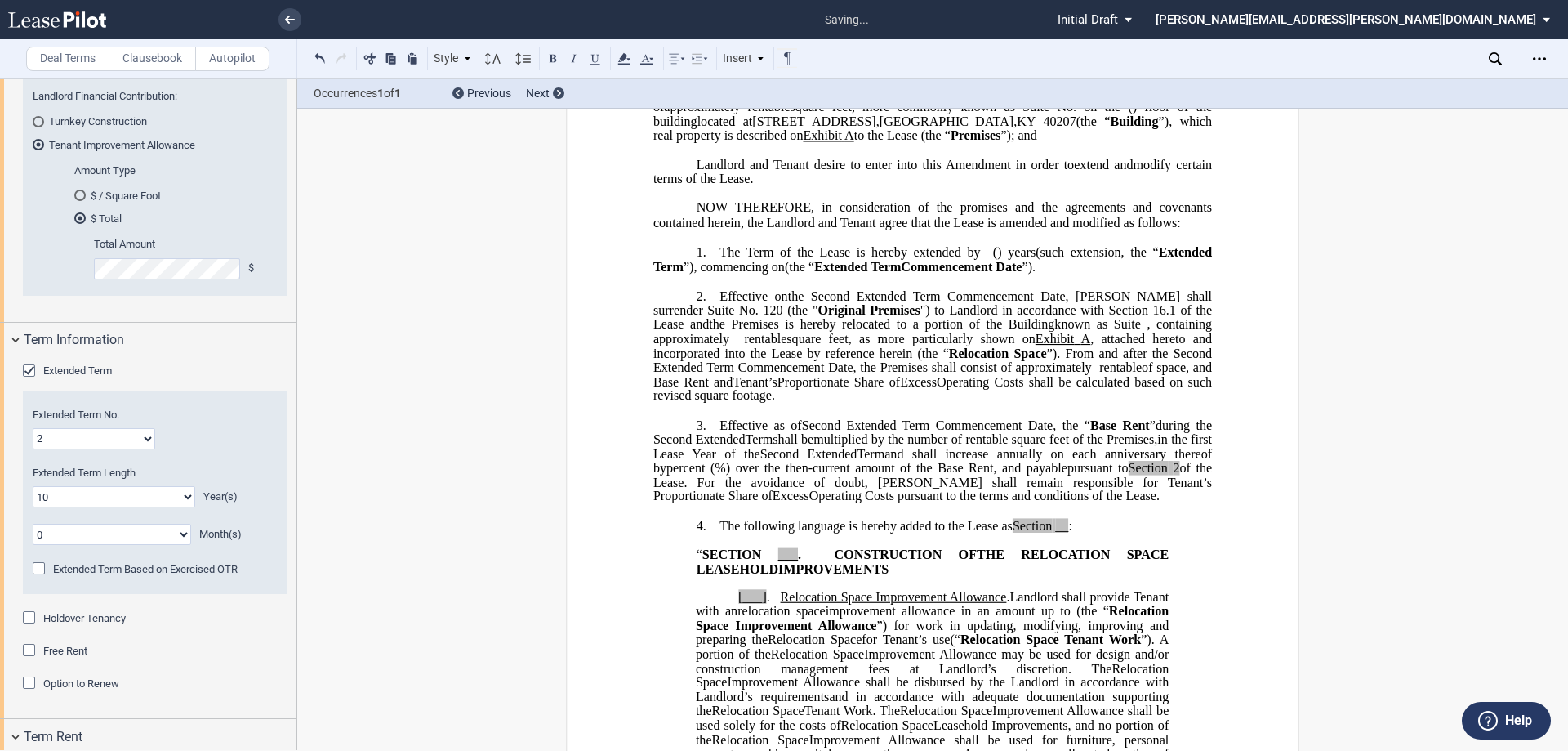
click at [1021, 229] on span "NOW THEREFORE, in consideration of the promises and the agreements and covenant…" at bounding box center [934, 214] width 562 height 29
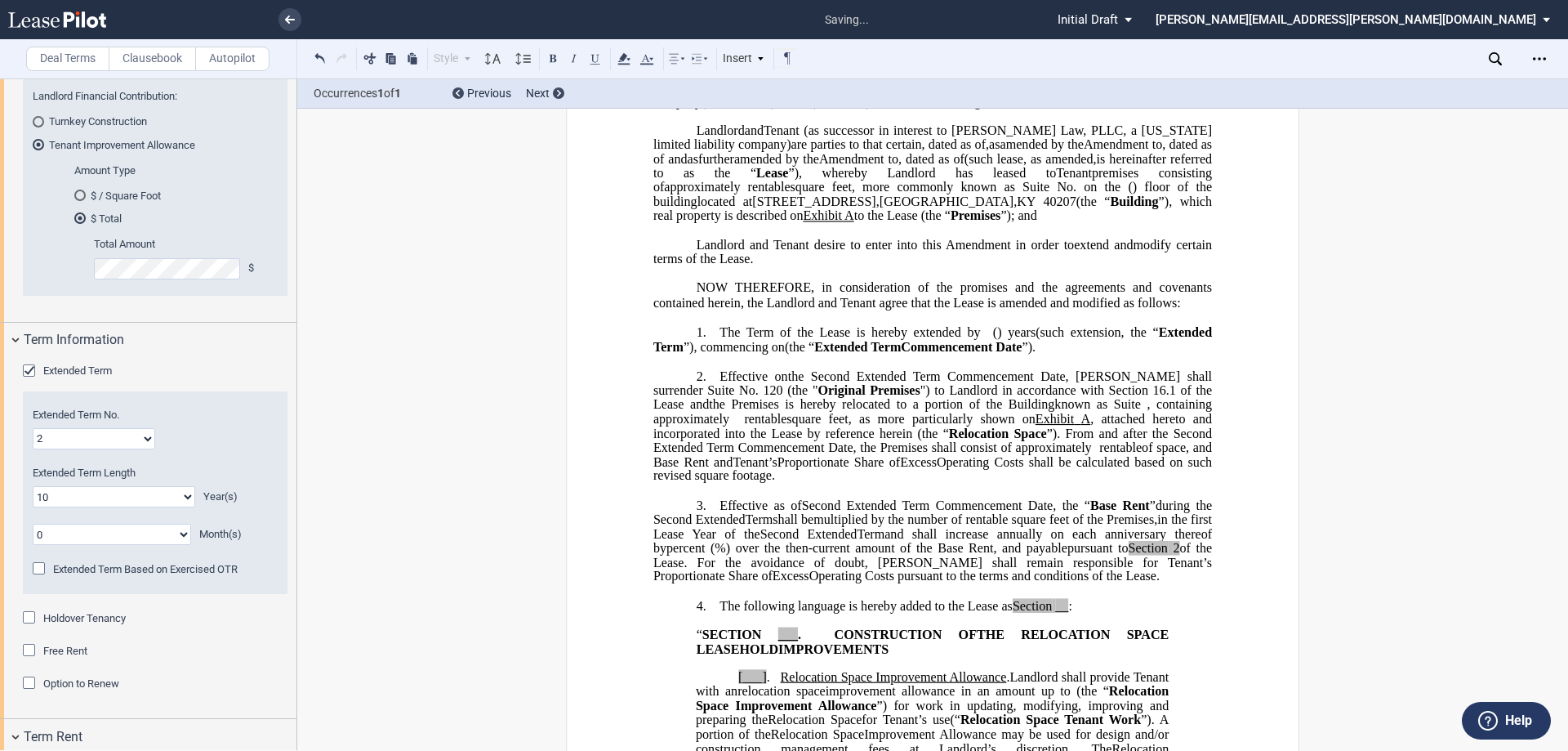
scroll to position [164, 0]
click at [856, 238] on p "﻿" at bounding box center [932, 231] width 558 height 14
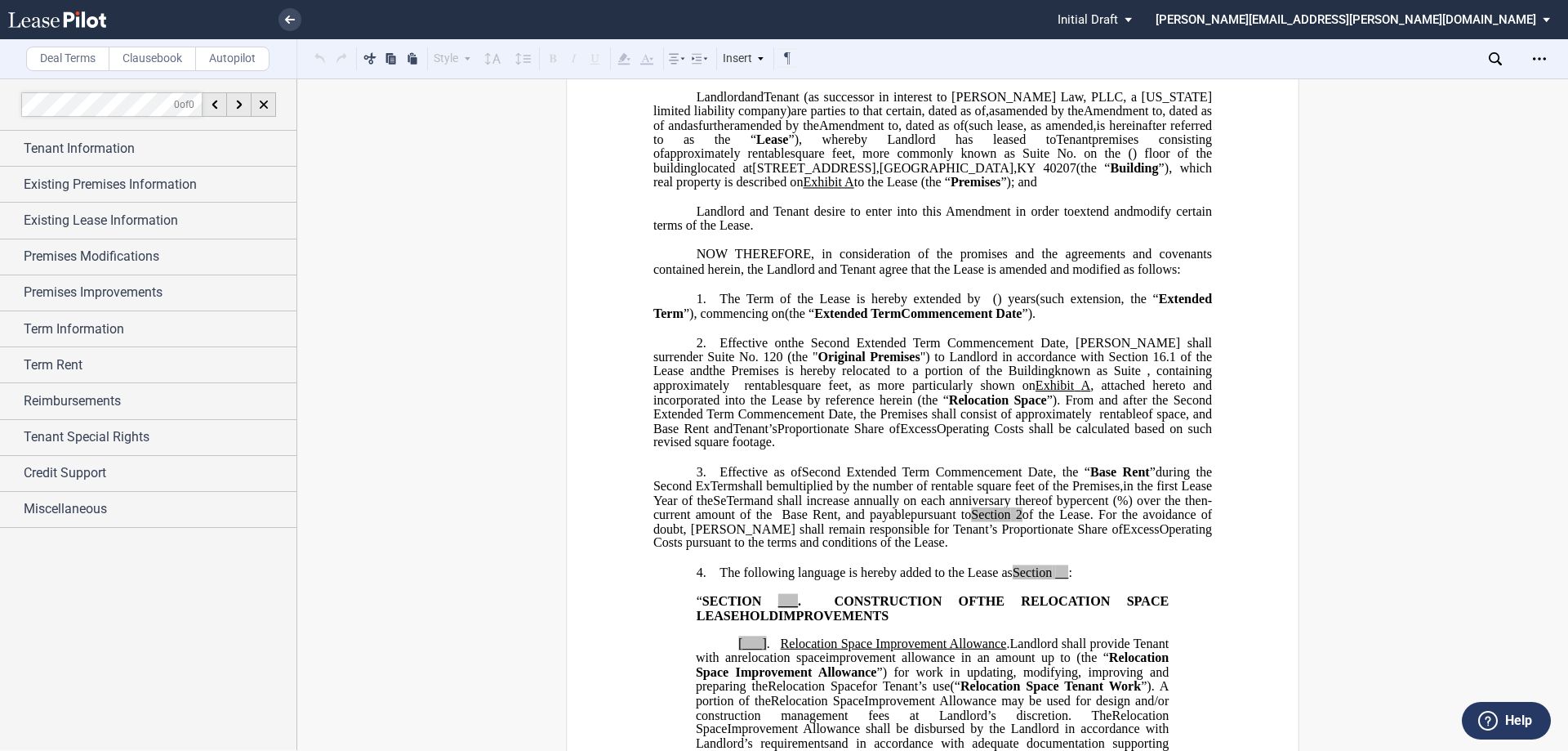
scroll to position [245, 0]
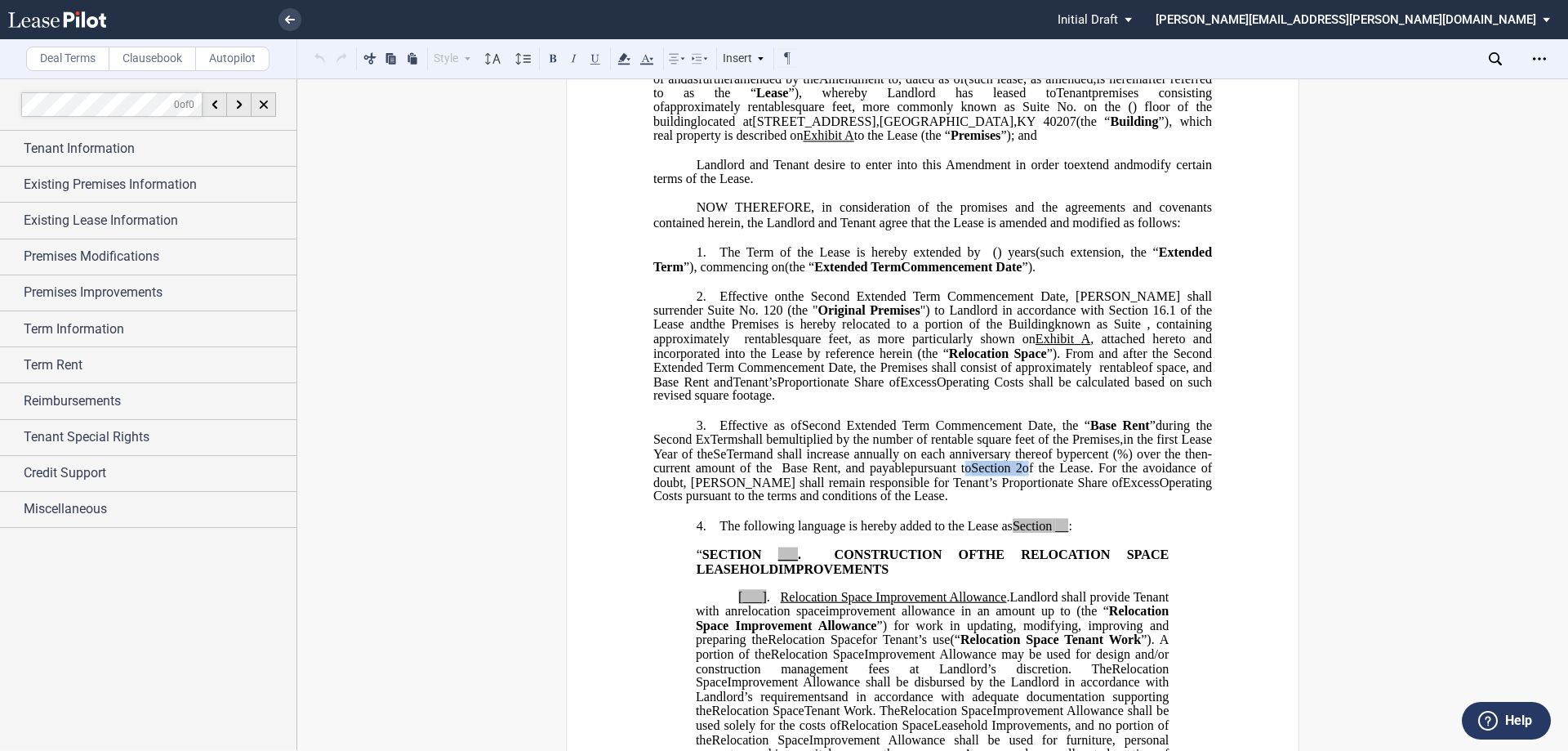
drag, startPoint x: 1177, startPoint y: 522, endPoint x: 1095, endPoint y: 496, distance: 86.0
click at [1094, 476] on span "pursuant to Section 2 of the Lease." at bounding box center [1003, 468] width 183 height 15
click at [617, 58] on icon at bounding box center [624, 59] width 20 height 20
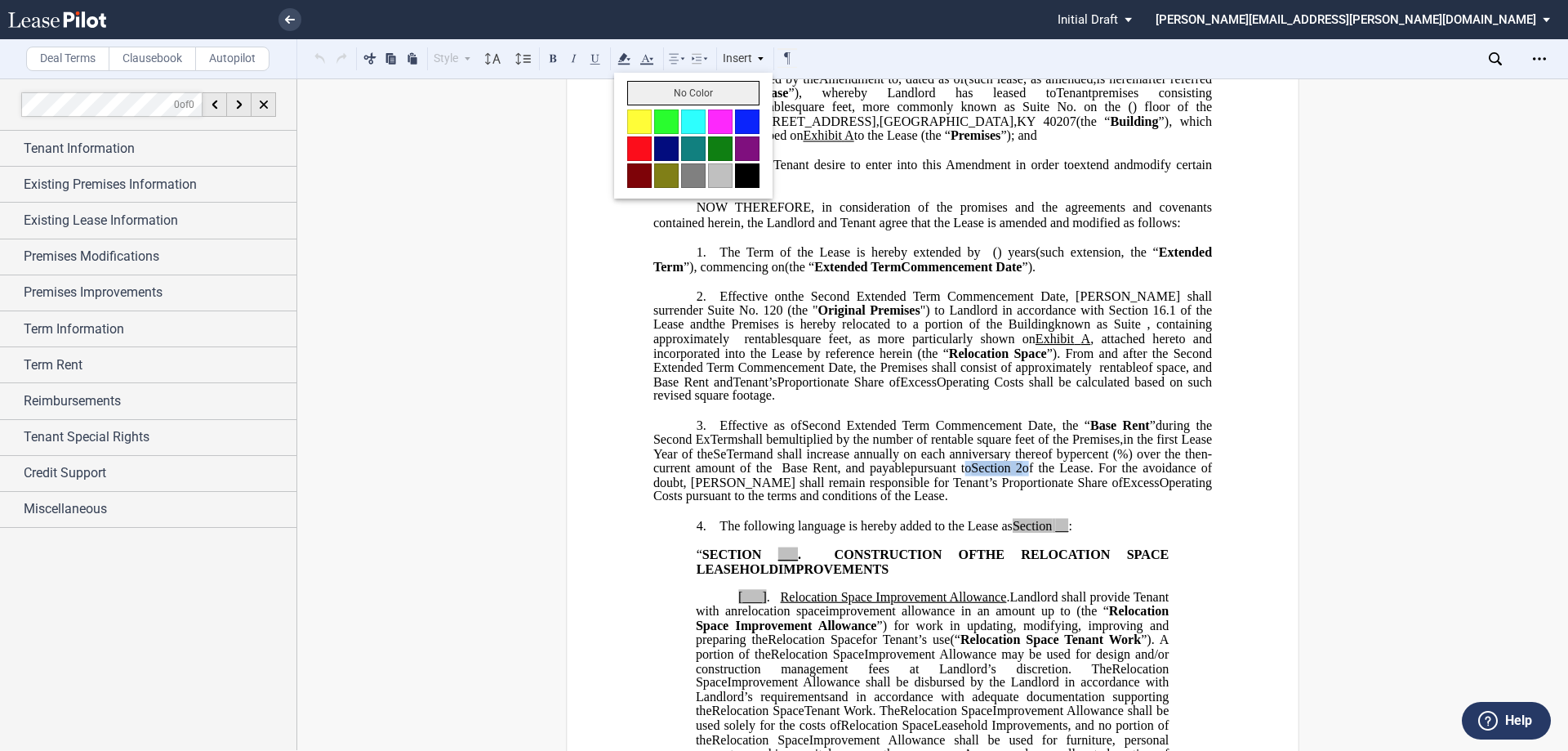
click at [648, 91] on button "No Color" at bounding box center [693, 93] width 133 height 25
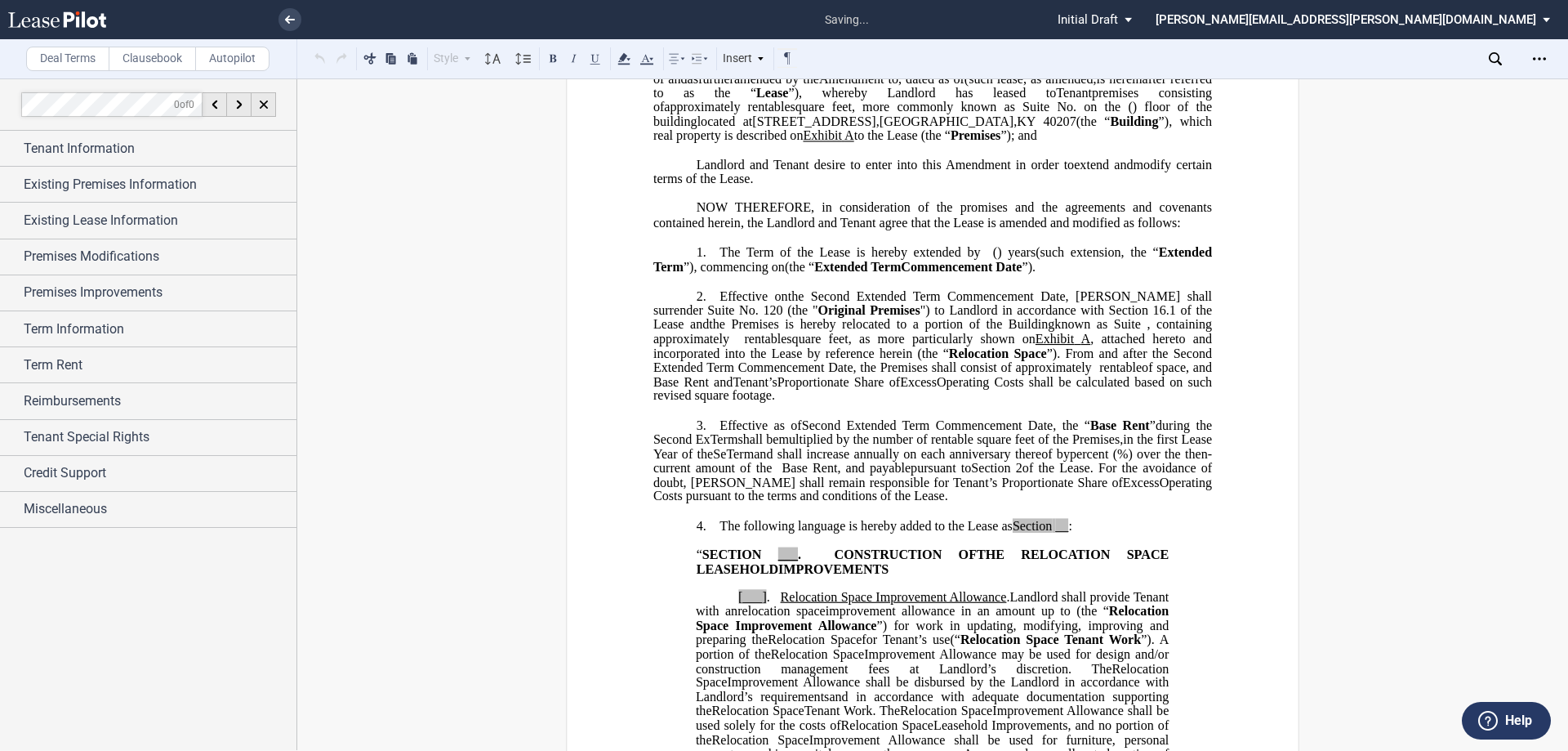
click at [1021, 374] on span "”). From and after the Second Extended Term Commencement Date, the Premises sha…" at bounding box center [934, 360] width 562 height 29
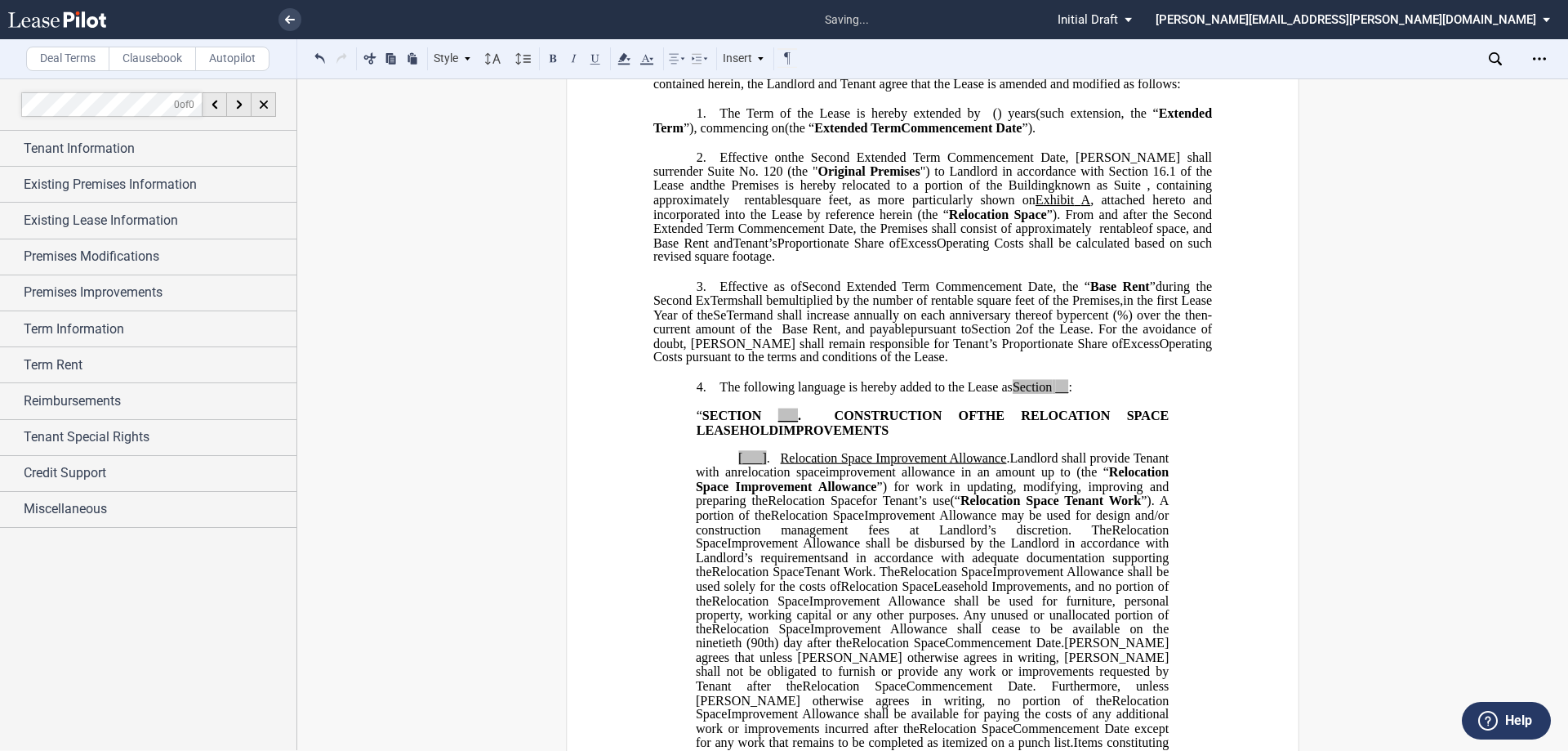
scroll to position [409, 0]
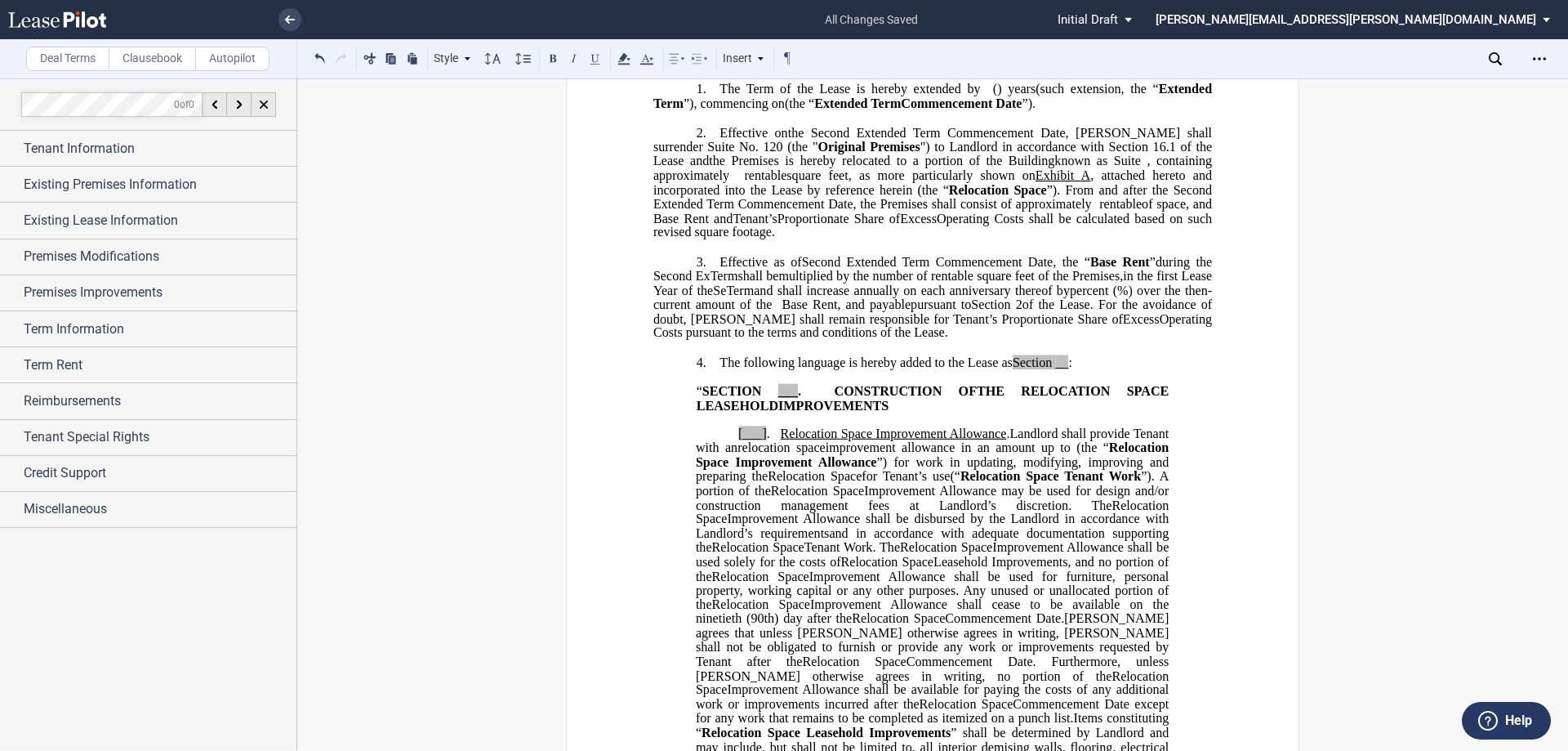
click at [1069, 369] on span ":" at bounding box center [1070, 362] width 3 height 15
drag, startPoint x: 1079, startPoint y: 418, endPoint x: 990, endPoint y: 423, distance: 89.1
click at [990, 370] on p "4. The following language is hereby added to the Lease as Section 23 :" at bounding box center [932, 363] width 558 height 16
click at [631, 57] on icon at bounding box center [624, 59] width 20 height 20
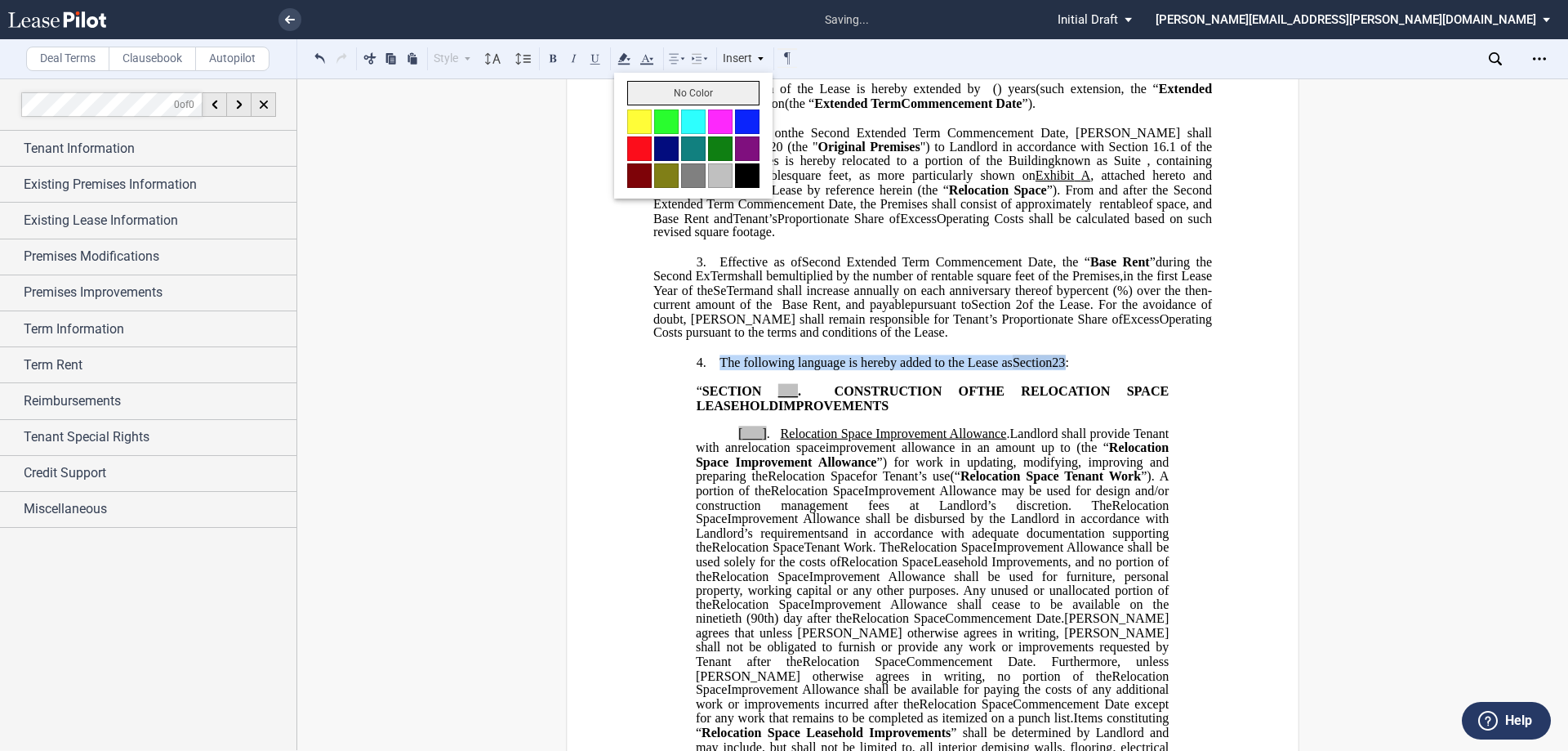
click at [644, 95] on button "No Color" at bounding box center [693, 93] width 133 height 25
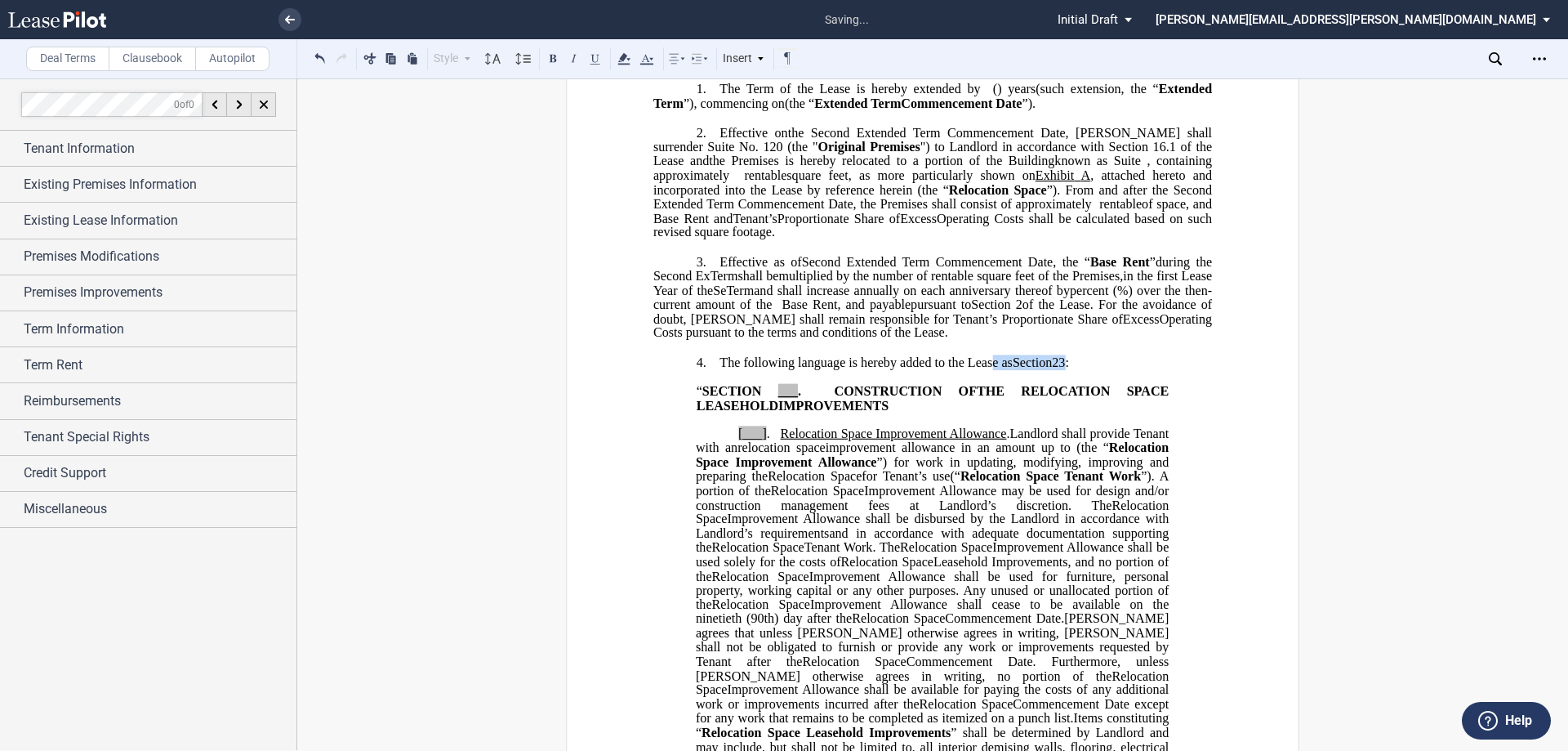
click at [788, 398] on span "___" at bounding box center [788, 390] width 20 height 15
click at [762, 441] on span "[___]" at bounding box center [753, 434] width 29 height 15
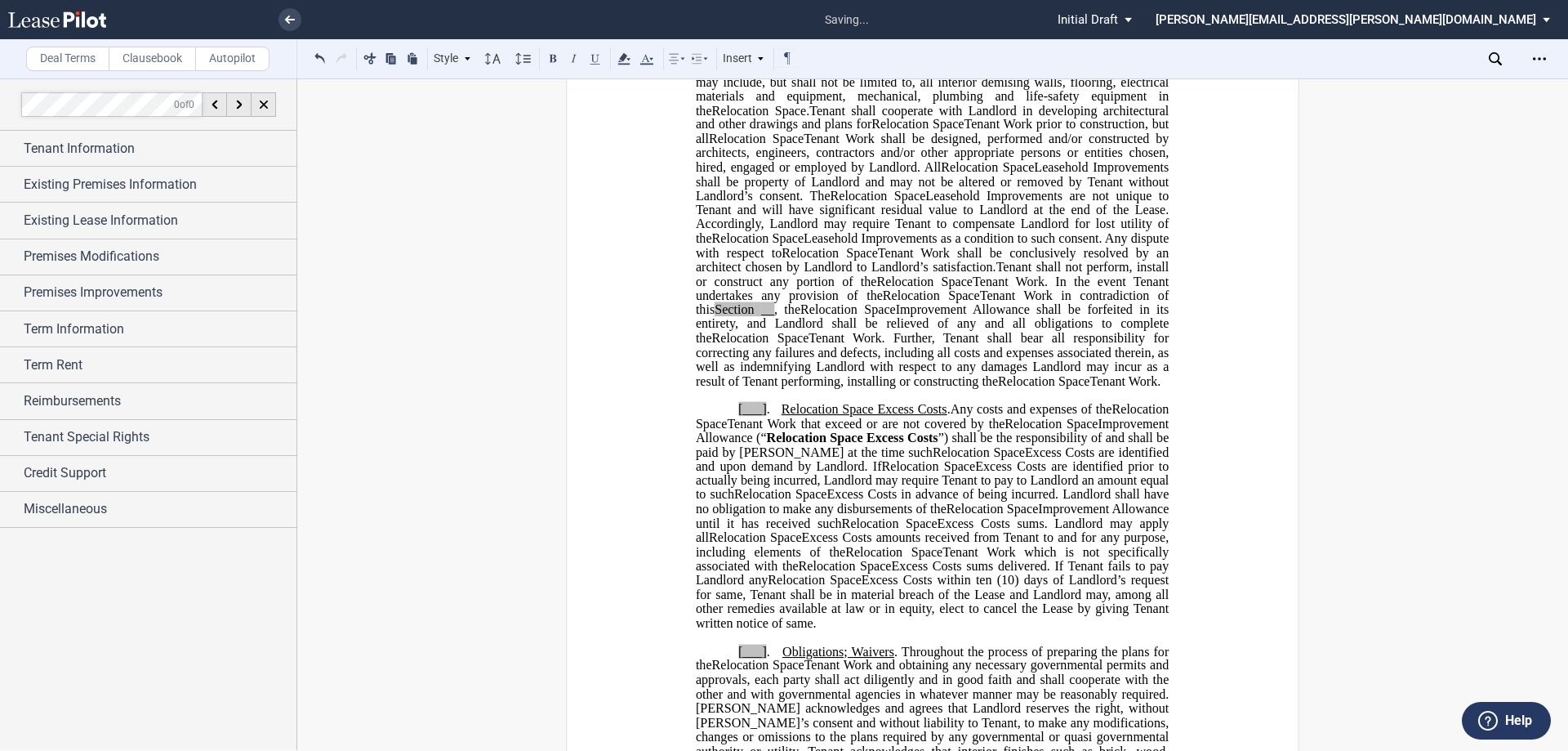
scroll to position [1144, 0]
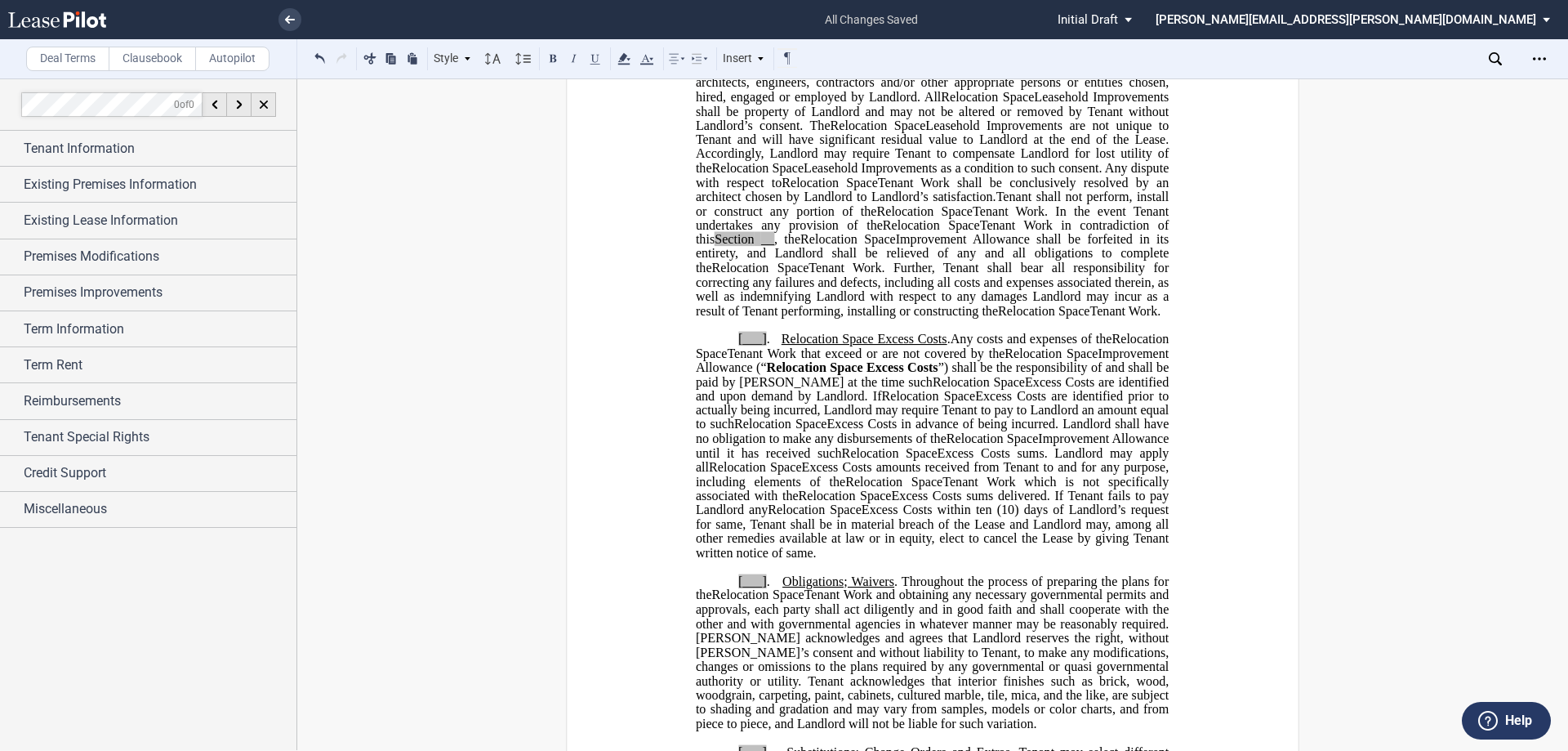
click at [767, 346] on span "." at bounding box center [768, 339] width 3 height 15
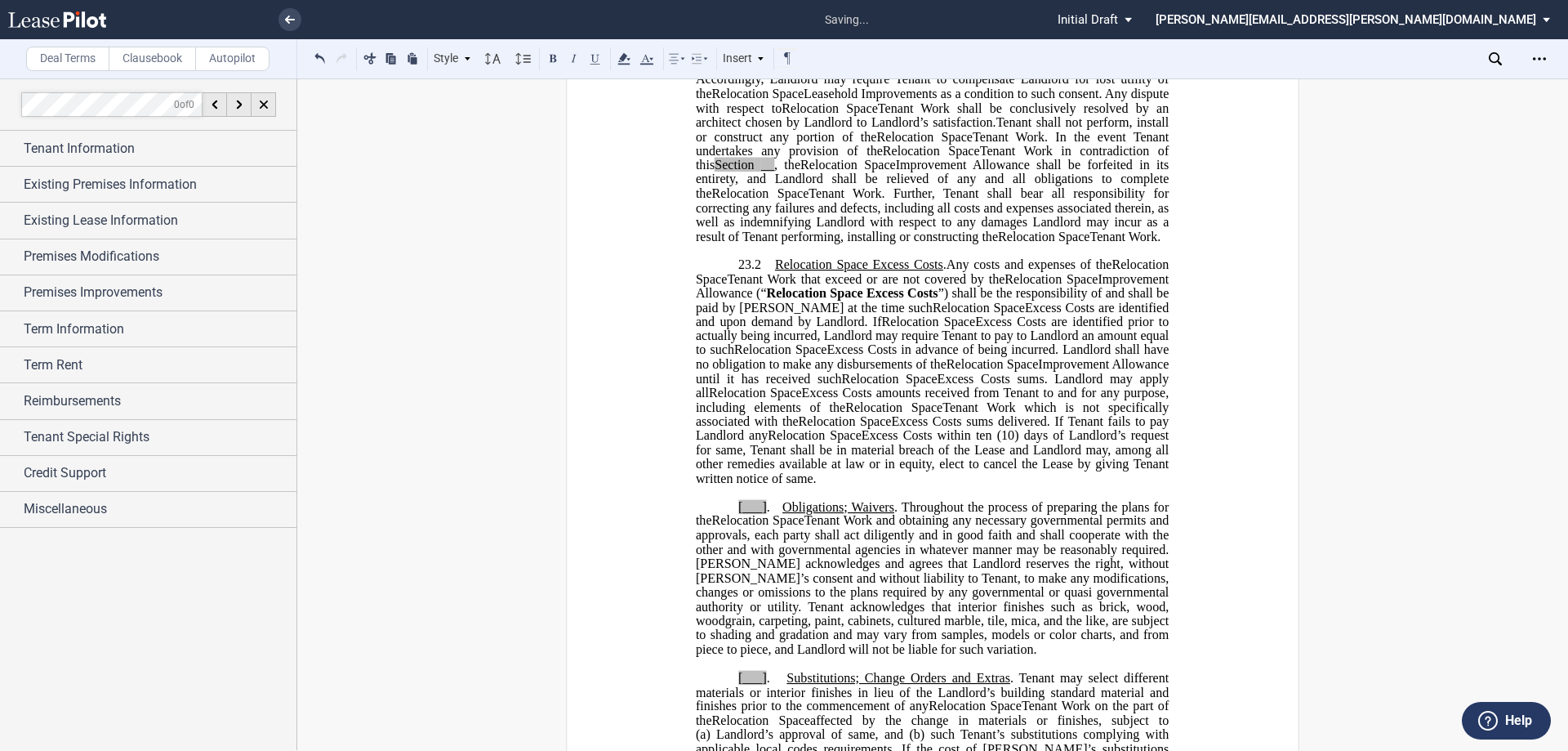
scroll to position [1308, 0]
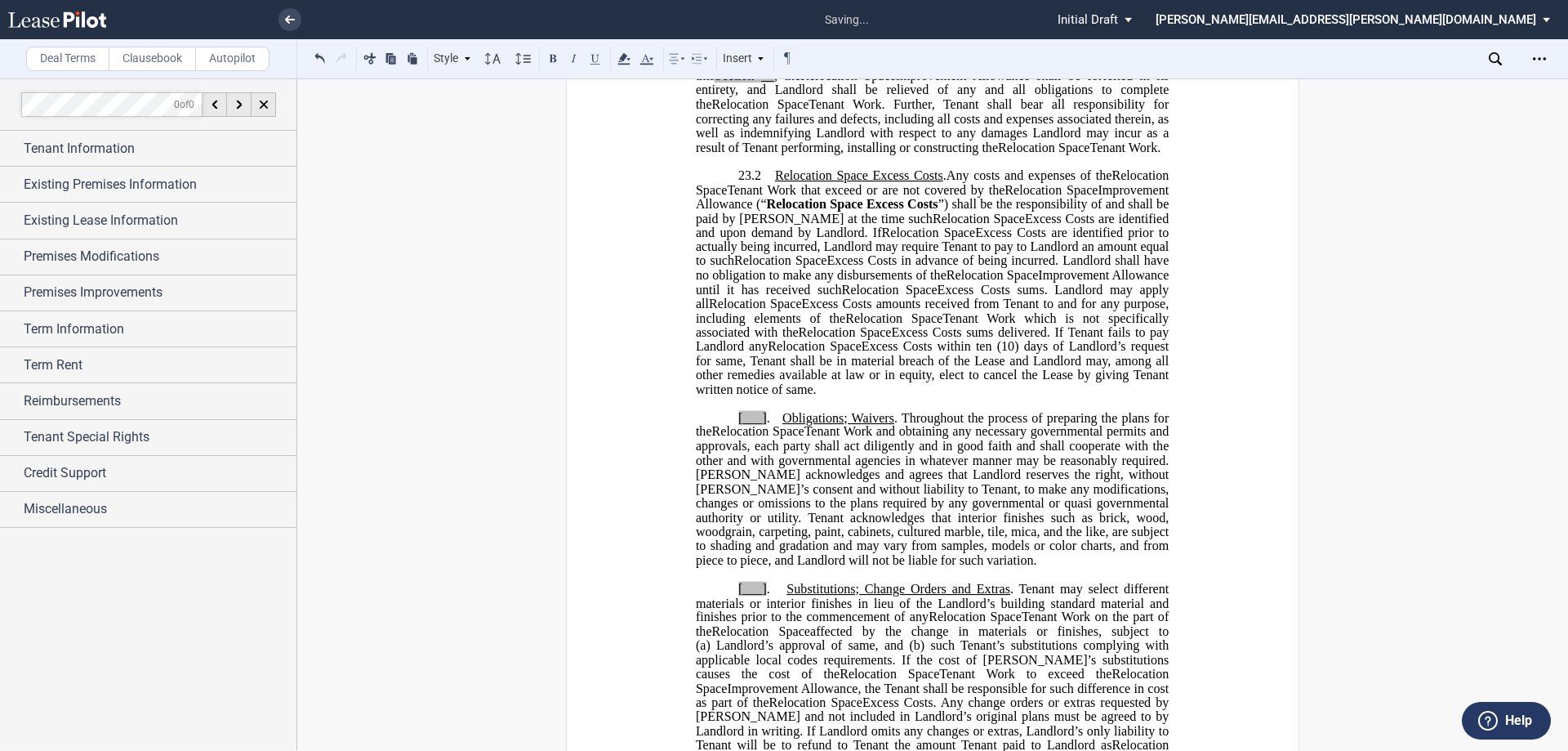
click at [762, 425] on span "[___]" at bounding box center [753, 417] width 29 height 15
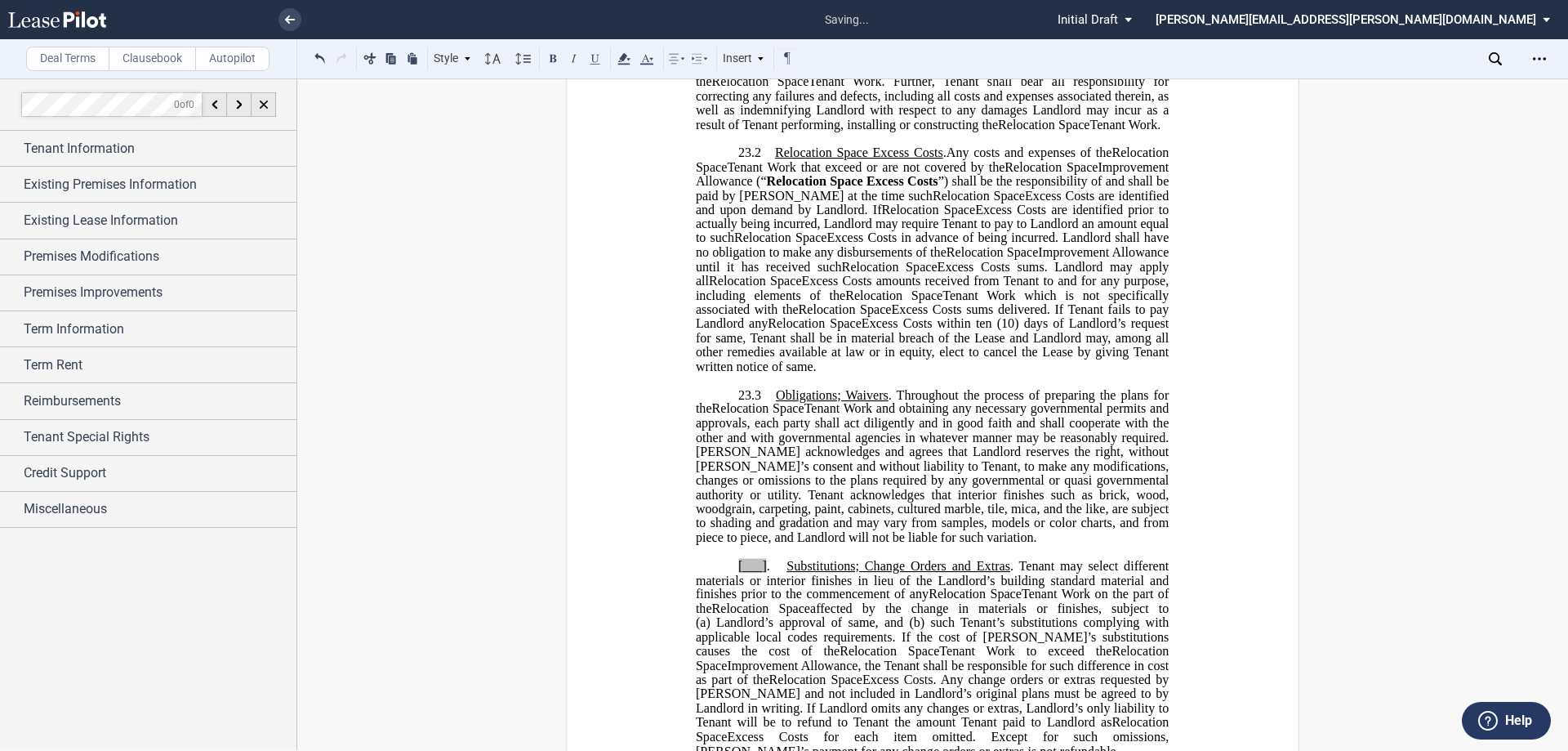
scroll to position [1471, 0]
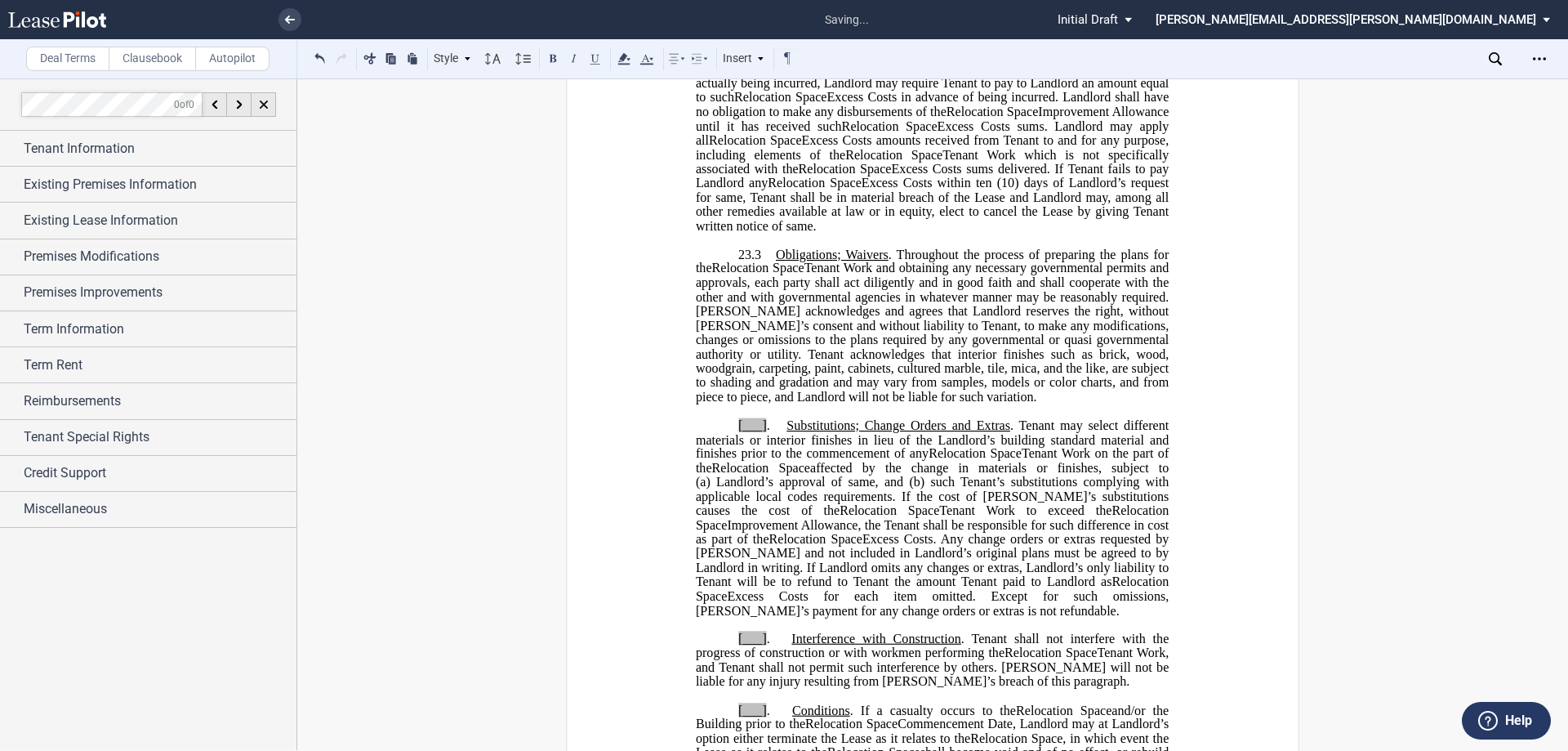
click at [760, 418] on p "﻿" at bounding box center [932, 412] width 558 height 14
click at [767, 432] on span "." at bounding box center [768, 425] width 3 height 15
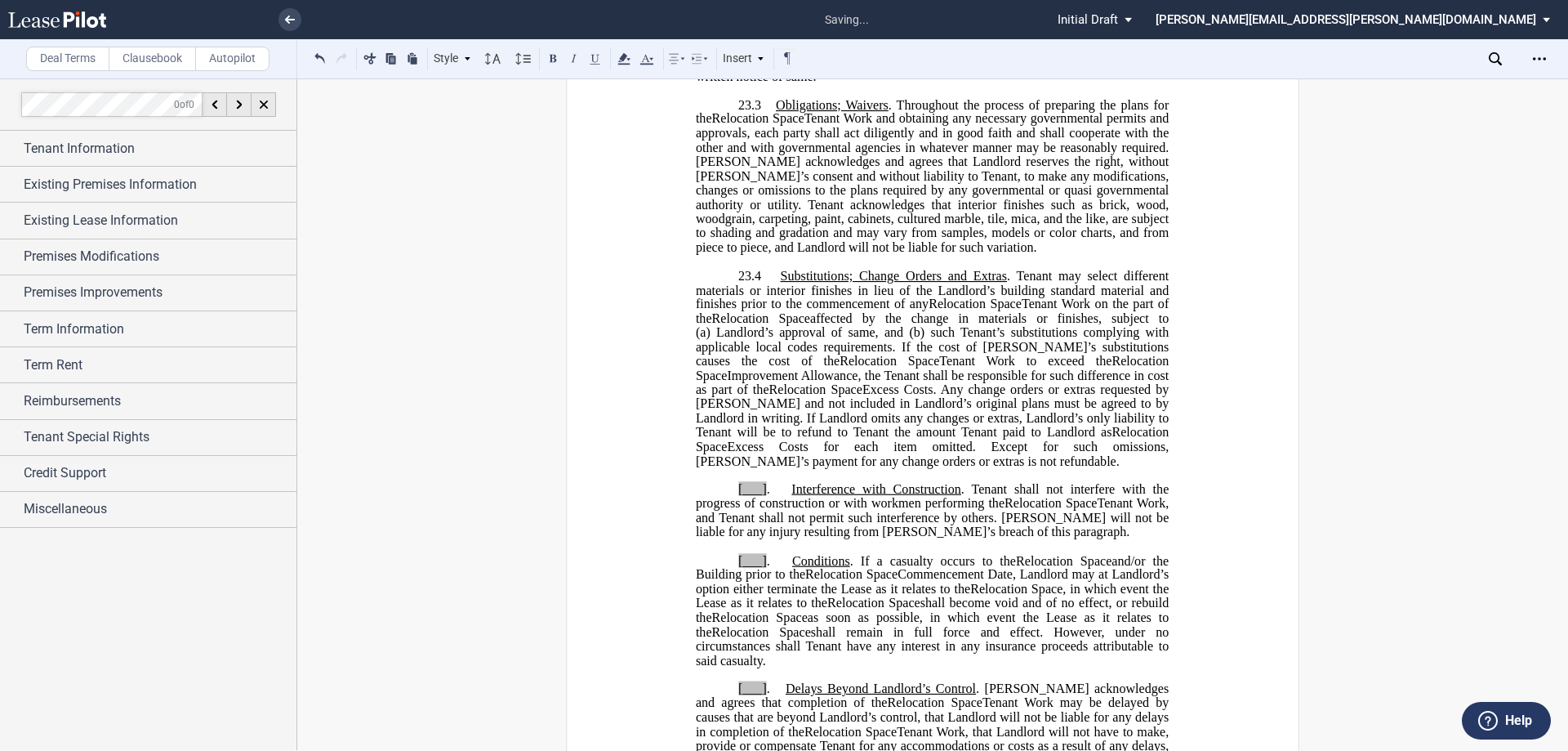
scroll to position [1635, 0]
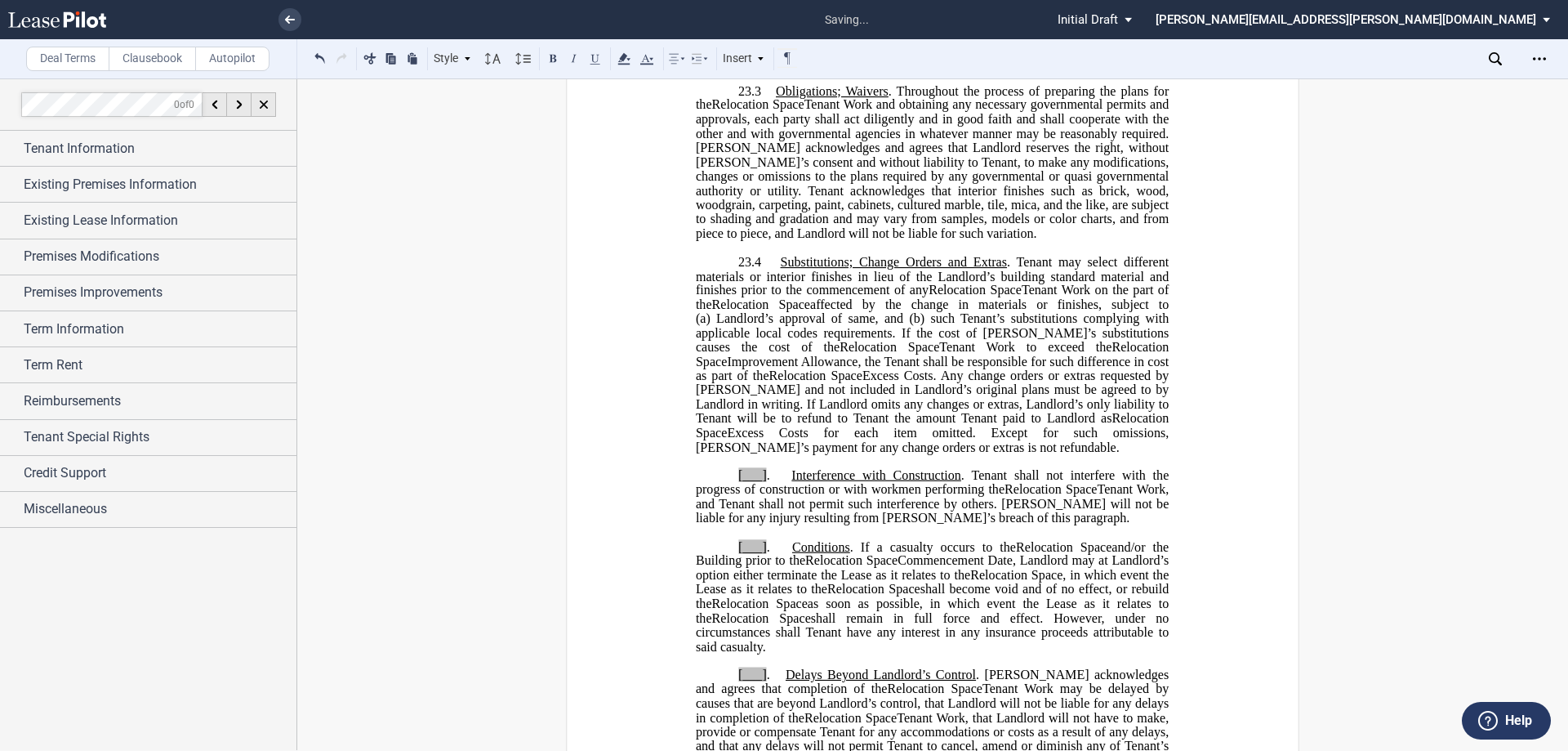
click at [762, 483] on span "[___]" at bounding box center [753, 475] width 29 height 15
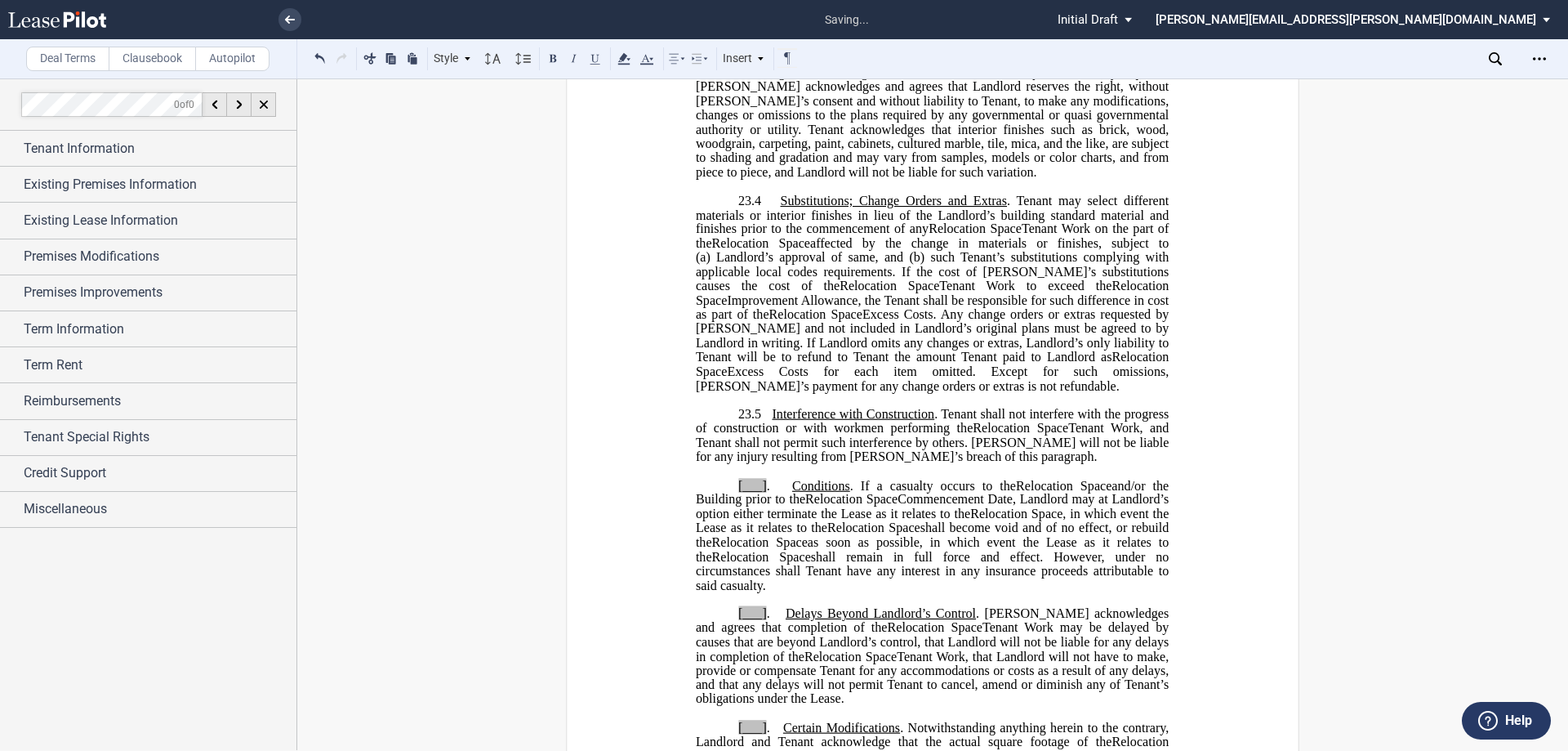
scroll to position [1798, 0]
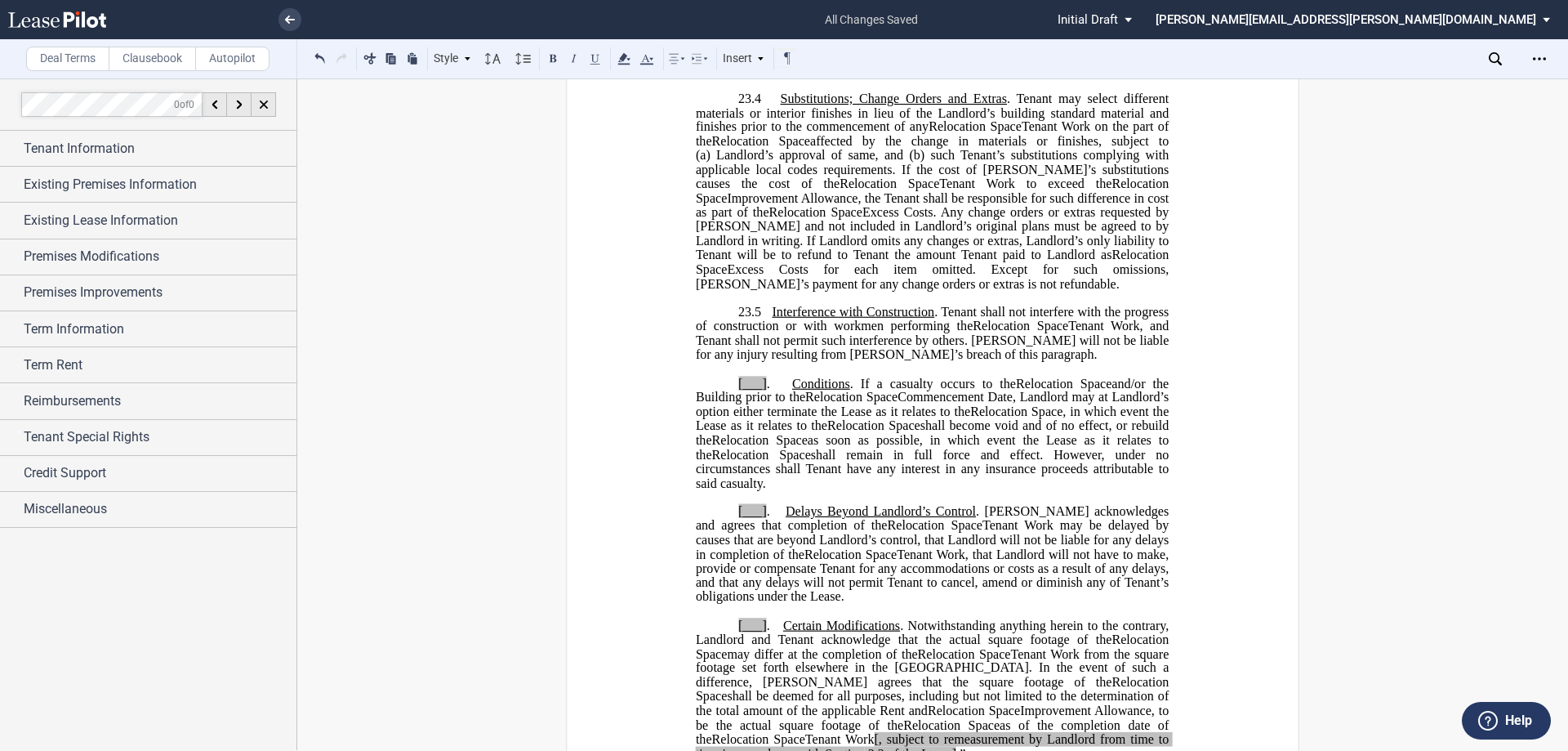
click at [762, 391] on span "[___]" at bounding box center [753, 383] width 29 height 15
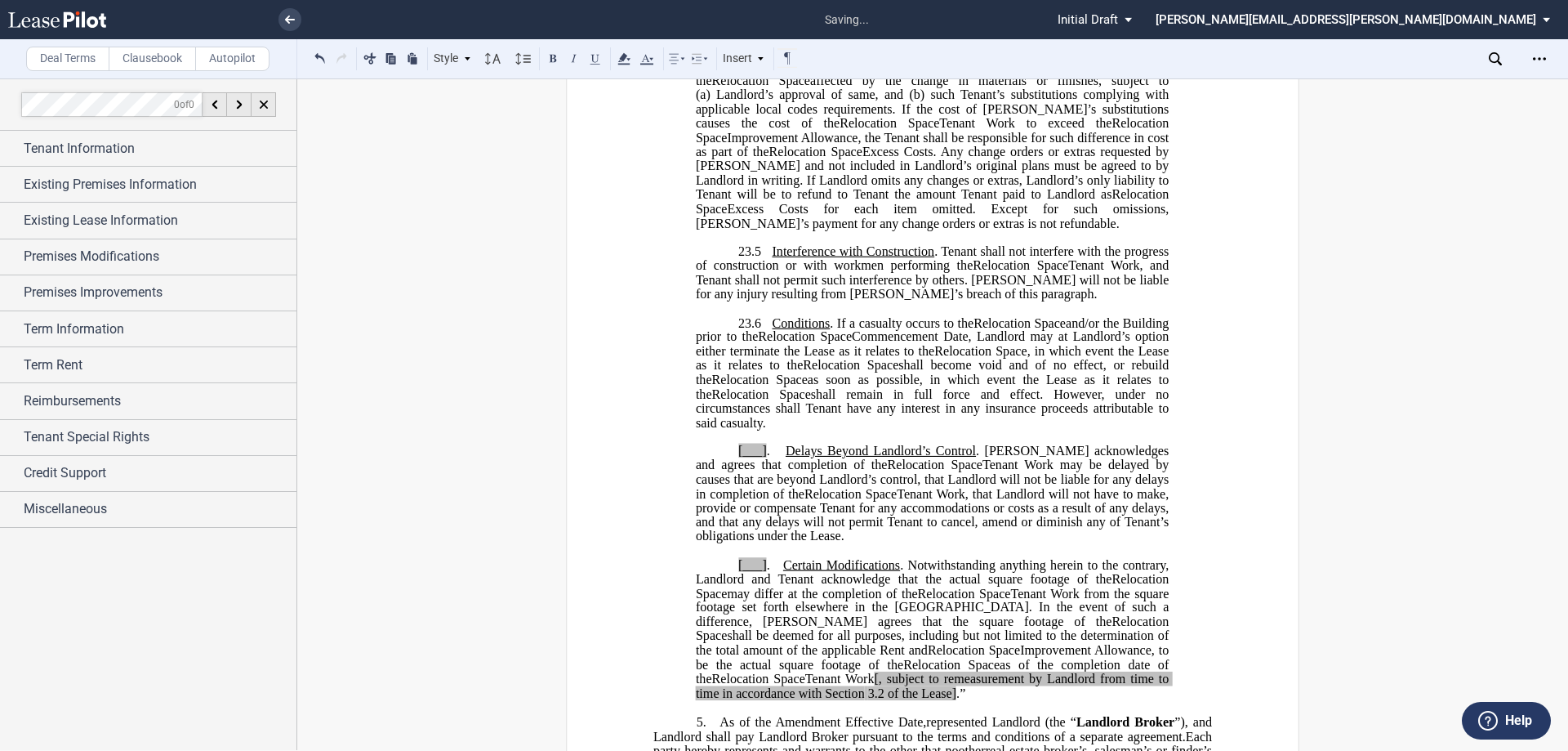
scroll to position [1961, 0]
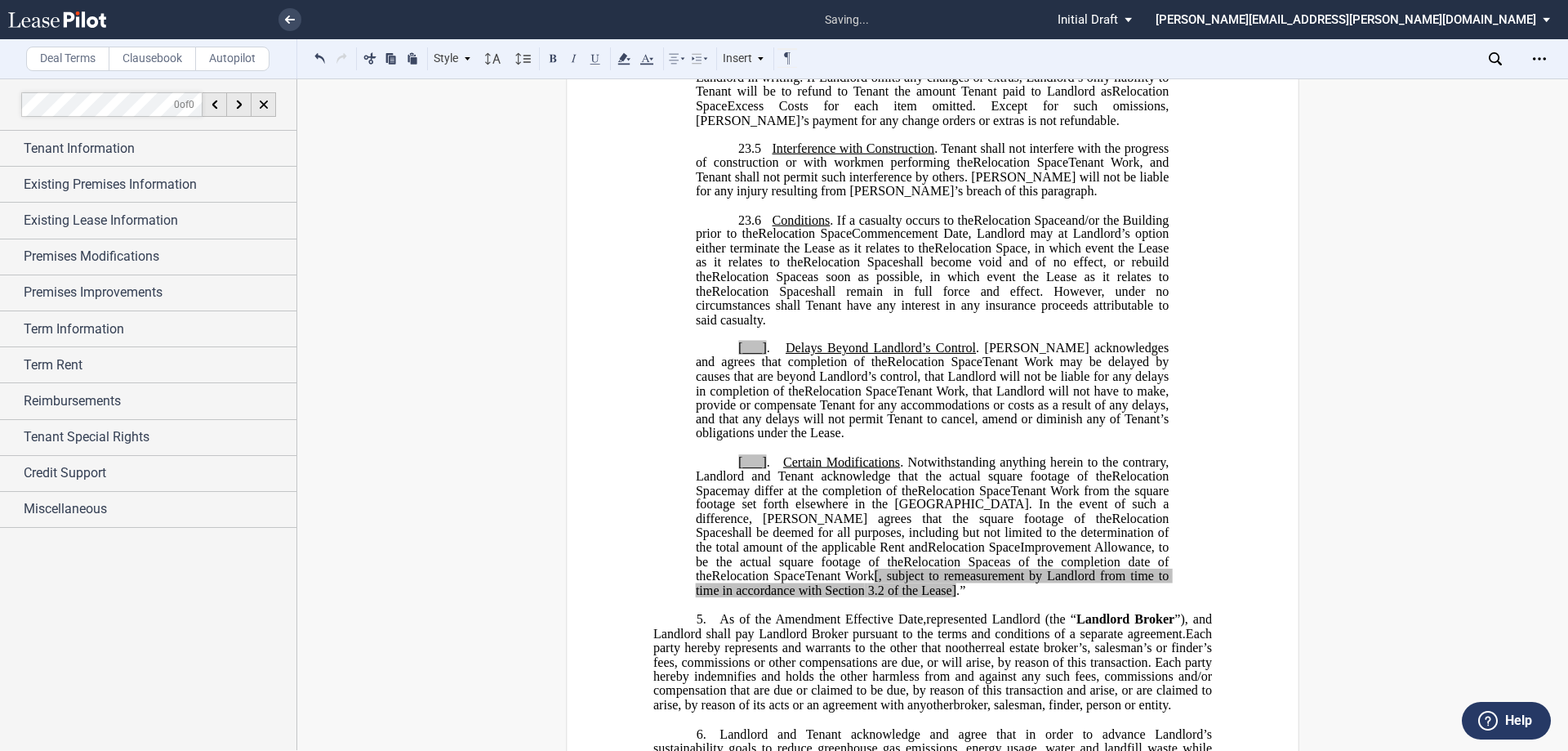
click at [762, 355] on span "[___]" at bounding box center [753, 348] width 29 height 15
click at [761, 469] on span "[___]" at bounding box center [753, 462] width 29 height 15
drag, startPoint x: 767, startPoint y: 656, endPoint x: 758, endPoint y: 652, distance: 9.8
click at [762, 612] on p "﻿" at bounding box center [932, 605] width 558 height 14
click at [868, 597] on span "3.2 of the Lease]" at bounding box center [912, 589] width 88 height 15
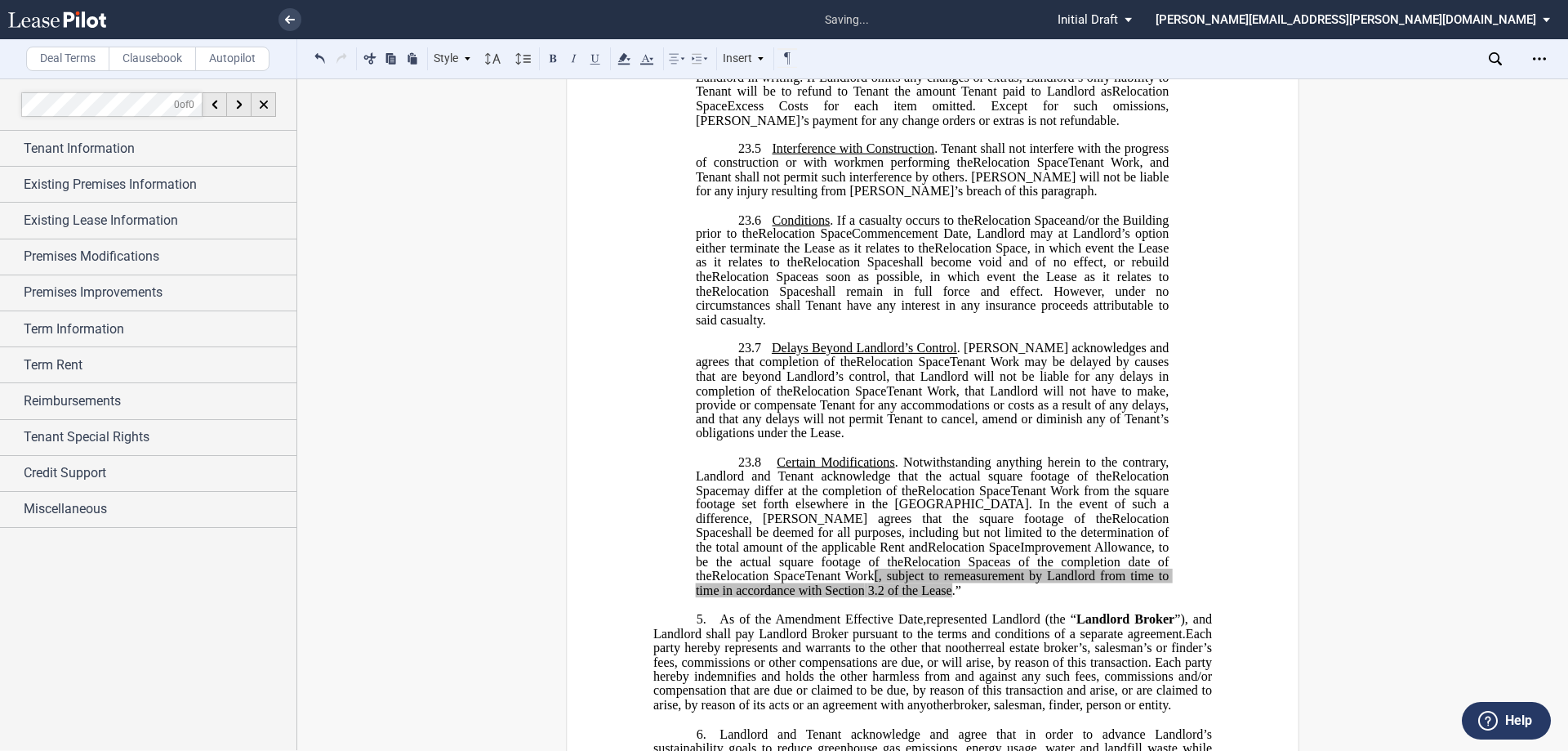
click at [1159, 597] on span "[, subject to remeasurement by Landlord from time to time in accordance with Se…" at bounding box center [934, 582] width 476 height 29
drag, startPoint x: 1115, startPoint y: 612, endPoint x: 1123, endPoint y: 644, distance: 33.0
click at [1123, 597] on p "23.8 Certain Modifications . Notwithstanding anything herein to the contrary, L…" at bounding box center [932, 526] width 472 height 143
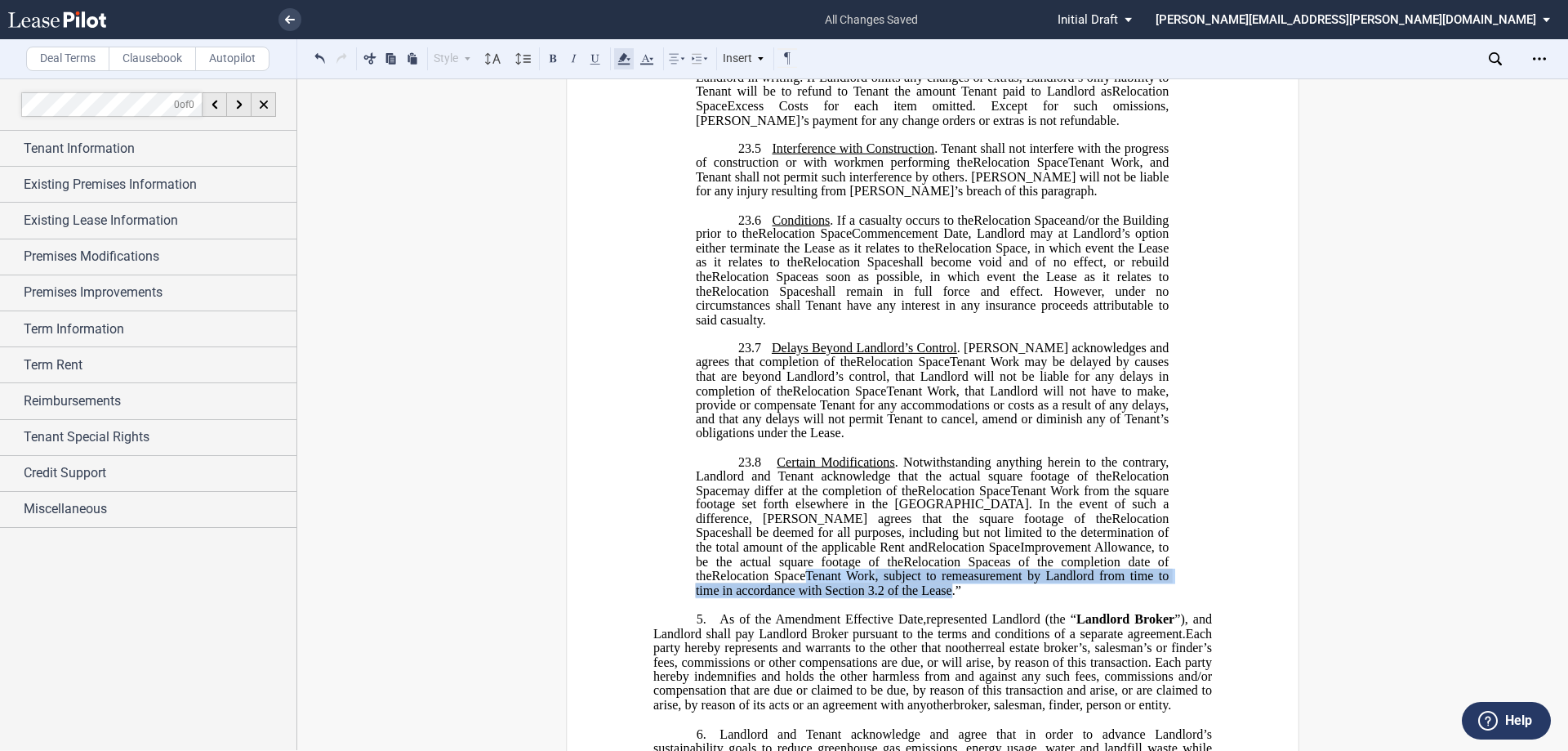
click at [620, 59] on use at bounding box center [623, 58] width 12 height 11
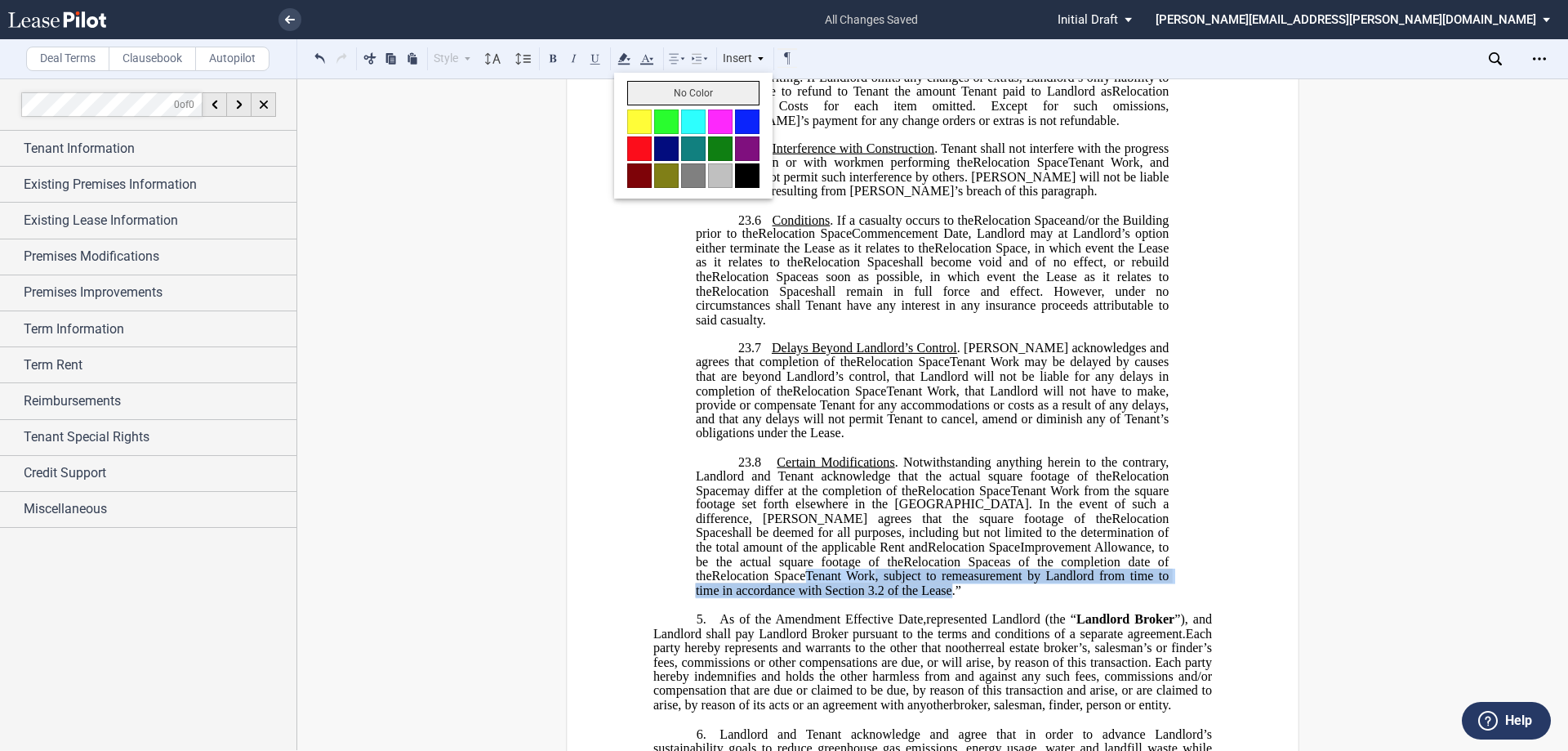
click at [644, 87] on button "No Color" at bounding box center [693, 93] width 133 height 25
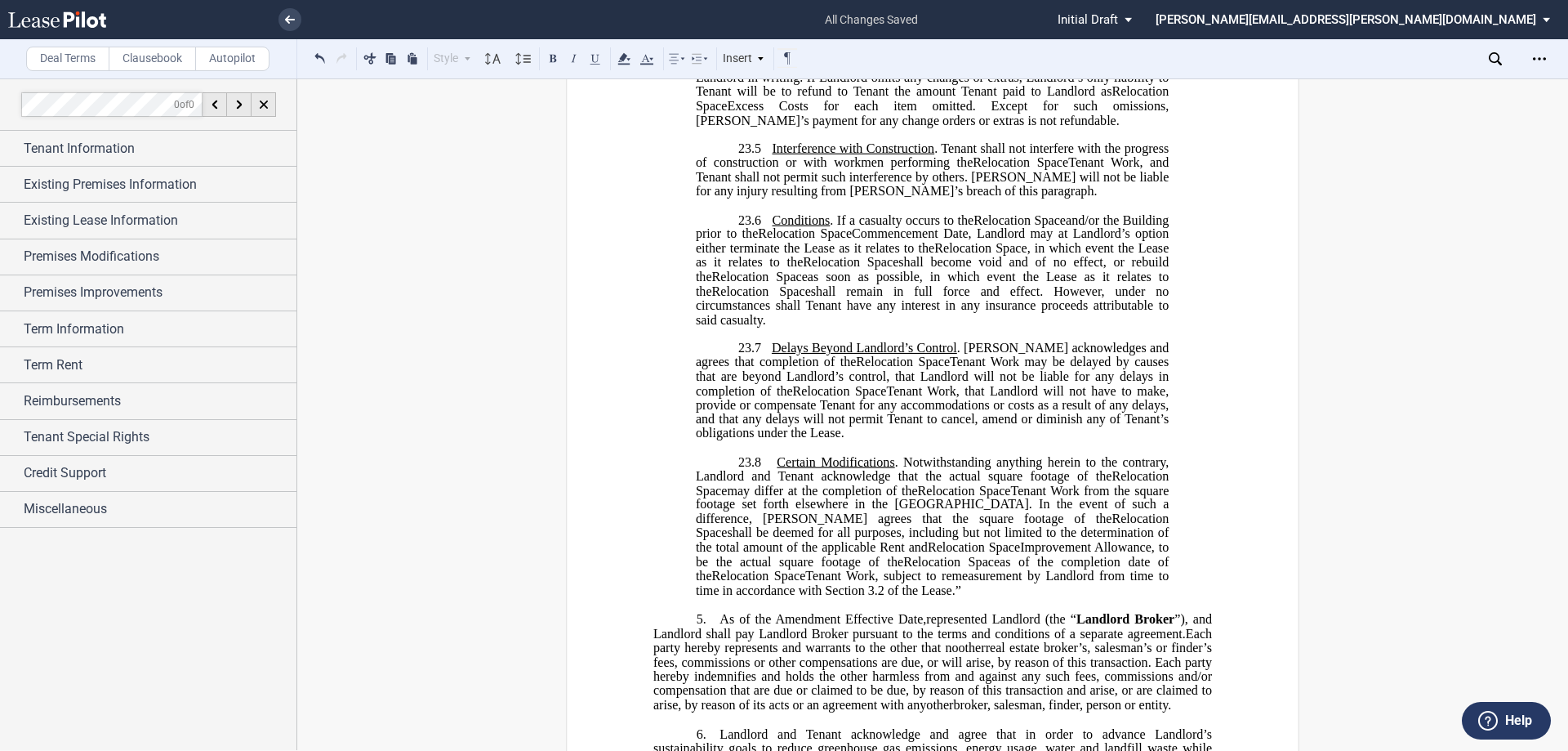
click at [852, 241] on span "Relocation Space" at bounding box center [804, 233] width 94 height 15
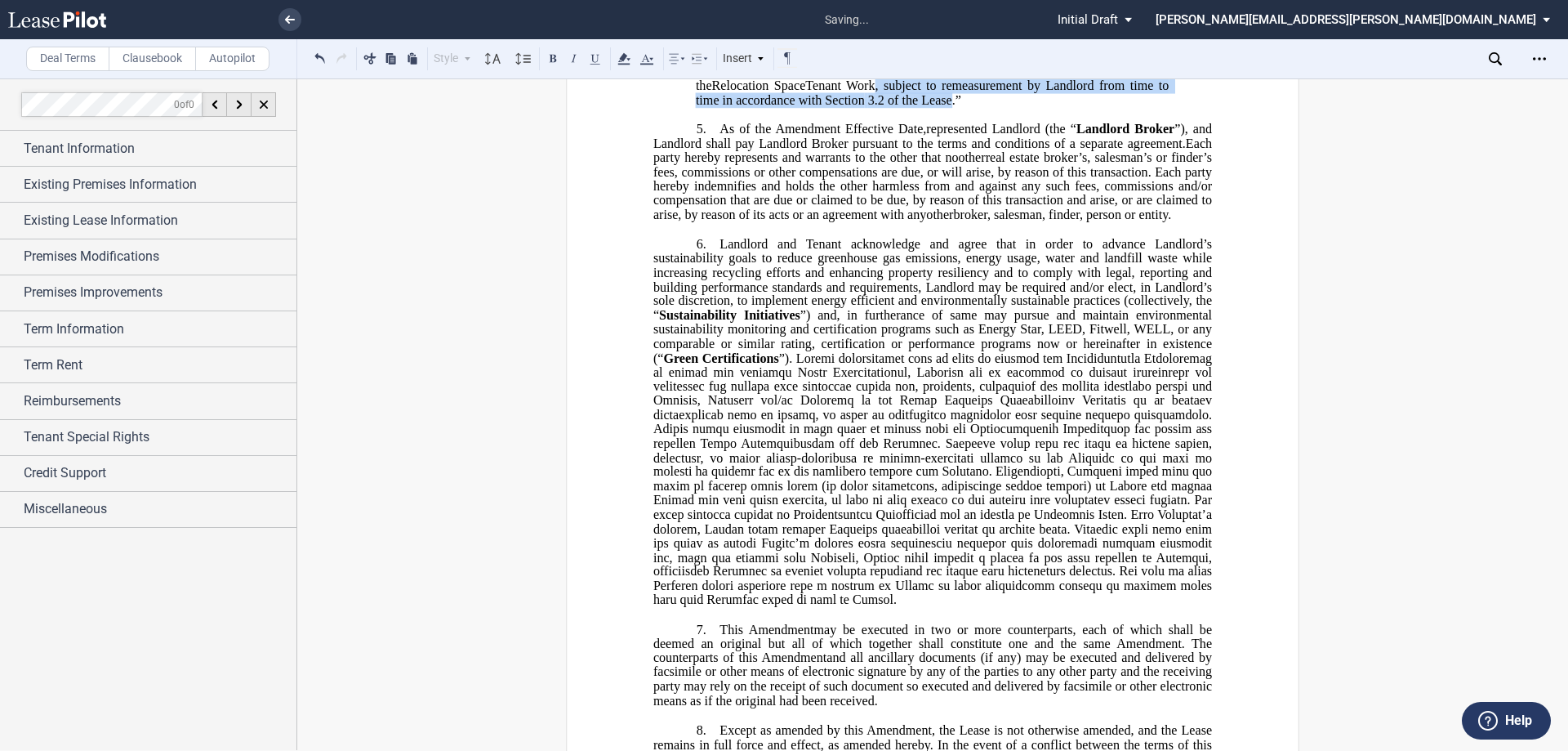
scroll to position [3024, 0]
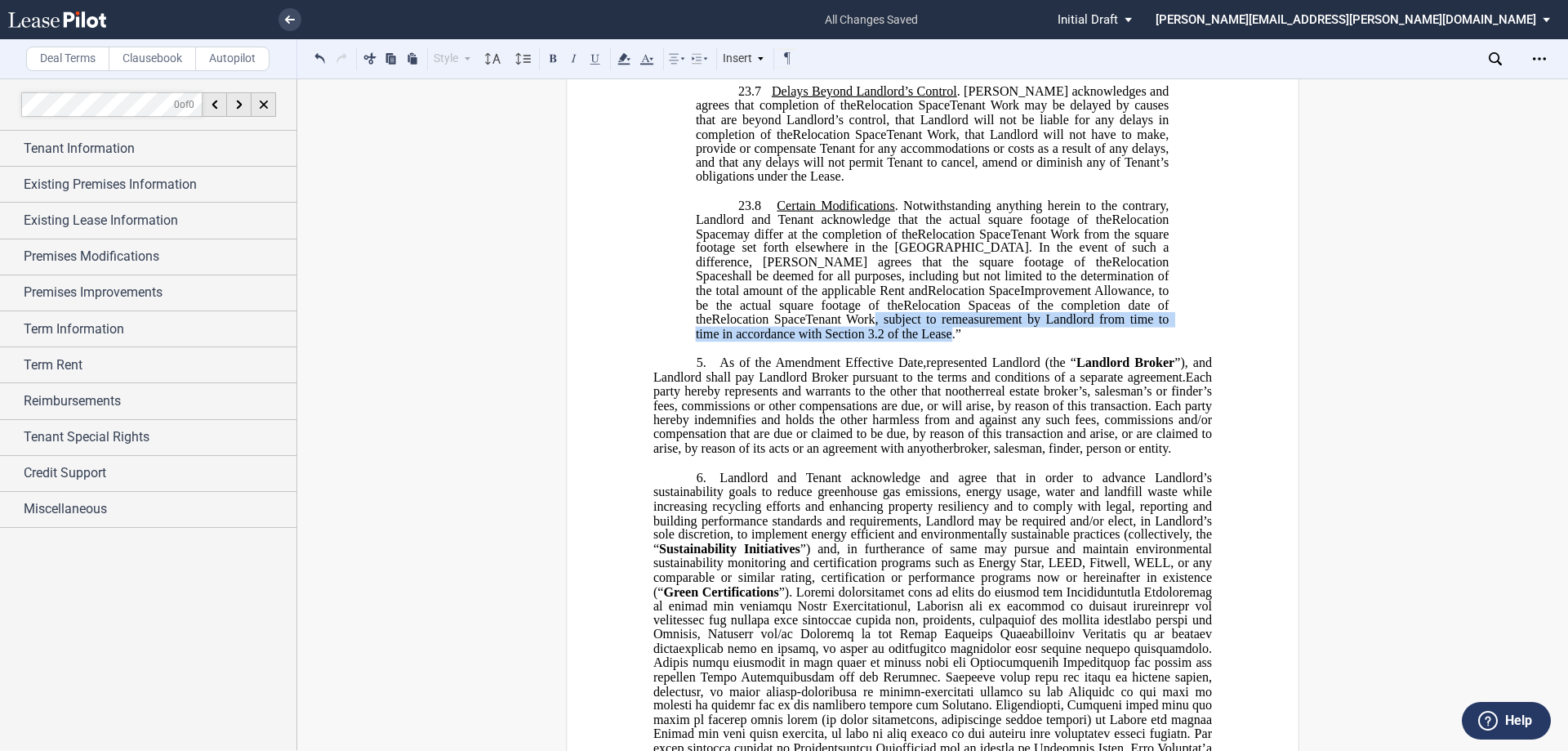
click at [891, 269] on span "Tenant Work from the square footage set forth elsewhere in the Lease. In the ev…" at bounding box center [934, 247] width 476 height 43
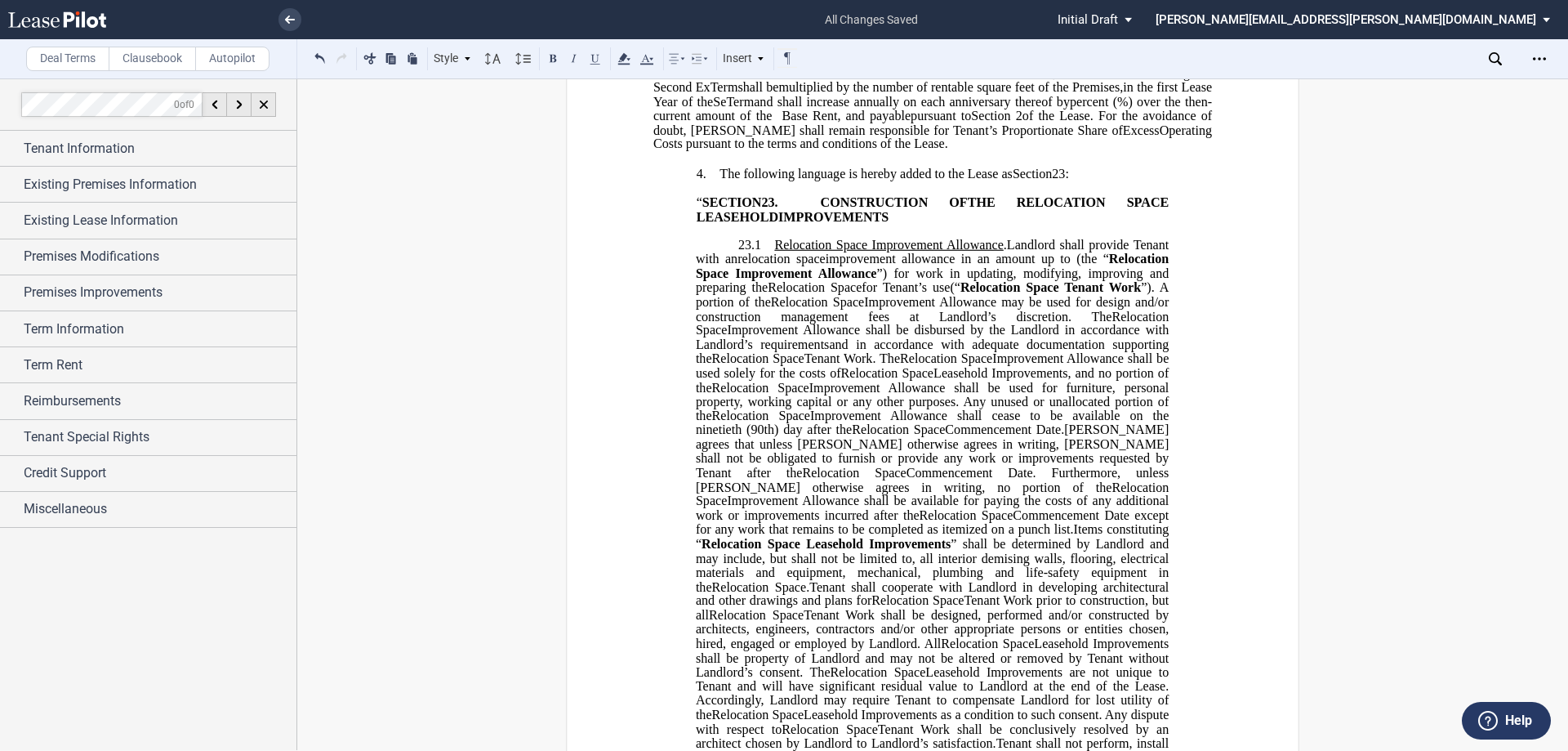
scroll to position [747, 0]
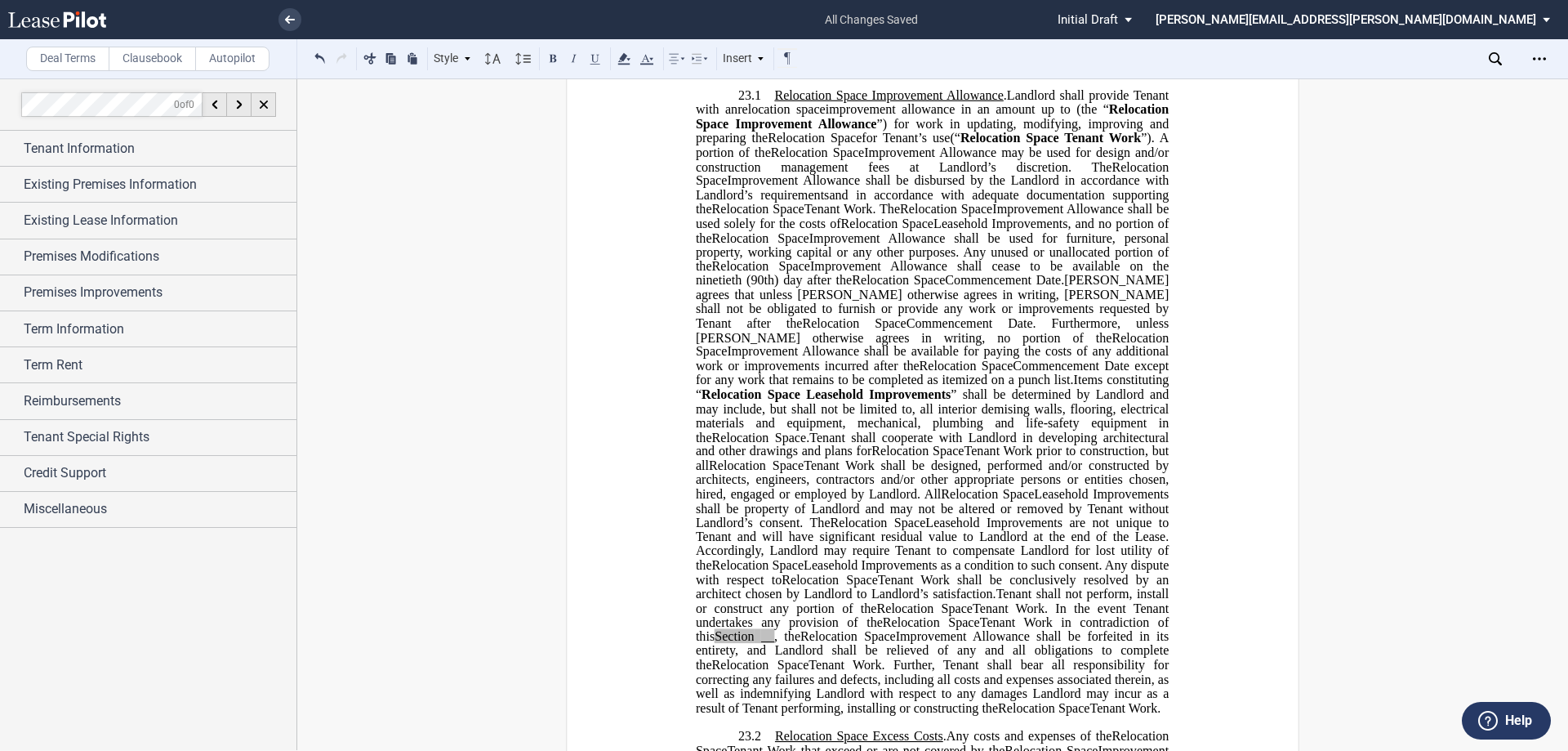
drag, startPoint x: 1144, startPoint y: 323, endPoint x: 1065, endPoint y: 339, distance: 80.6
click at [1065, 339] on p "23.1 Extended Term Improvement Allowance . Expansion Space Improvement Allowanc…" at bounding box center [932, 402] width 472 height 626
drag, startPoint x: 1022, startPoint y: 338, endPoint x: 1169, endPoint y: 335, distance: 147.0
click at [1022, 287] on span "Commencement Date." at bounding box center [1005, 280] width 120 height 15
drag, startPoint x: 1151, startPoint y: 323, endPoint x: 1062, endPoint y: 336, distance: 89.9
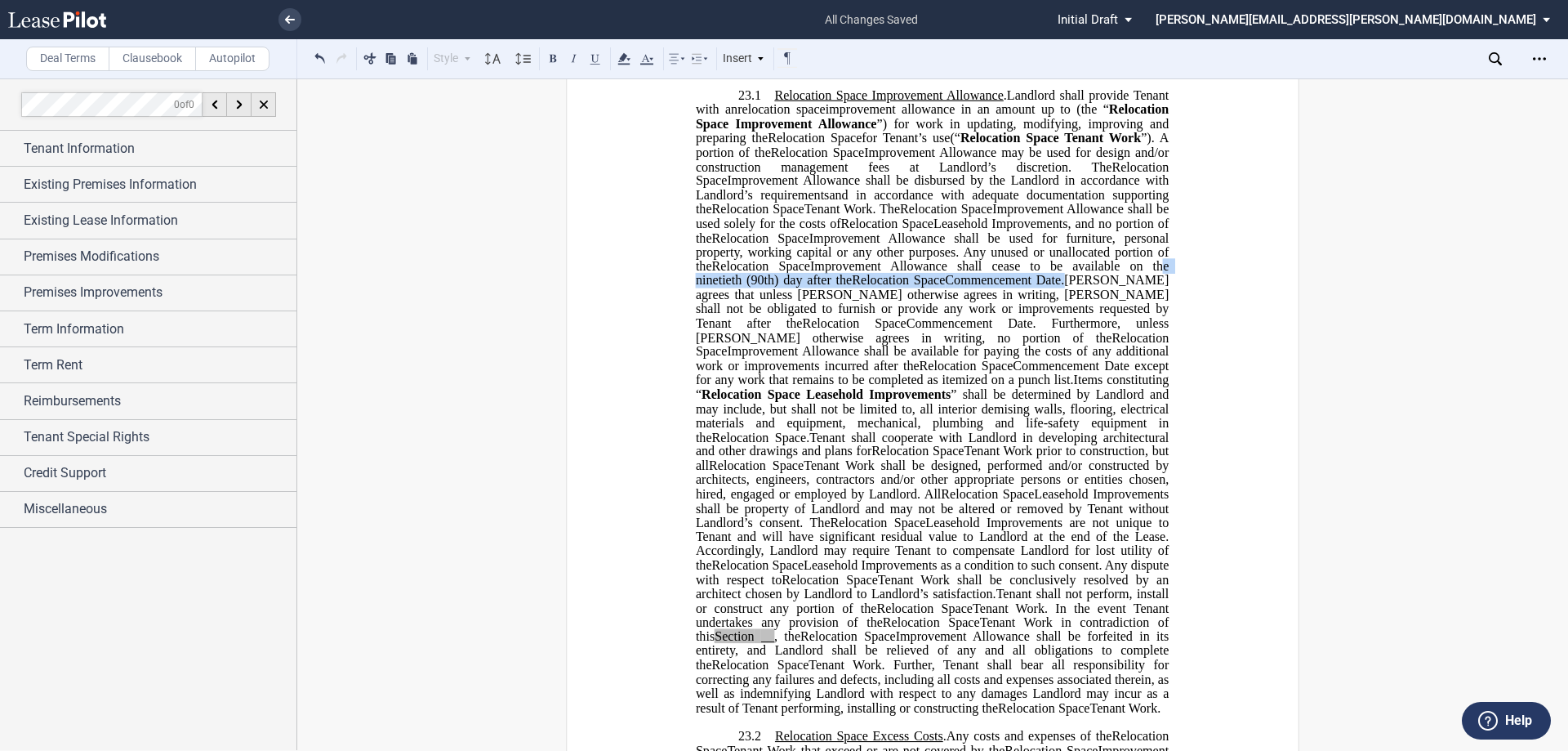
click at [1062, 336] on p "23.1 Extended Term Improvement Allowance . Expansion Space Improvement Allowanc…" at bounding box center [932, 402] width 472 height 626
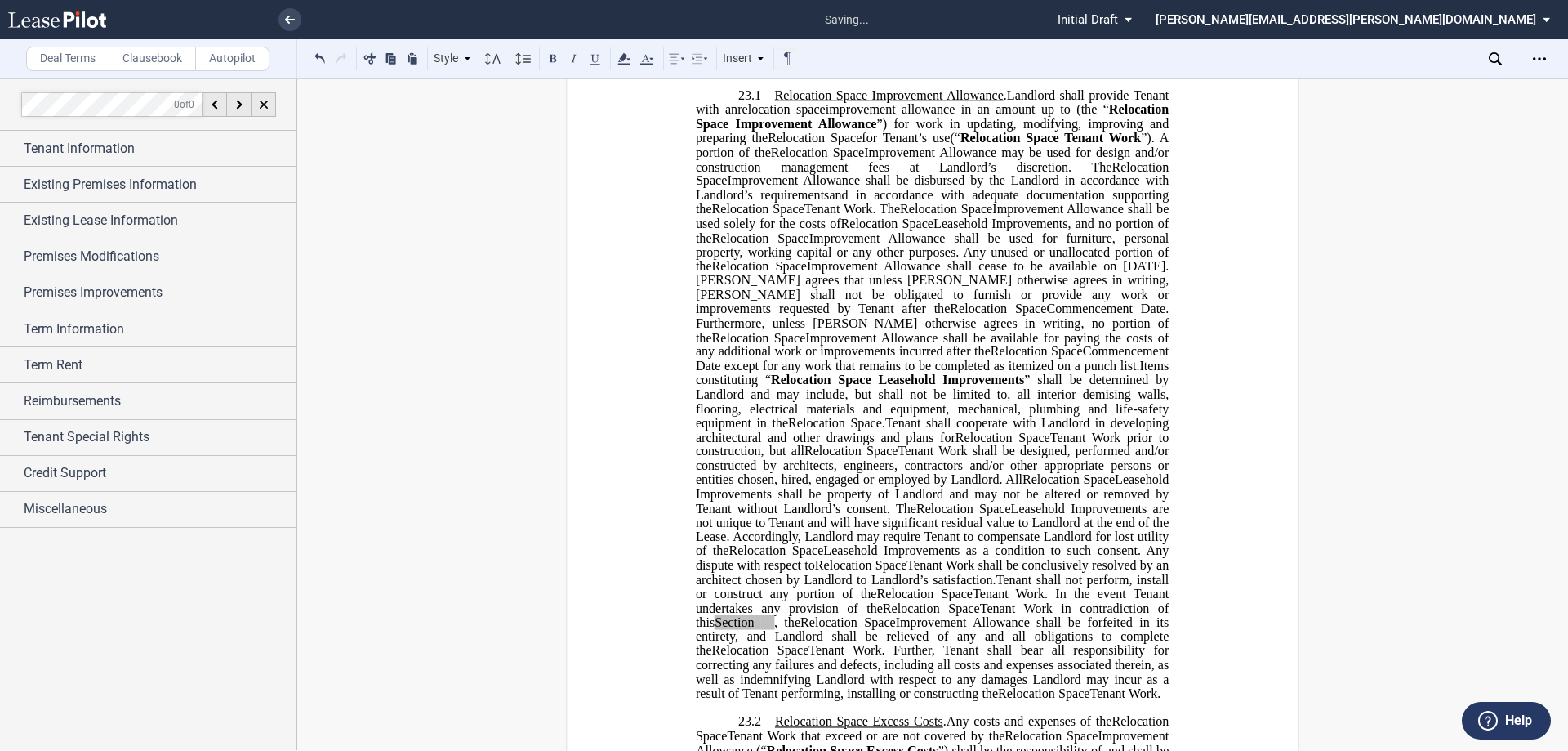
click at [1142, 344] on span "Commencement Date. Furthermore, unless Landlord otherwise agrees in writing, no…" at bounding box center [934, 322] width 476 height 43
click at [166, 296] on div "Premises Improvements" at bounding box center [160, 292] width 273 height 20
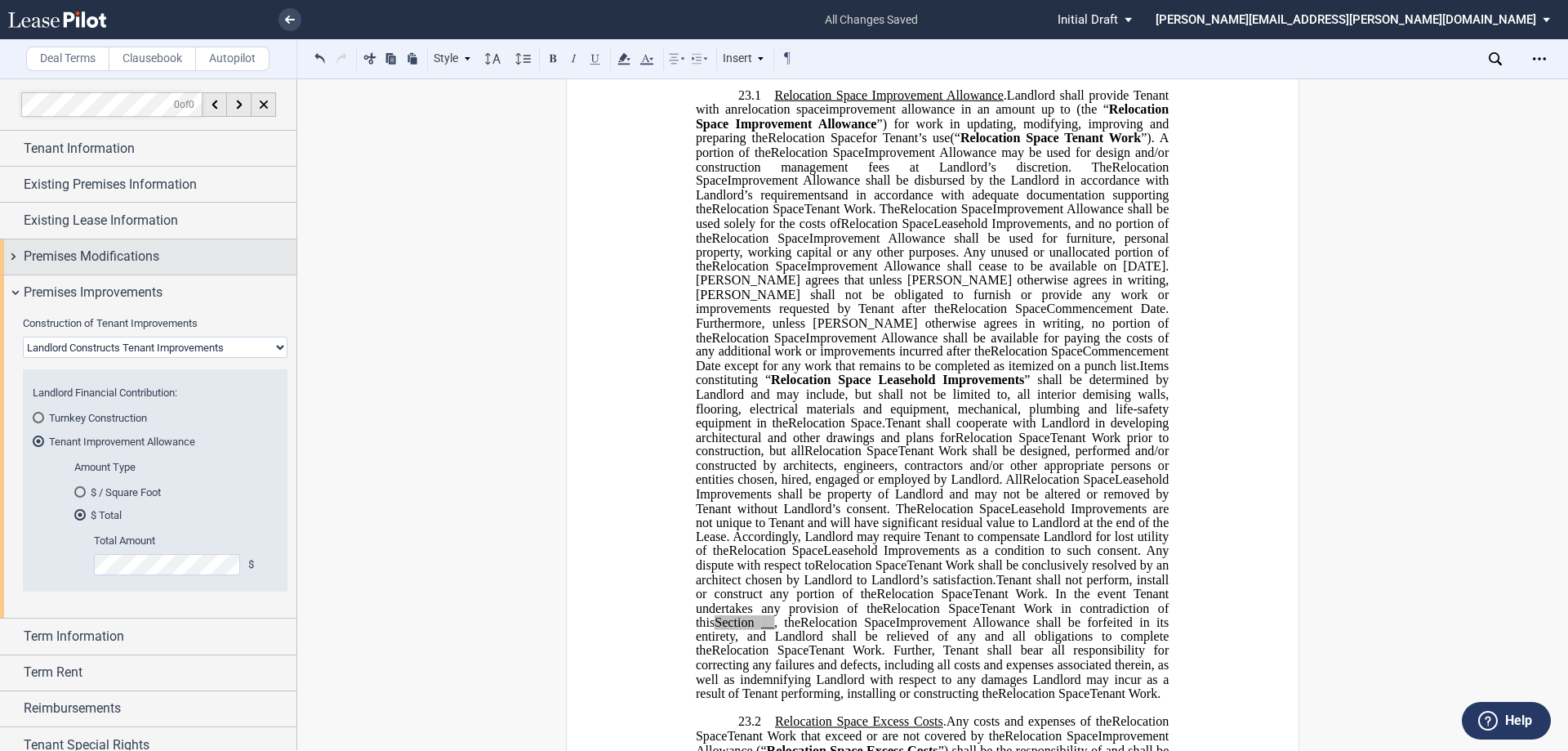
click at [169, 263] on div "Premises Modifications" at bounding box center [160, 256] width 273 height 20
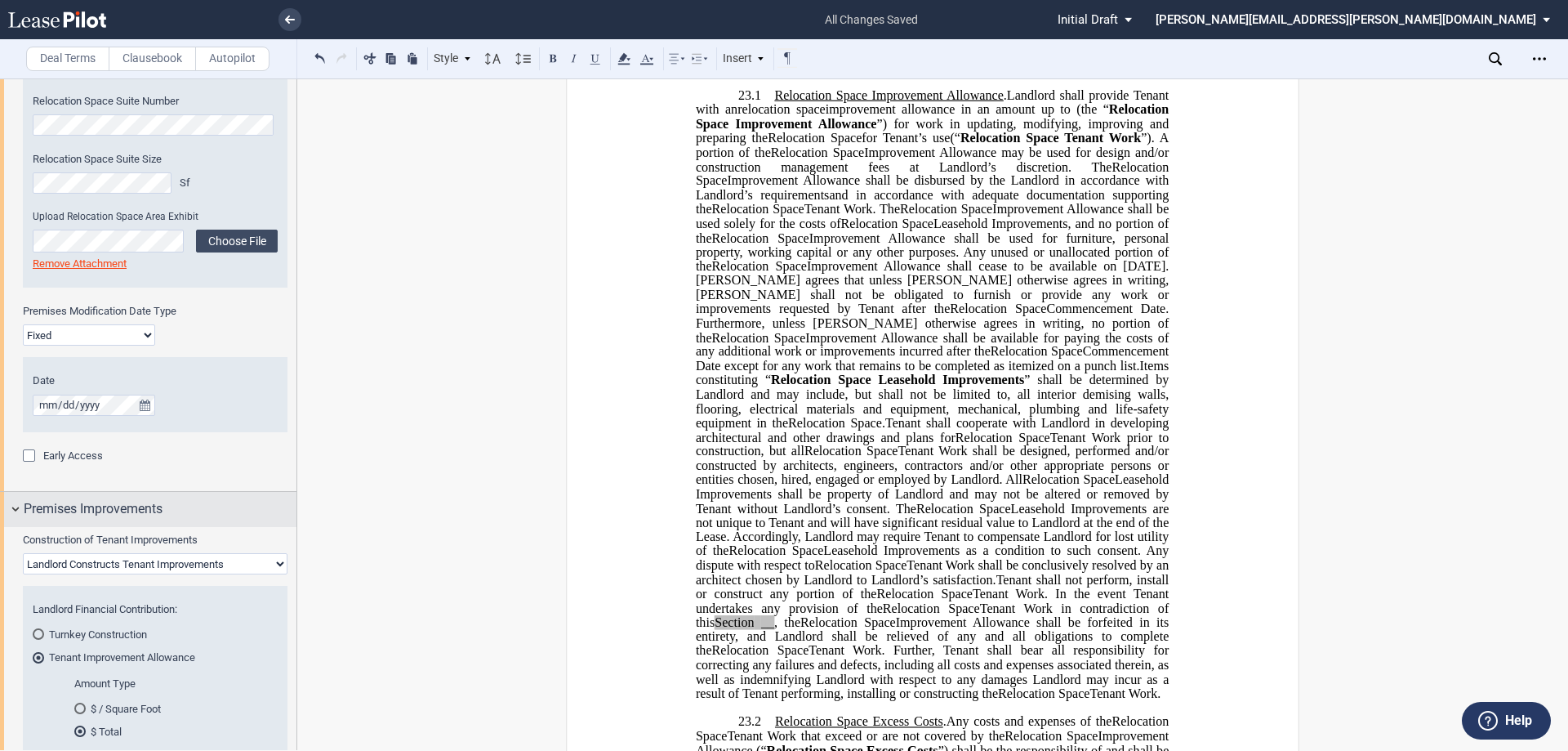
scroll to position [558, 0]
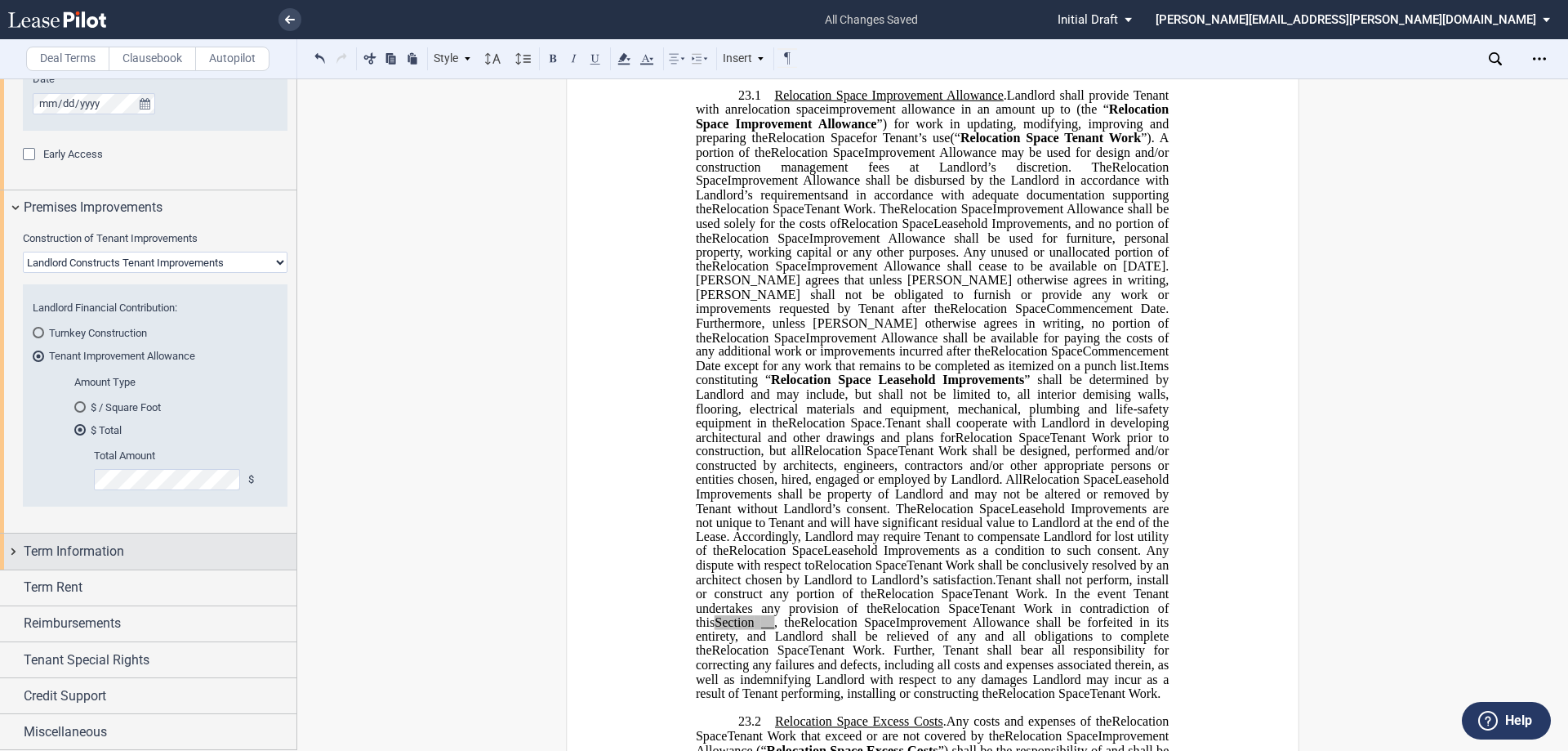
click at [98, 550] on span "Term Information" at bounding box center [74, 552] width 101 height 20
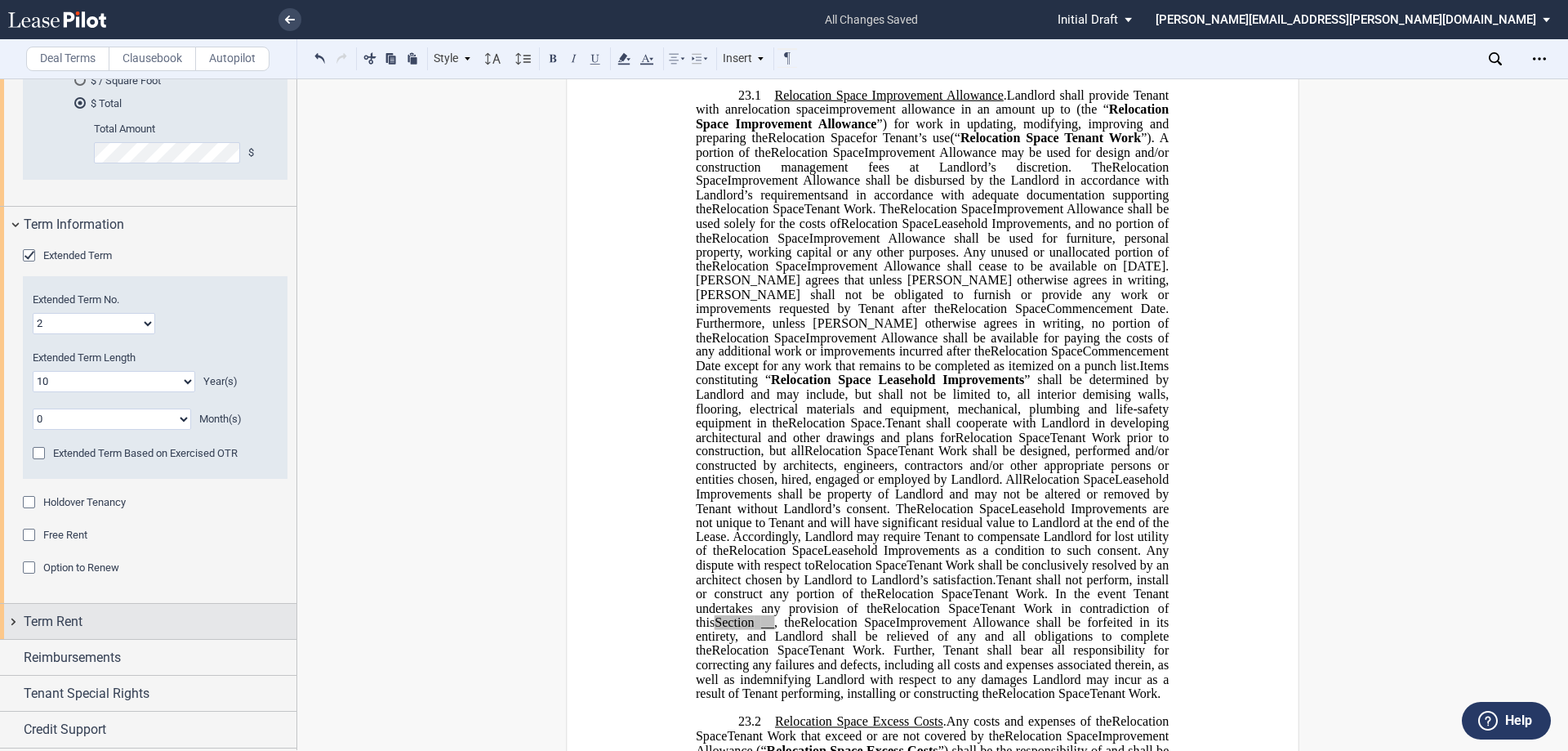
scroll to position [919, 0]
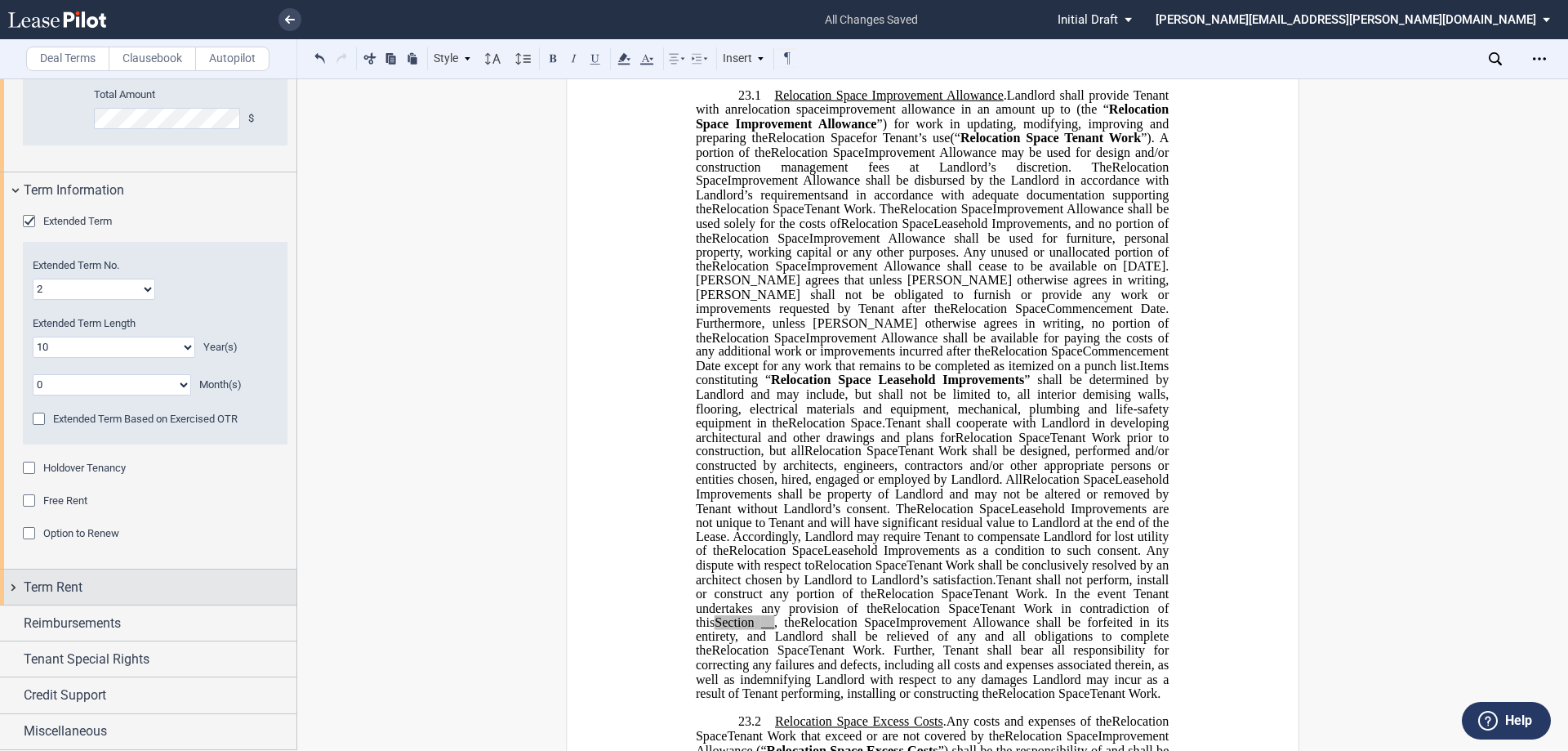
click at [108, 585] on div "Term Rent" at bounding box center [160, 587] width 273 height 20
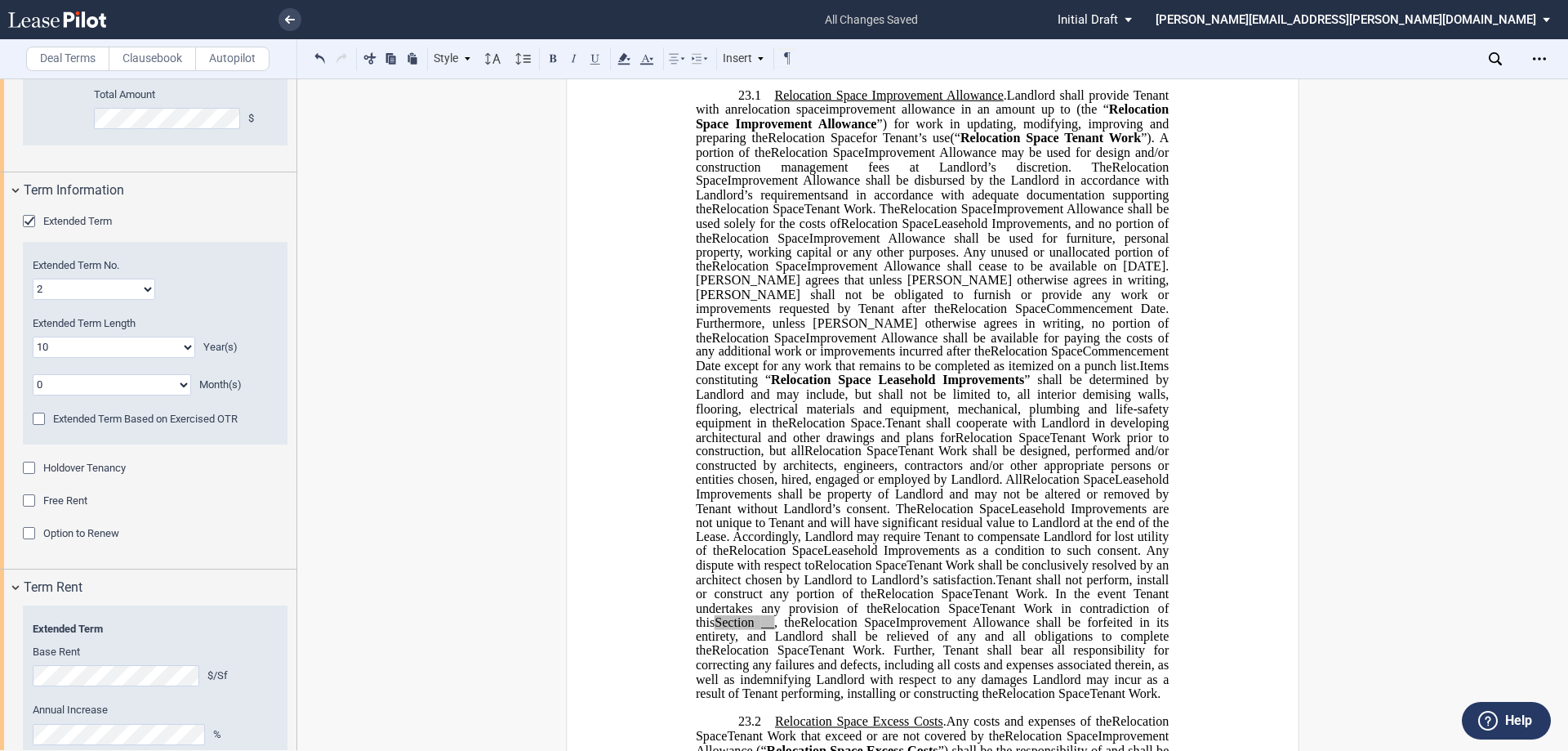
scroll to position [1101, 0]
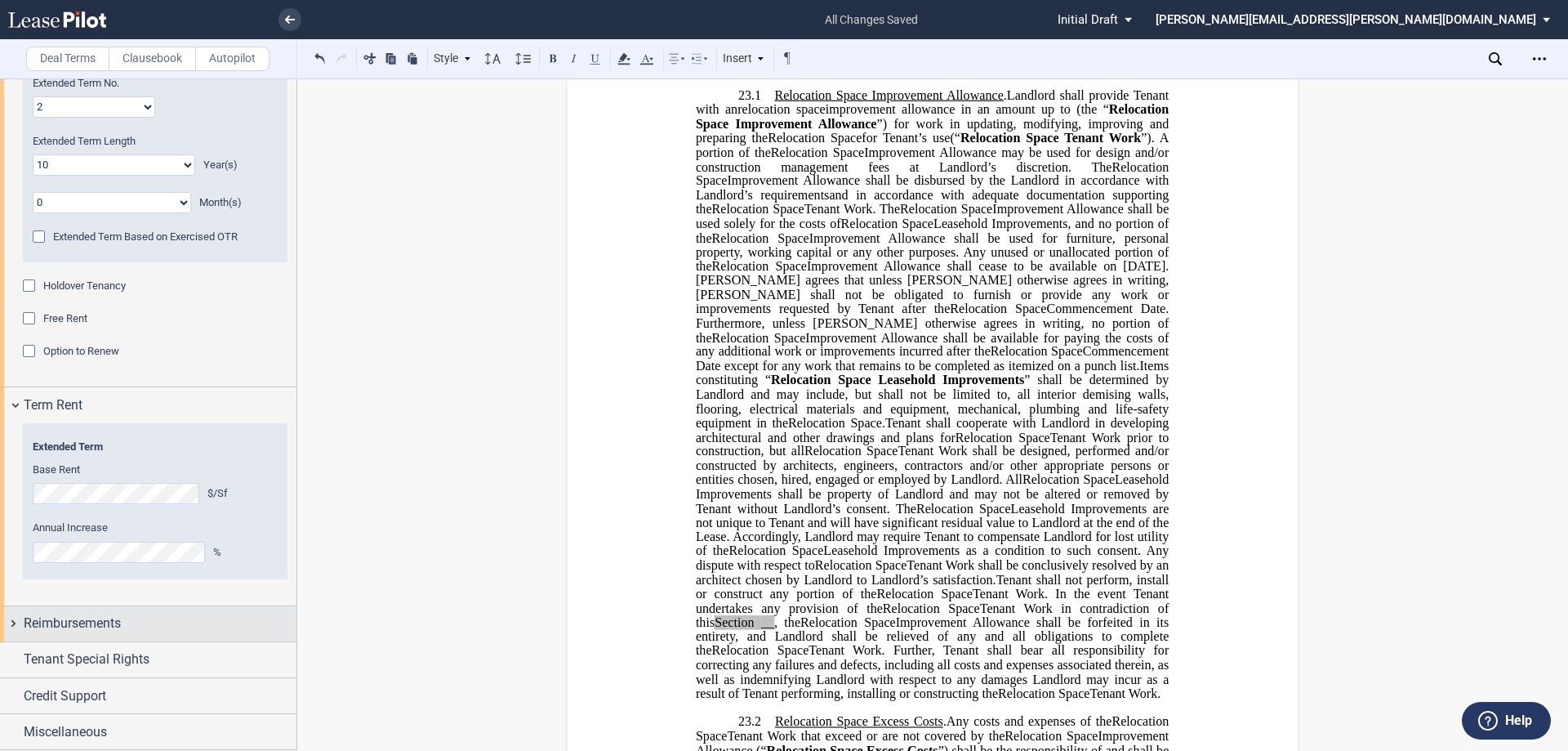
click at [110, 609] on div "Reimbursements" at bounding box center [148, 623] width 296 height 35
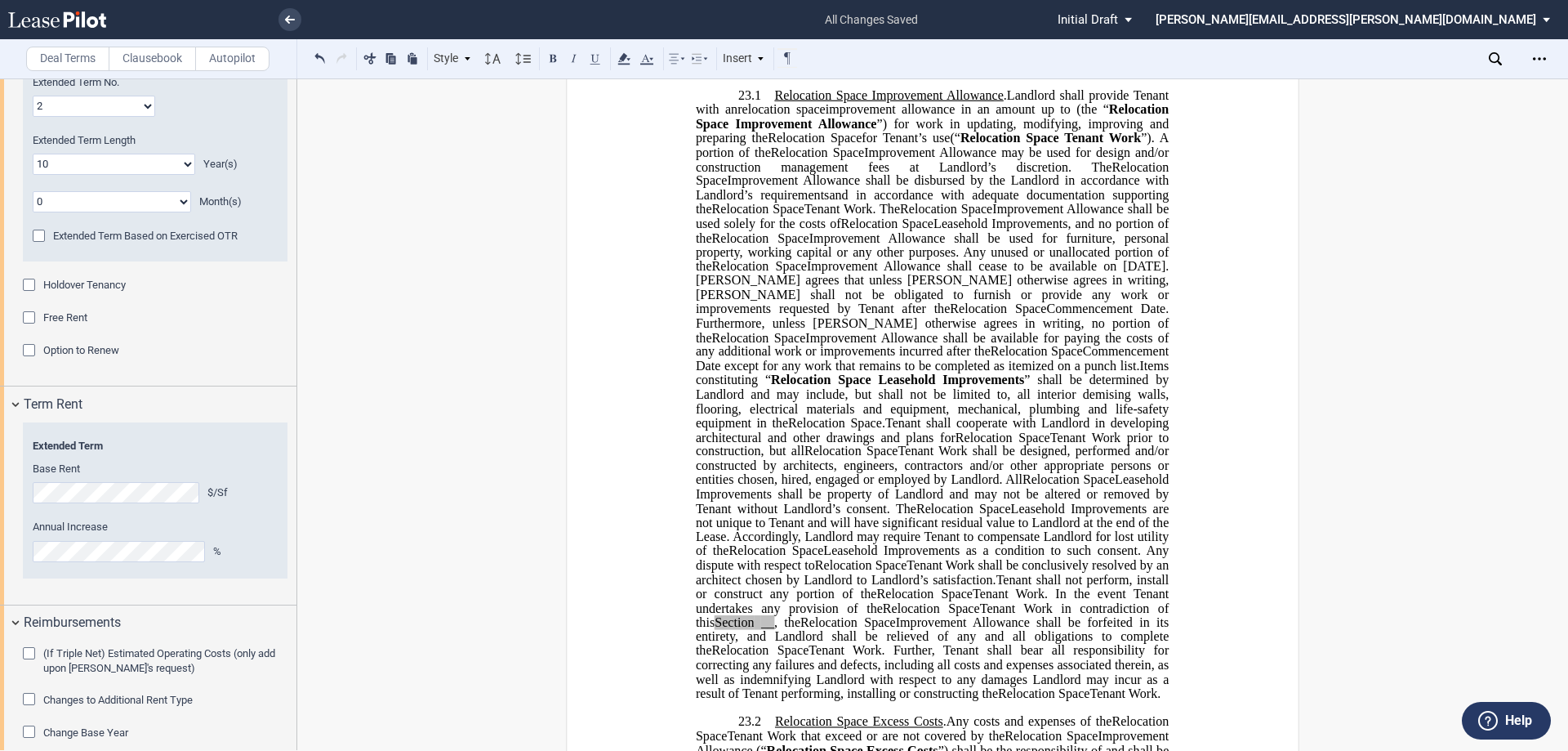
click at [104, 726] on span "Change Base Year" at bounding box center [85, 732] width 85 height 12
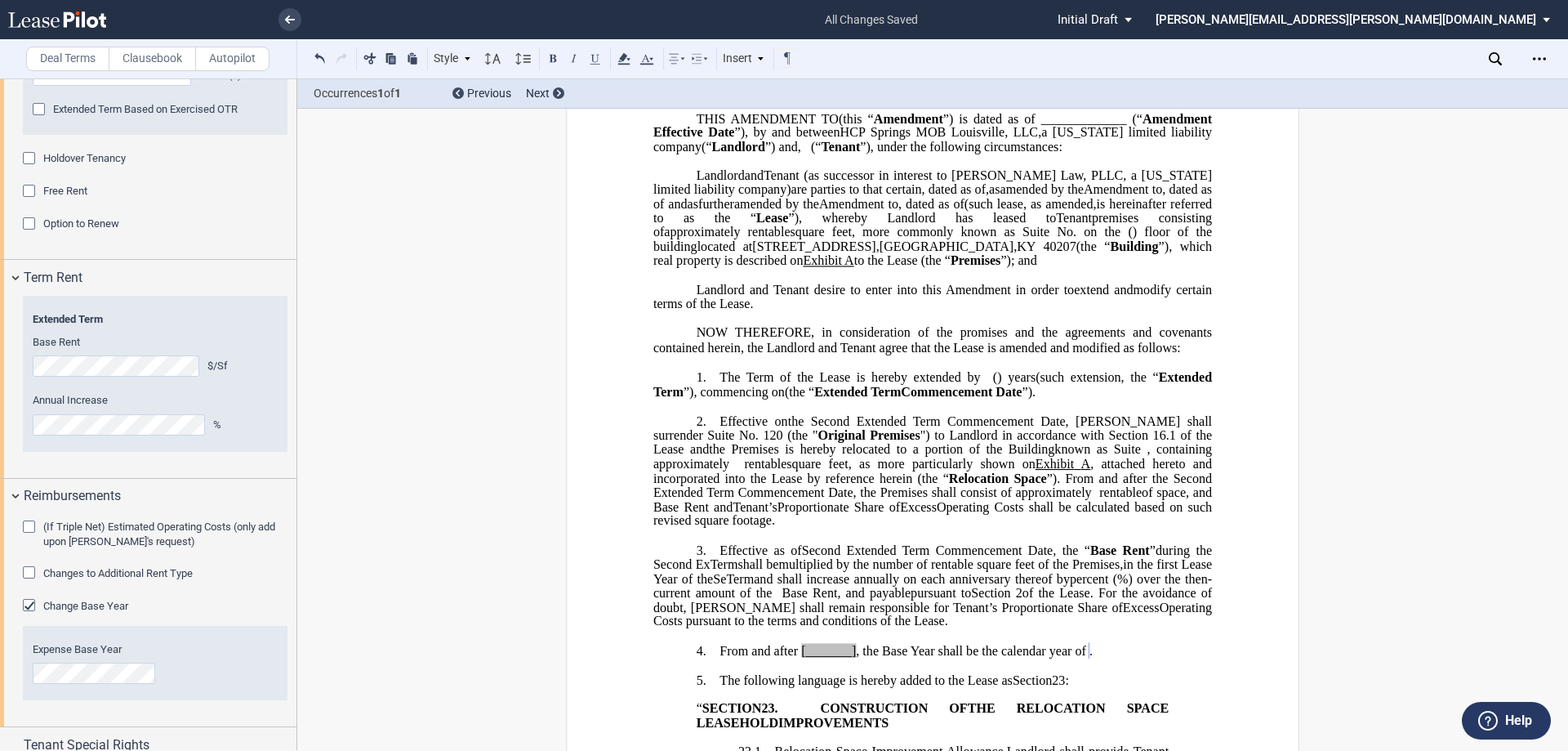
scroll to position [212, 0]
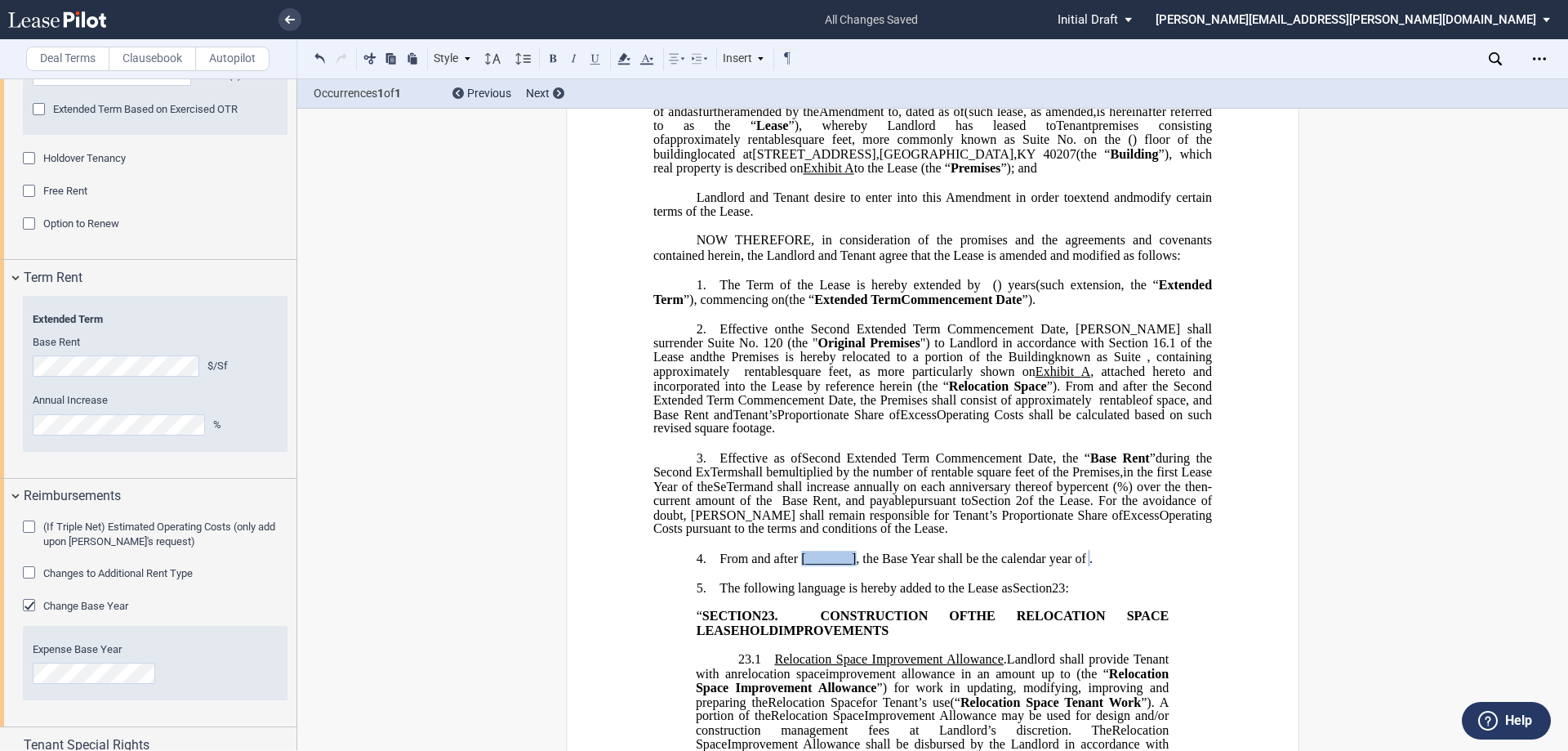
drag, startPoint x: 797, startPoint y: 616, endPoint x: 853, endPoint y: 612, distance: 56.1
click at [853, 565] on span "From and after [_______] , the Base Year shall be the calendar year of ﻿ ﻿ ." at bounding box center [906, 558] width 373 height 15
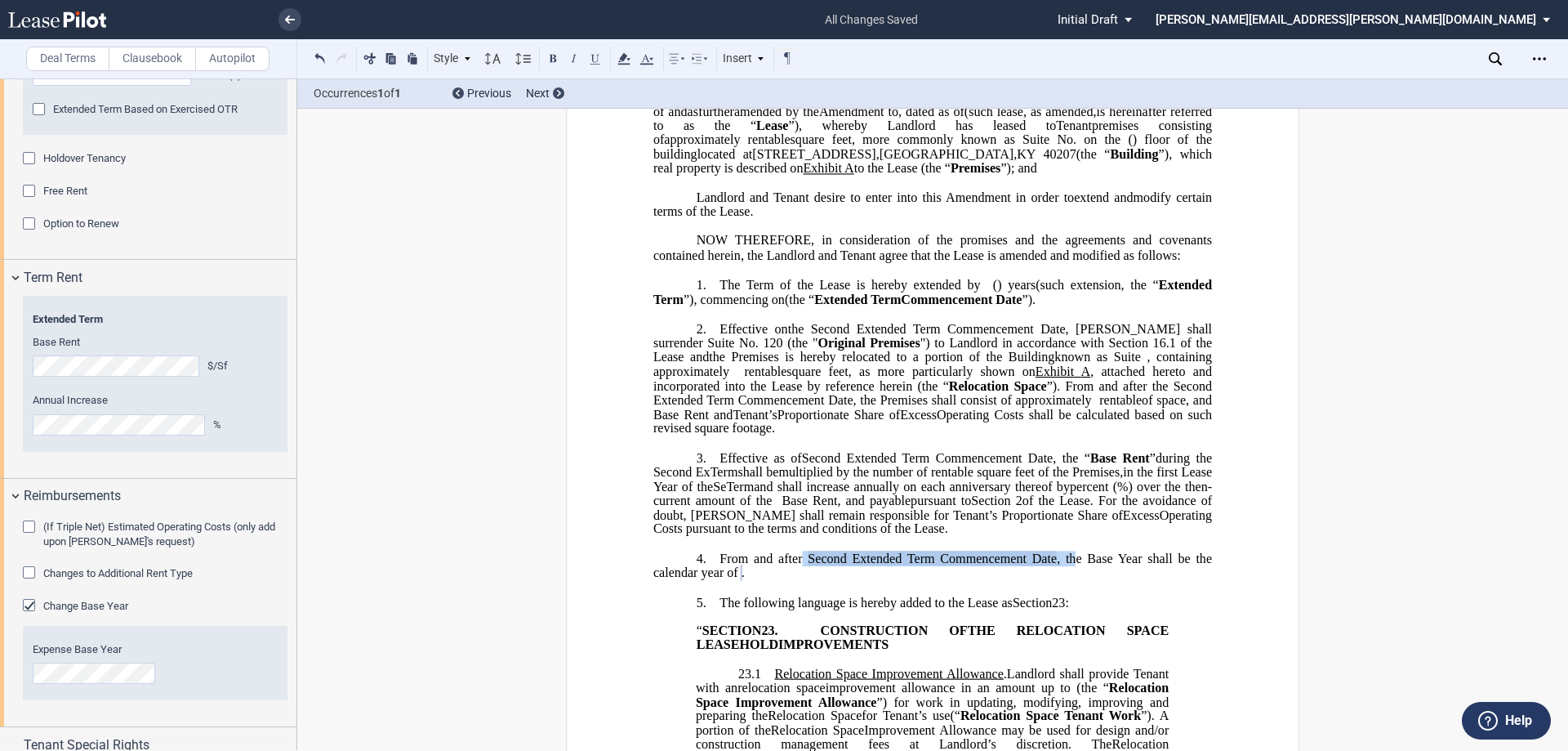
drag, startPoint x: 798, startPoint y: 611, endPoint x: 1074, endPoint y: 612, distance: 276.0
click at [1074, 579] on span "From and after Second Extended Term Commencement Date , the Base Year shall be …" at bounding box center [934, 564] width 562 height 29
click at [622, 56] on icon at bounding box center [624, 59] width 20 height 20
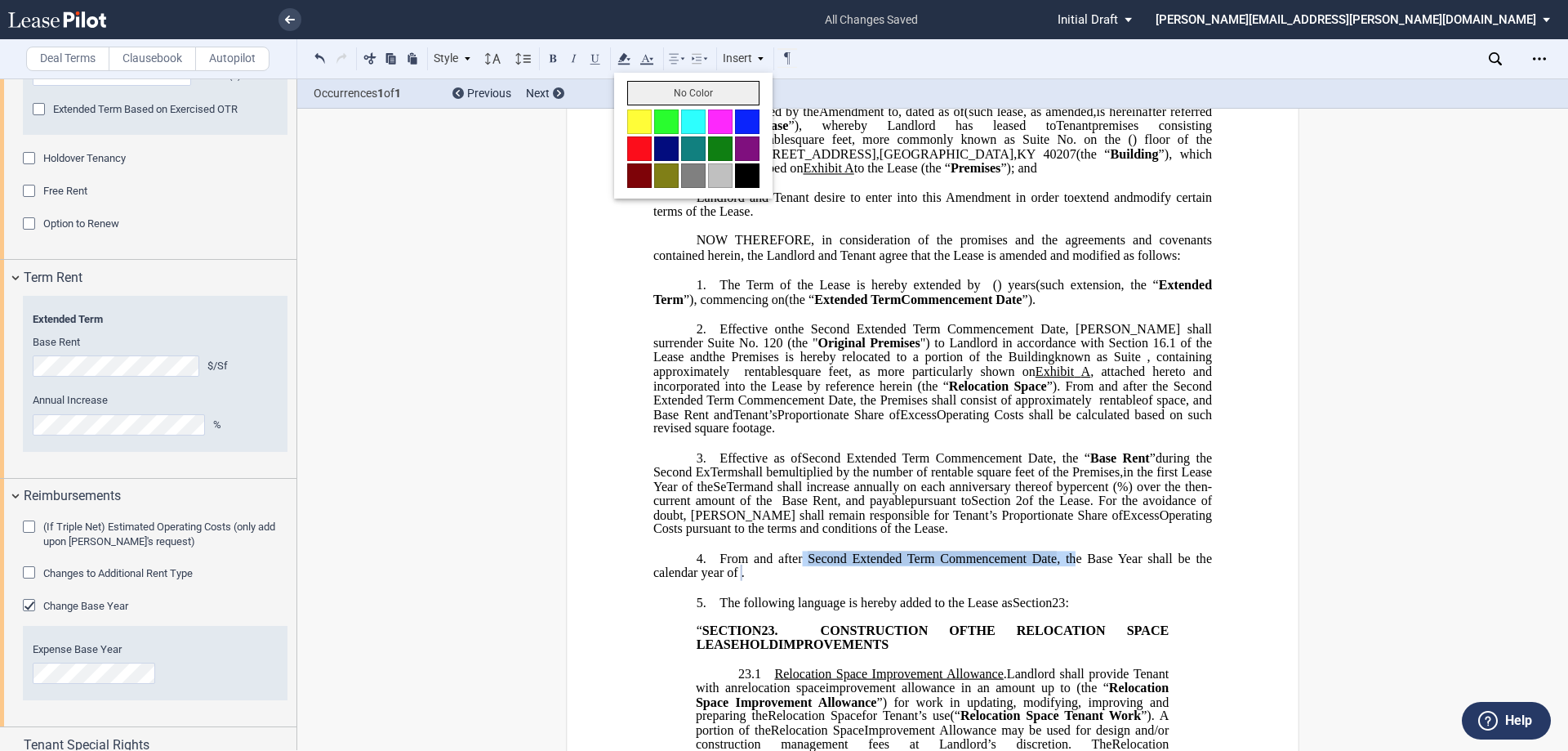
click at [644, 91] on button "No Color" at bounding box center [693, 93] width 133 height 25
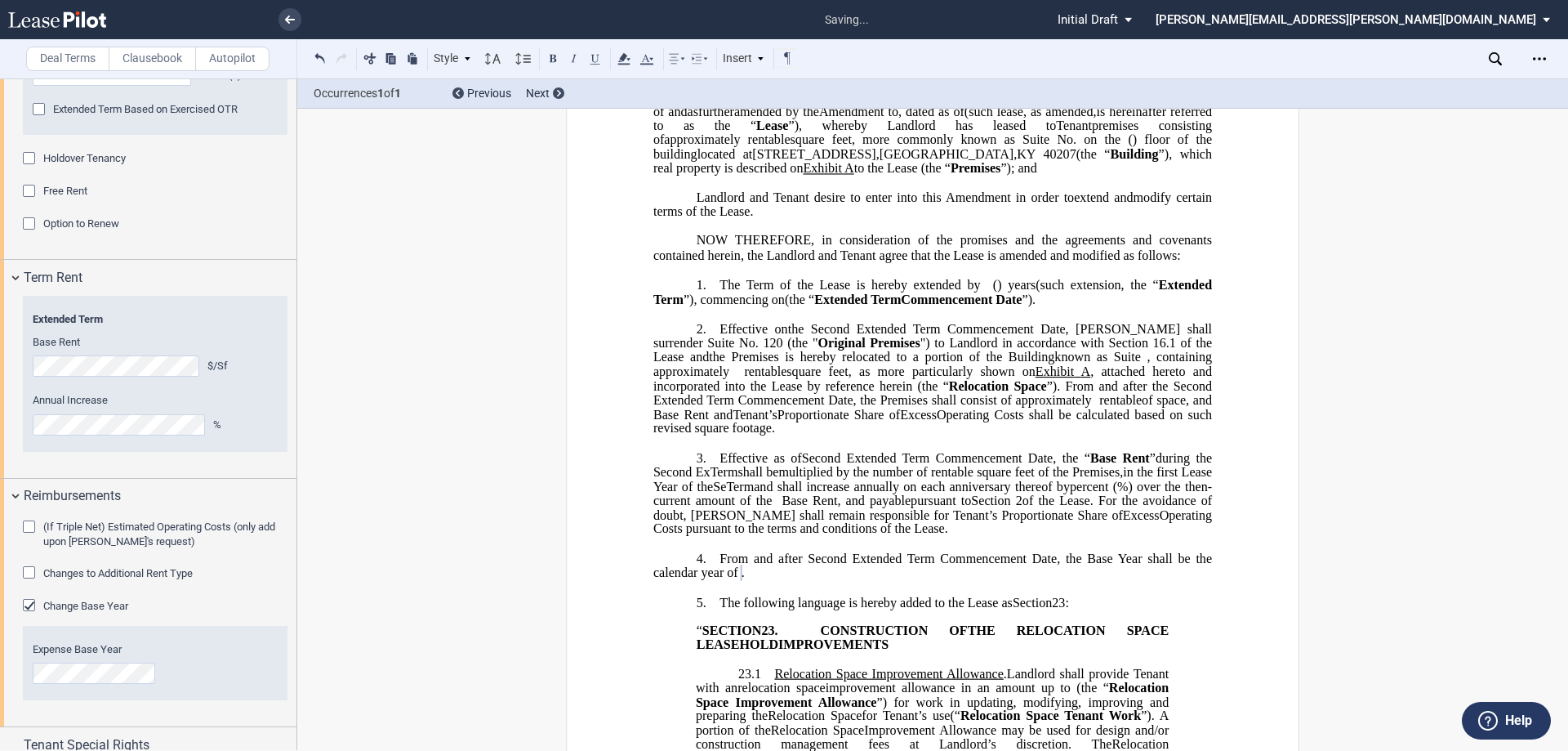
click at [882, 437] on p "2. Effective on the Second Extended Term Commencement Date on the earlier of (i…" at bounding box center [932, 379] width 558 height 116
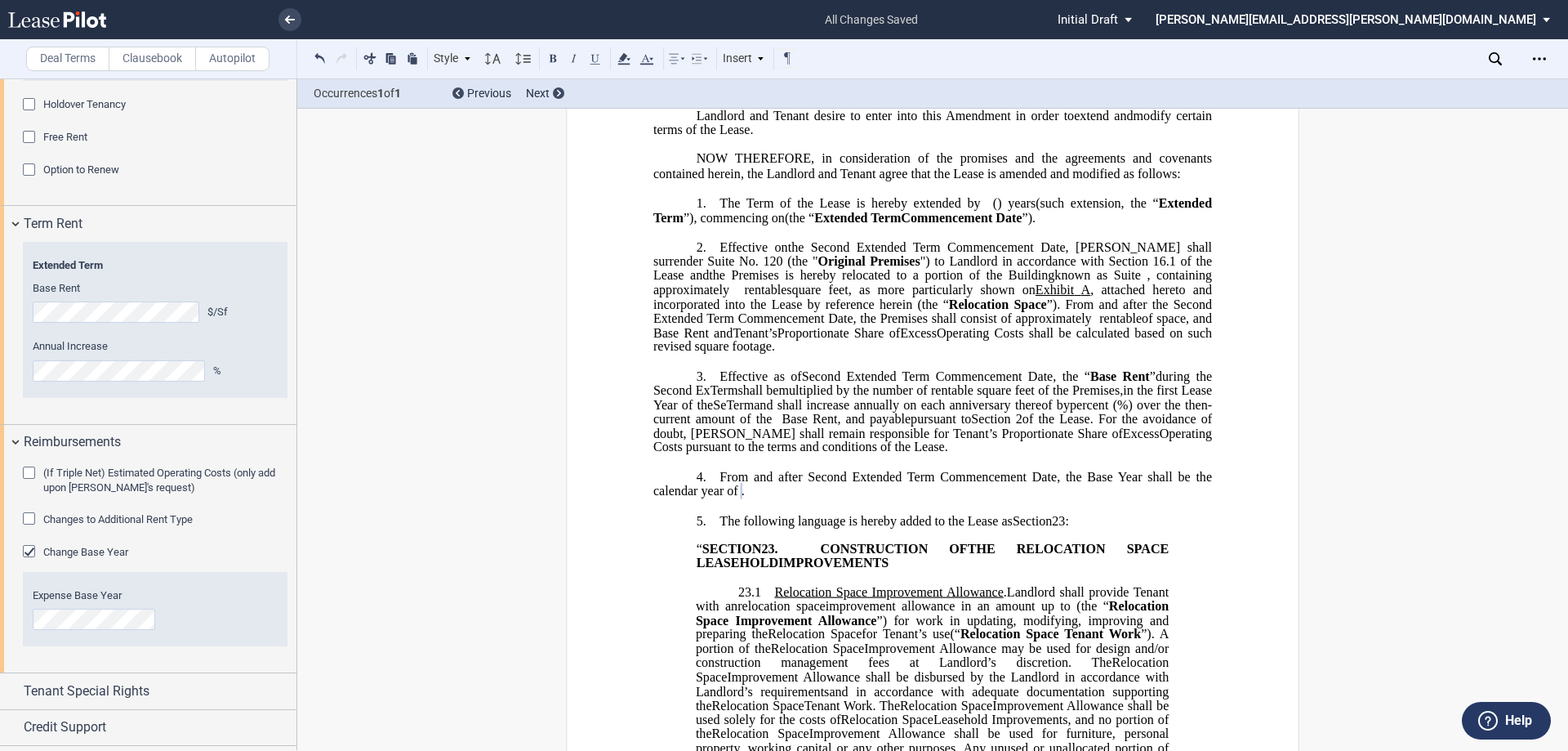
scroll to position [1314, 0]
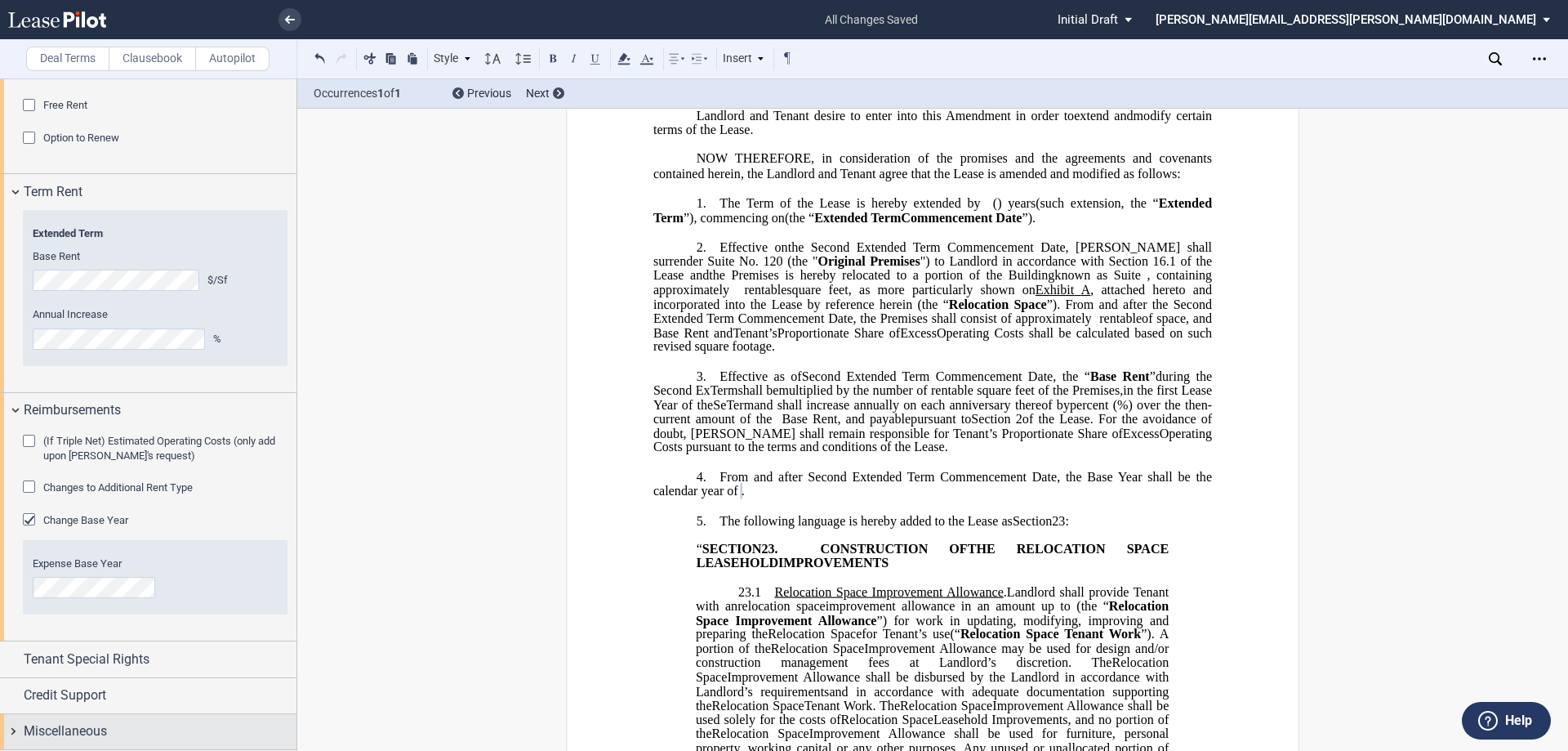
click at [87, 719] on div "Miscellaneous" at bounding box center [148, 731] width 296 height 35
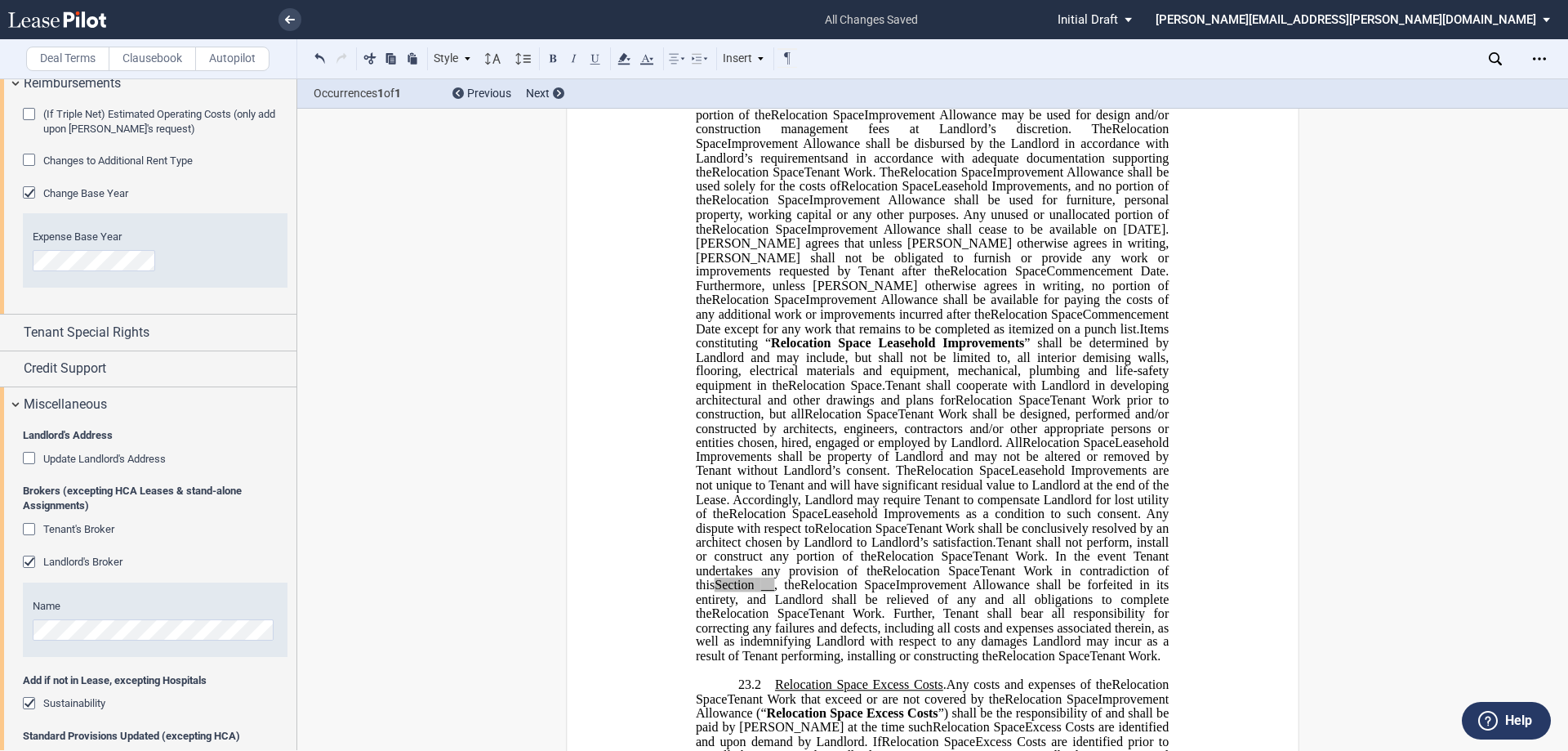
scroll to position [587, 0]
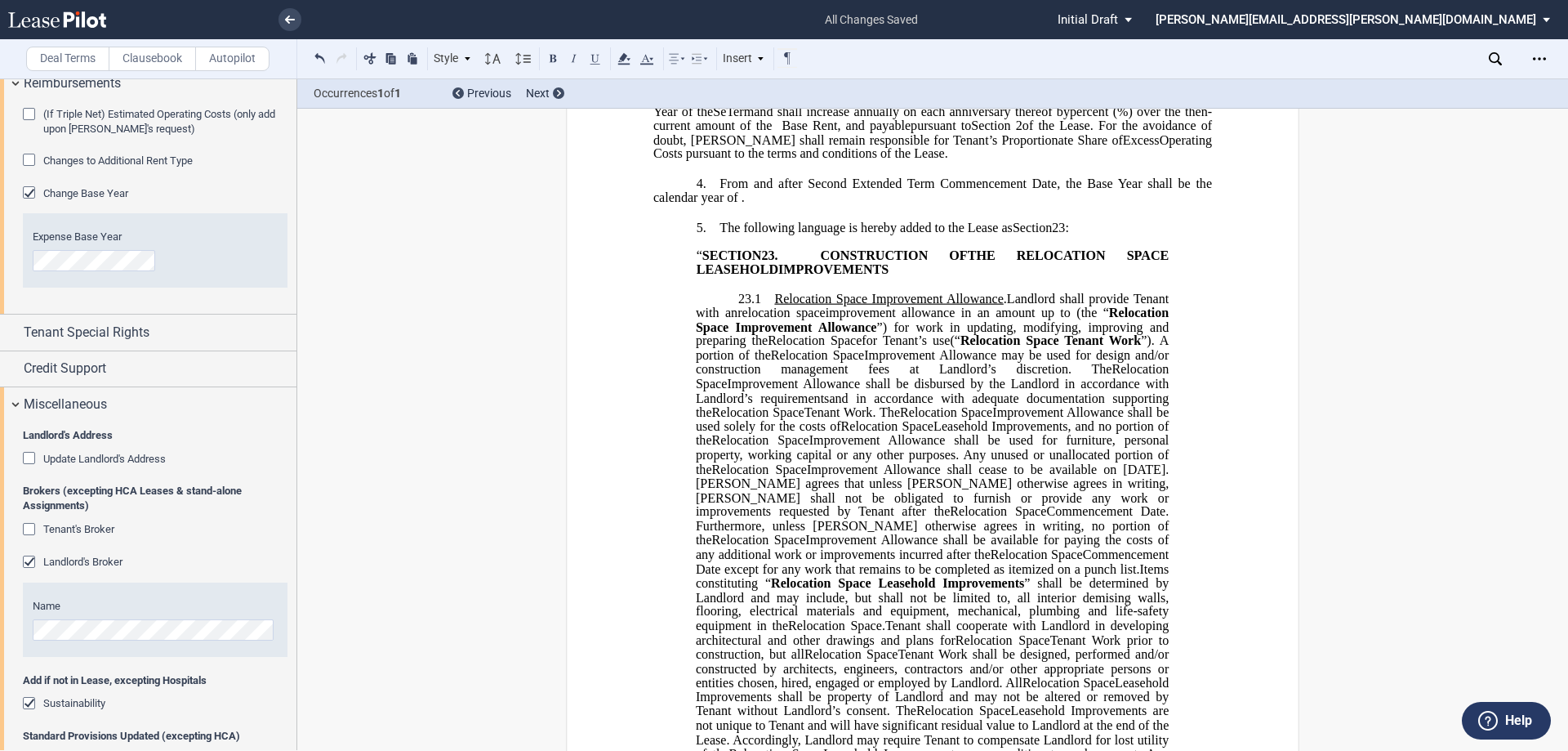
click at [947, 377] on span "Improvement Allowance may be used for design and/or construction management fee…" at bounding box center [934, 362] width 476 height 29
click at [966, 377] on span "Improvement Allowance may be used for design and/or construction management fee…" at bounding box center [934, 362] width 476 height 29
click at [1086, 377] on span "Improvement Allowance may be used for design and/or construction management fee…" at bounding box center [934, 362] width 476 height 29
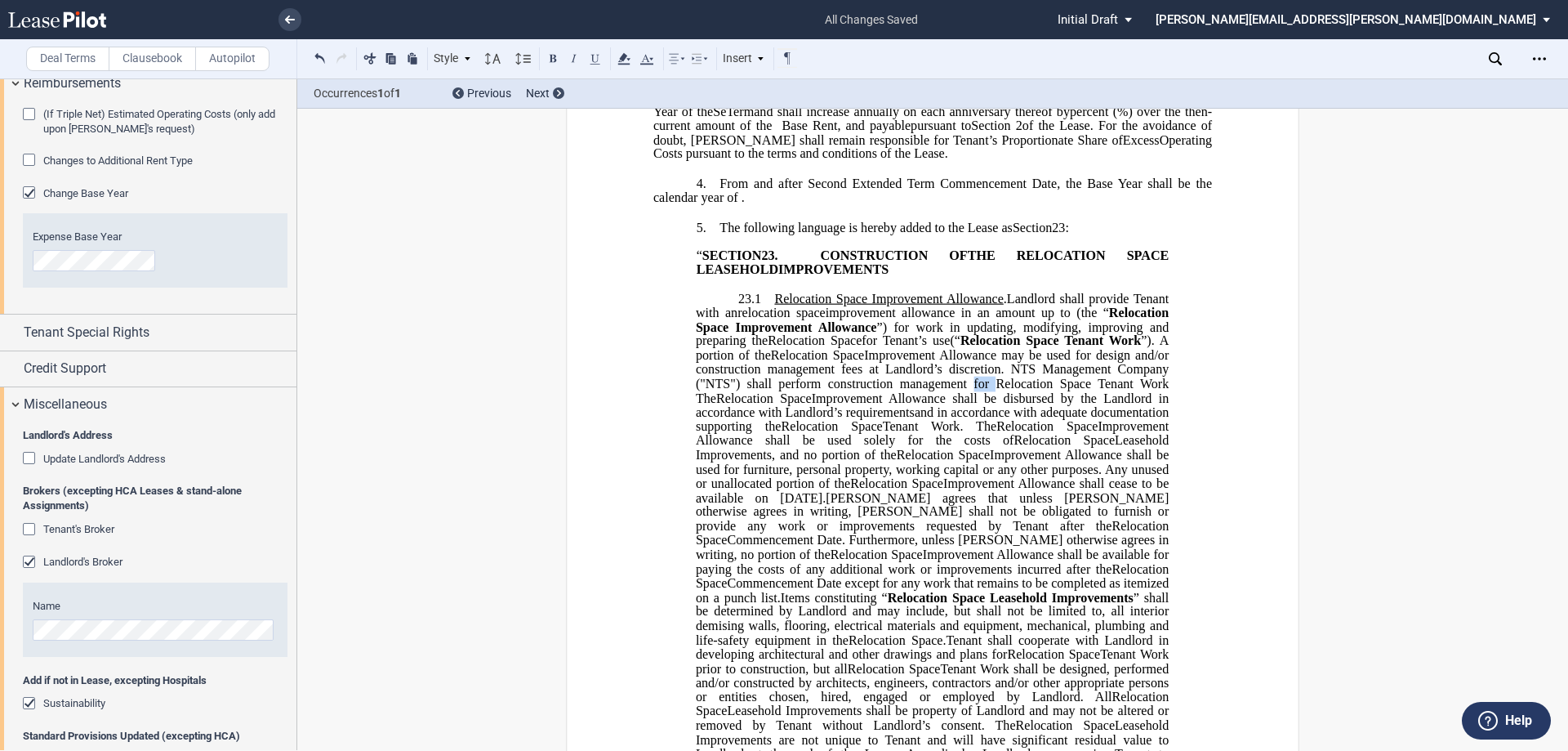
drag, startPoint x: 1101, startPoint y: 440, endPoint x: 1086, endPoint y: 438, distance: 15.1
click at [1086, 405] on span "Improvement Allowance may be used for design and/or construction management fee…" at bounding box center [934, 376] width 476 height 57
click at [861, 405] on span "Improvement Allowance may be used for design and/or construction management fee…" at bounding box center [934, 376] width 476 height 57
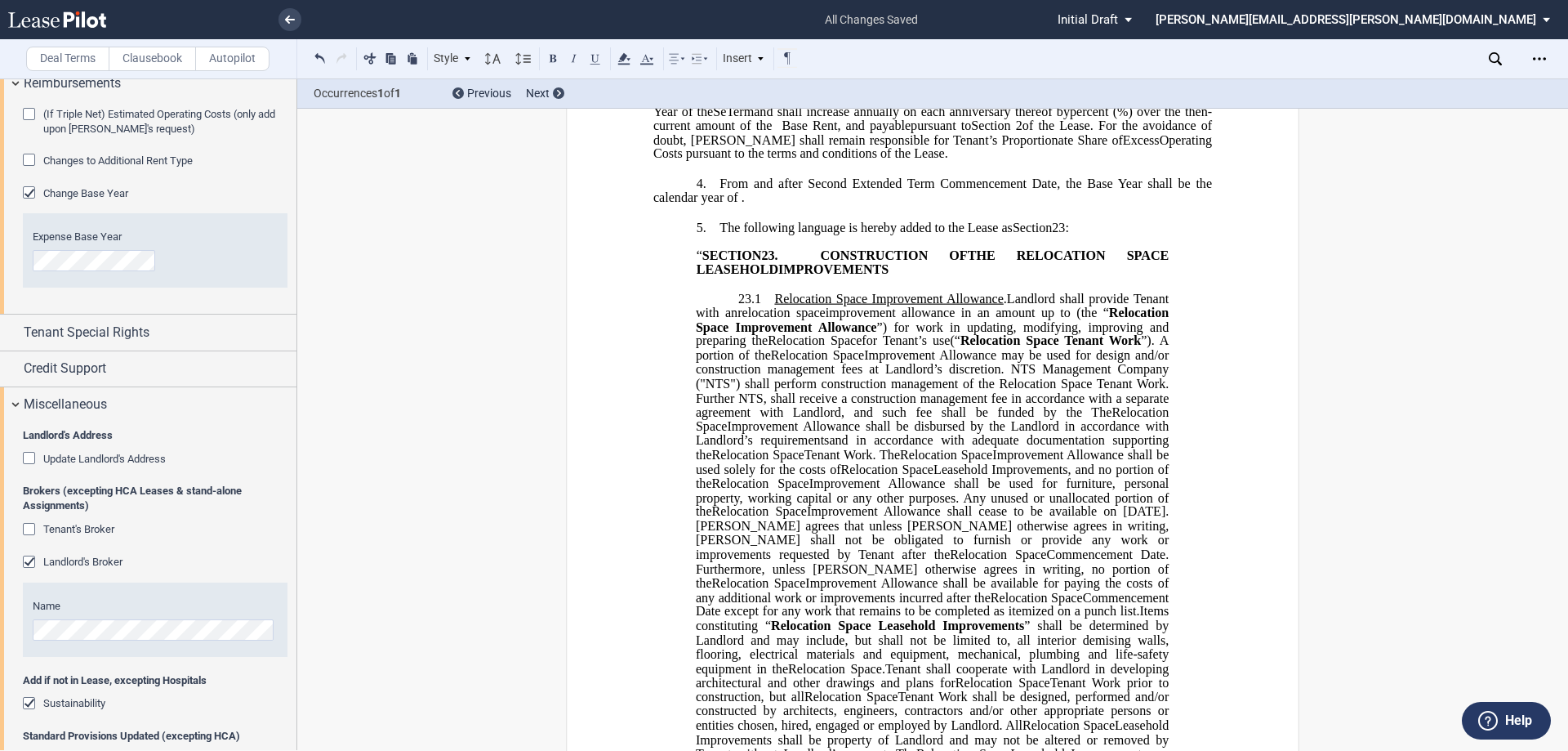
click at [1028, 419] on span "Improvement Allowance may be used for design and/or construction management fee…" at bounding box center [934, 383] width 476 height 71
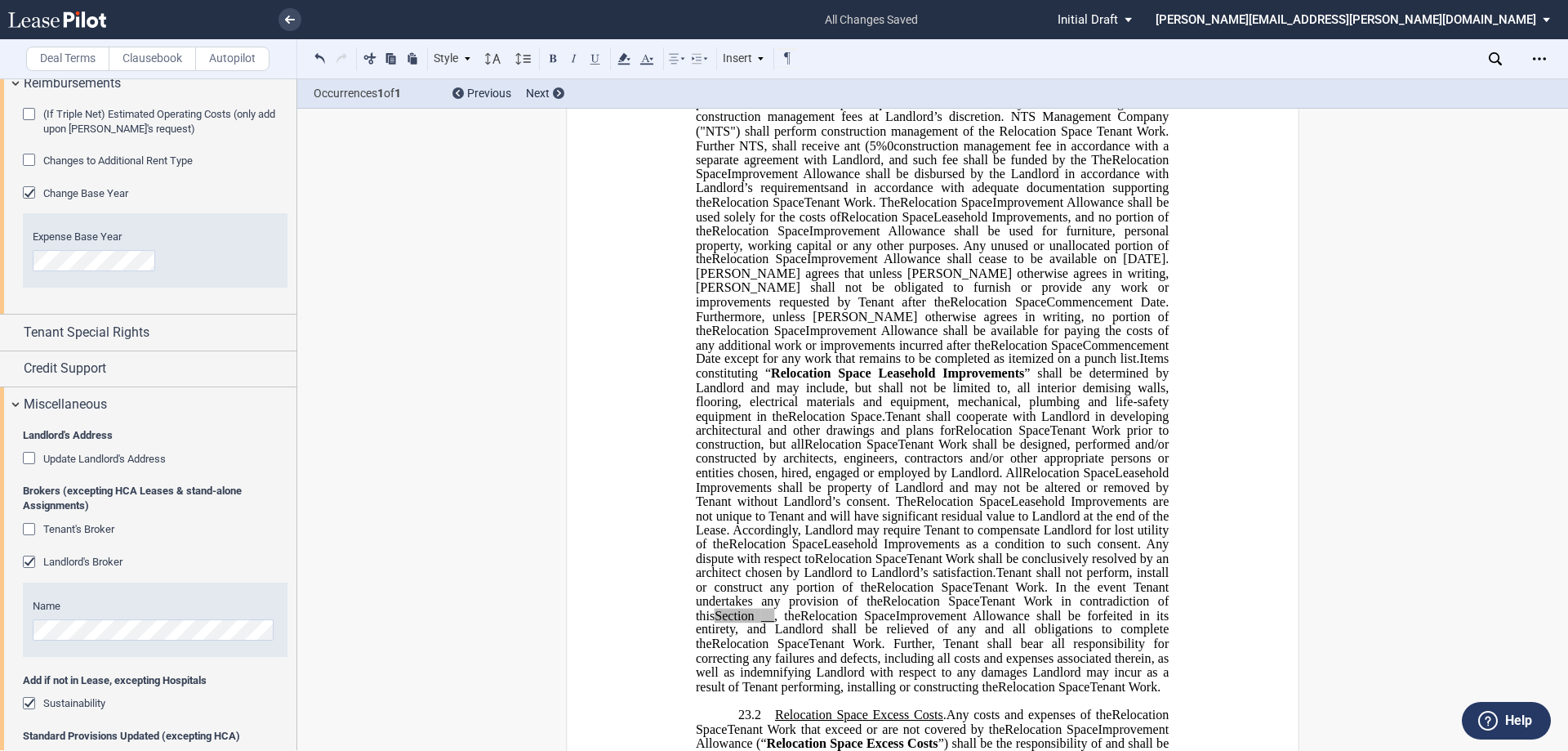
scroll to position [711, 0]
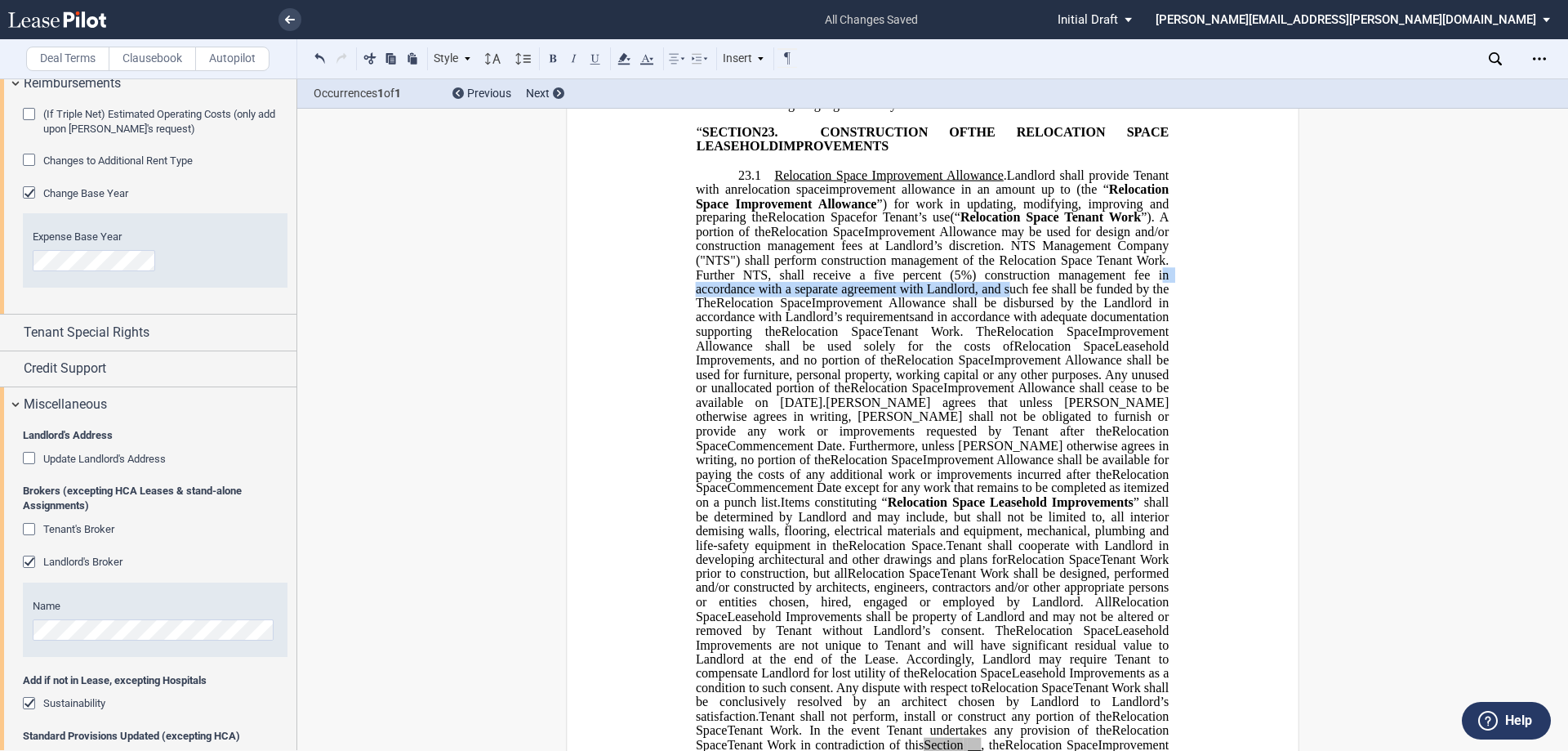
drag, startPoint x: 856, startPoint y: 346, endPoint x: 713, endPoint y: 366, distance: 144.4
click at [713, 366] on p "23.1 Extended Term Improvement Allowance . Expansion Space Improvement Allowanc…" at bounding box center [932, 503] width 472 height 669
click at [800, 310] on span "Improvement Allowance may be used for design and/or construction management fee…" at bounding box center [934, 267] width 476 height 86
click at [879, 310] on span "Improvement Allowance may be used for design and/or construction management fee…" at bounding box center [934, 267] width 476 height 86
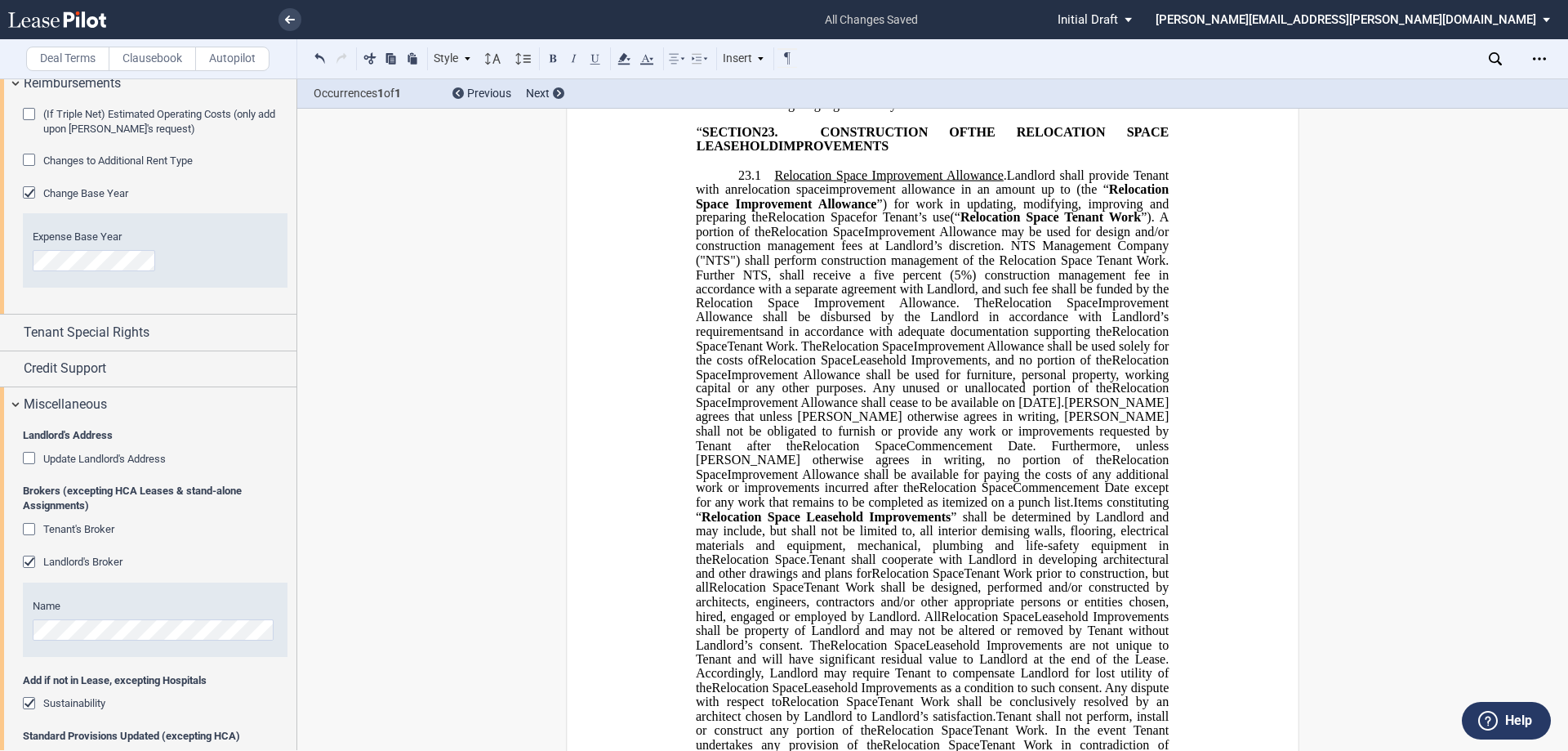
click at [1023, 310] on span "Improvement Allowance may be used for design and/or construction management fee…" at bounding box center [934, 267] width 476 height 86
drag, startPoint x: 866, startPoint y: 312, endPoint x: 842, endPoint y: 313, distance: 24.0
click at [842, 310] on span "Improvement Allowance may be used for design and/or construction management fee…" at bounding box center [934, 267] width 476 height 86
click at [557, 55] on button at bounding box center [553, 58] width 20 height 20
click at [1068, 339] on span "and in accordance with adequate documentation supporting the" at bounding box center [938, 331] width 347 height 15
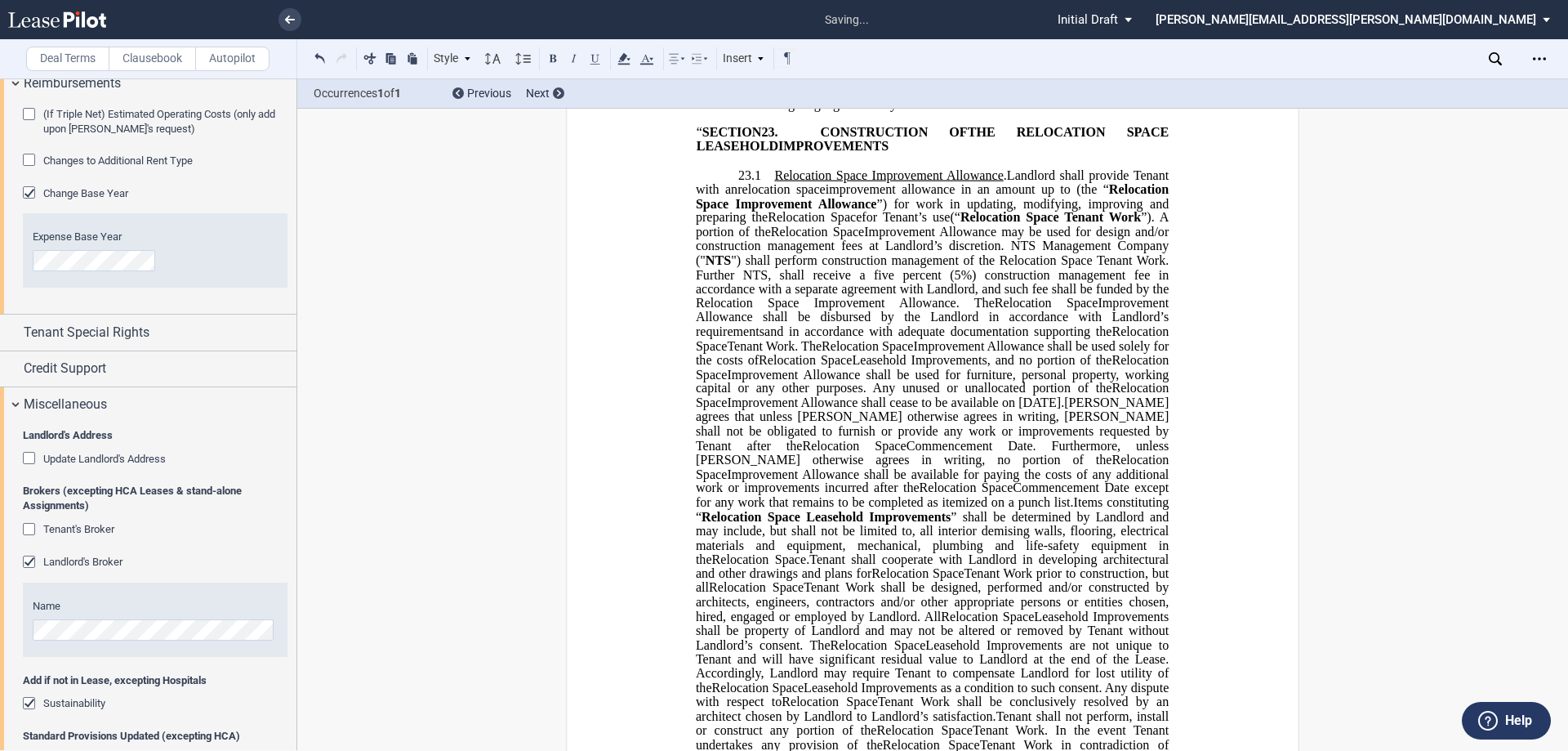
click at [1020, 496] on span "Improvement Allowance shall be available for paying the costs of any additional…" at bounding box center [934, 481] width 476 height 29
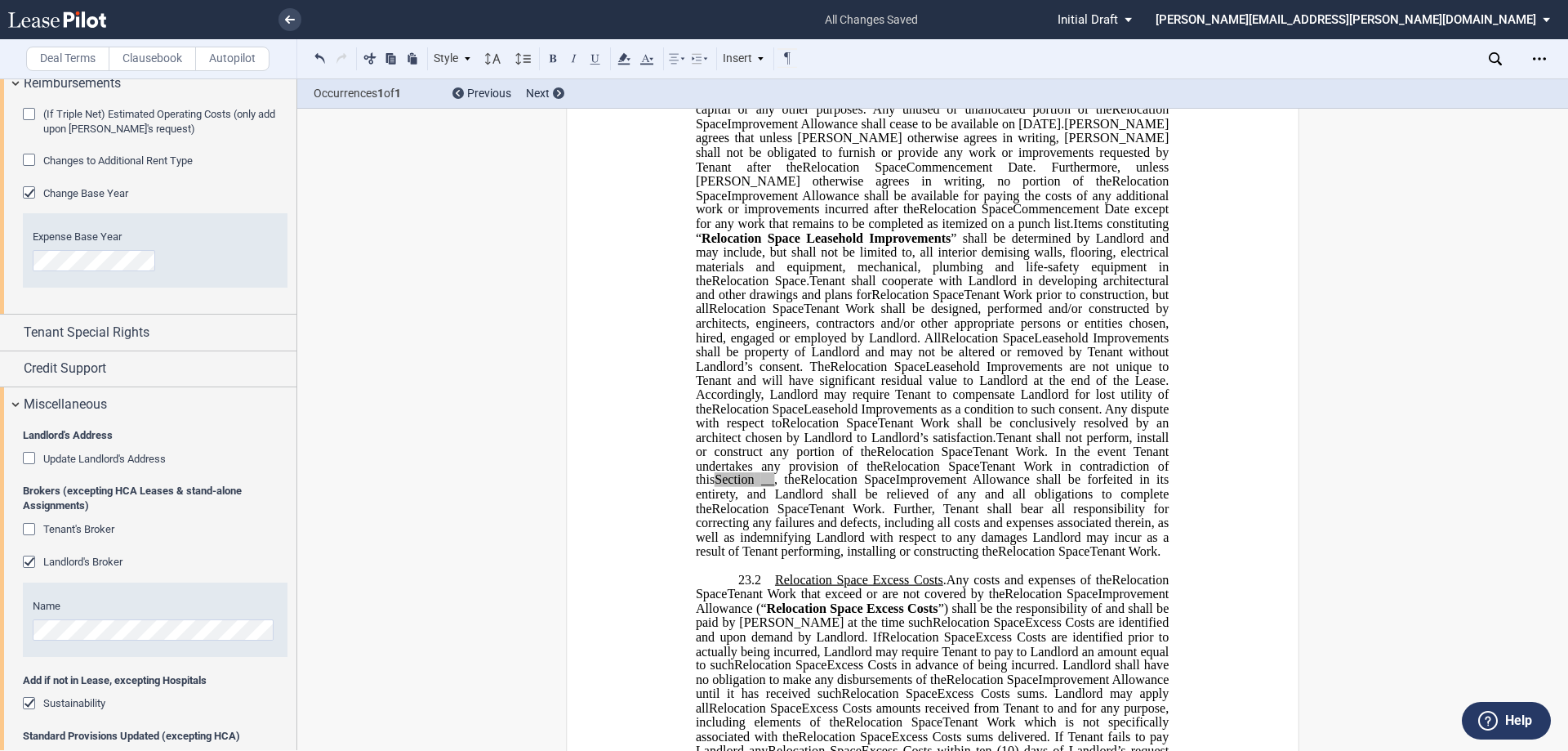
scroll to position [1038, 0]
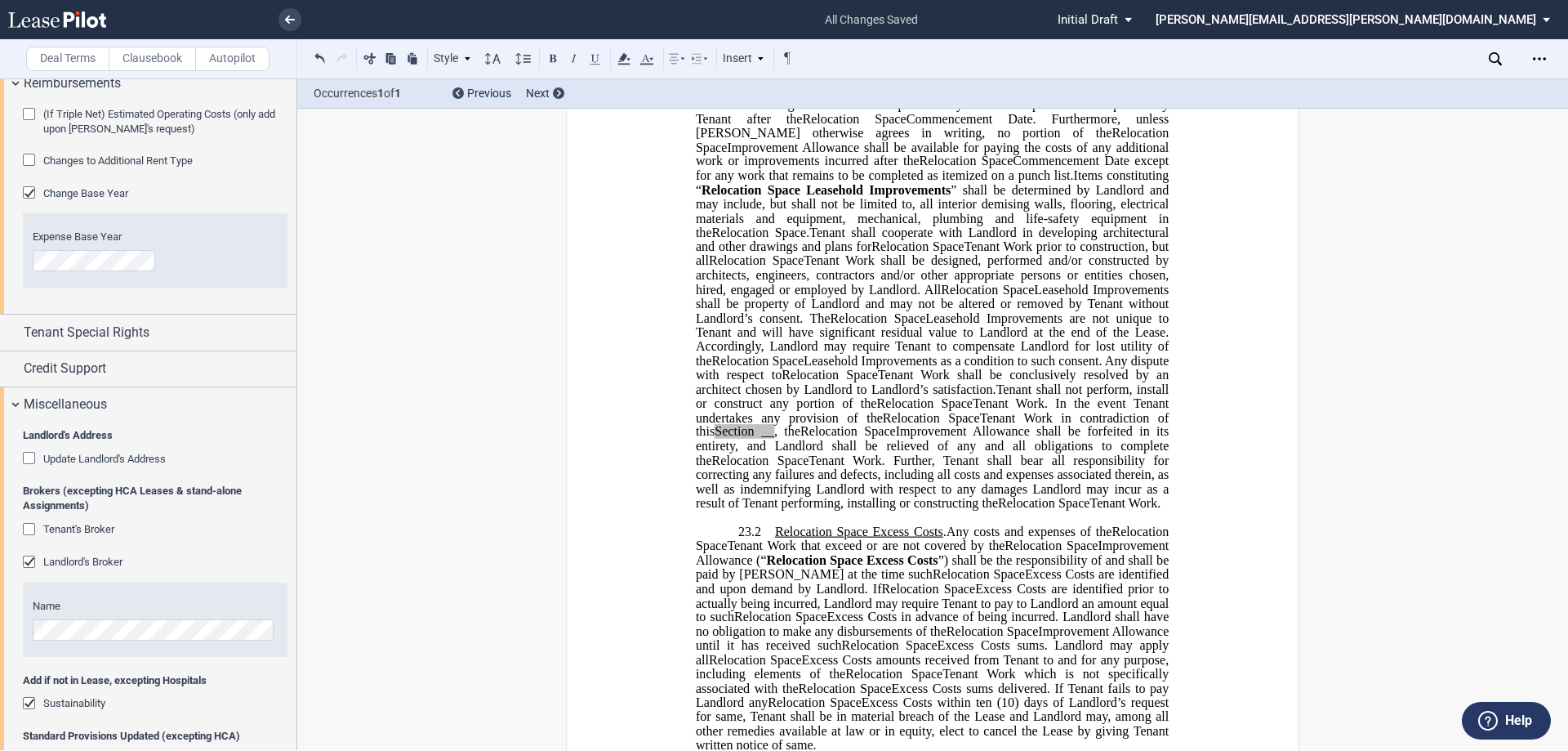
click at [762, 440] on span "__" at bounding box center [768, 432] width 13 height 15
drag, startPoint x: 778, startPoint y: 488, endPoint x: 703, endPoint y: 492, distance: 75.1
click at [703, 439] on span "Tenant Work in contradiction of this Section 23.1 , the" at bounding box center [934, 424] width 476 height 29
click at [688, 490] on div "﻿ !!SET_LEVEL_0!! !!LEASE_LEVEL_1!! 5. The following language is hereby added t…" at bounding box center [932, 680] width 558 height 1852
drag, startPoint x: 699, startPoint y: 489, endPoint x: 649, endPoint y: 487, distance: 50.0
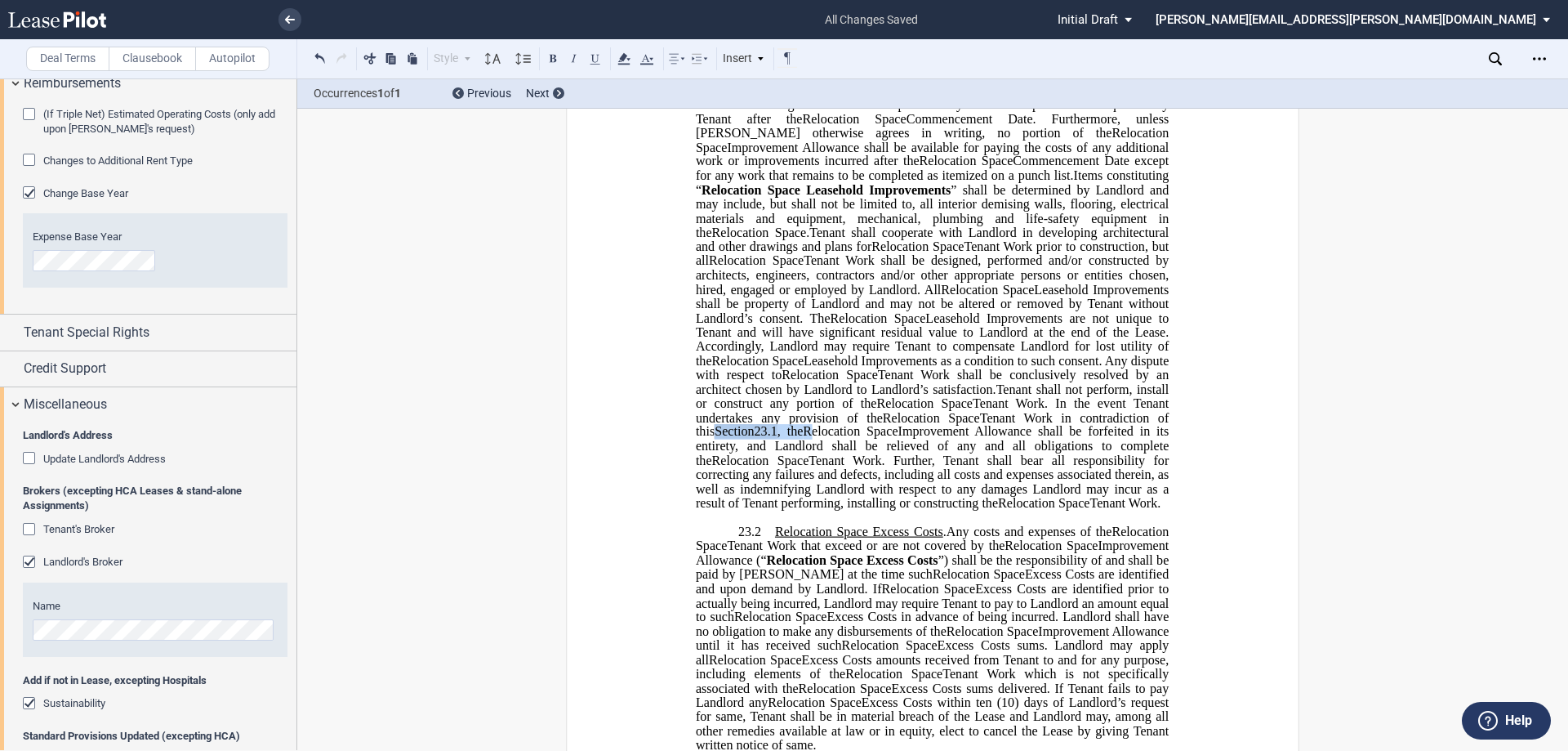
click at [653, 487] on div "﻿ !!SET_LEVEL_0!! !!LEASE_LEVEL_1!! 5. The following language is hereby added t…" at bounding box center [932, 680] width 558 height 1852
click at [622, 54] on icon at bounding box center [624, 59] width 20 height 20
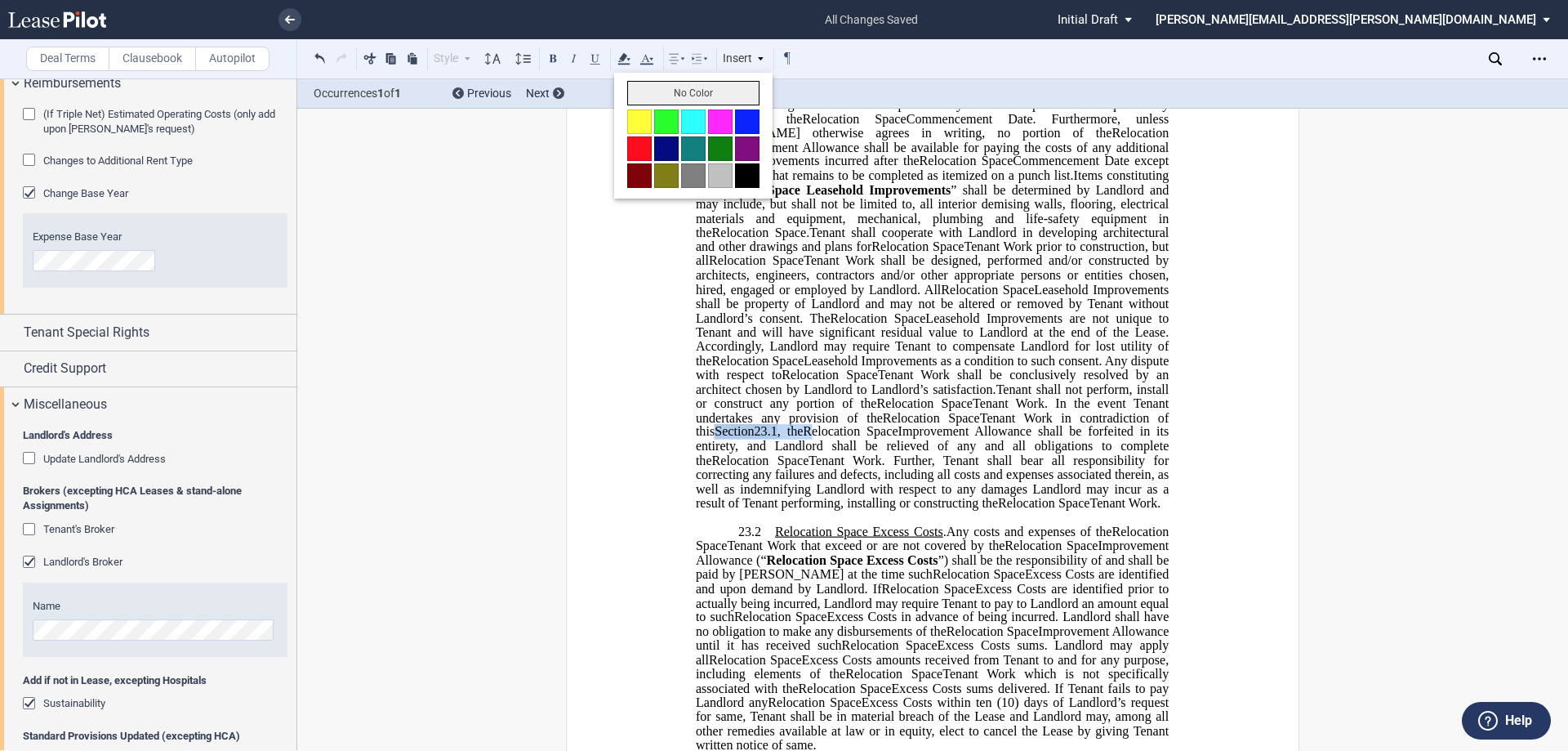
click at [641, 82] on button "No Color" at bounding box center [693, 93] width 133 height 25
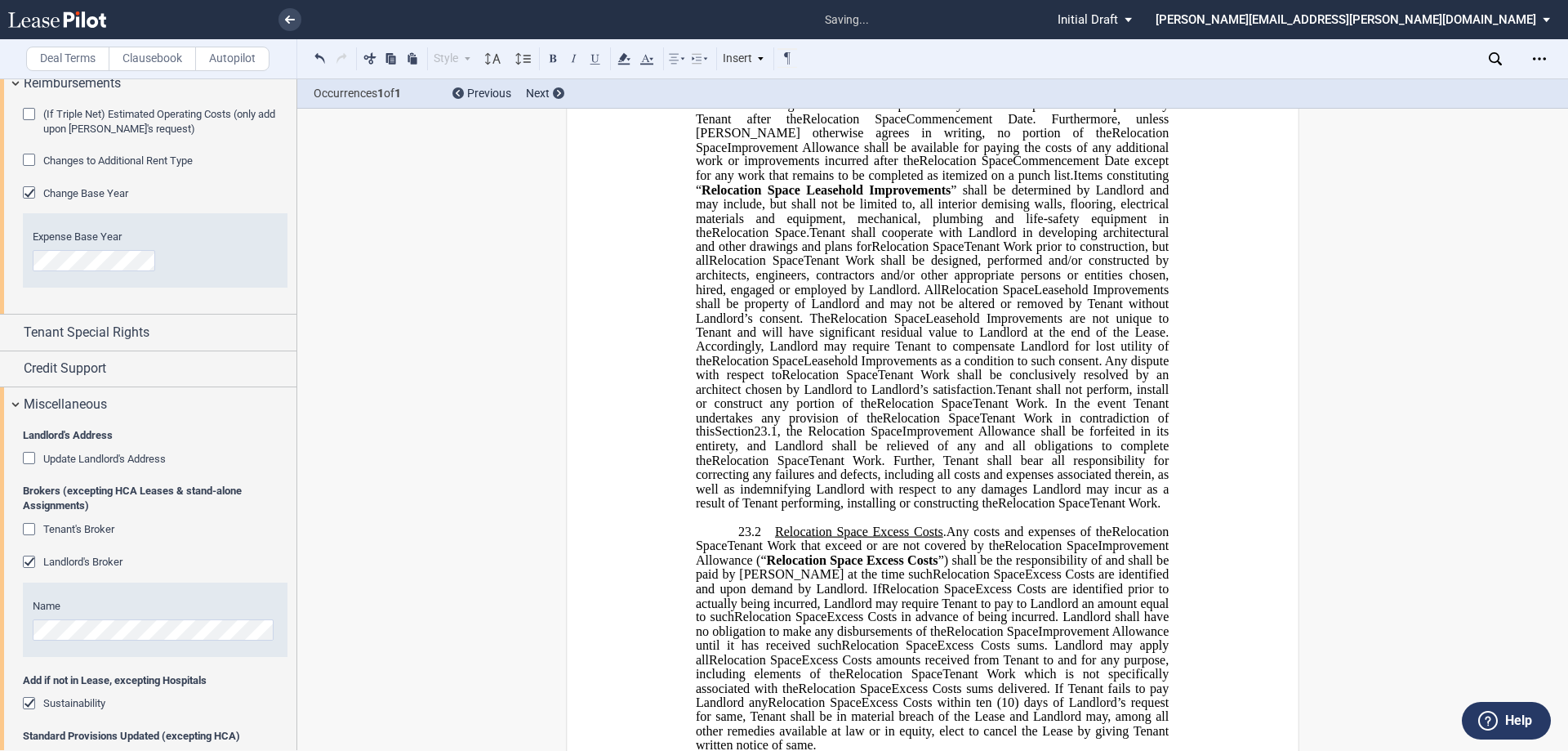
click at [911, 325] on span "Relocation Space" at bounding box center [878, 317] width 96 height 15
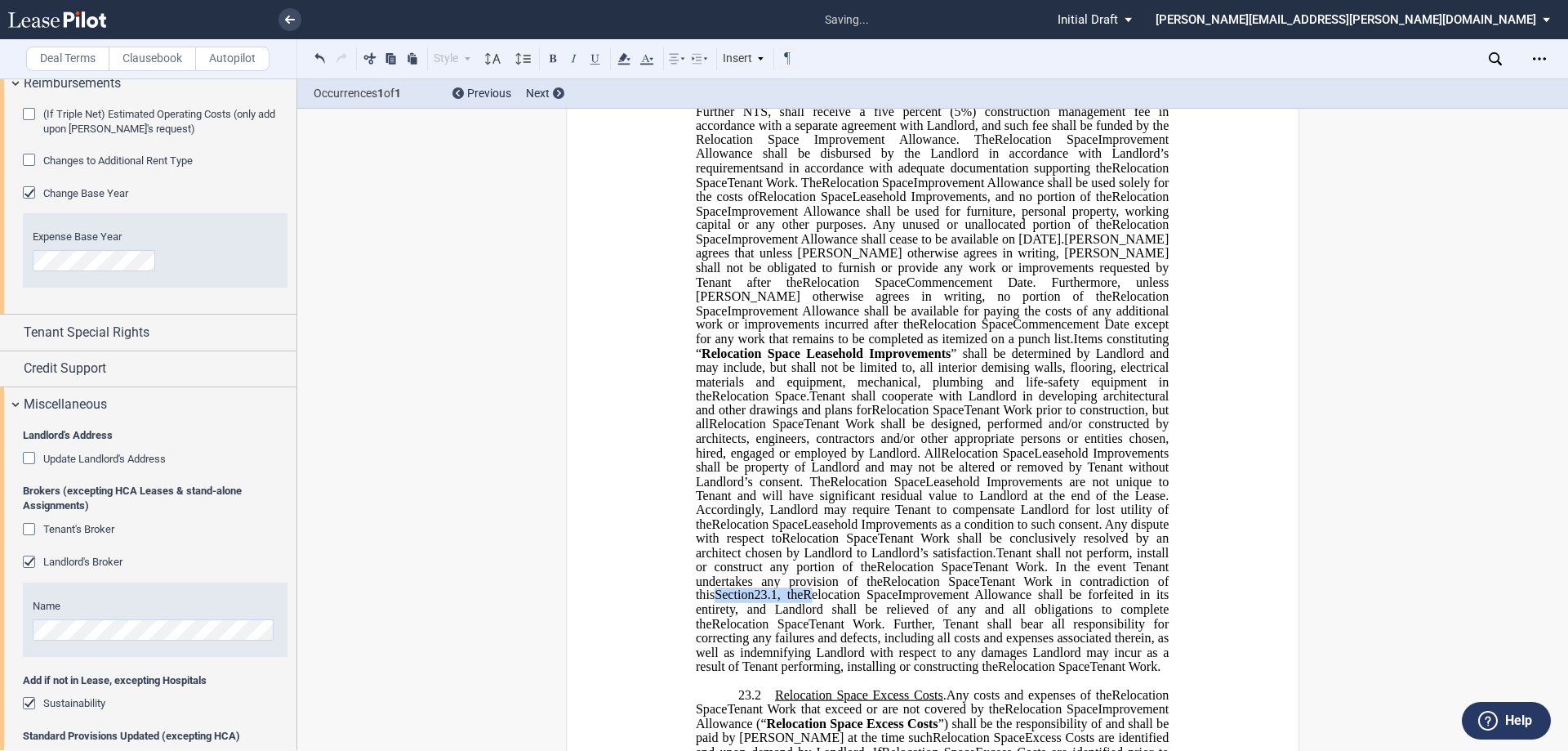
scroll to position [629, 0]
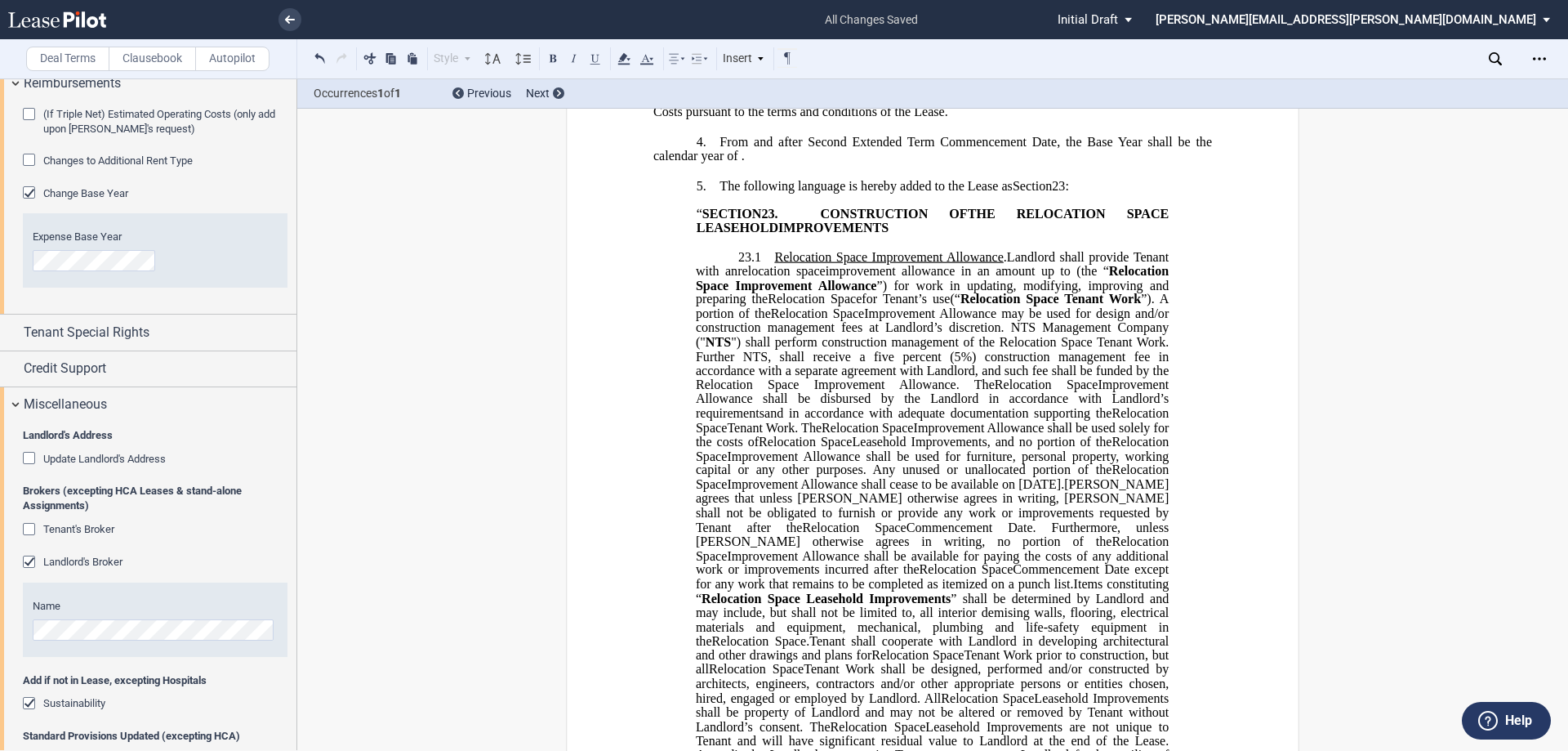
click at [783, 320] on span "”). A portion of the" at bounding box center [934, 306] width 476 height 29
click at [1101, 477] on span "Improvement Allowance shall be used for furniture, personal property, working c…" at bounding box center [934, 463] width 476 height 29
click at [872, 535] on span "Tenant agrees that unless Landlord otherwise agrees in writing, Landlord shall …" at bounding box center [934, 505] width 476 height 57
click at [786, 320] on span "”). A portion of the" at bounding box center [934, 306] width 476 height 29
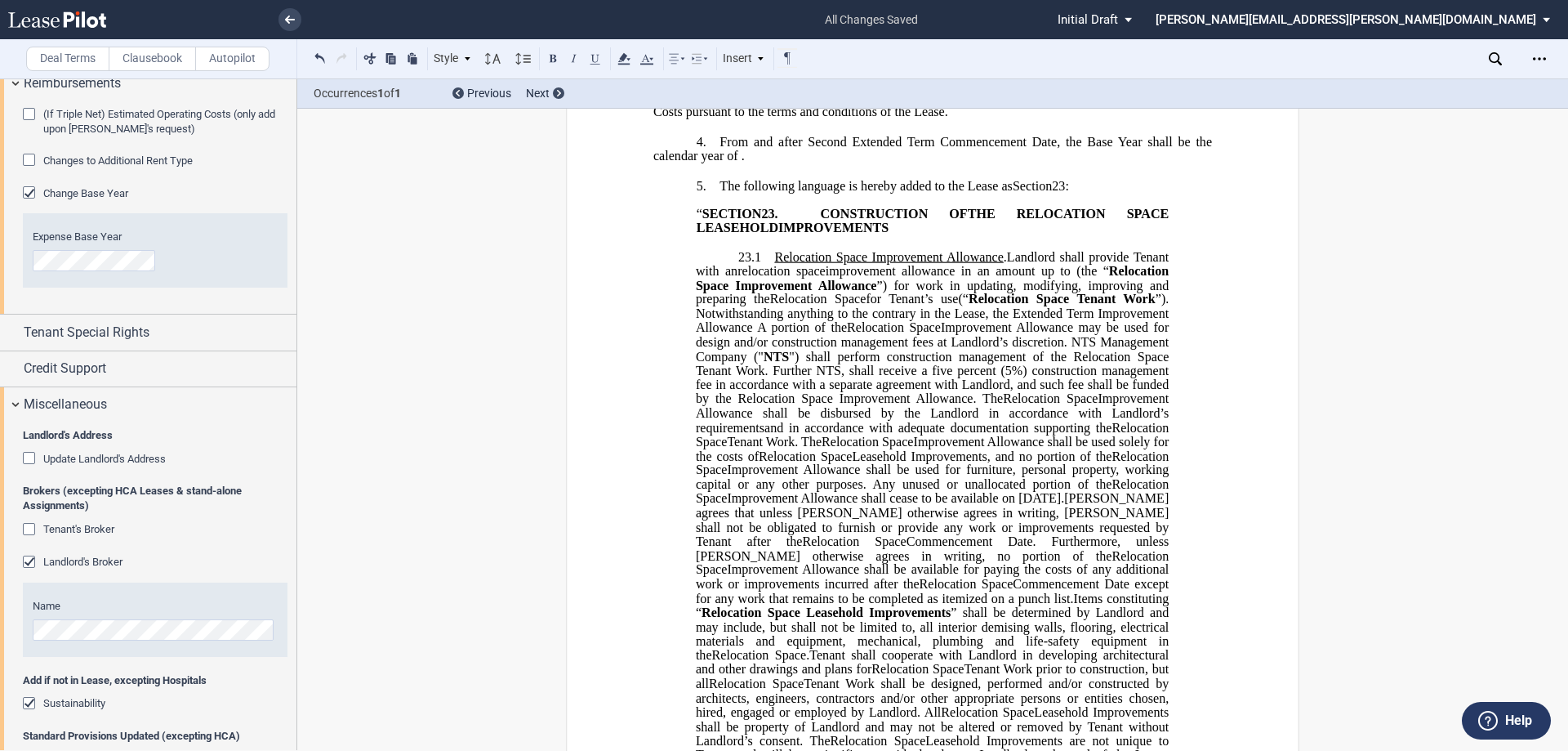
click at [1096, 334] on span "”). Notwithstanding anything to the contrary in the Lease, the Extended Term Im…" at bounding box center [934, 313] width 476 height 43
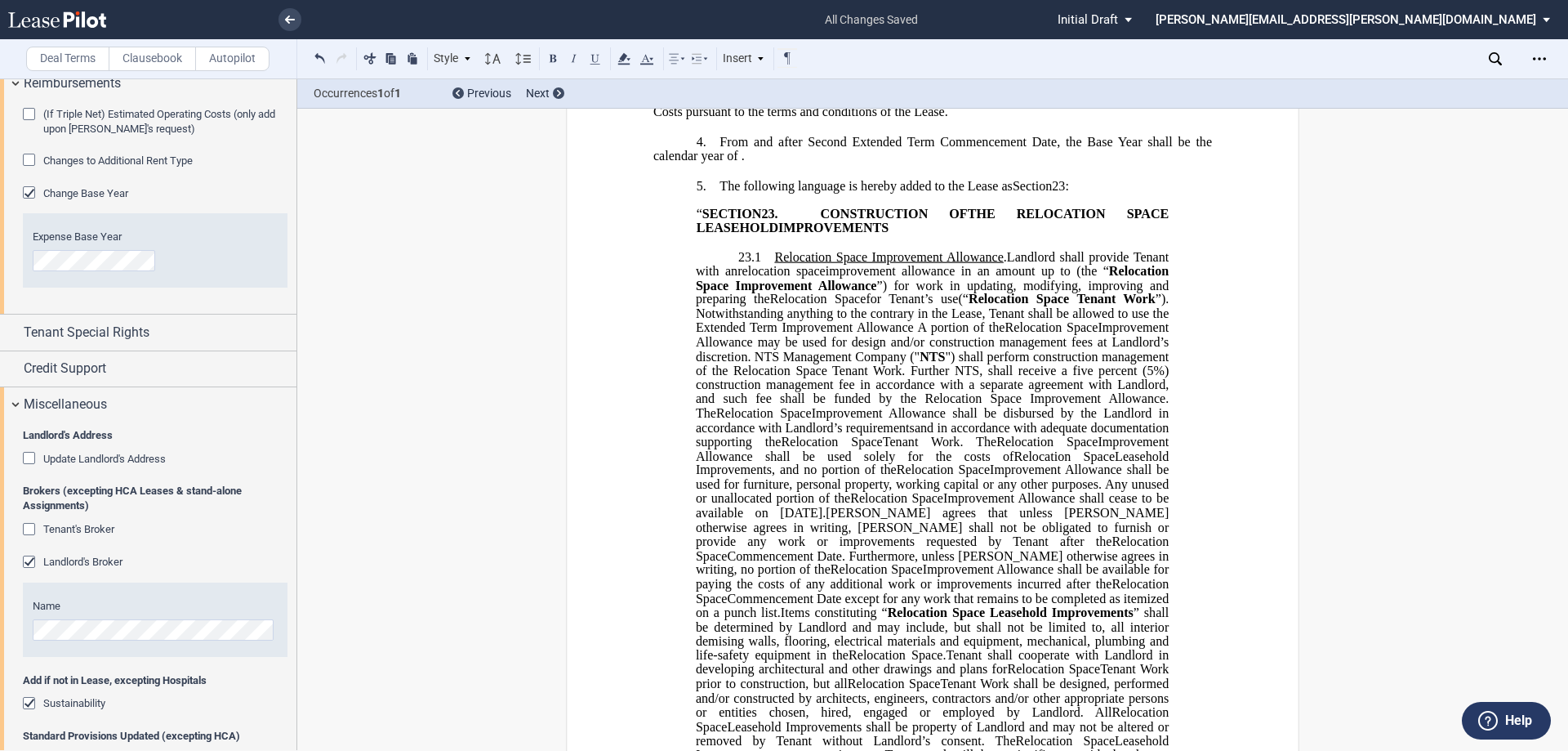
scroll to position [548, 0]
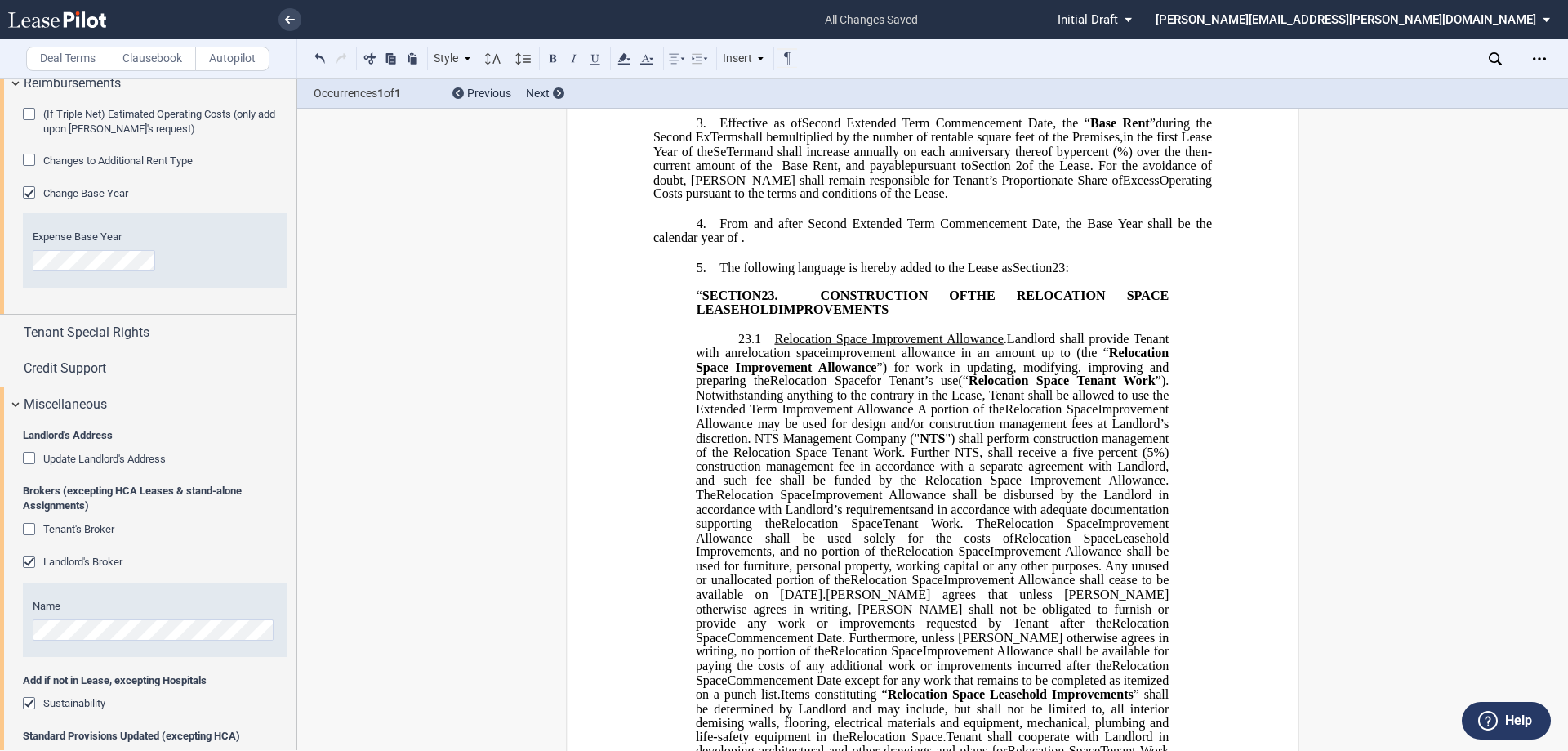
click at [1016, 416] on span "”). Notwithstanding anything to the contrary in the Lease, Tenant shall be allo…" at bounding box center [934, 394] width 476 height 43
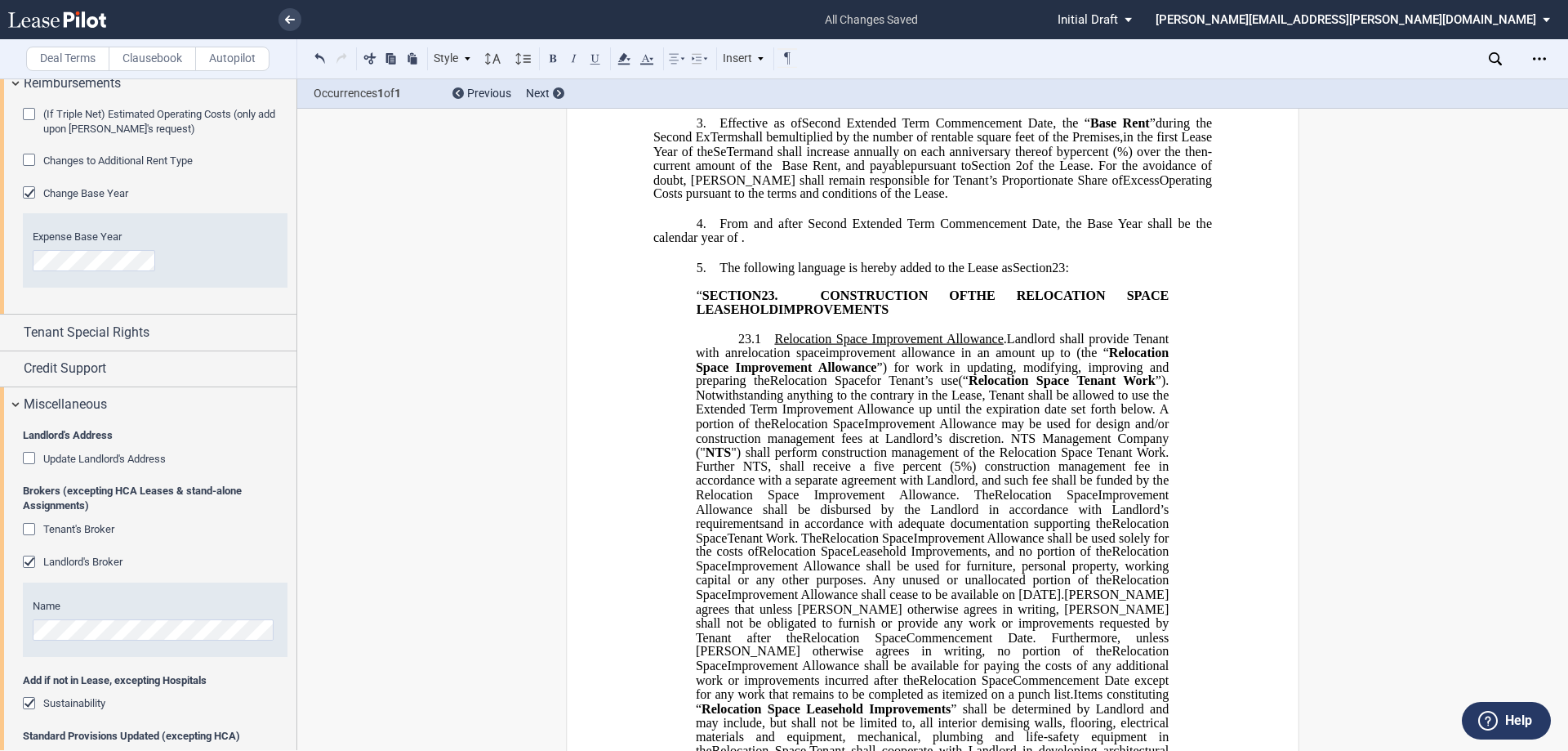
scroll to position [711, 0]
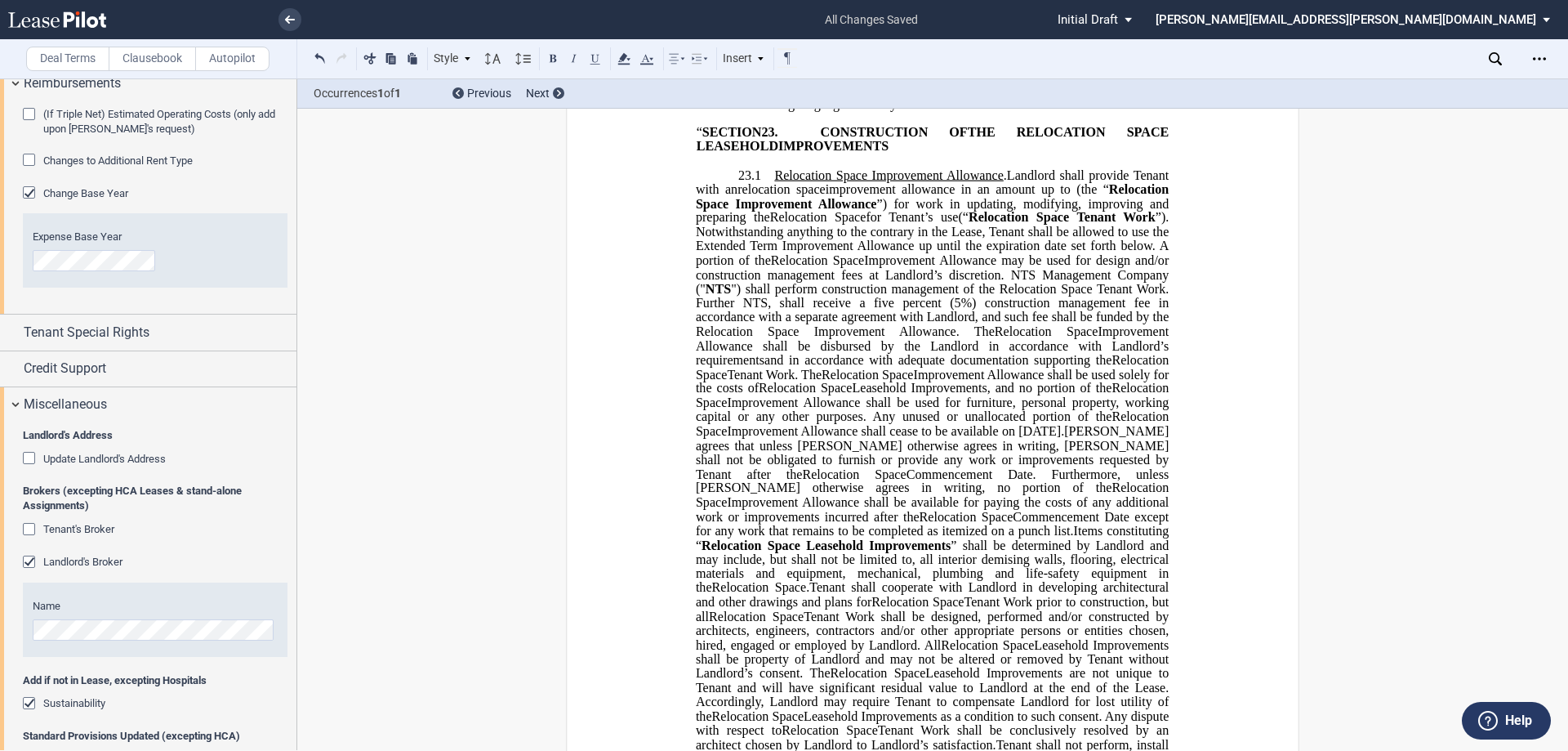
click at [935, 267] on span "”). Notwithstanding anything to the contrary in the Lease, Tenant shall be allo…" at bounding box center [934, 238] width 476 height 57
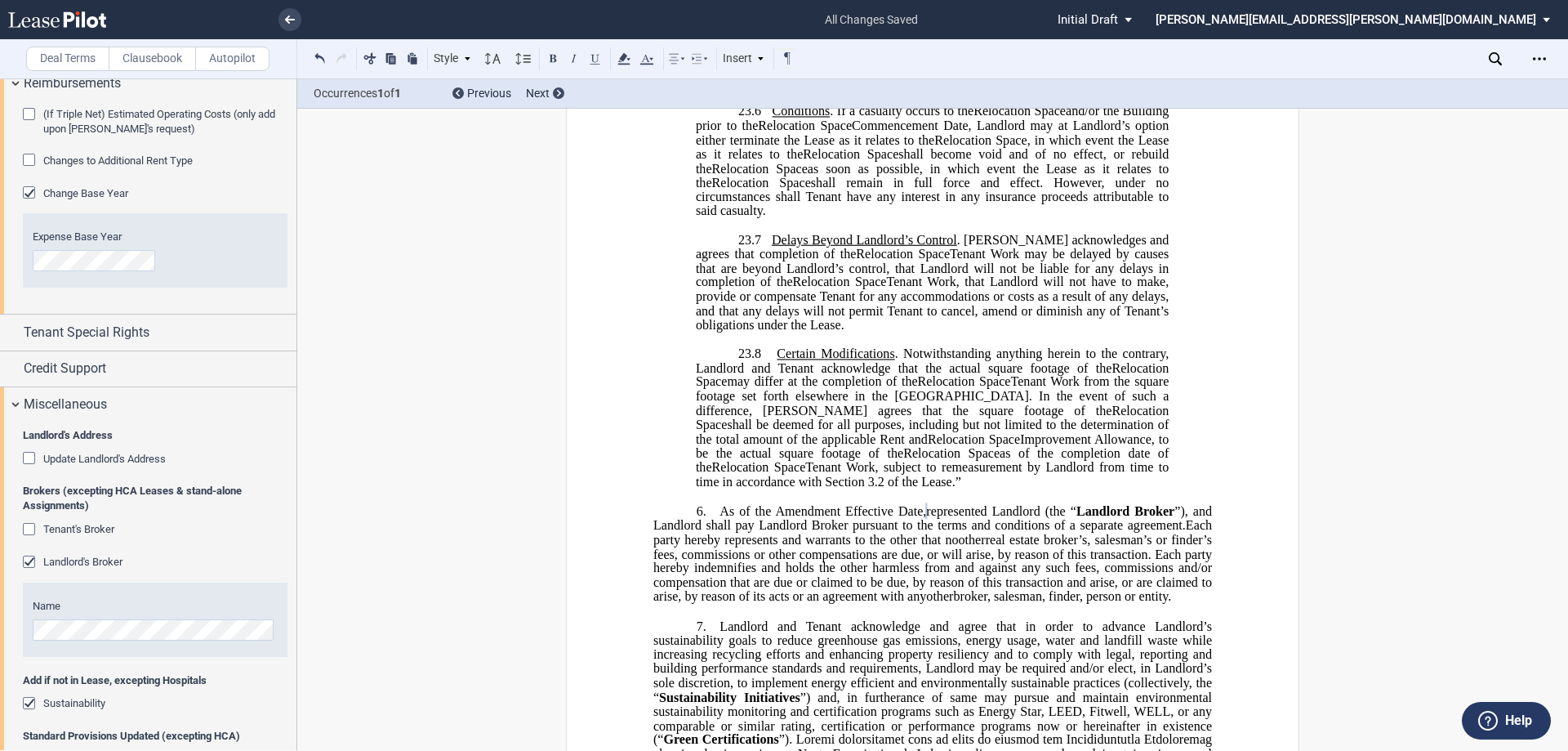
scroll to position [2264, 0]
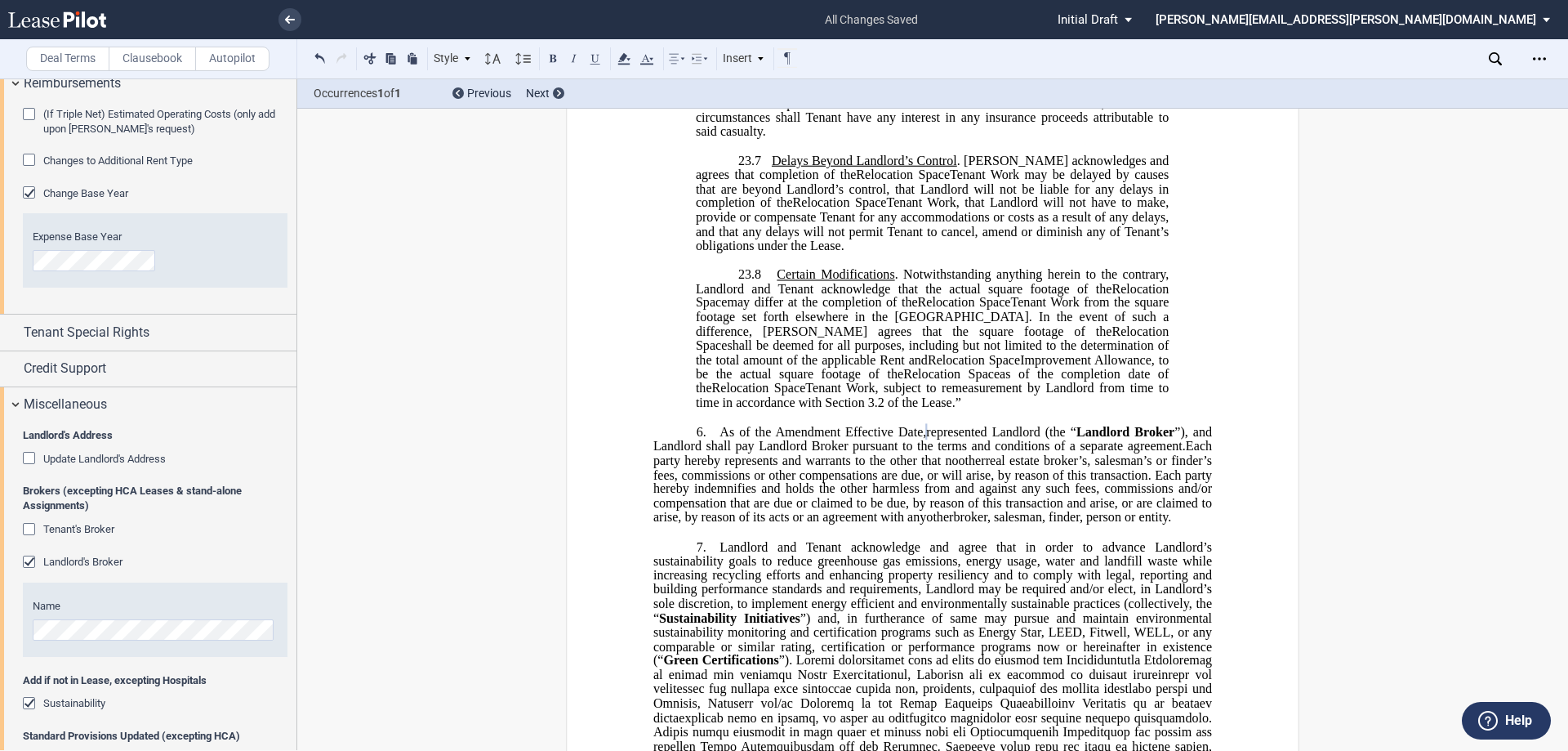
click at [937, 296] on span ". Notwithstanding anything herein to the contrary, Landlord and Tenant acknowle…" at bounding box center [934, 281] width 476 height 29
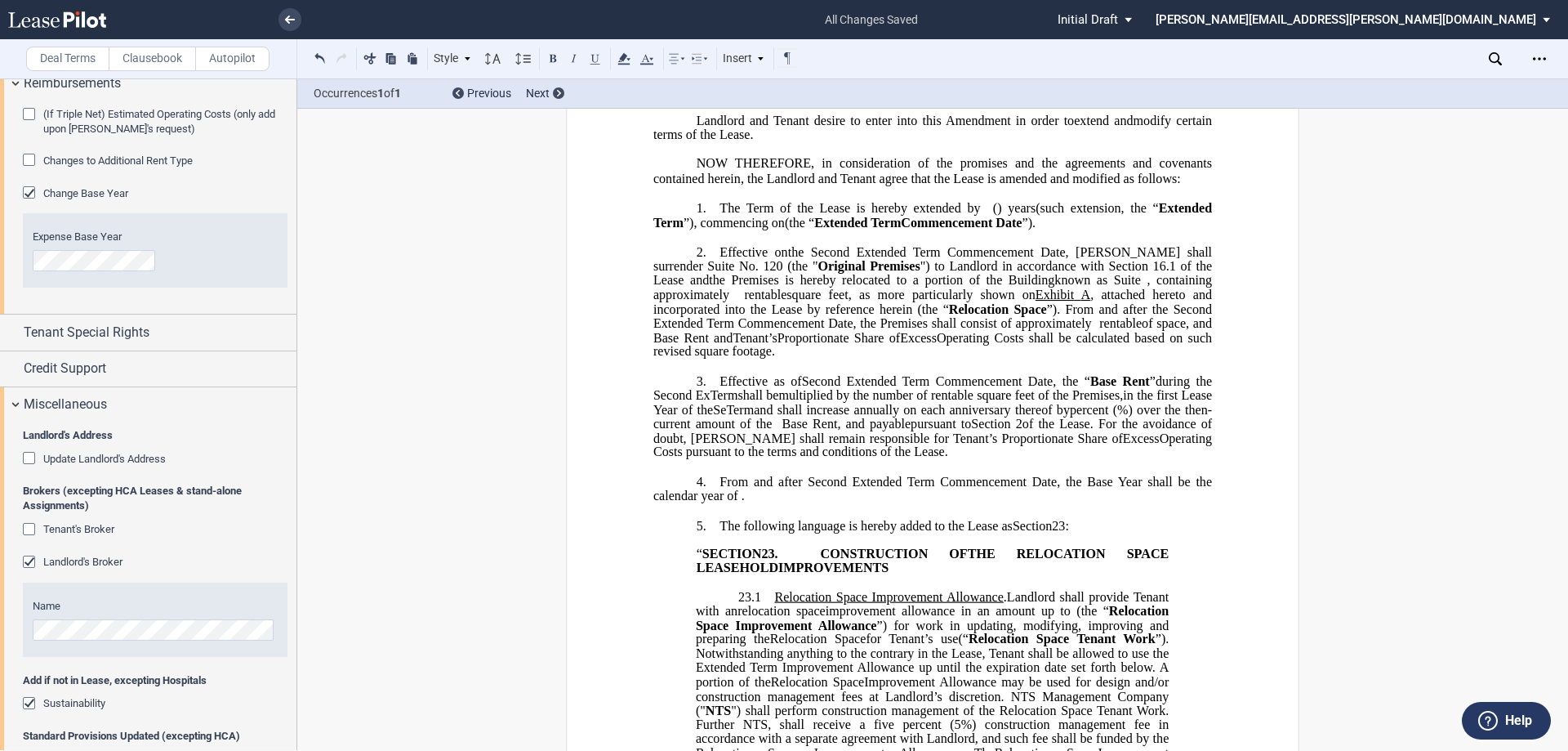
scroll to position [0, 0]
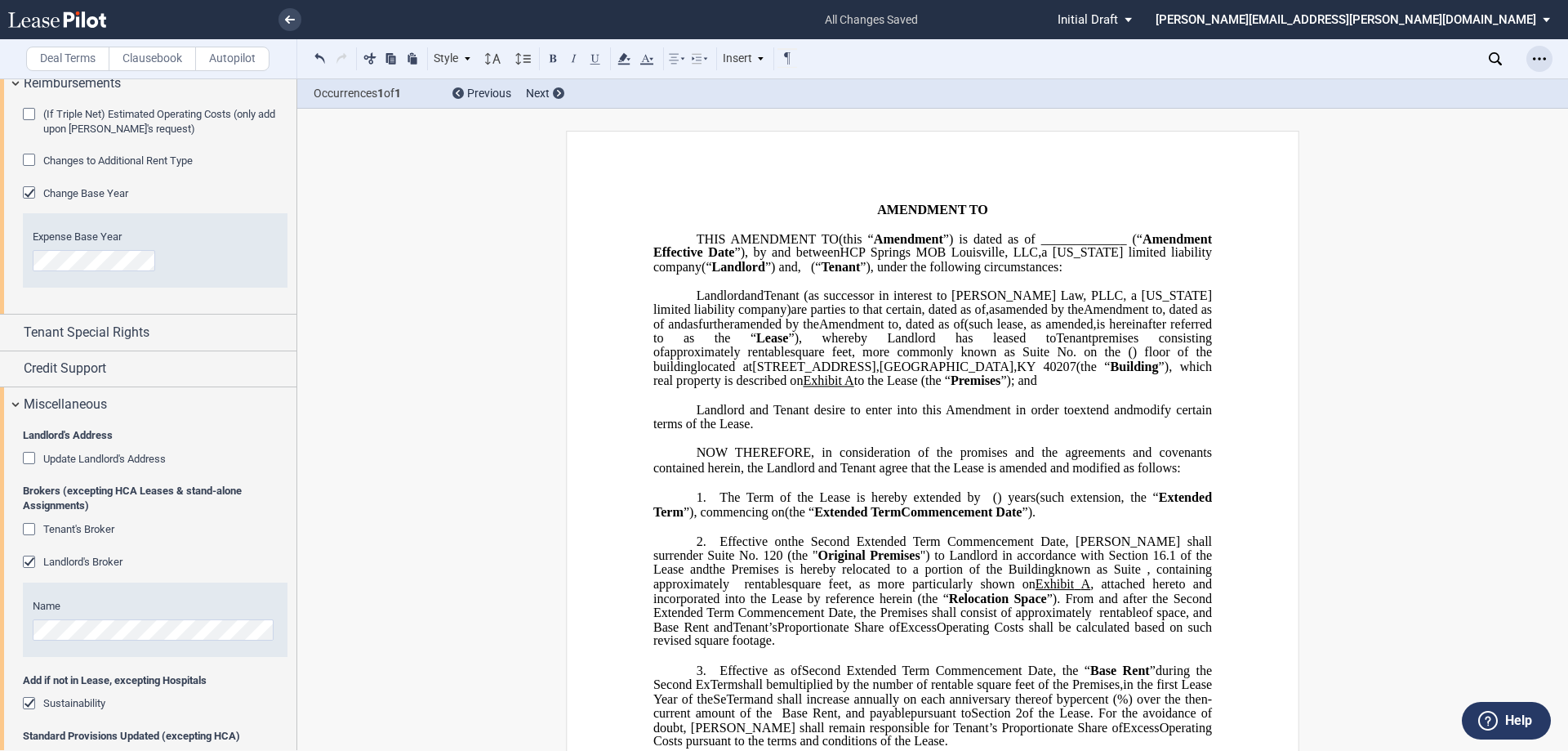
click at [1542, 57] on icon "Open Lease options menu" at bounding box center [1539, 58] width 13 height 13
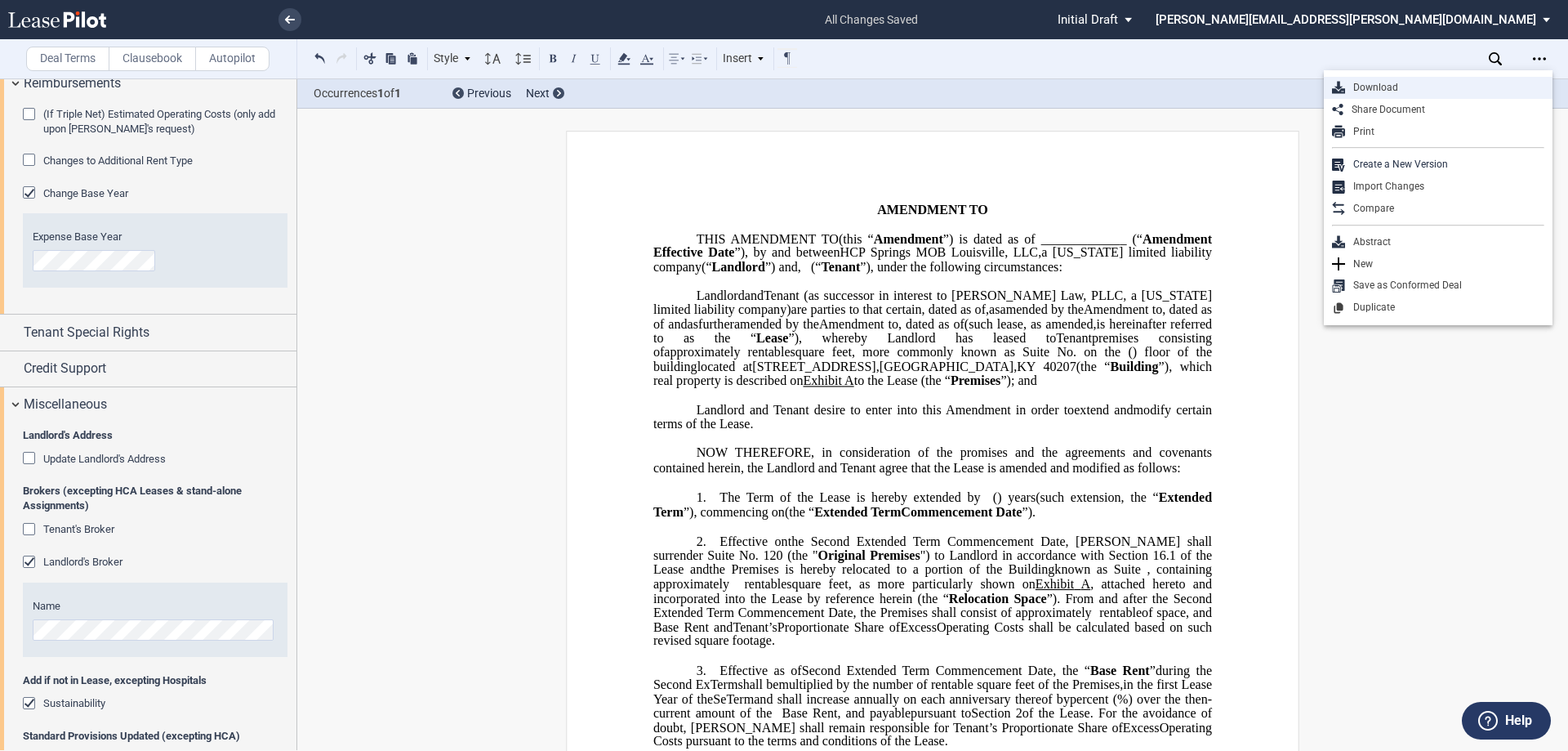
click at [1405, 91] on div "Download" at bounding box center [1444, 88] width 199 height 14
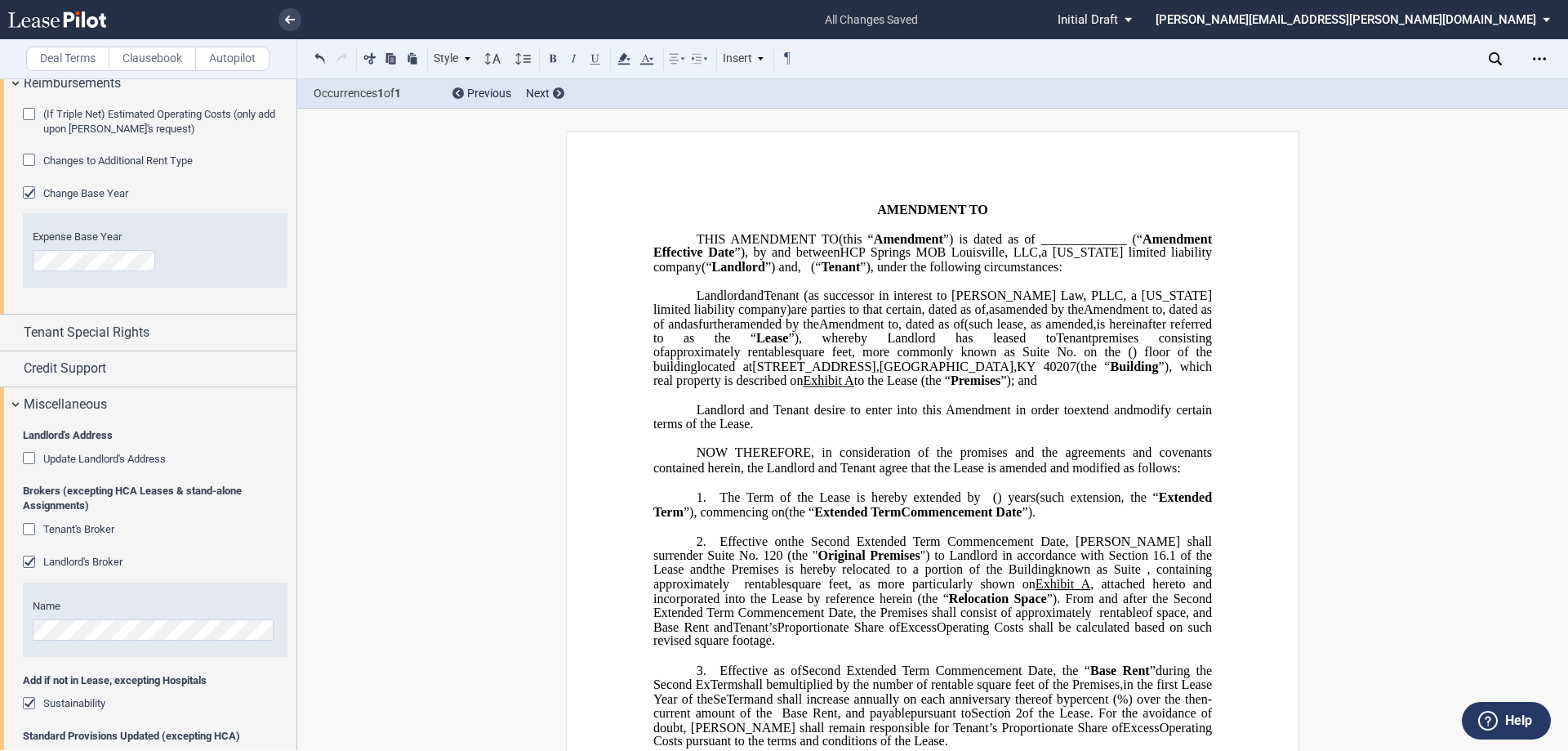
click at [1112, 274] on p "THIS ﻿ ﻿ FIRST AMENDMENT TO ﻿ ﻿ (this “ ﻿ ﻿ First Amendment ”) is dated as of _…" at bounding box center [932, 253] width 558 height 43
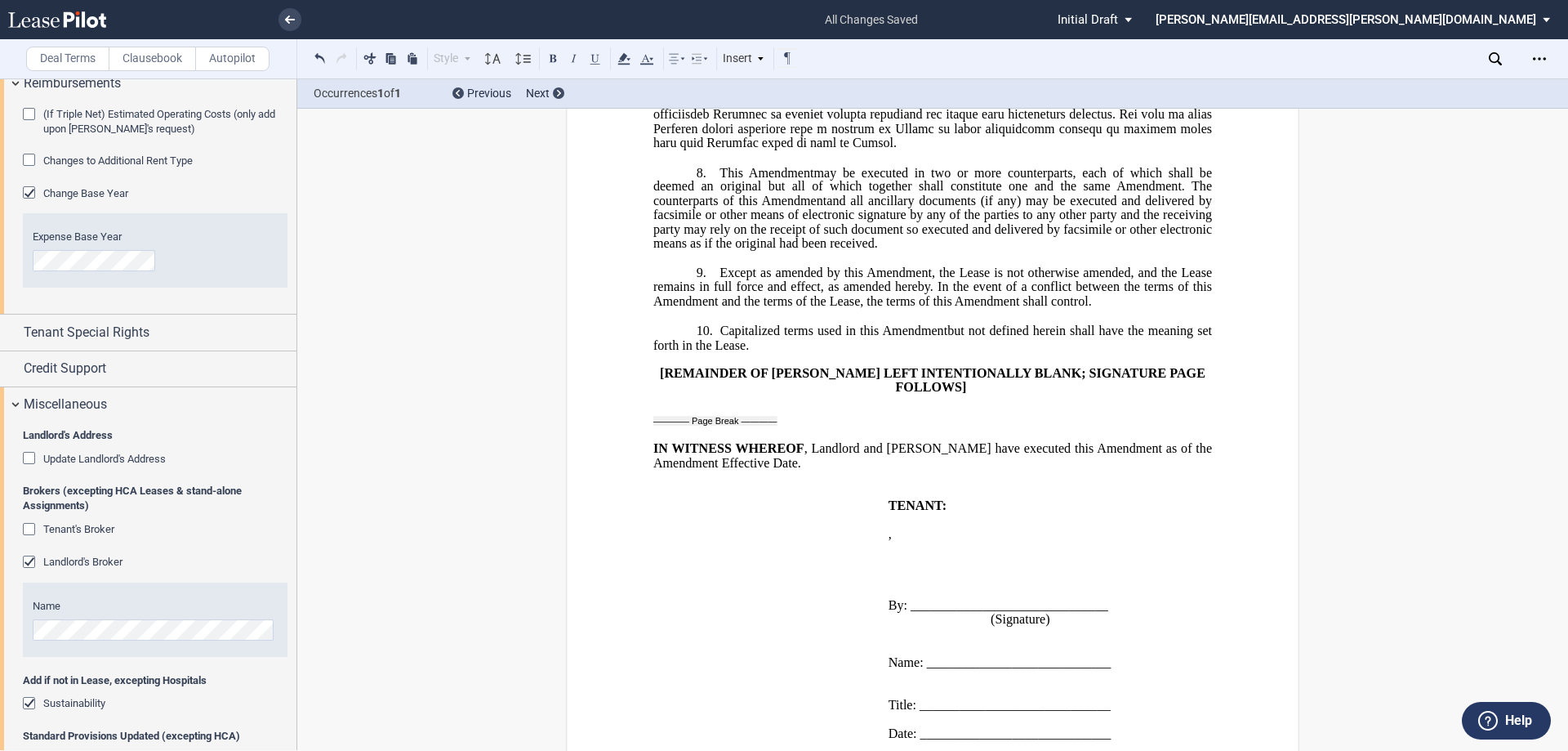
scroll to position [3558, 0]
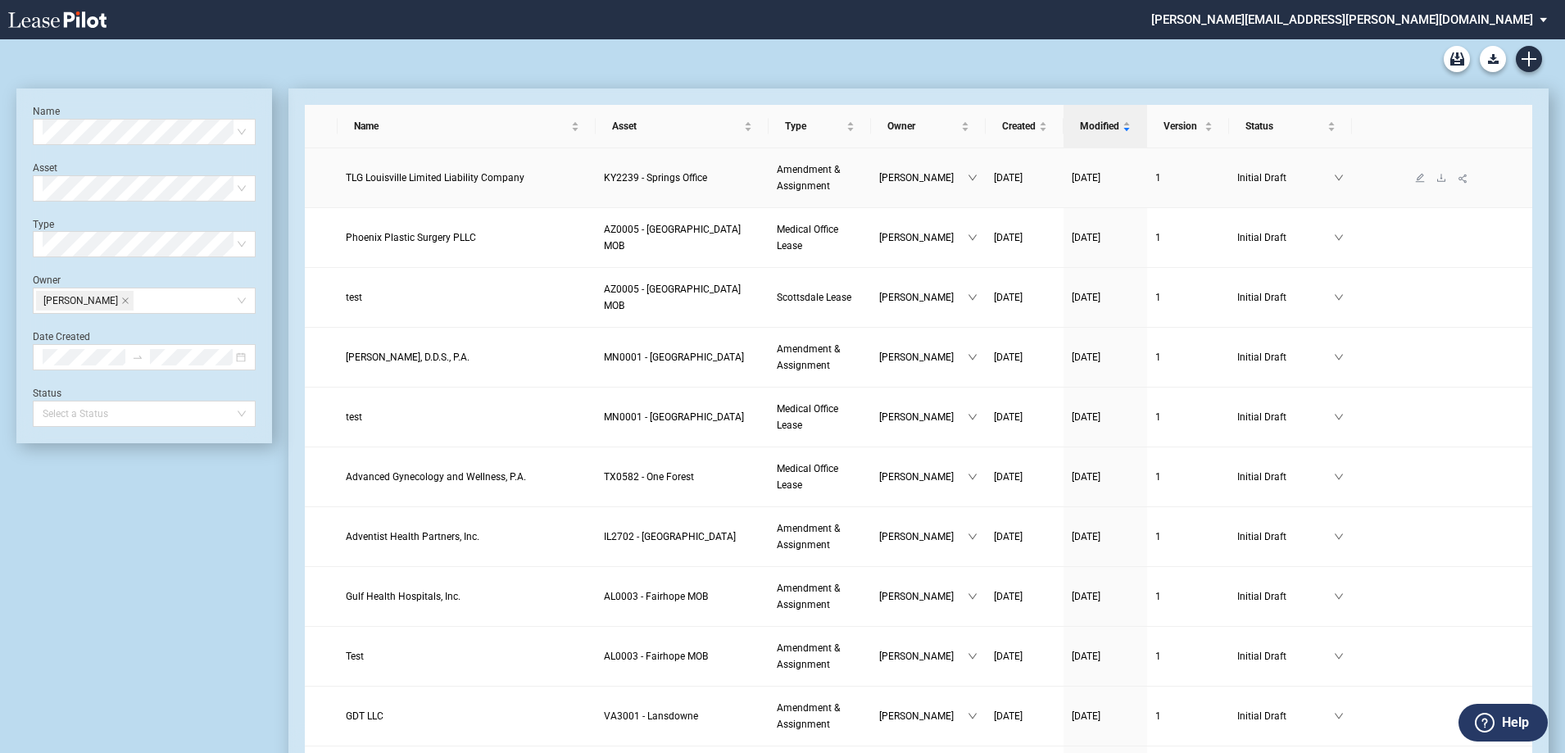
click at [446, 176] on span "TLG Louisville Limited Liability Company" at bounding box center [435, 177] width 179 height 11
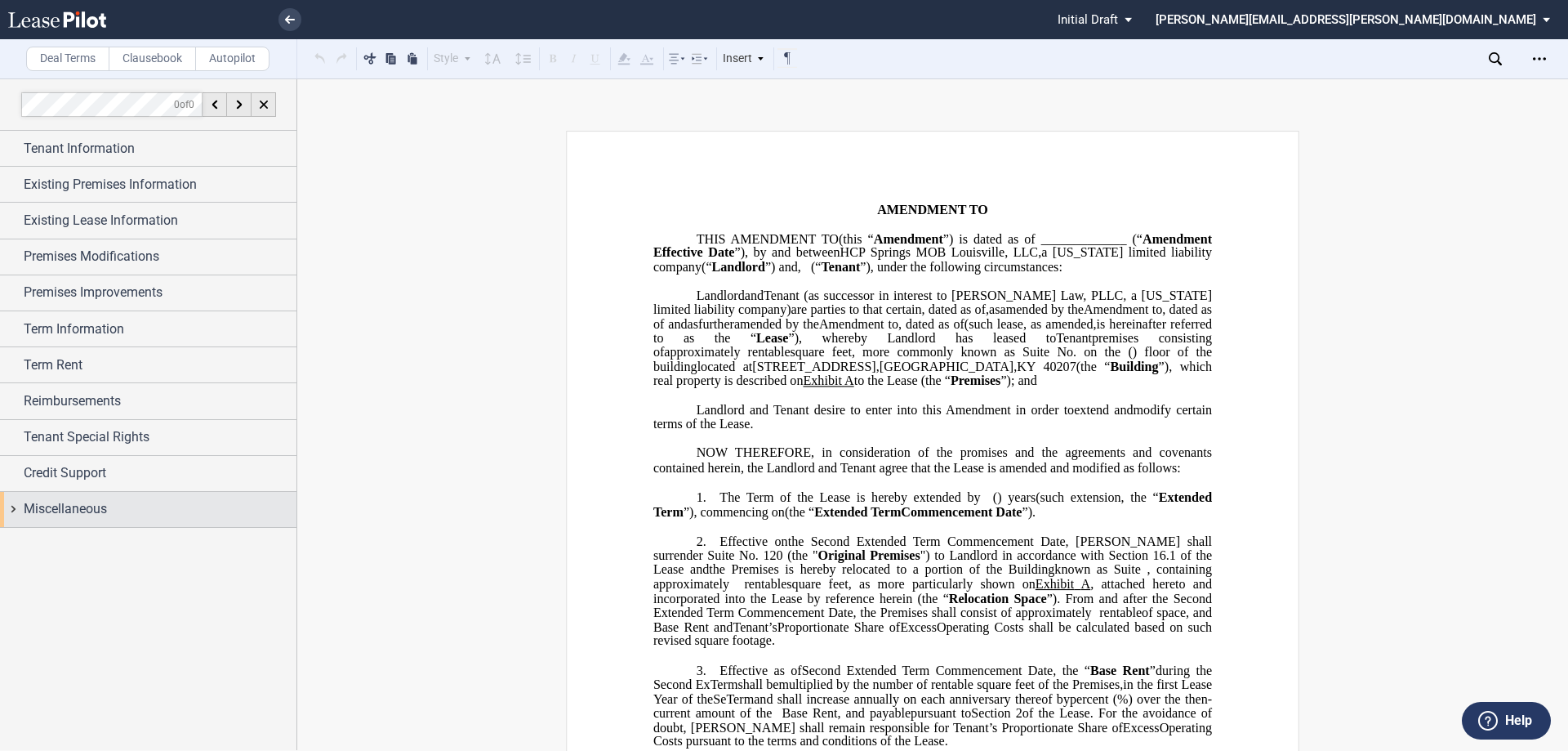
click at [146, 499] on div "Miscellaneous" at bounding box center [148, 509] width 296 height 35
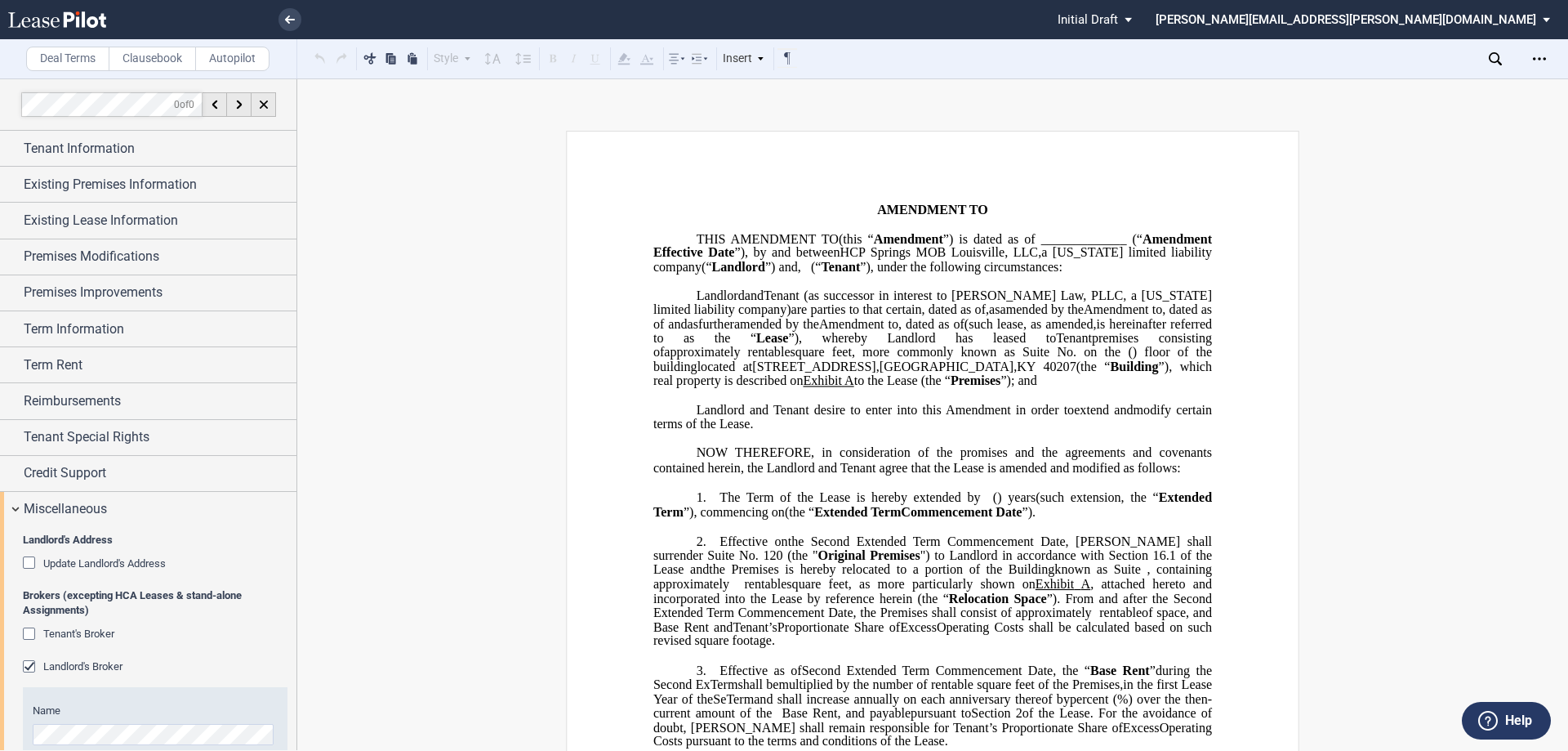
scroll to position [370, 0]
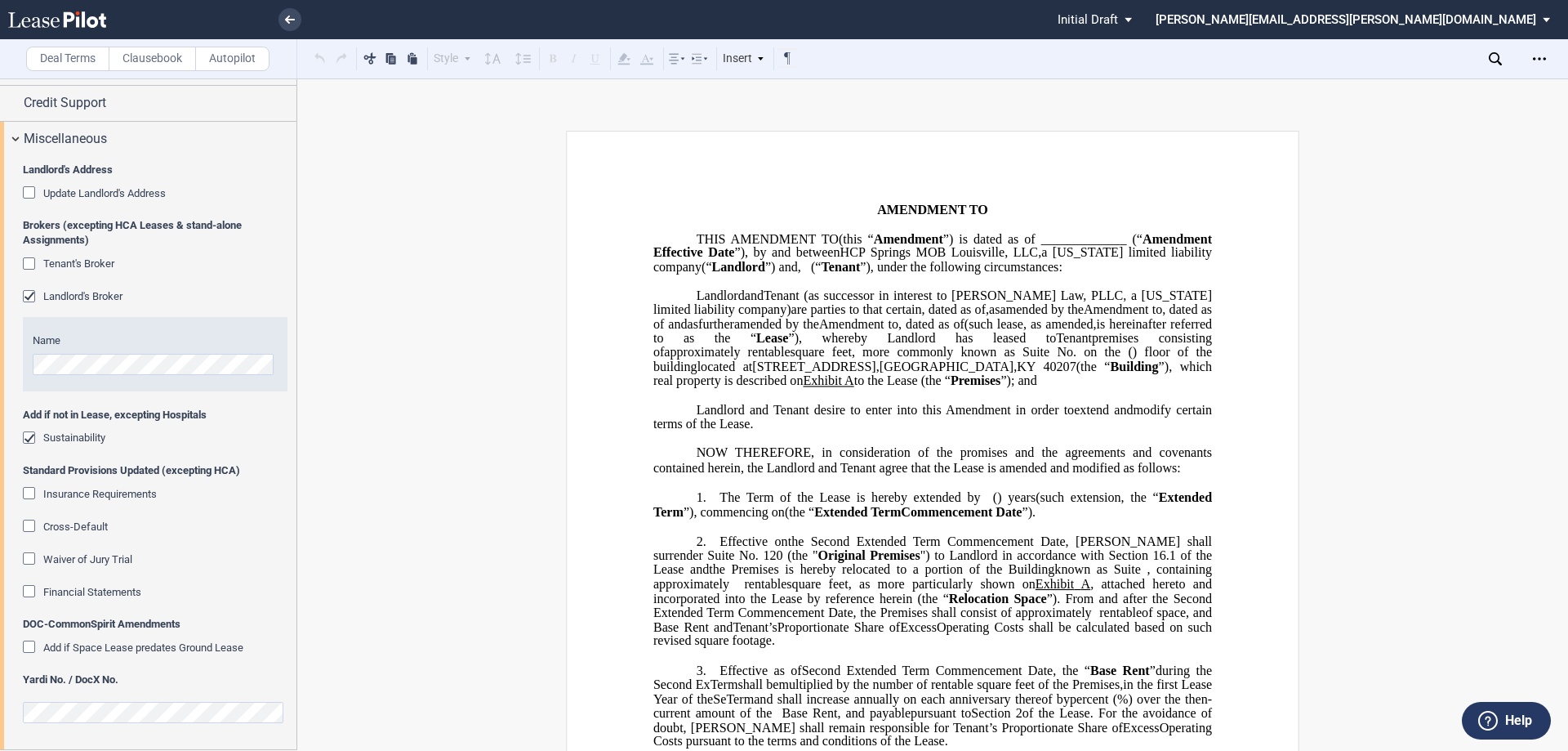
click at [126, 496] on span "Insurance Requirements" at bounding box center [100, 494] width 114 height 12
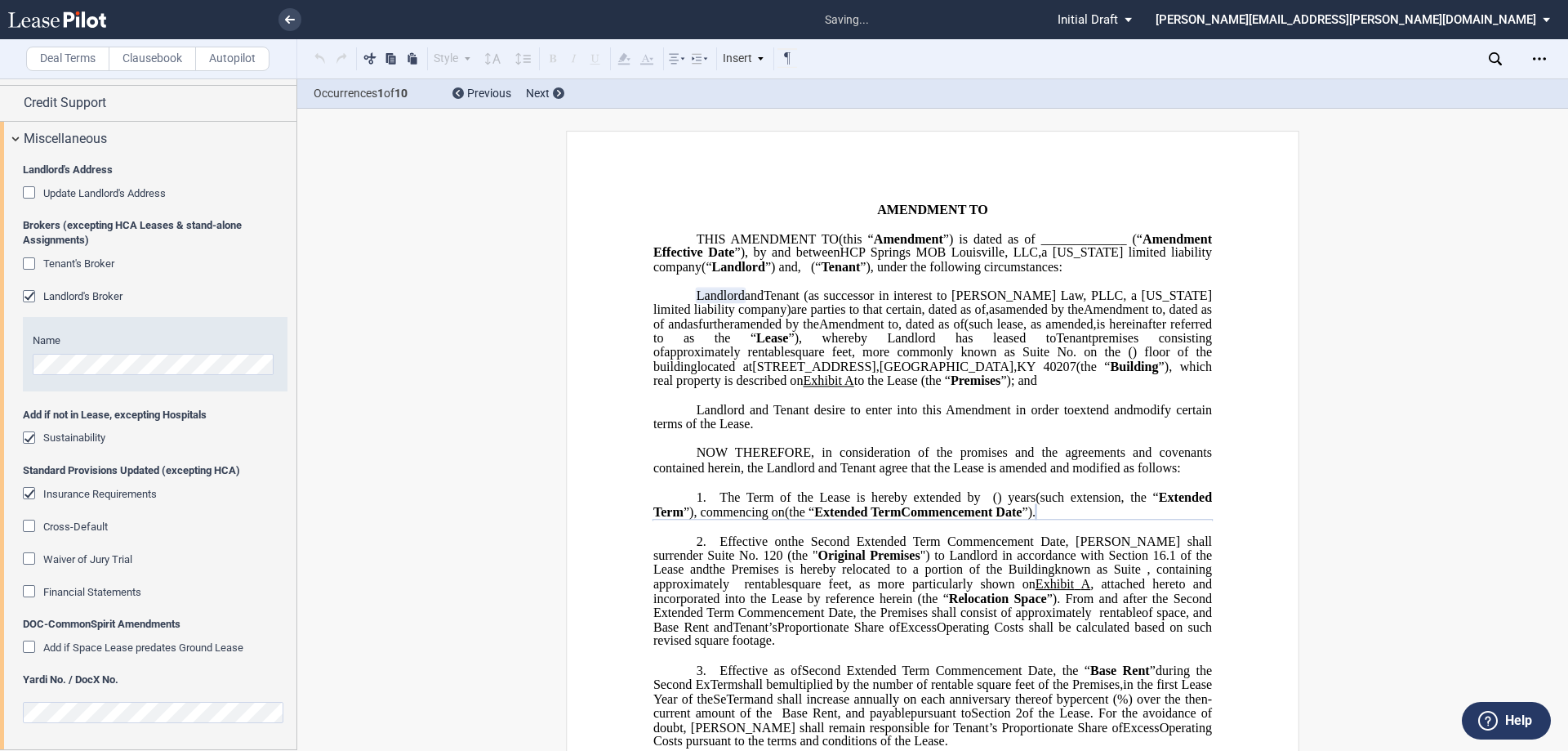
scroll to position [491, 0]
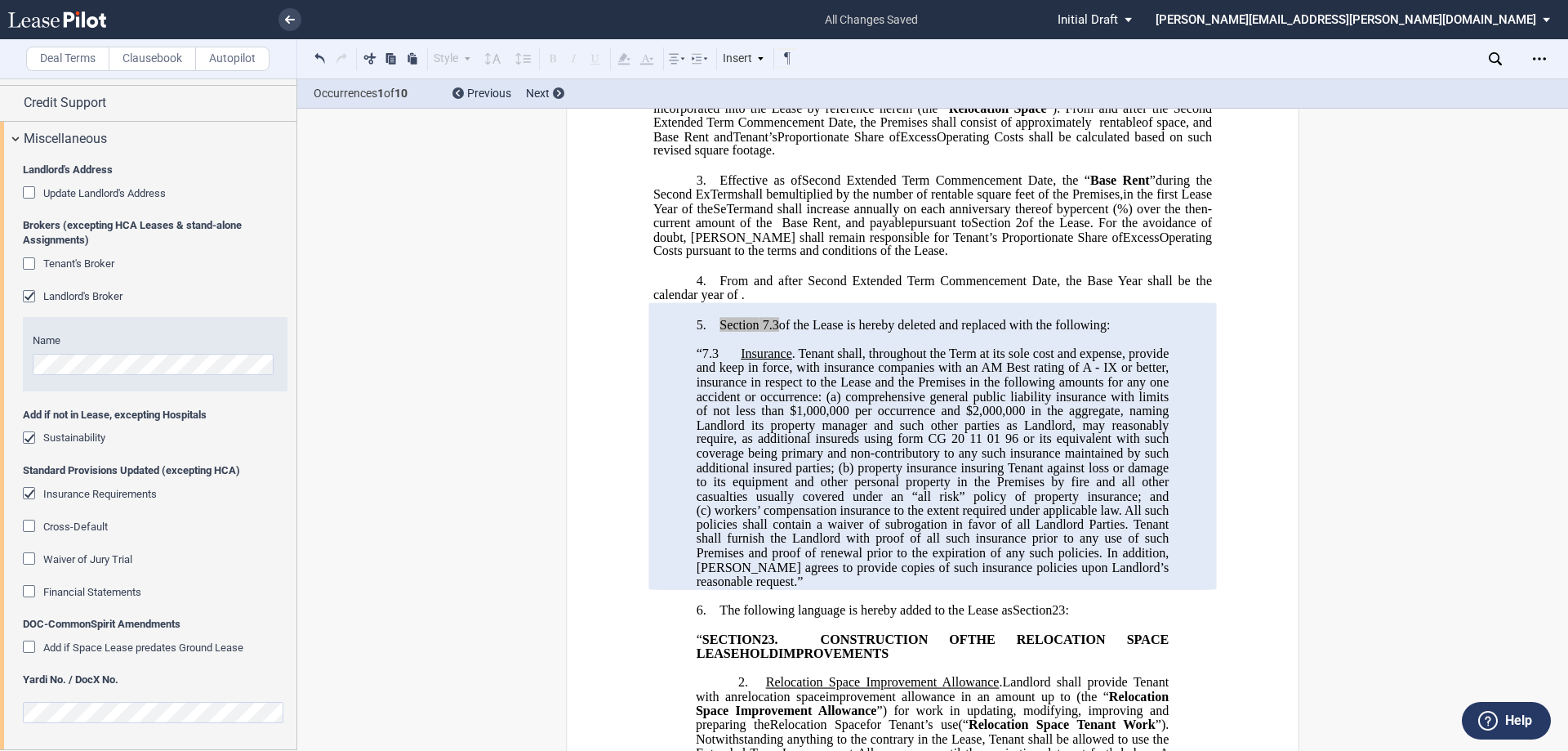
click at [111, 493] on span "Insurance Requirements" at bounding box center [100, 494] width 114 height 12
